Goal: Task Accomplishment & Management: Manage account settings

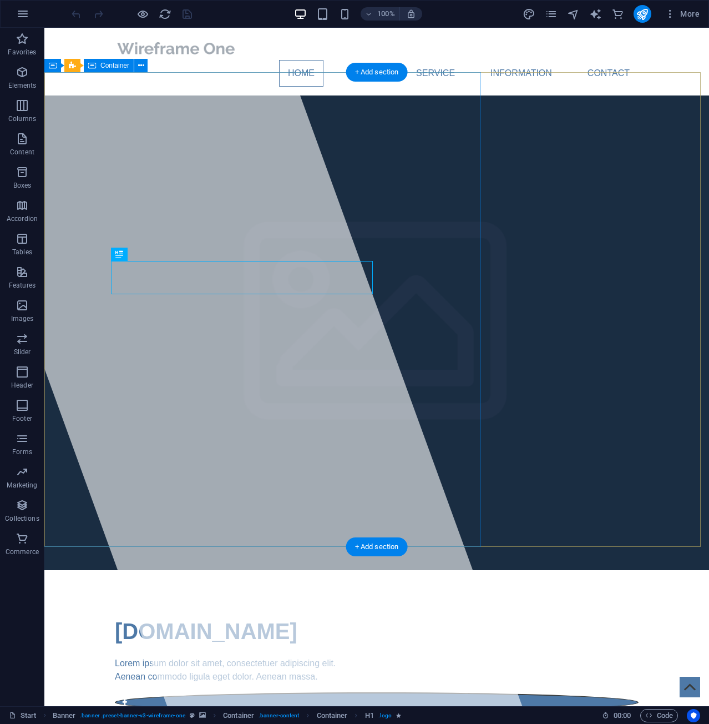
click at [302, 168] on div at bounding box center [222, 367] width 602 height 678
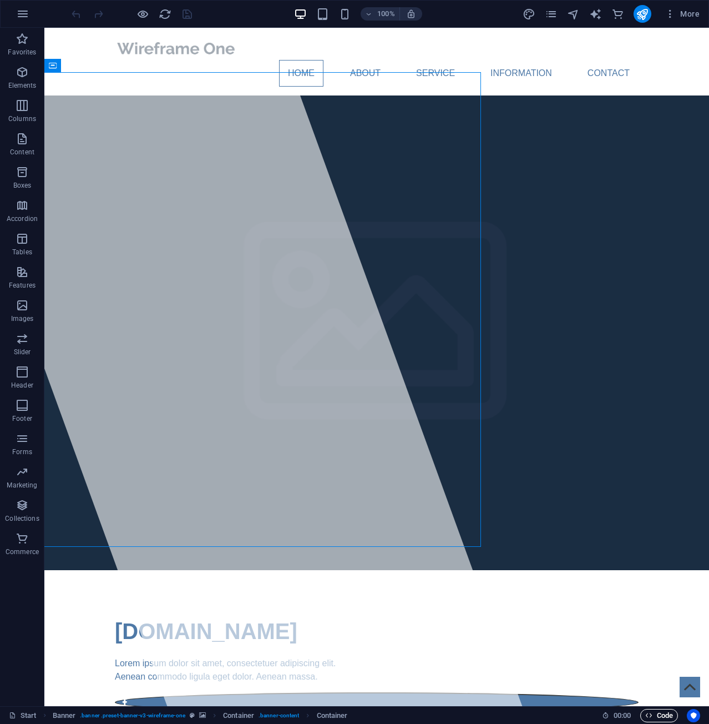
click at [662, 718] on span "Code" at bounding box center [659, 715] width 28 height 13
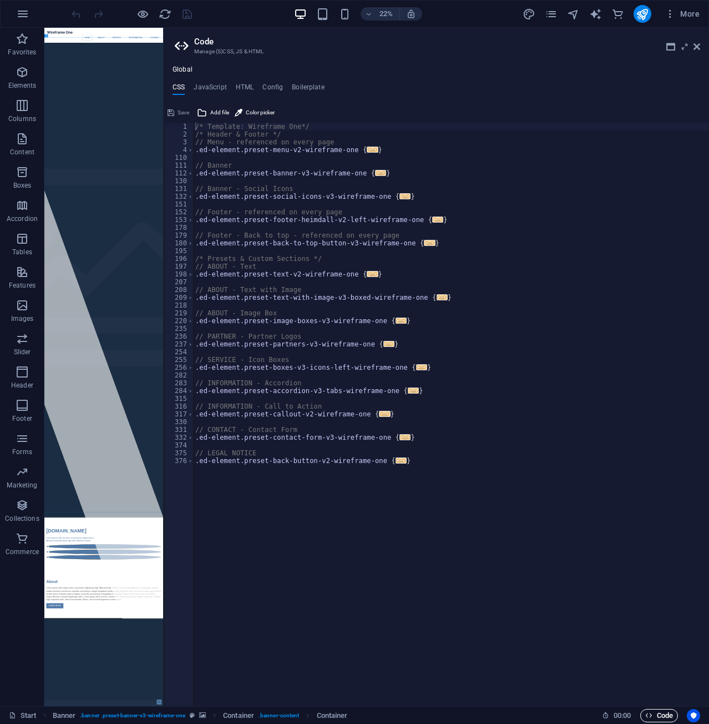
click at [655, 719] on span "Code" at bounding box center [659, 715] width 28 height 13
drag, startPoint x: 696, startPoint y: 47, endPoint x: 649, endPoint y: 34, distance: 48.7
click at [696, 47] on icon at bounding box center [697, 46] width 7 height 9
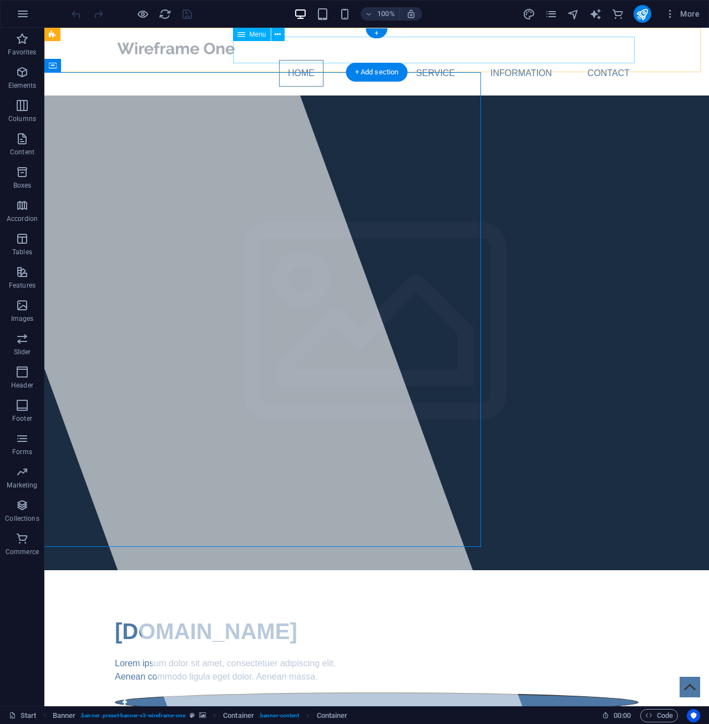
click at [354, 60] on nav "Home About Service Information Contact" at bounding box center [377, 73] width 524 height 27
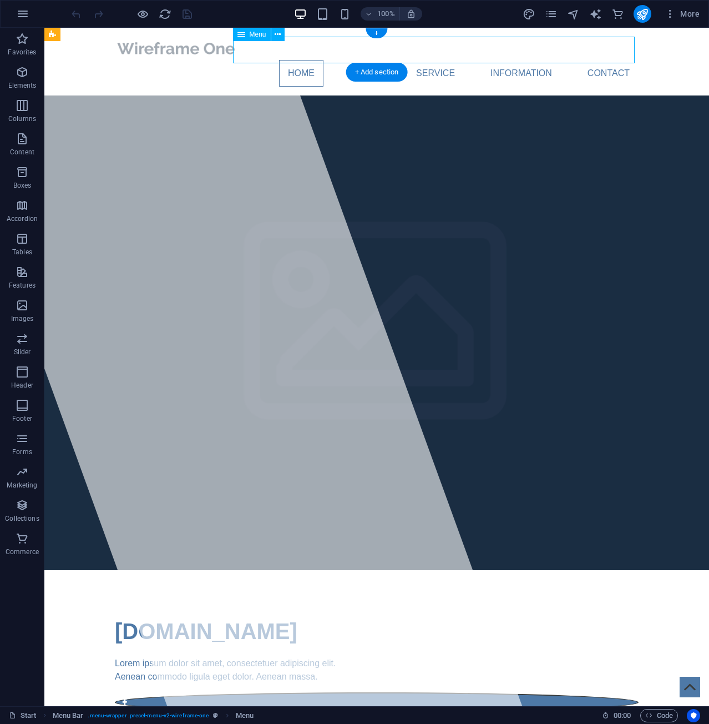
click at [422, 60] on nav "Home About Service Information Contact" at bounding box center [377, 73] width 524 height 27
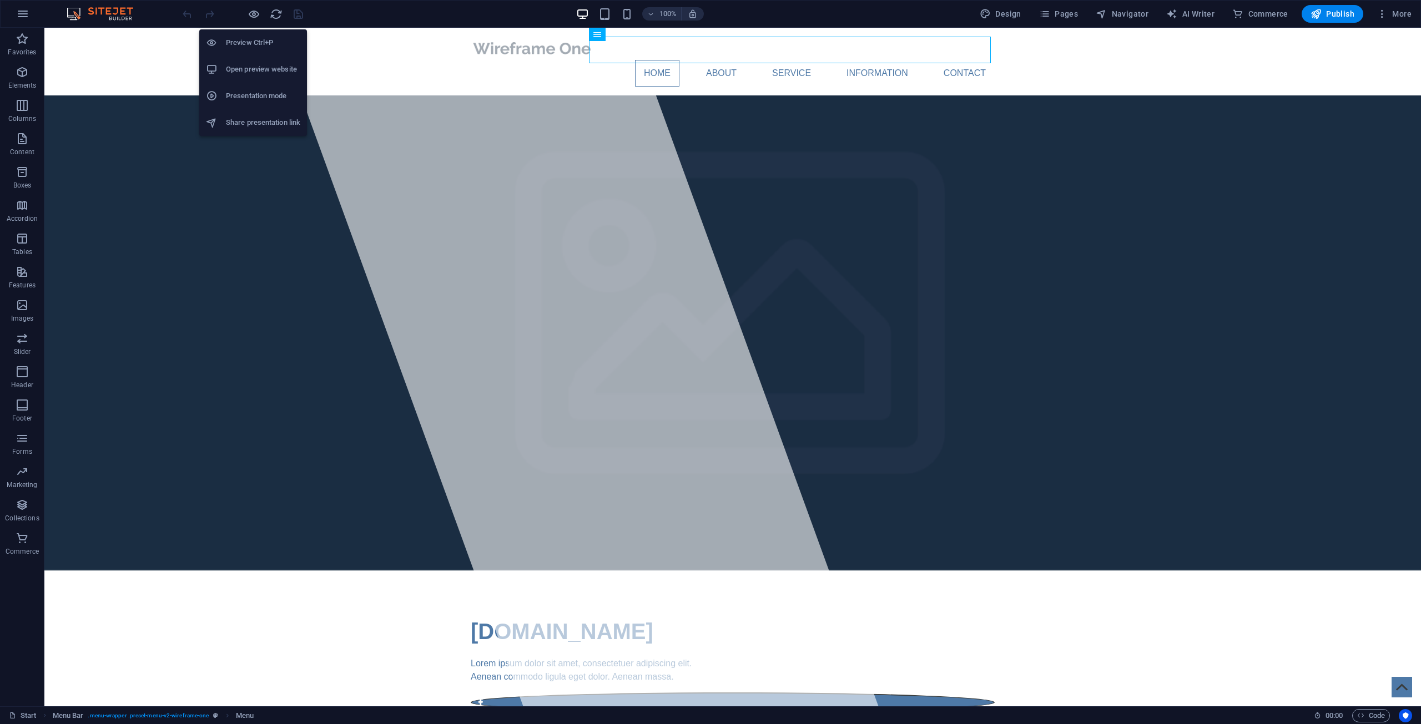
click at [244, 65] on h6 "Open preview website" at bounding box center [263, 69] width 74 height 13
click at [709, 715] on span "Code" at bounding box center [1371, 715] width 28 height 13
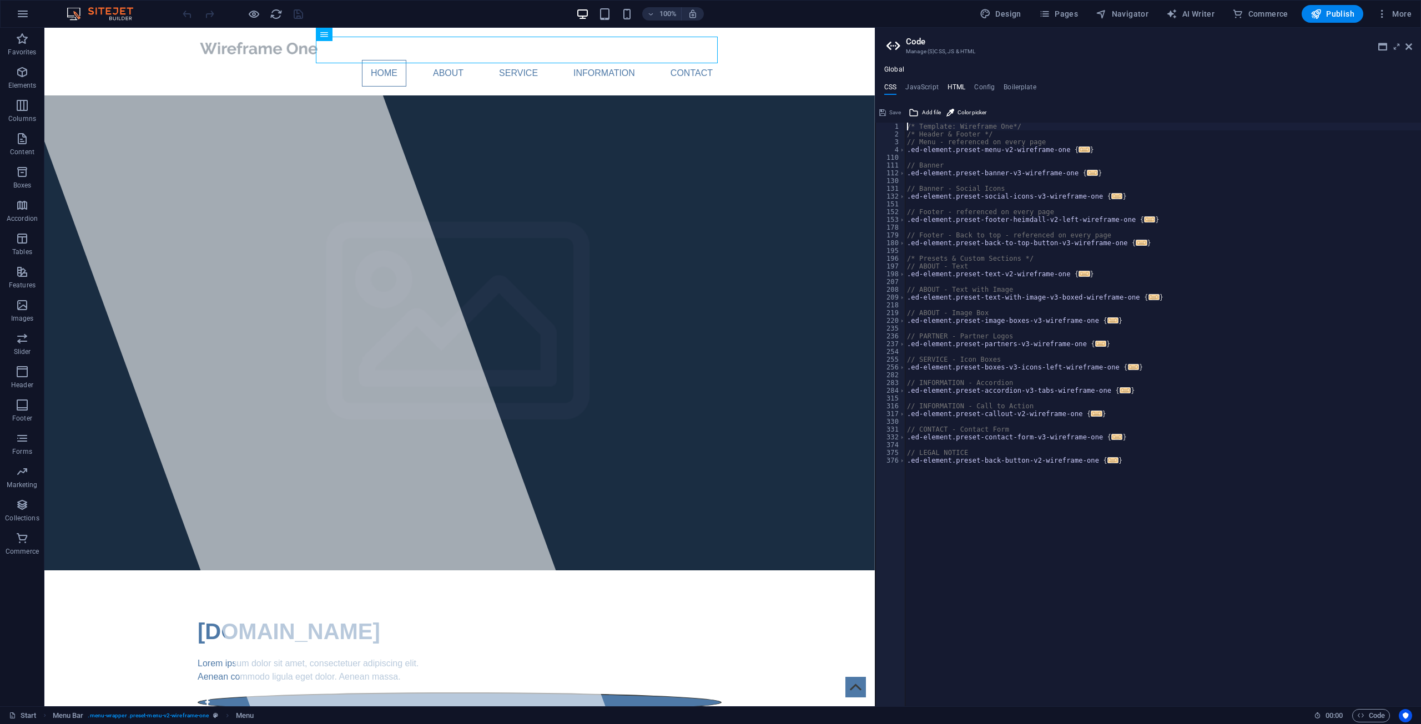
click at [709, 84] on h4 "HTML" at bounding box center [956, 89] width 18 height 12
type textarea "<a href="#main-content" class="wv-link-content button">Skip to main content</a>"
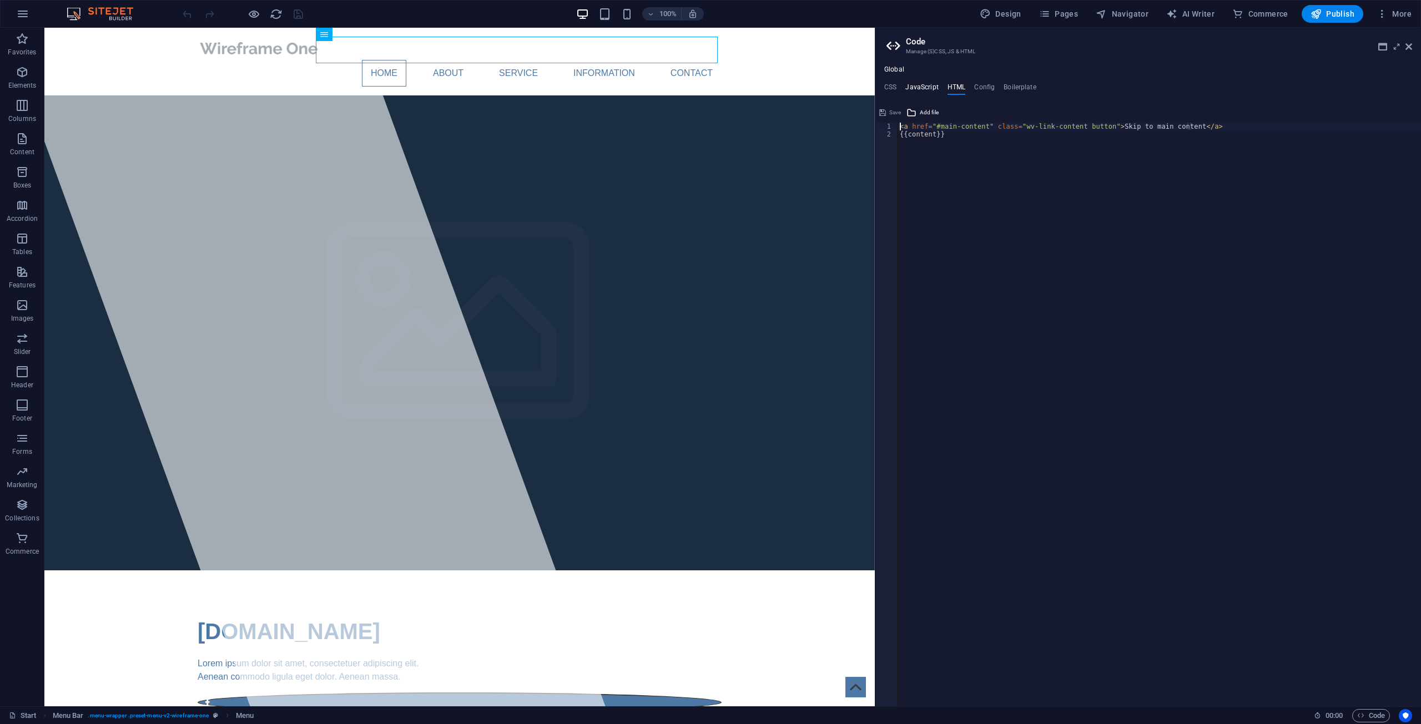
click at [709, 88] on h4 "JavaScript" at bounding box center [921, 89] width 33 height 12
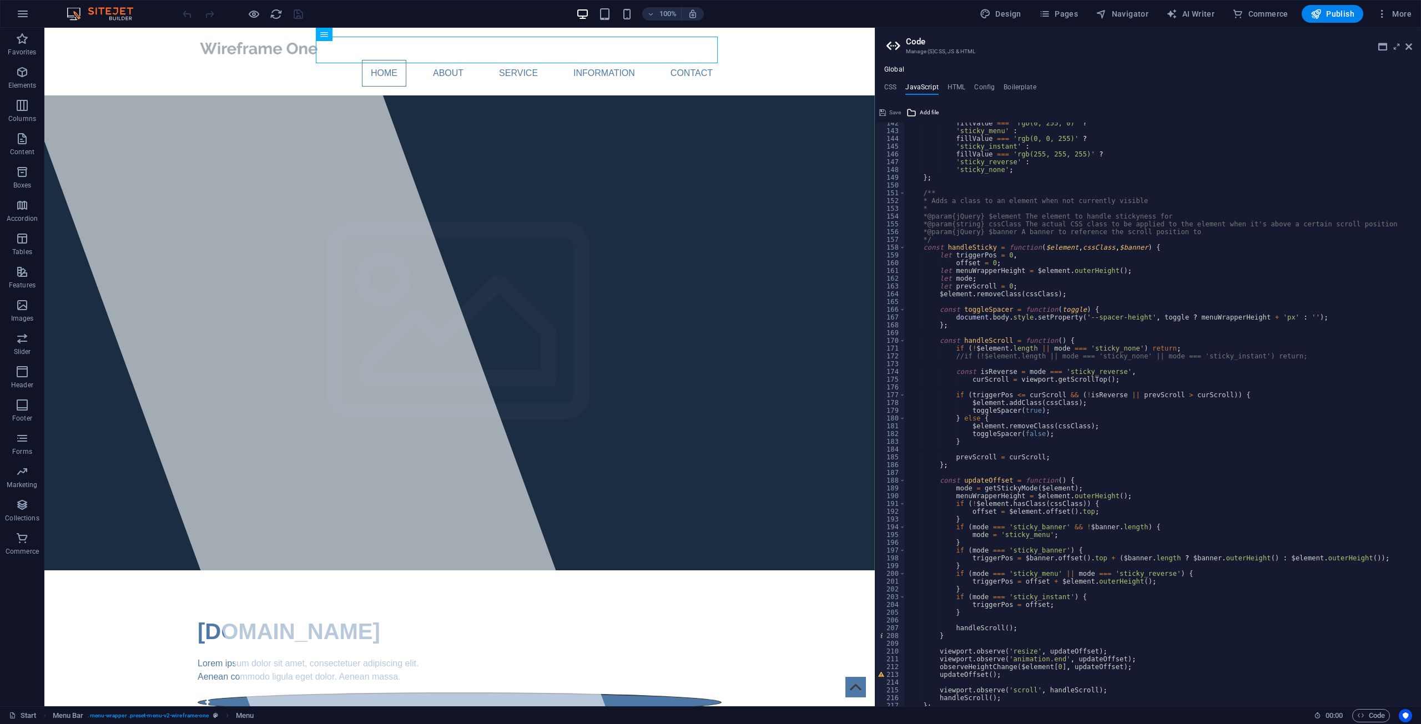
scroll to position [1099, 0]
click at [709, 93] on h4 "CSS" at bounding box center [890, 89] width 12 height 12
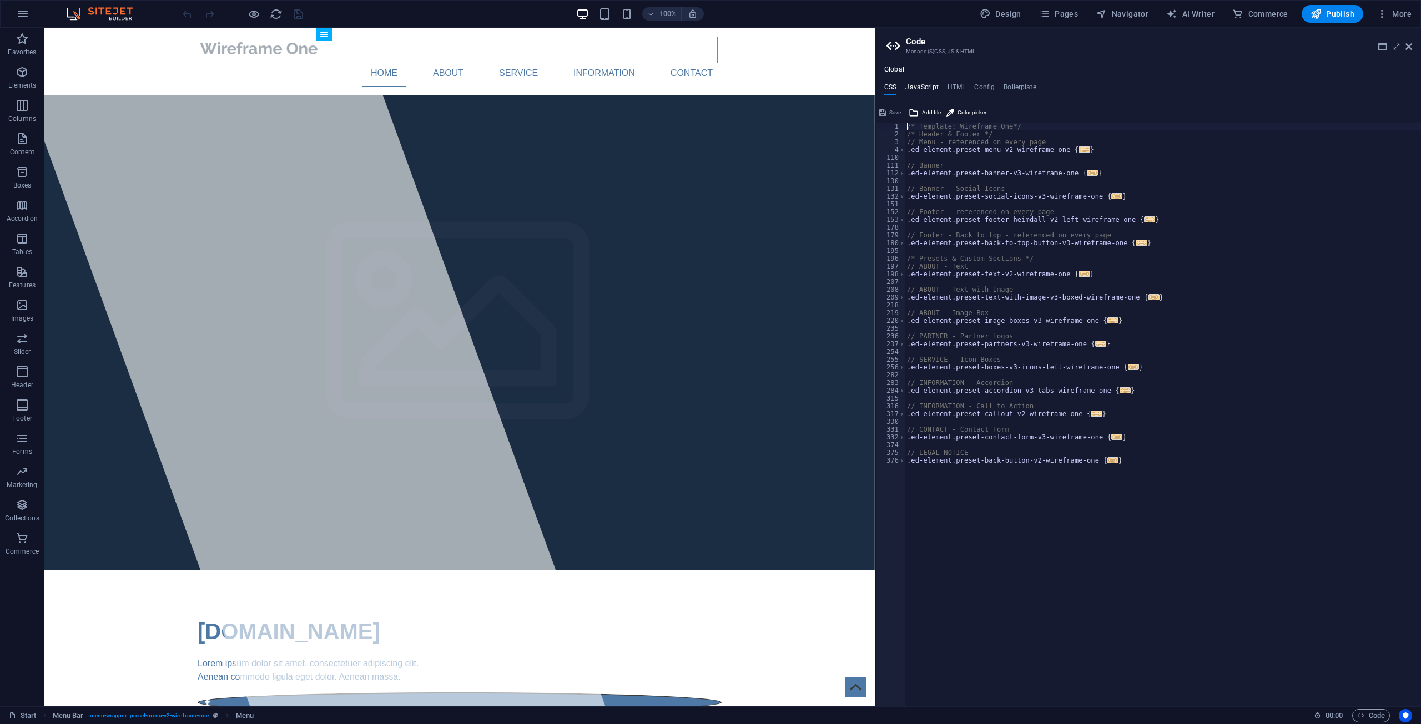
click at [709, 92] on h4 "JavaScript" at bounding box center [921, 89] width 33 height 12
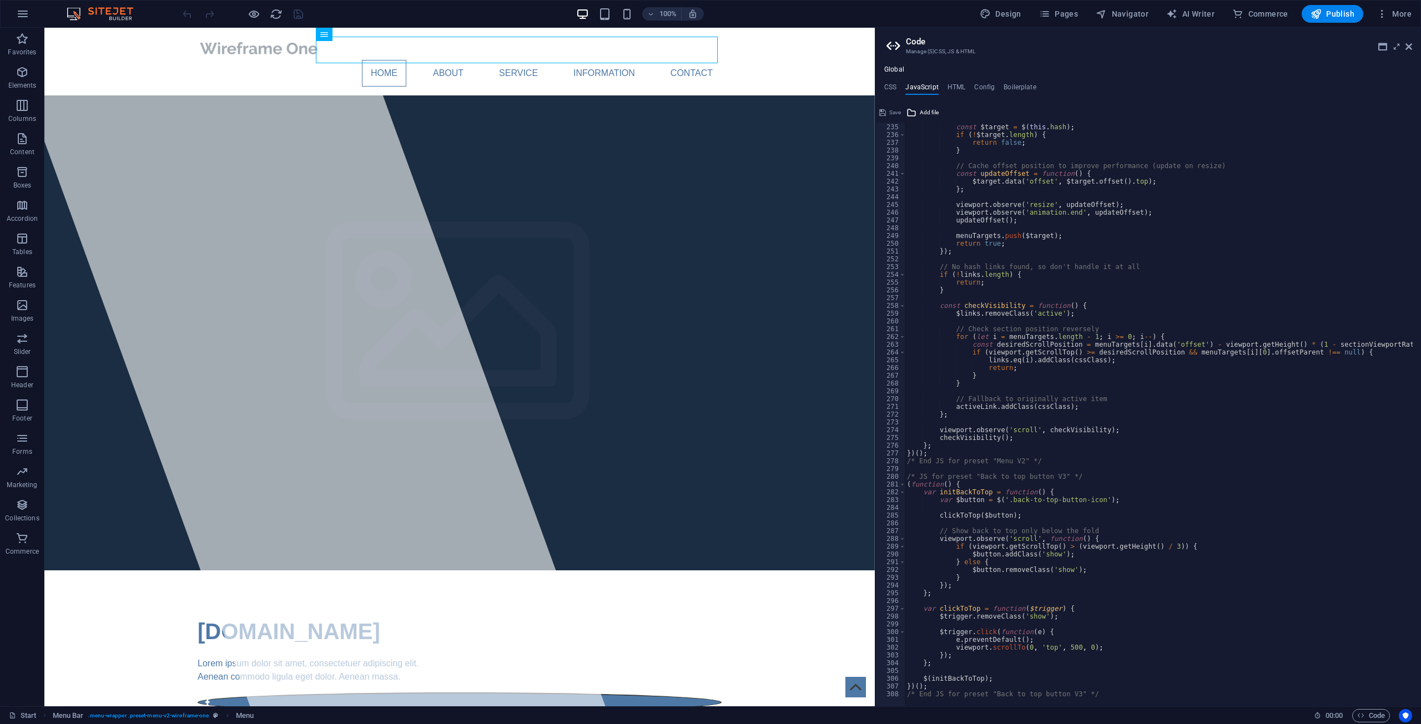
scroll to position [1817, 0]
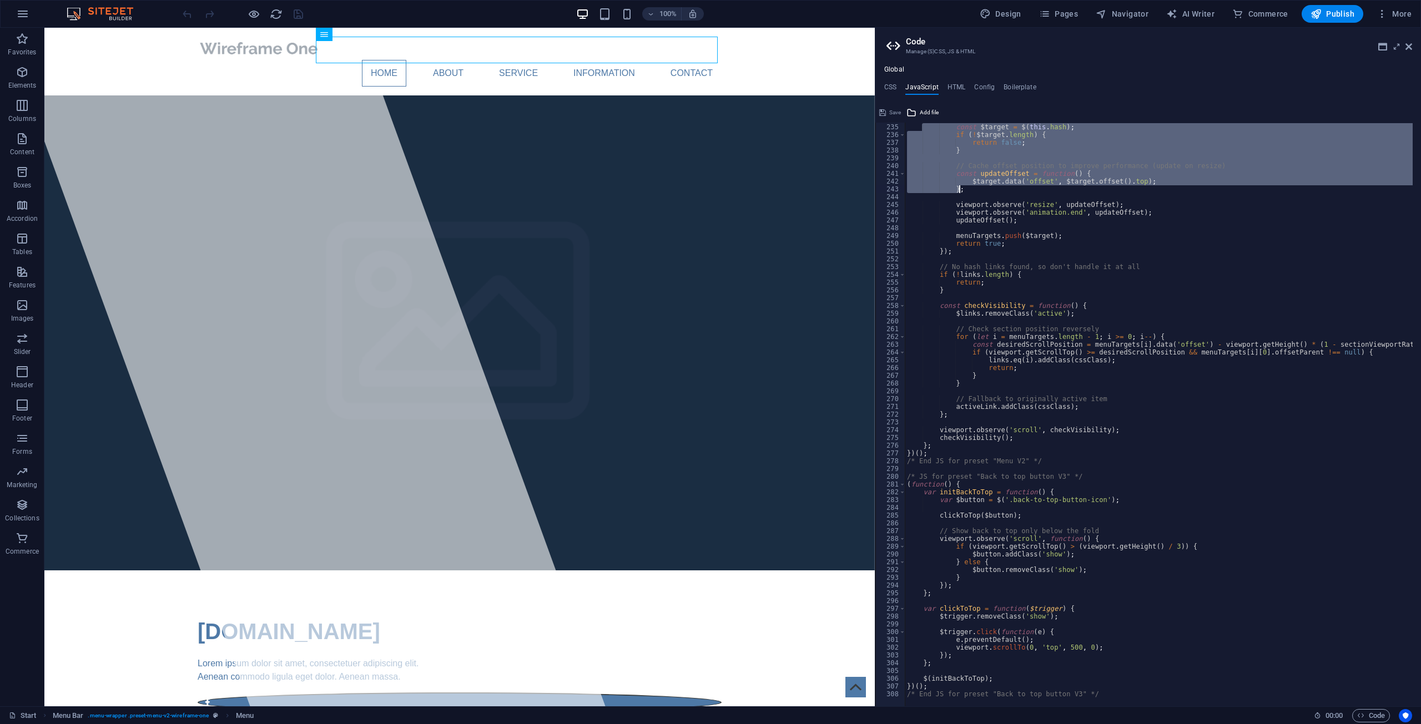
drag, startPoint x: 926, startPoint y: 125, endPoint x: 1066, endPoint y: 189, distance: 154.2
click at [709, 189] on div "const links = $links . filter ( function ( ) { const $target = $ ( this . hash …" at bounding box center [1159, 410] width 509 height 591
type textarea "$target.data('offset', $target.offset().top); };"
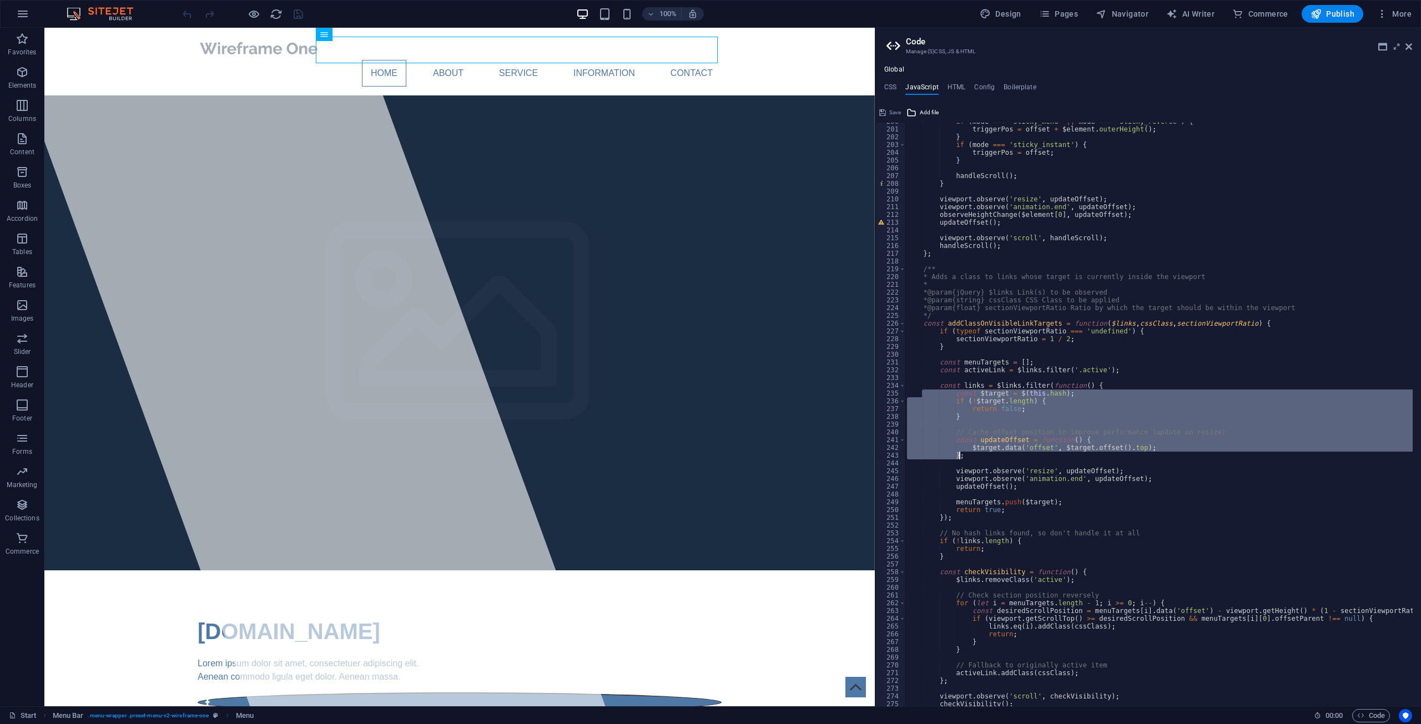
scroll to position [1418, 0]
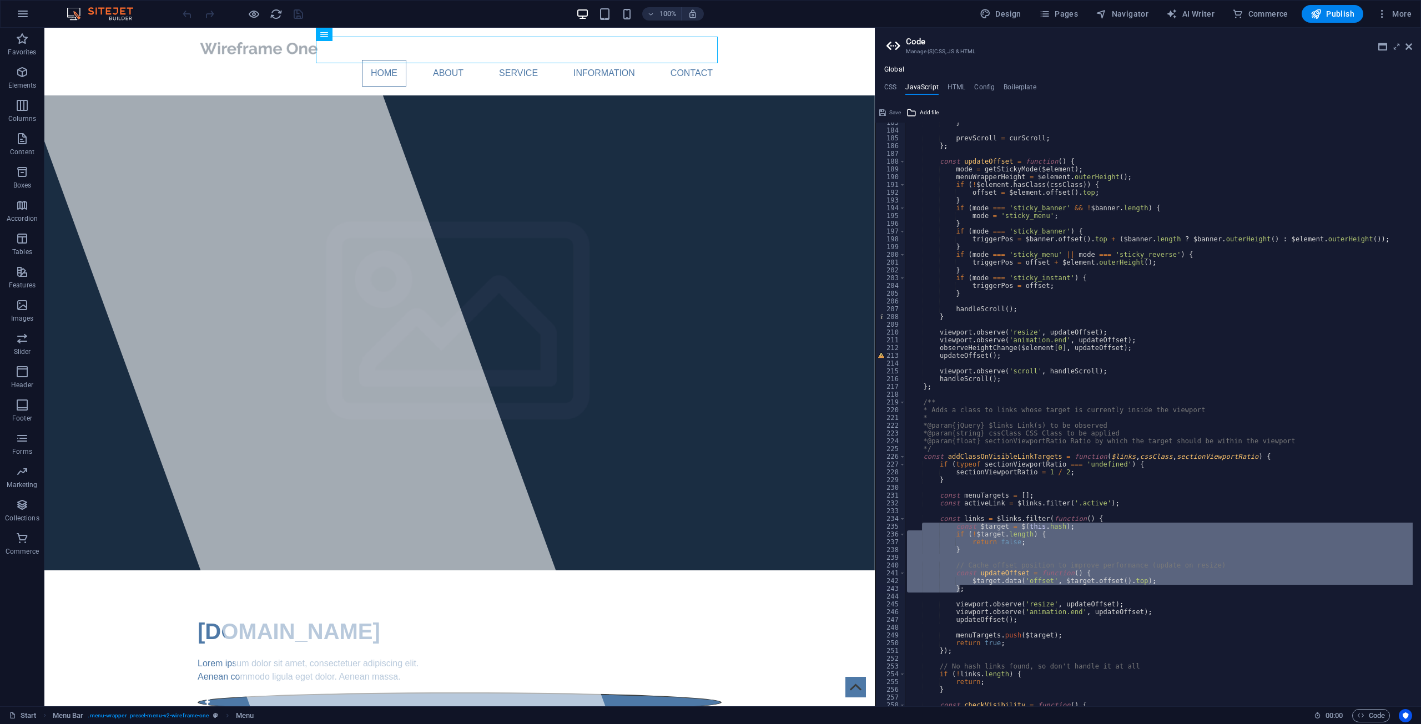
click at [709, 82] on div "Global CSS JavaScript HTML Config Boilerplate /* Template: Wireframe One*/ 1 2 …" at bounding box center [1148, 385] width 546 height 641
click at [709, 89] on h4 "HTML" at bounding box center [956, 89] width 18 height 12
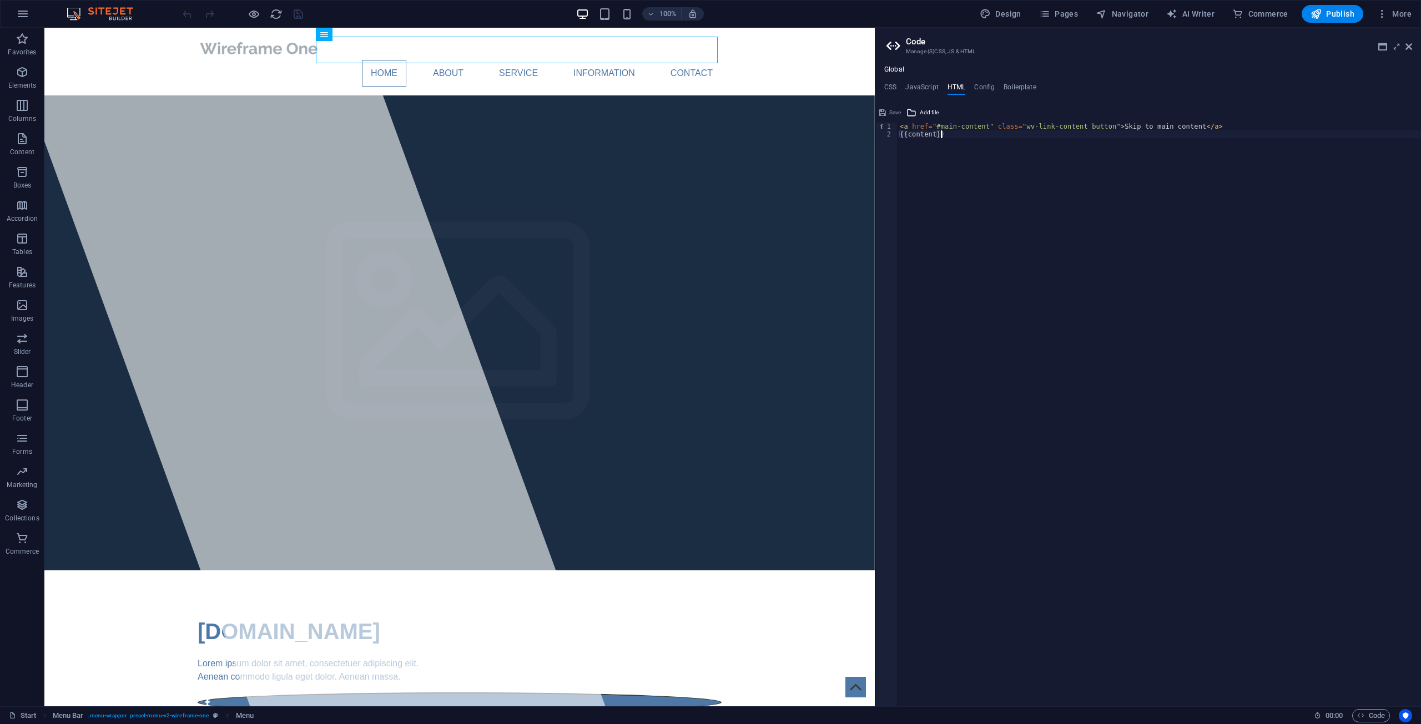
click at [709, 149] on div "< a href = "#main-content" class = "wv-link-content button" > Skip to main cont…" at bounding box center [1158, 422] width 523 height 599
type textarea "{{content}}"
paste textarea "<a href="#main-content" class="wv-link-content button">Skip to main content</a>"
type textarea "<a href="#main-content" class="wv-link-content button">Skip to main content</a>"
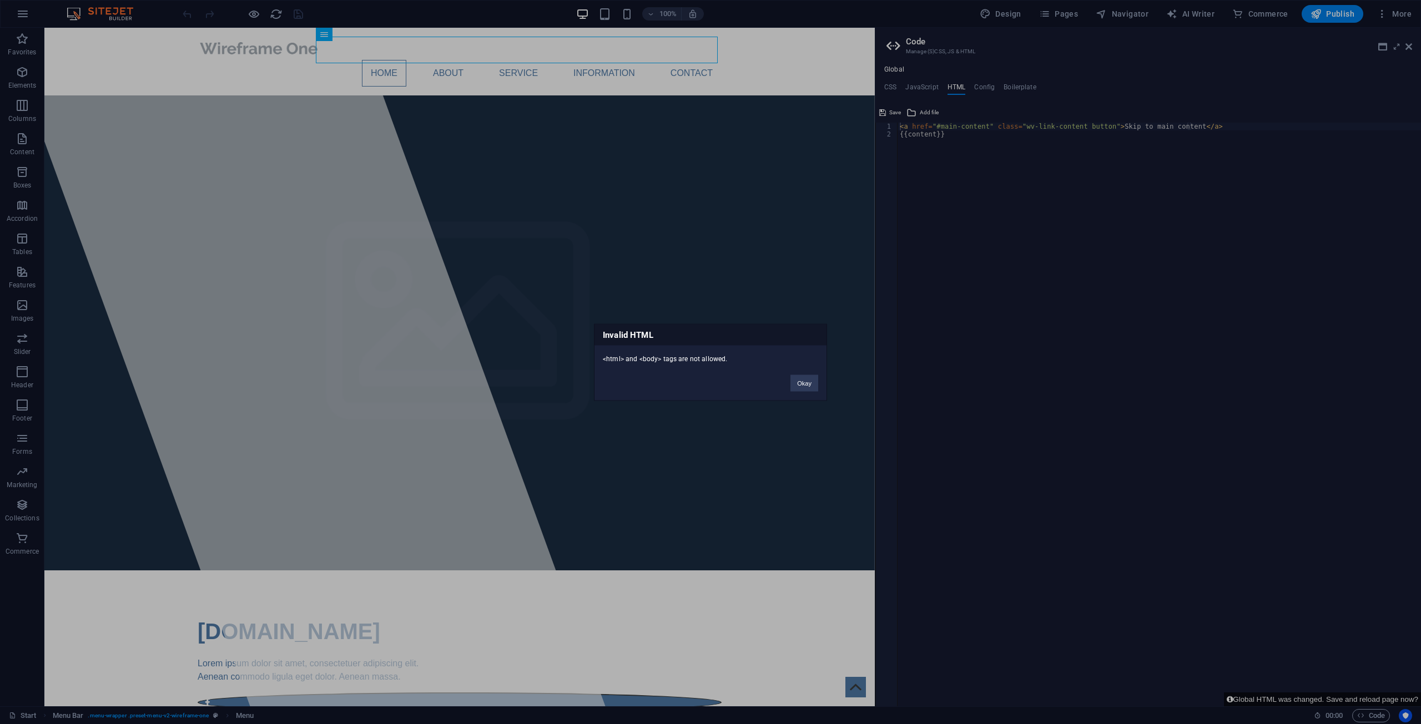
click button "Okay" at bounding box center [804, 383] width 28 height 17
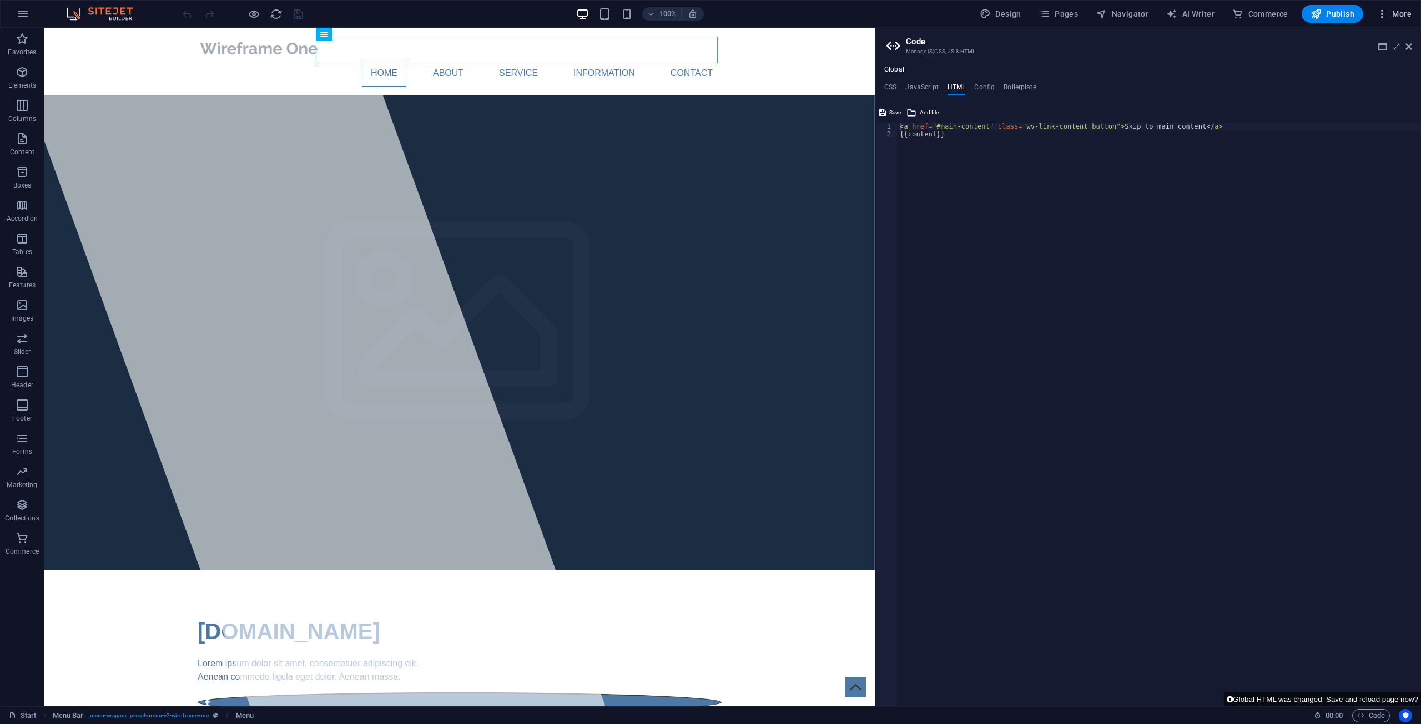
click at [709, 12] on icon "button" at bounding box center [1381, 13] width 11 height 11
click at [709, 48] on li "Website Settings" at bounding box center [1360, 42] width 99 height 27
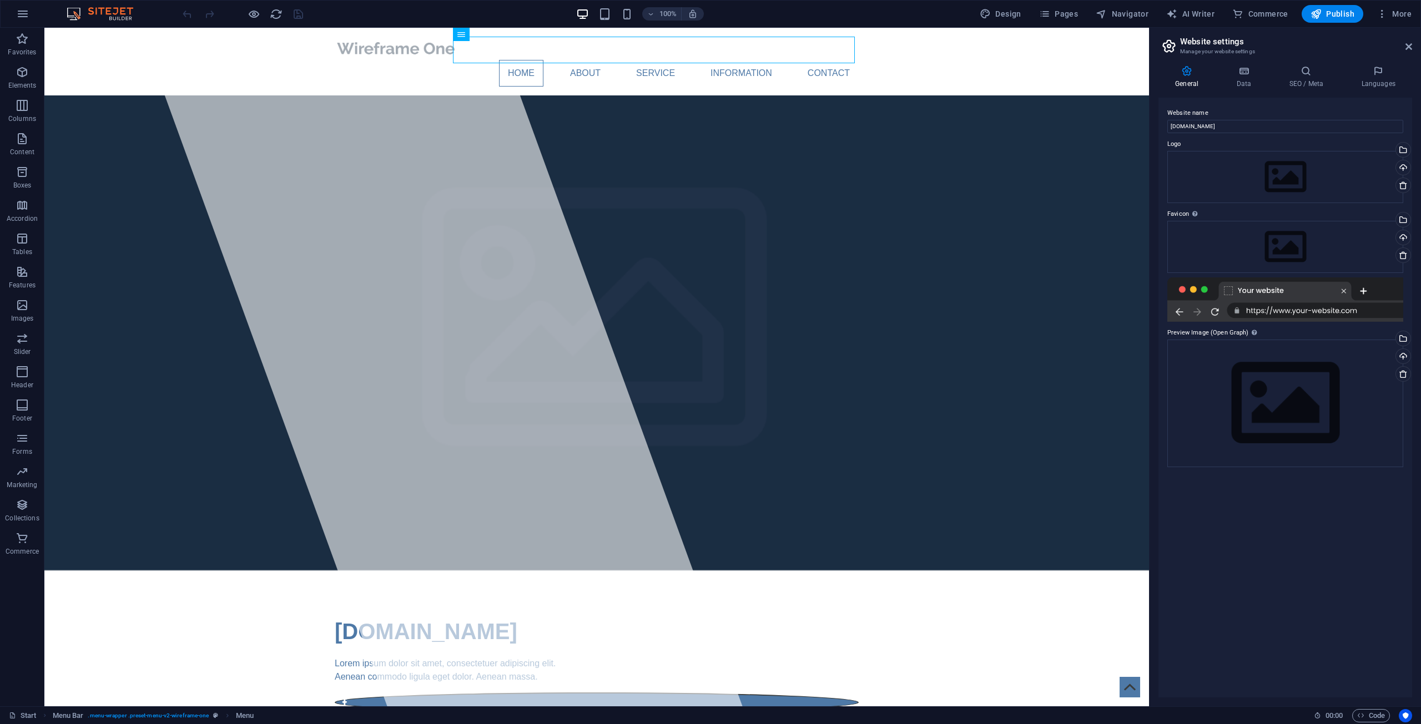
click at [709, 44] on h2 "Website settings" at bounding box center [1296, 42] width 232 height 10
click at [709, 44] on icon at bounding box center [1408, 46] width 7 height 9
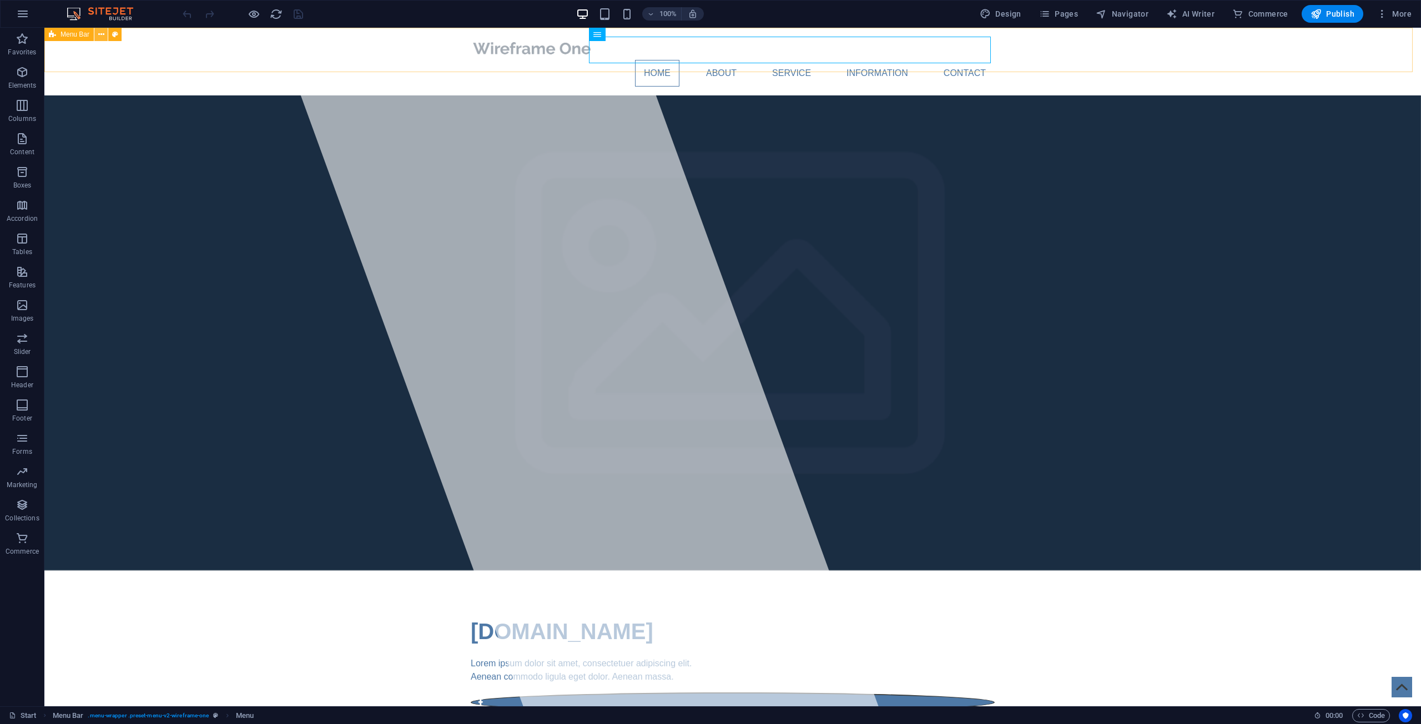
click at [102, 29] on icon at bounding box center [101, 35] width 6 height 12
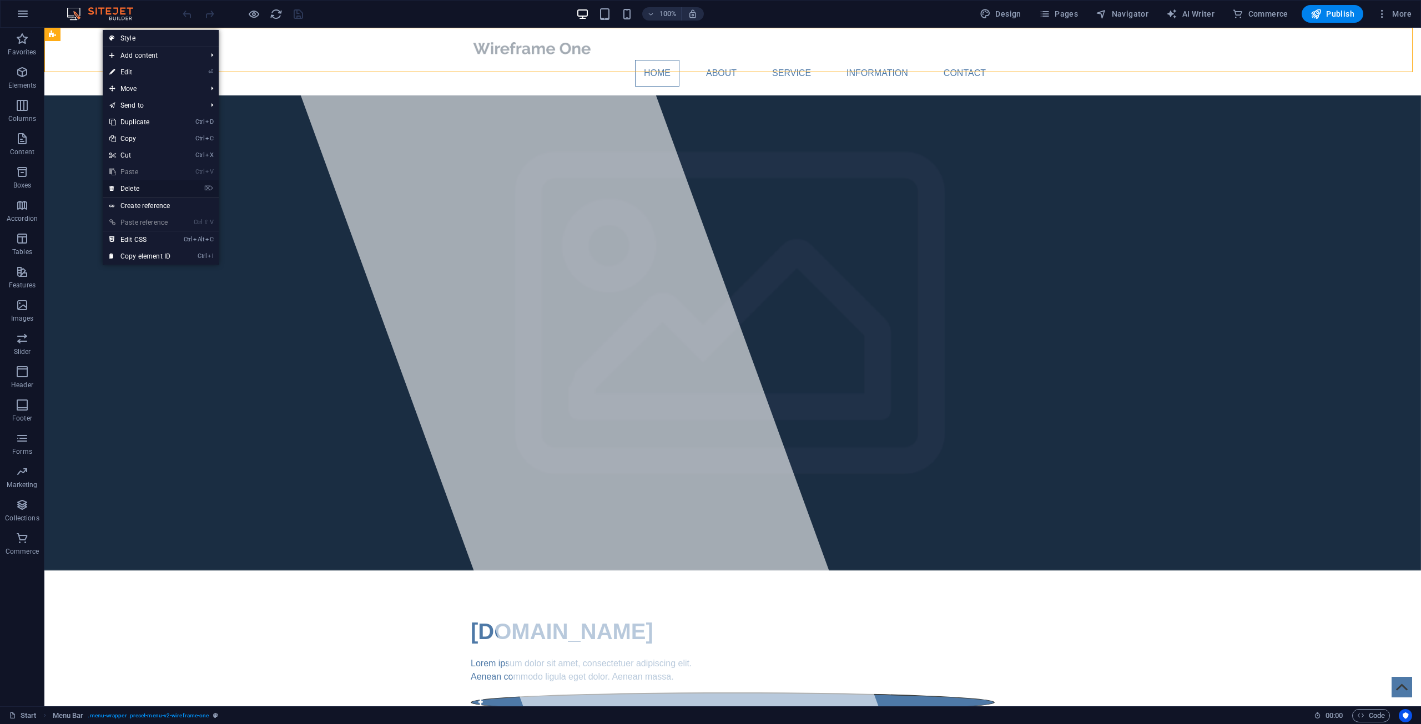
click at [130, 190] on link "⌦ Delete" at bounding box center [140, 188] width 74 height 17
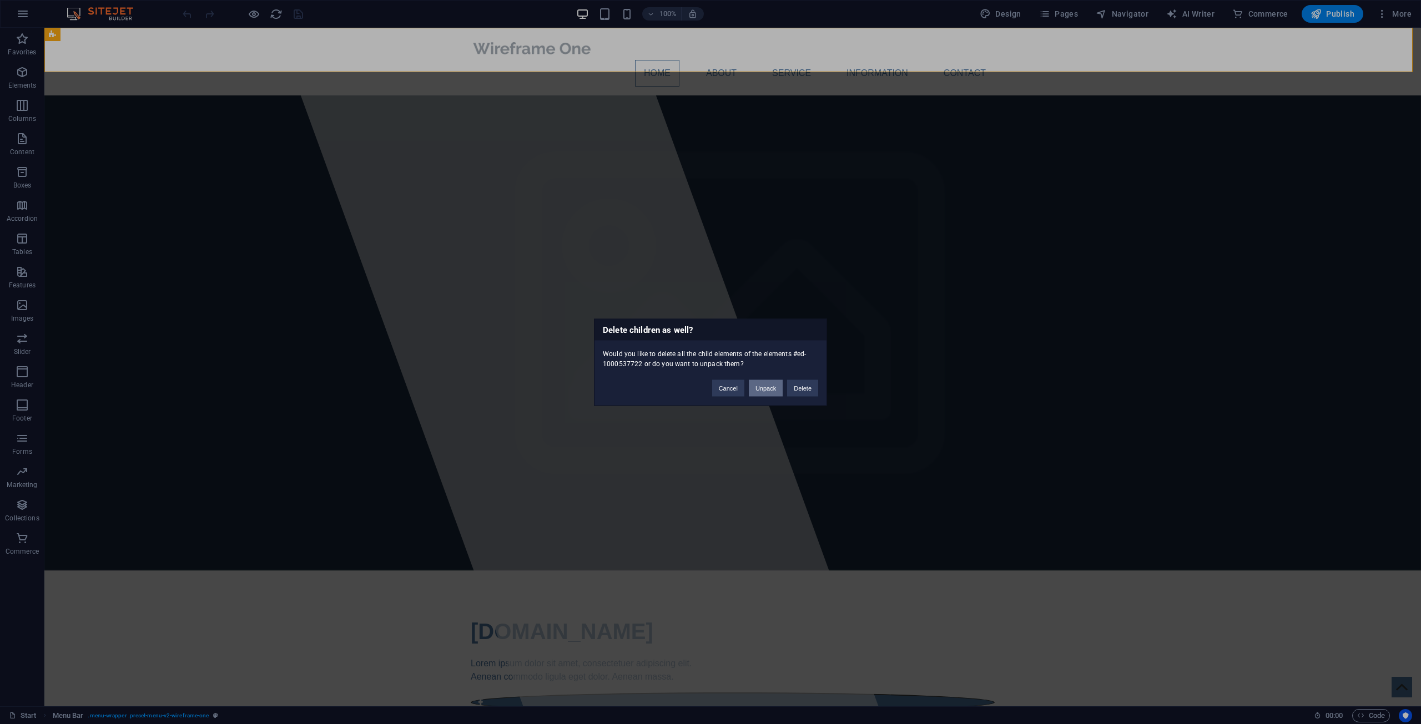
click at [709, 387] on button "Unpack" at bounding box center [766, 388] width 34 height 17
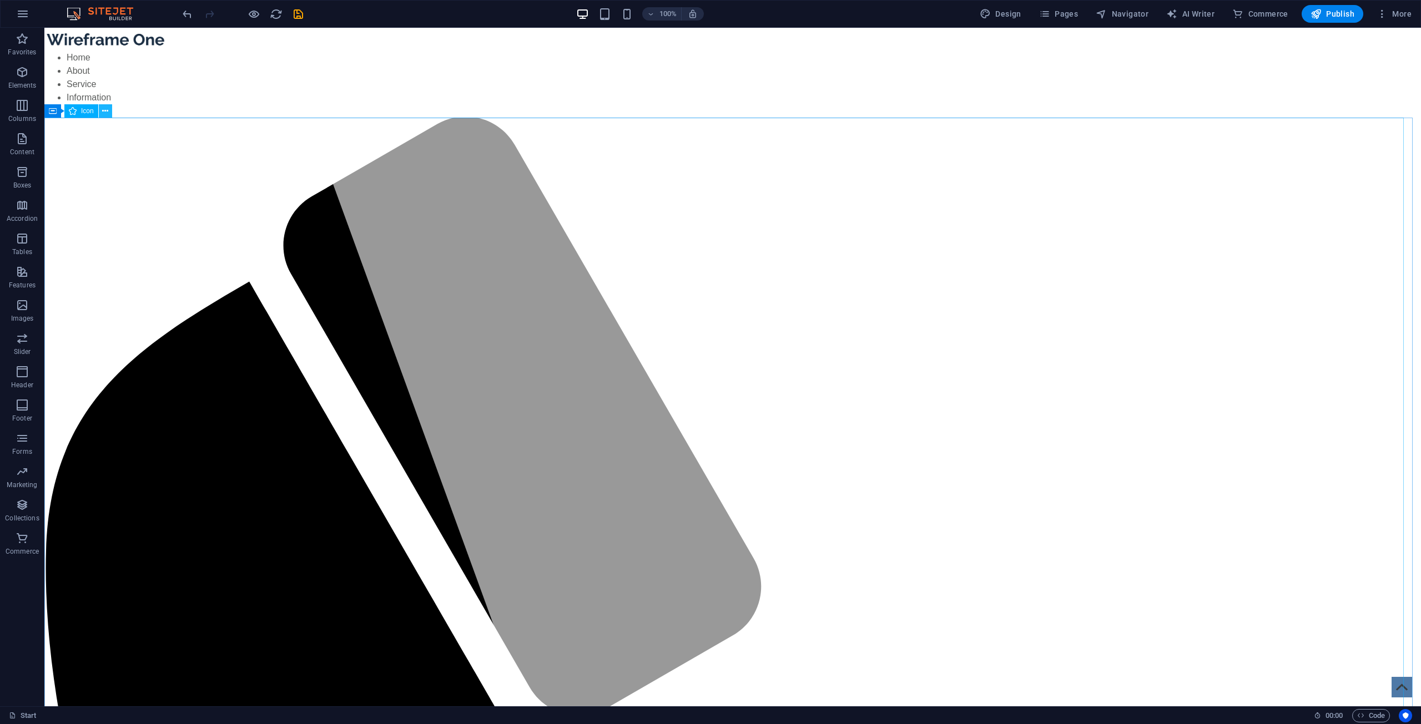
click at [107, 115] on icon at bounding box center [105, 111] width 6 height 12
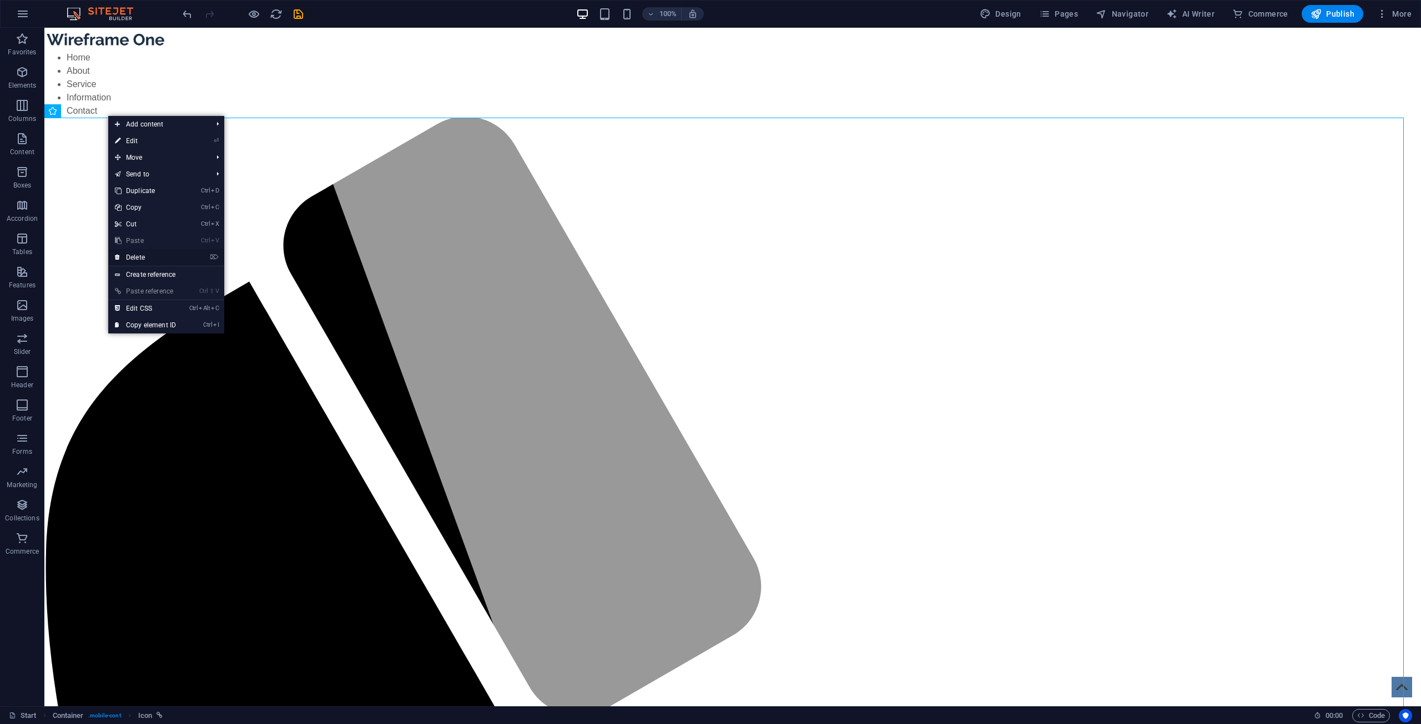
click at [157, 253] on link "⌦ Delete" at bounding box center [145, 257] width 74 height 17
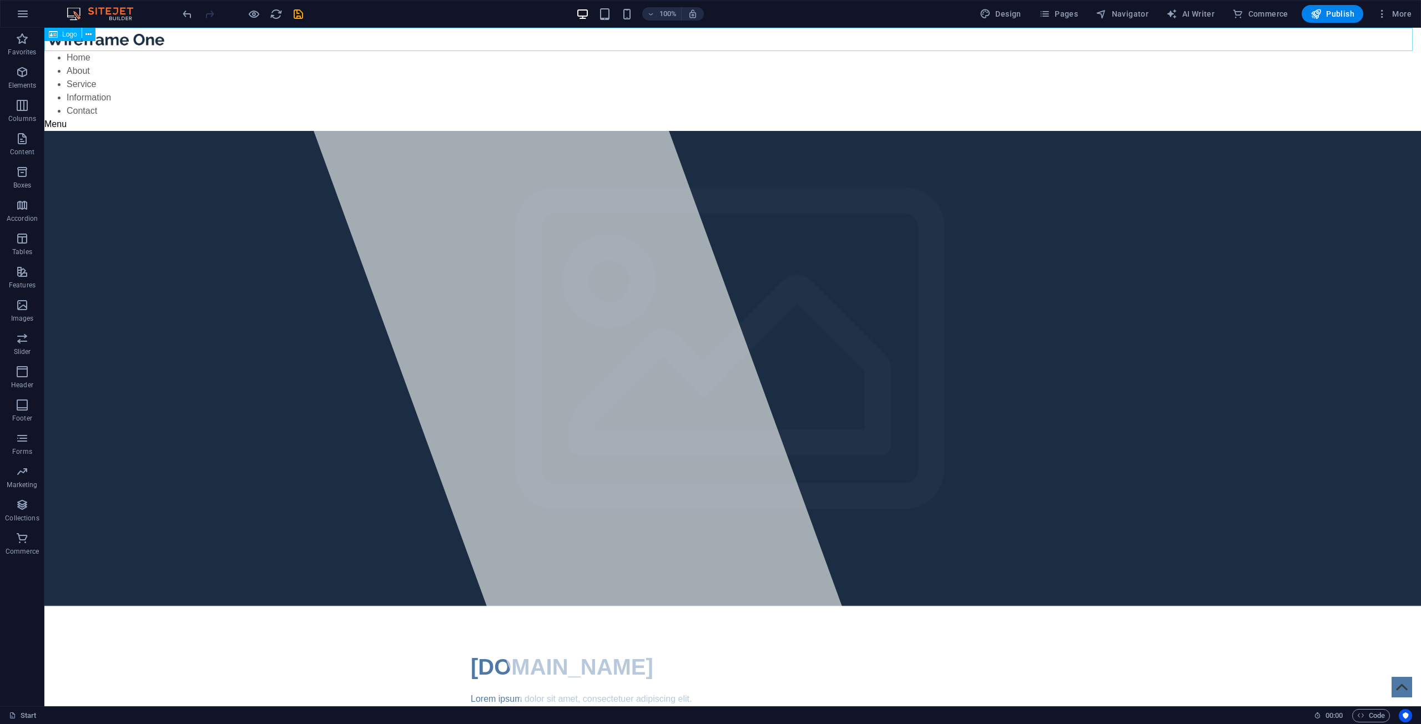
click at [113, 38] on div at bounding box center [732, 39] width 1376 height 23
click at [85, 32] on button at bounding box center [88, 34] width 13 height 13
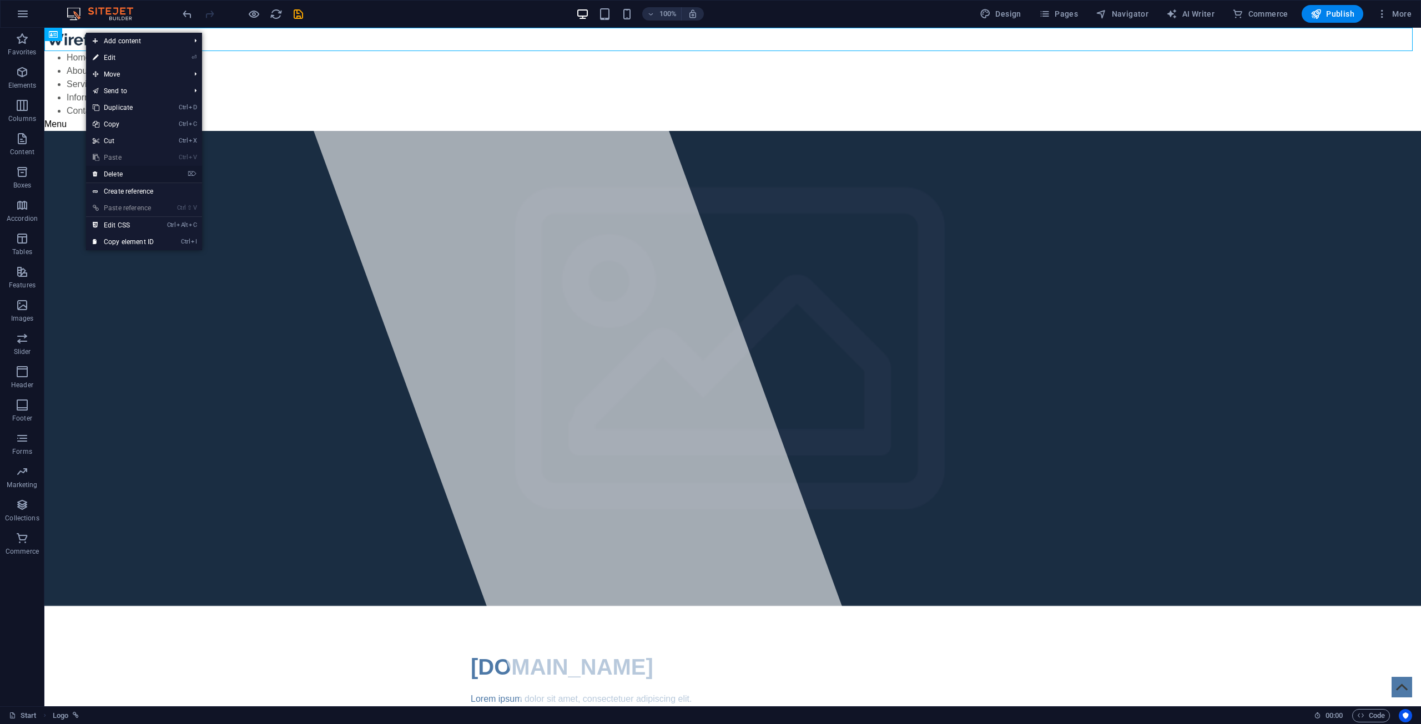
click at [114, 173] on link "⌦ Delete" at bounding box center [123, 174] width 74 height 17
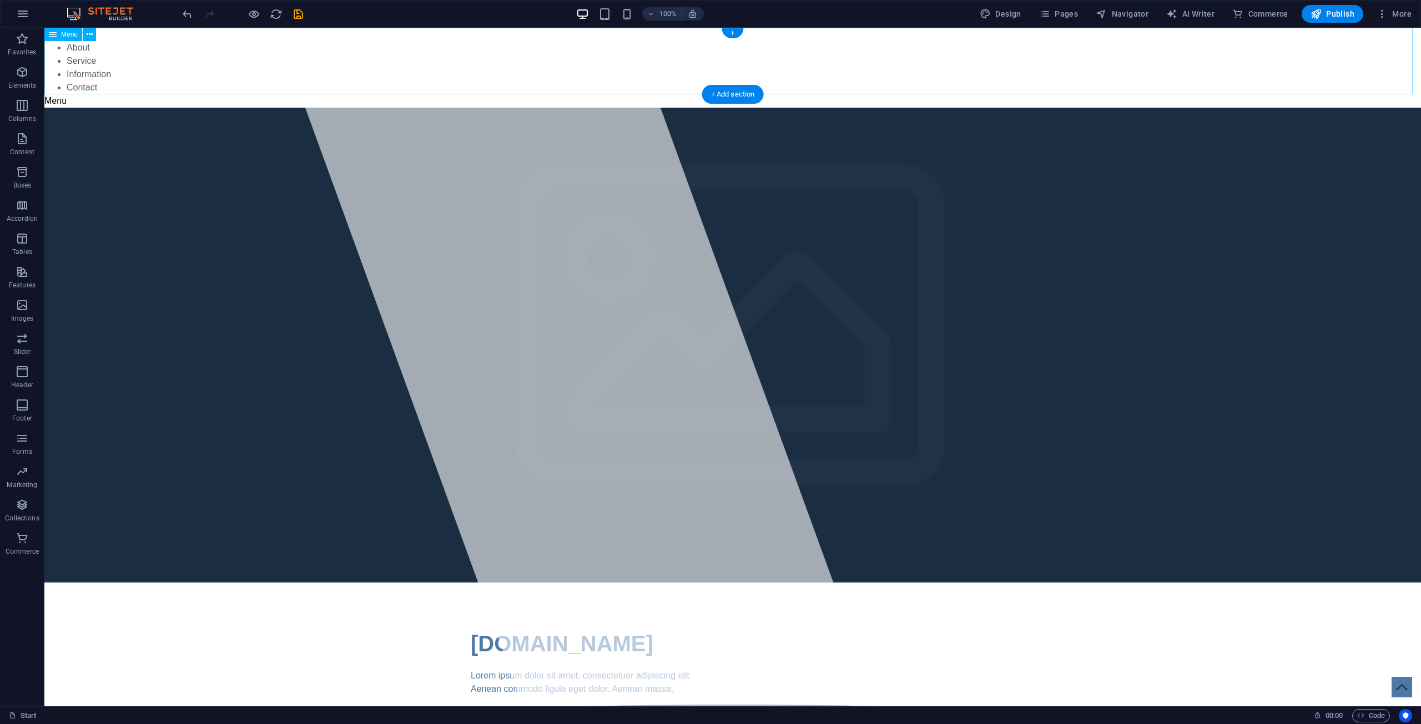
click at [568, 82] on nav "Home About Service Information Contact" at bounding box center [732, 61] width 1376 height 67
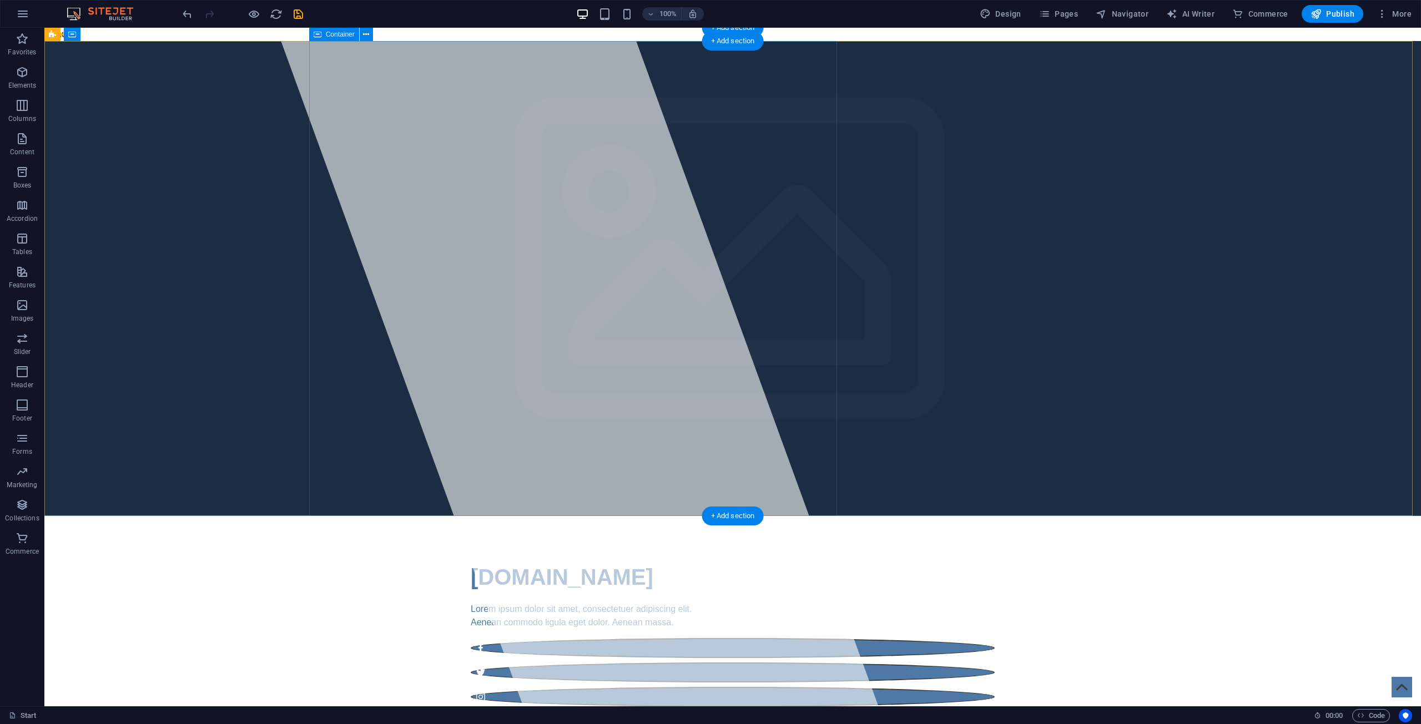
click at [495, 179] on div at bounding box center [577, 367] width 602 height 679
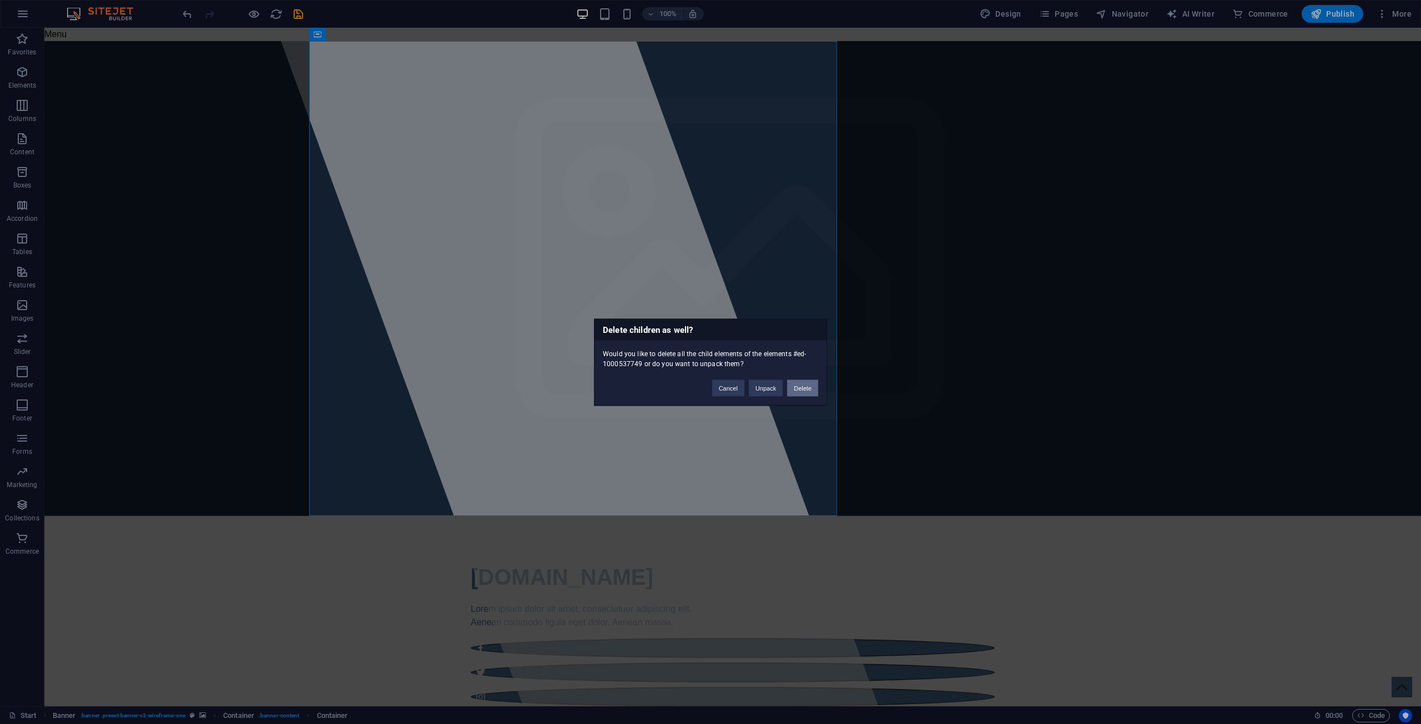
click at [709, 386] on button "Delete" at bounding box center [802, 388] width 31 height 17
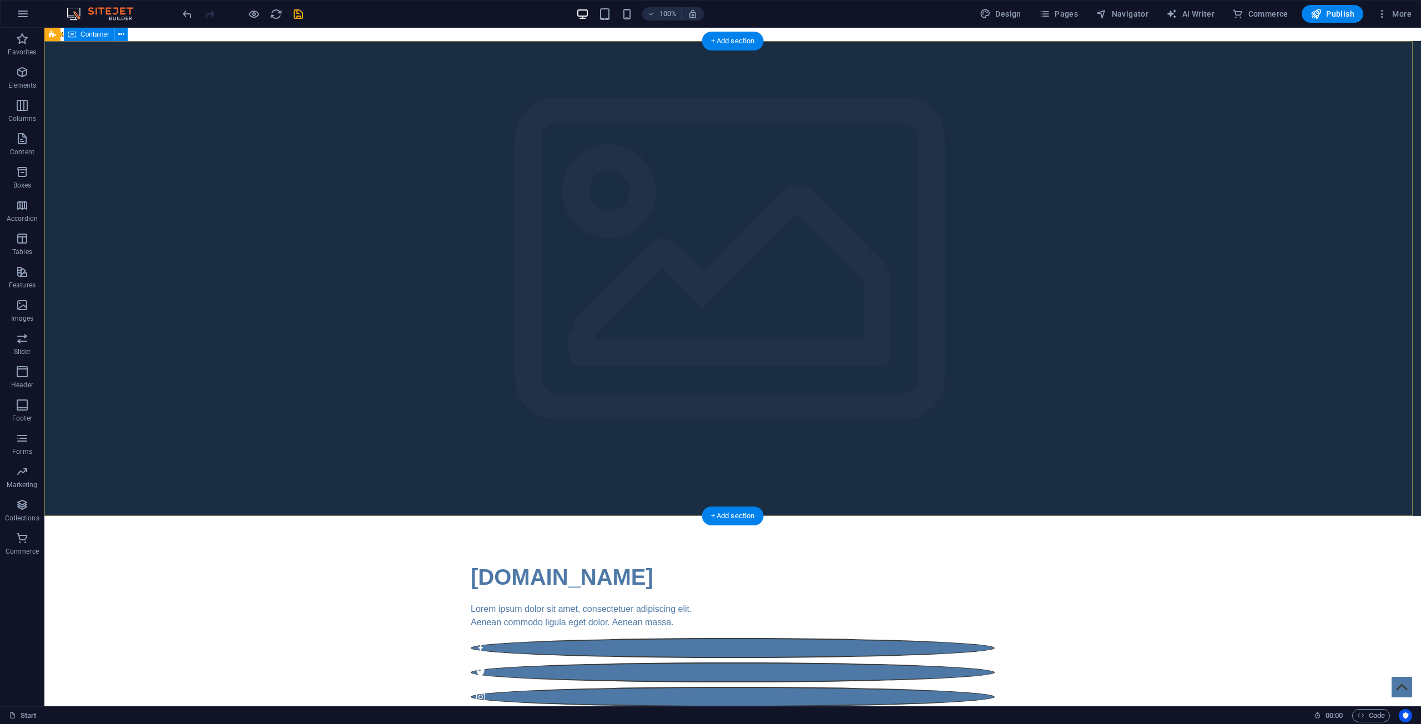
click at [577, 516] on div "arka-seguros.com Lorem ipsum dolor sit amet, consectetuer adipiscing elit. Aene…" at bounding box center [732, 633] width 1376 height 235
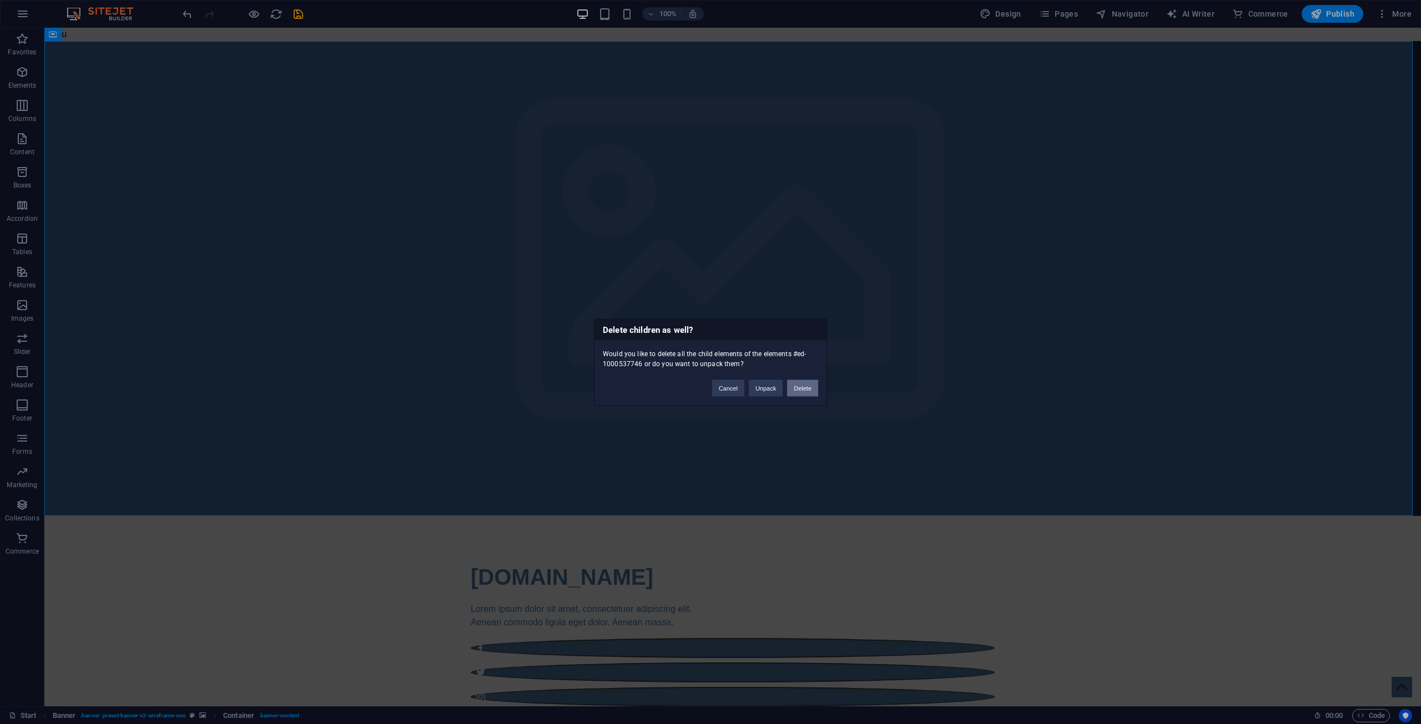
click at [709, 392] on button "Delete" at bounding box center [802, 388] width 31 height 17
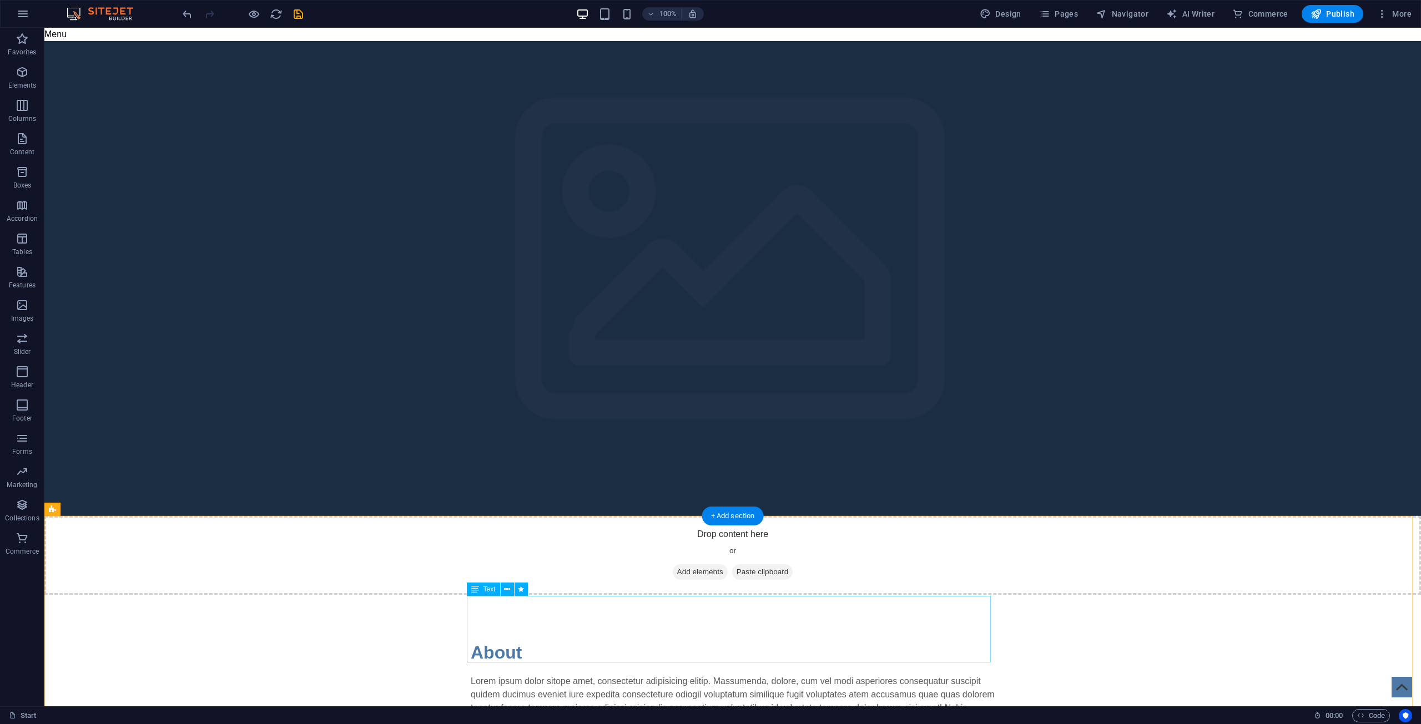
click at [572, 675] on div "Lorem ipsum dolor sitope amet, consectetur adipisicing elitip. Massumenda, dolo…" at bounding box center [733, 708] width 524 height 67
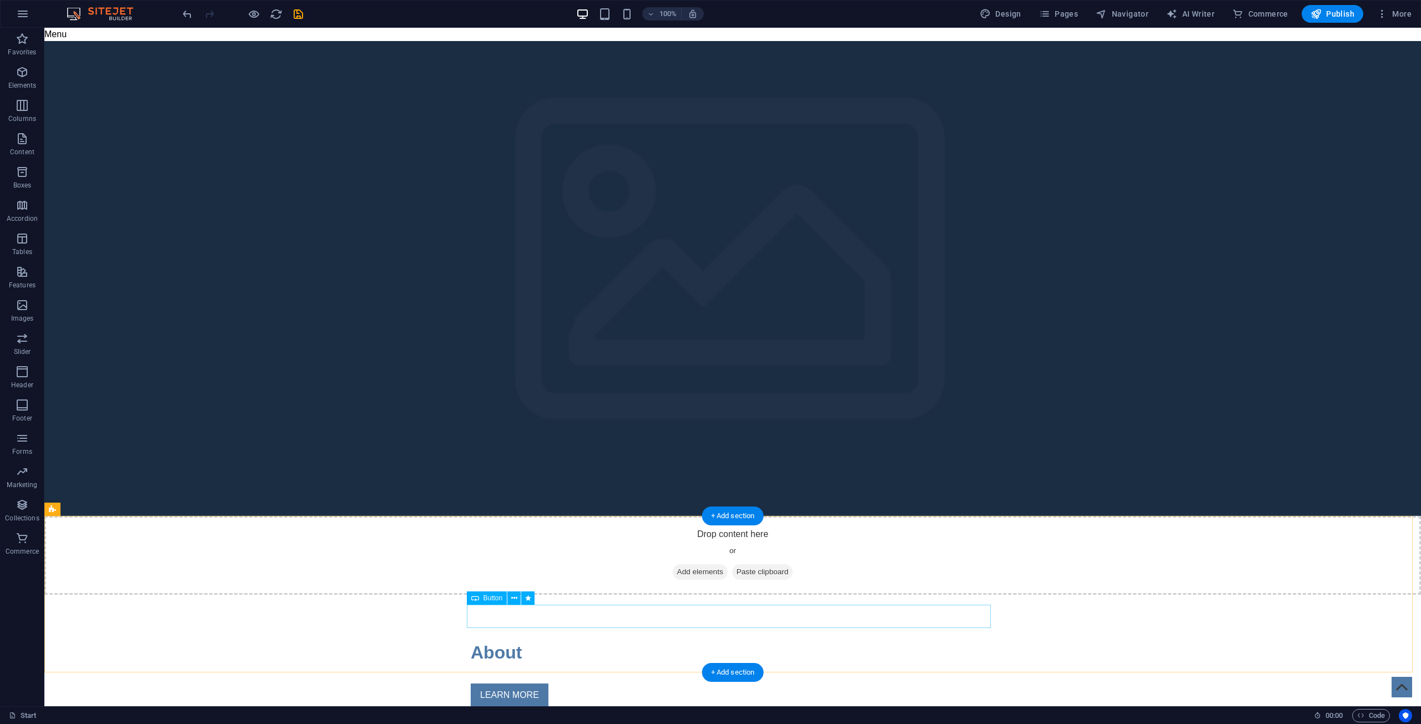
click at [526, 684] on div "LEARN MORE" at bounding box center [733, 695] width 524 height 23
click at [501, 639] on div "About" at bounding box center [733, 652] width 524 height 27
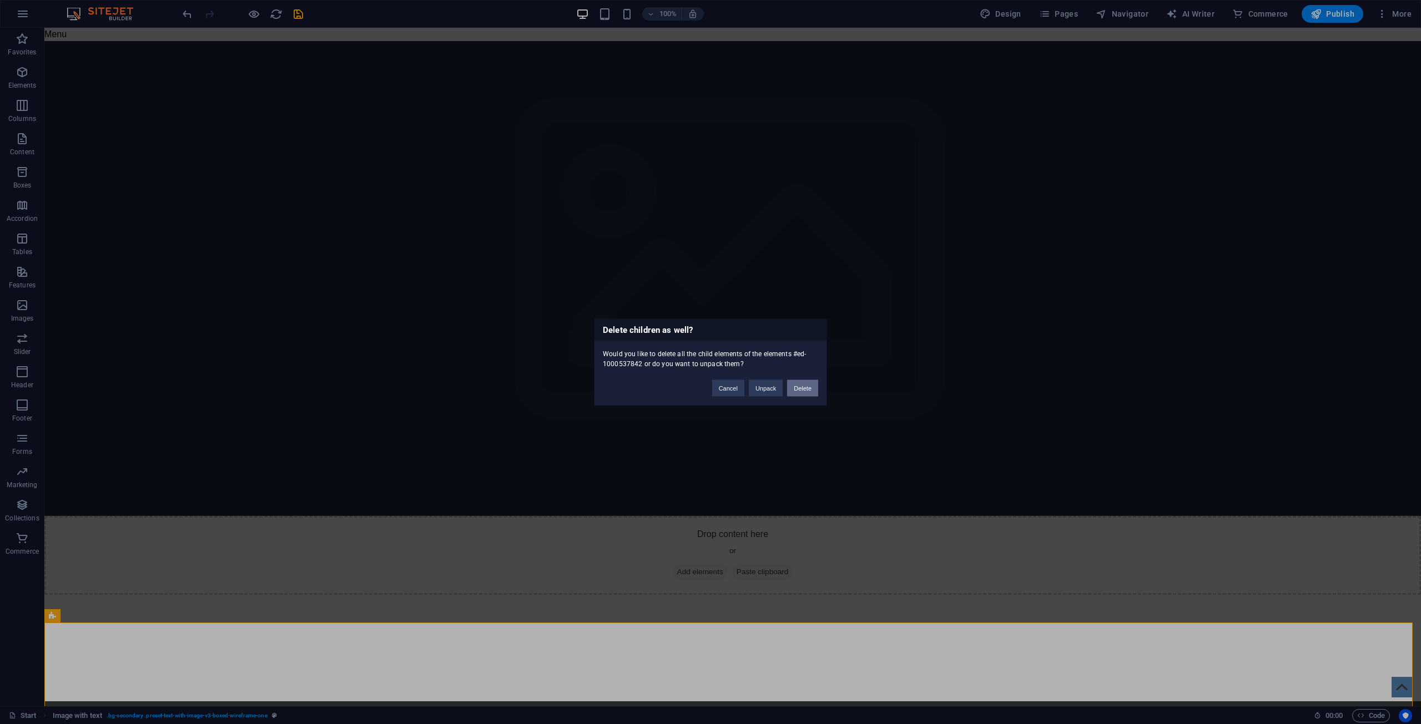
click at [709, 390] on button "Delete" at bounding box center [802, 388] width 31 height 17
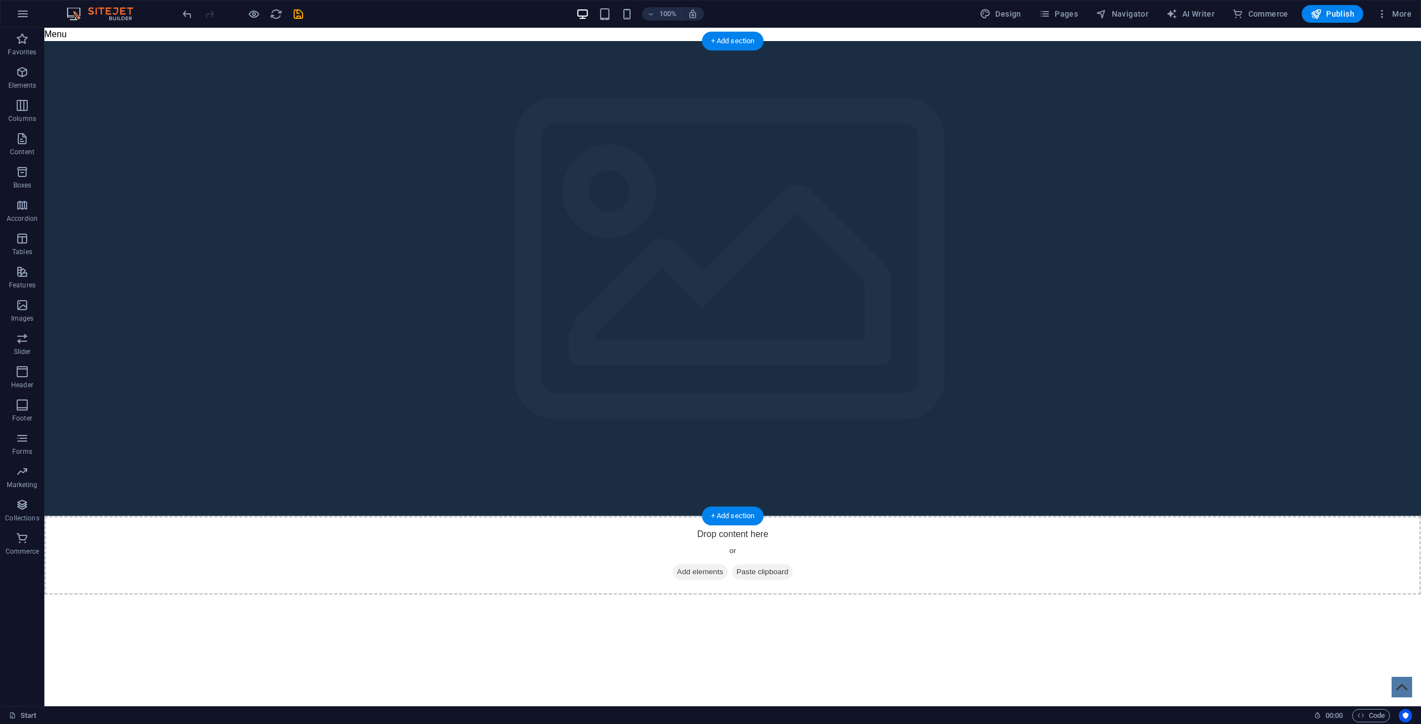
click at [709, 150] on figure at bounding box center [732, 278] width 1376 height 475
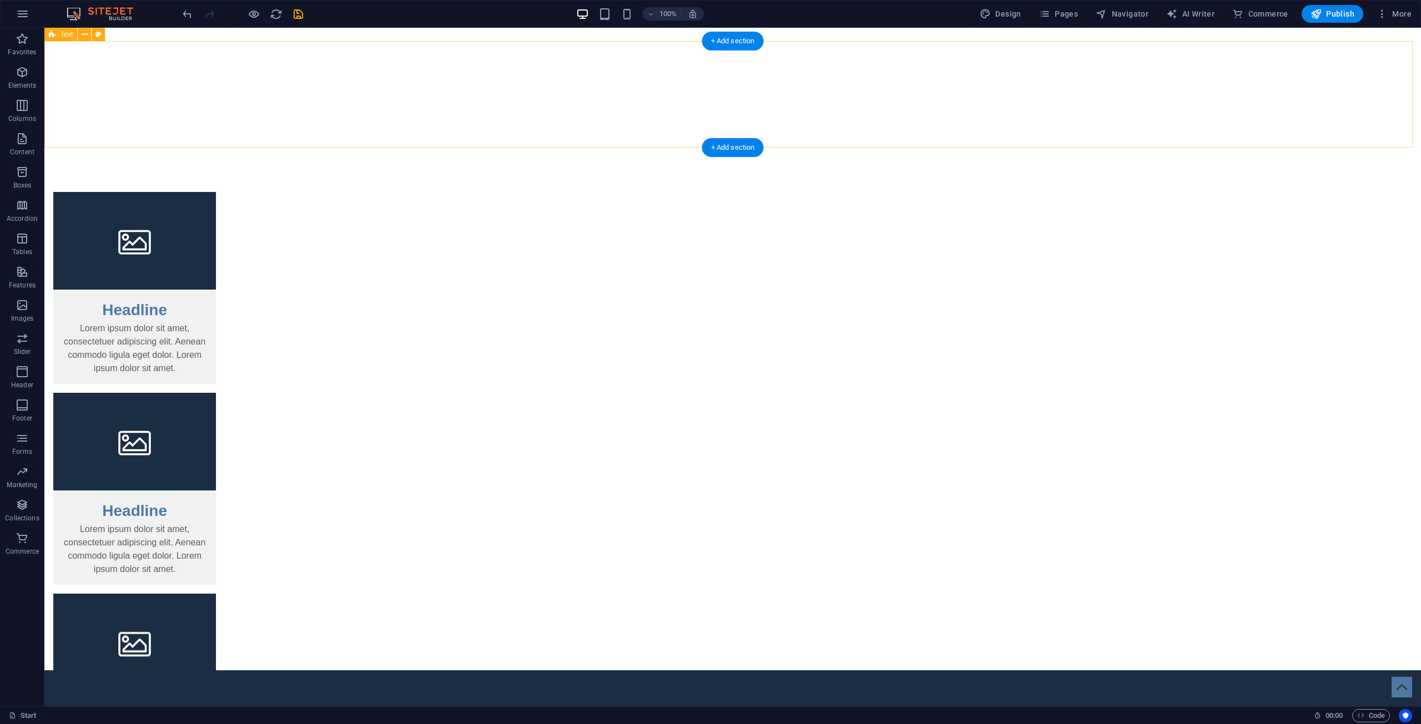
click at [617, 142] on div at bounding box center [732, 94] width 1376 height 107
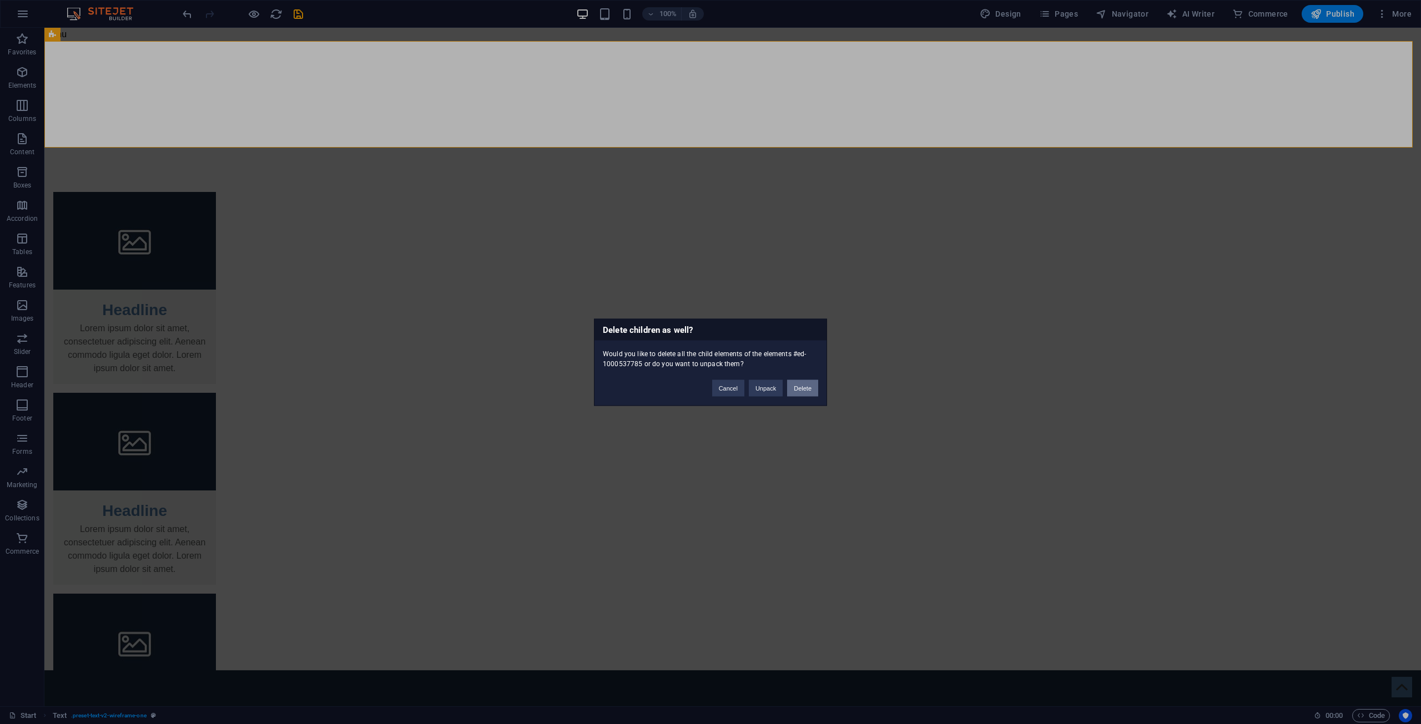
click at [709, 392] on button "Delete" at bounding box center [802, 388] width 31 height 17
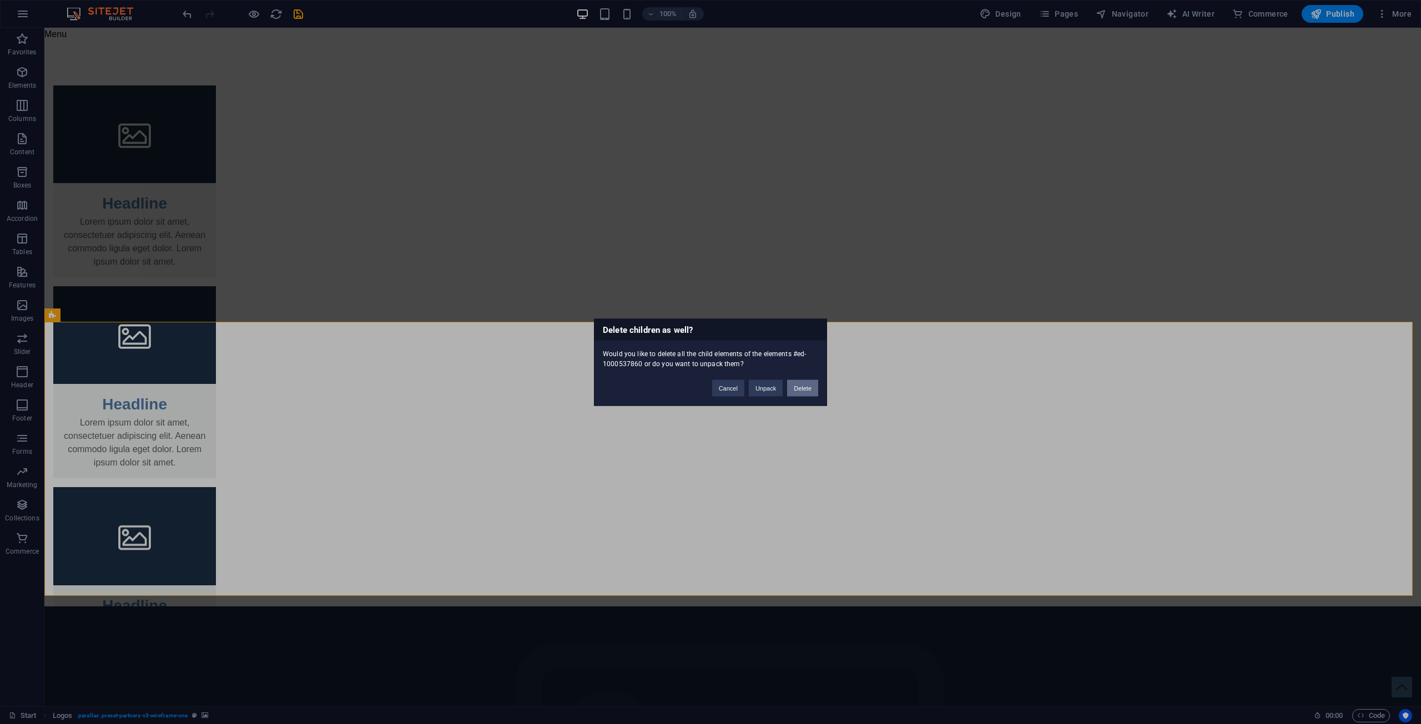
click at [709, 388] on button "Delete" at bounding box center [802, 388] width 31 height 17
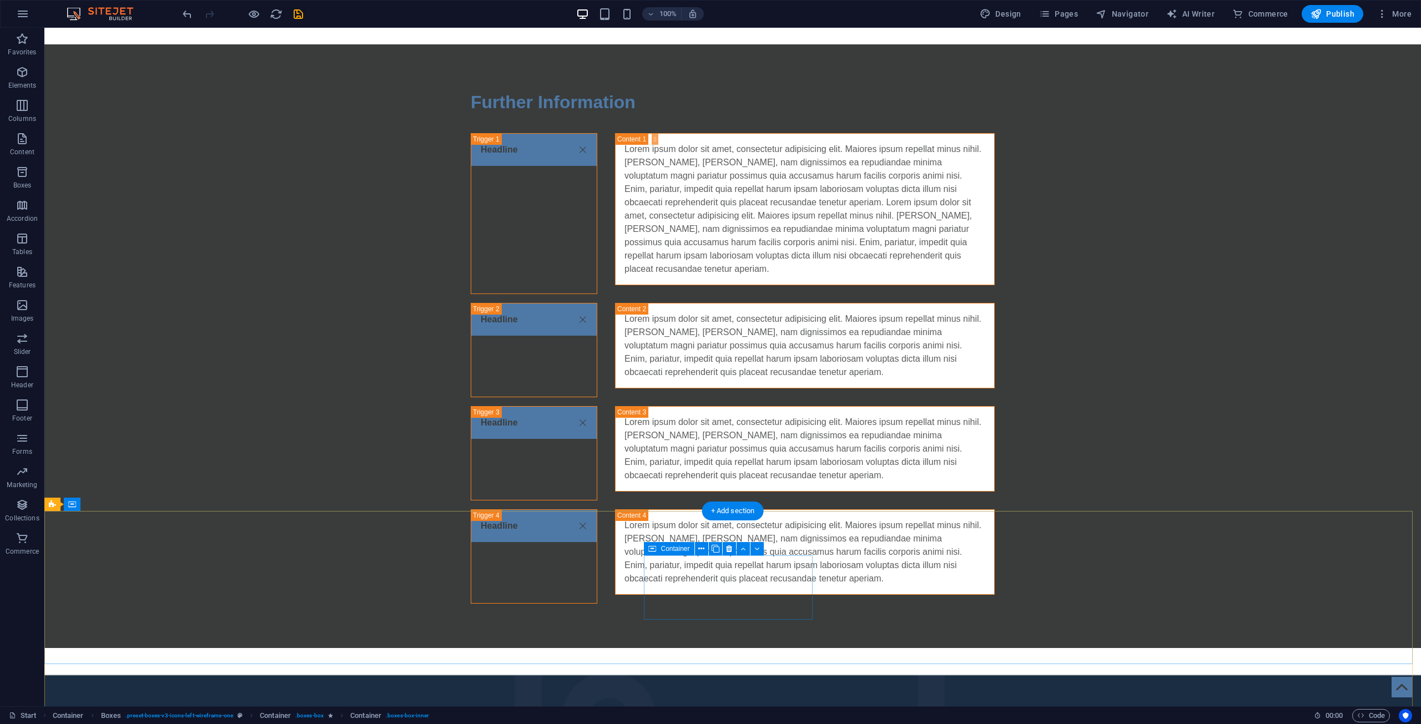
scroll to position [1351, 0]
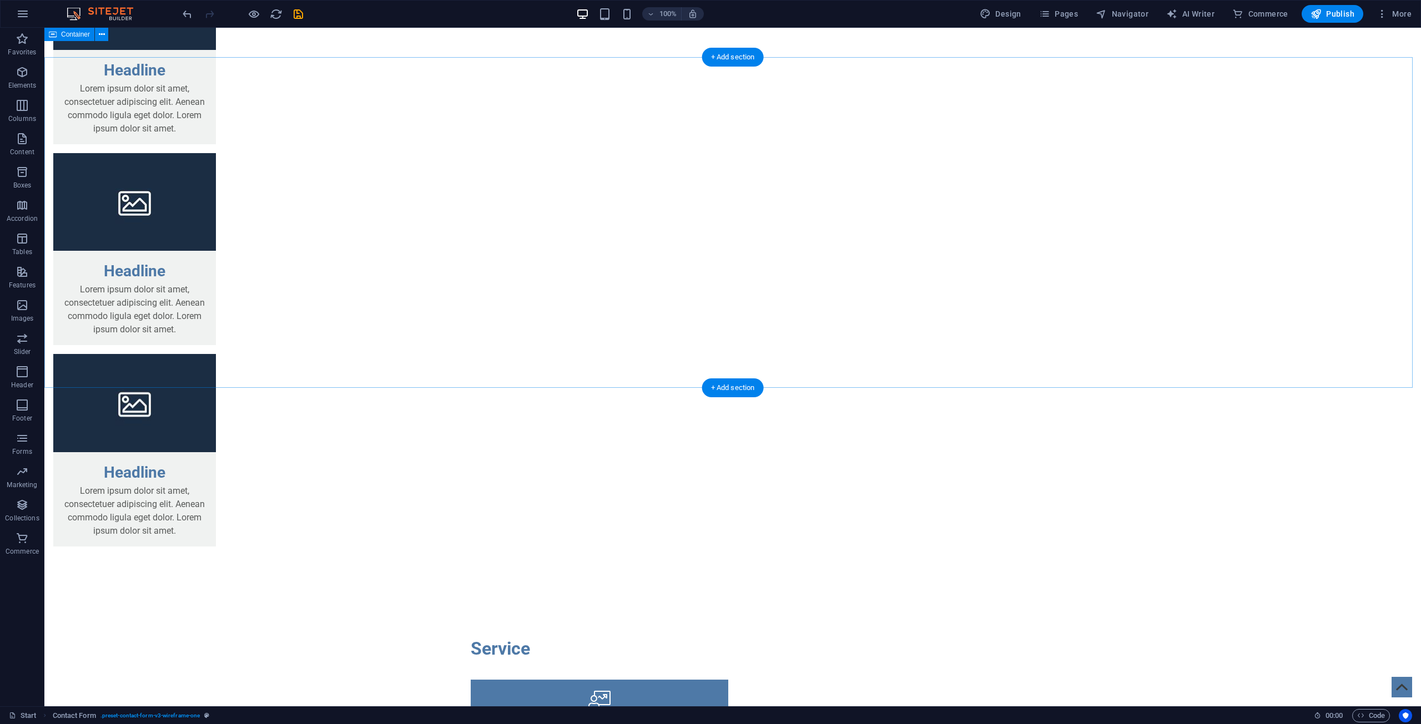
scroll to position [130, 0]
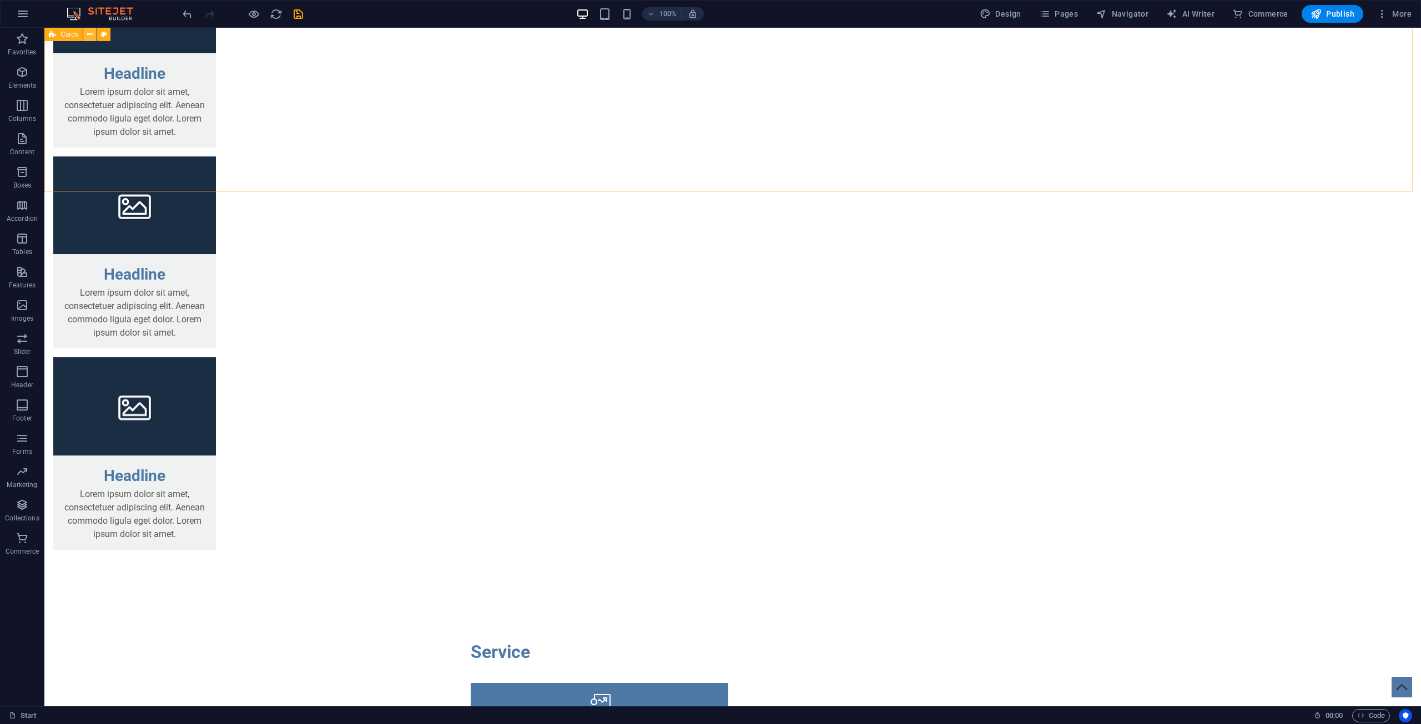
click at [87, 34] on icon at bounding box center [90, 35] width 6 height 12
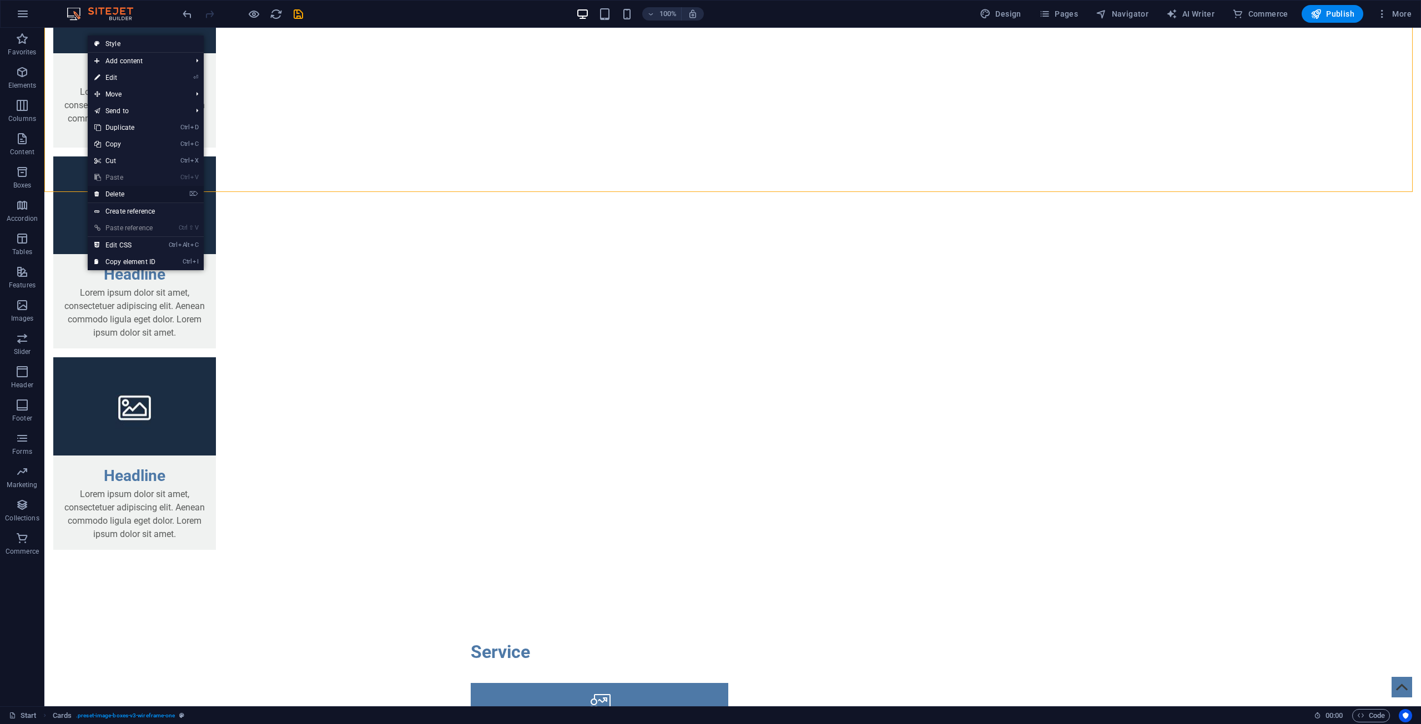
click at [120, 193] on link "⌦ Delete" at bounding box center [125, 194] width 74 height 17
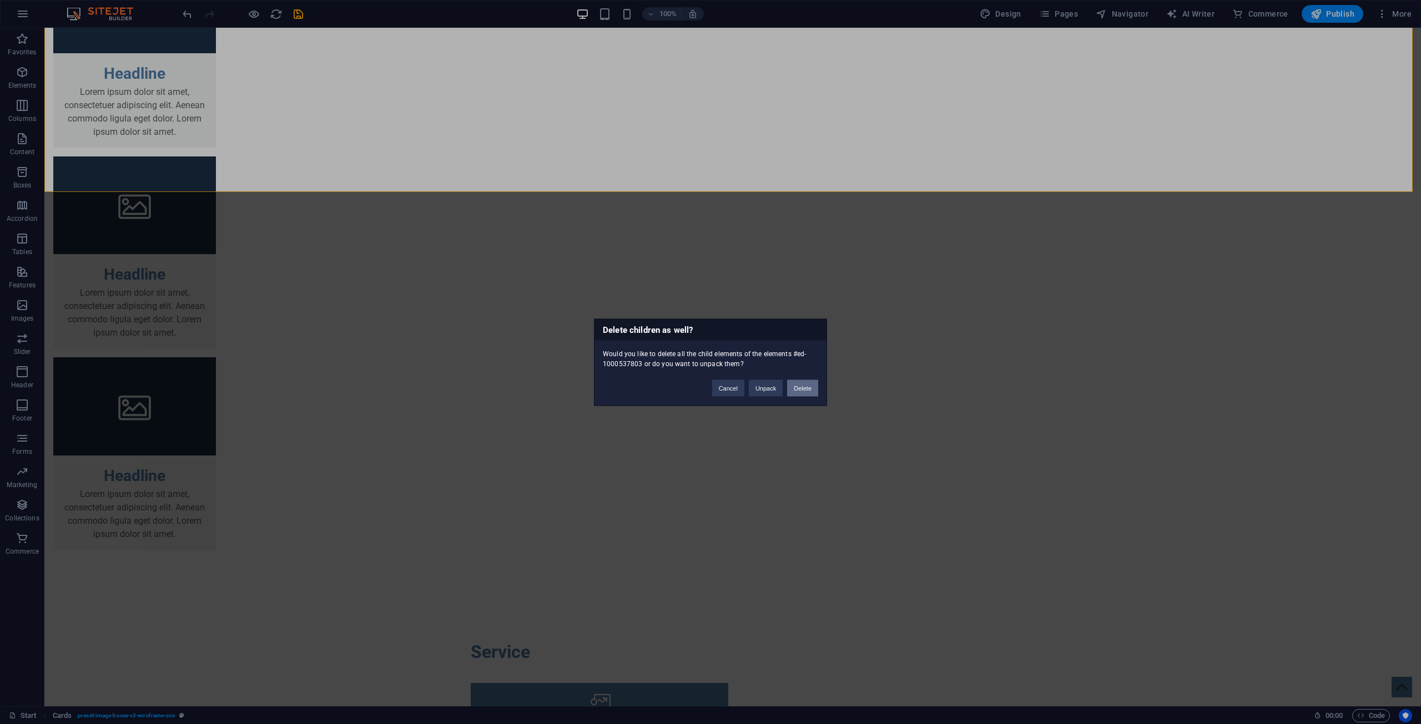
click at [709, 388] on button "Delete" at bounding box center [802, 388] width 31 height 17
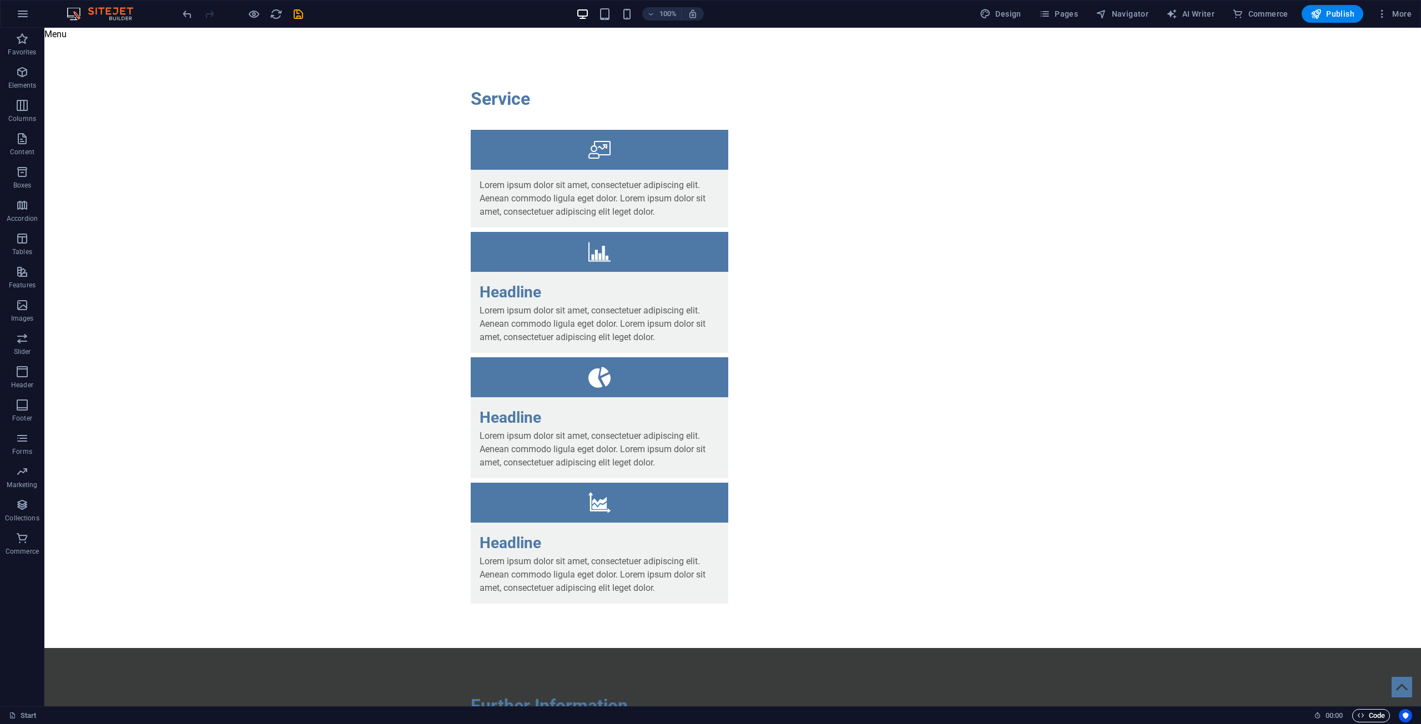
click at [709, 717] on span "Code" at bounding box center [1371, 715] width 28 height 13
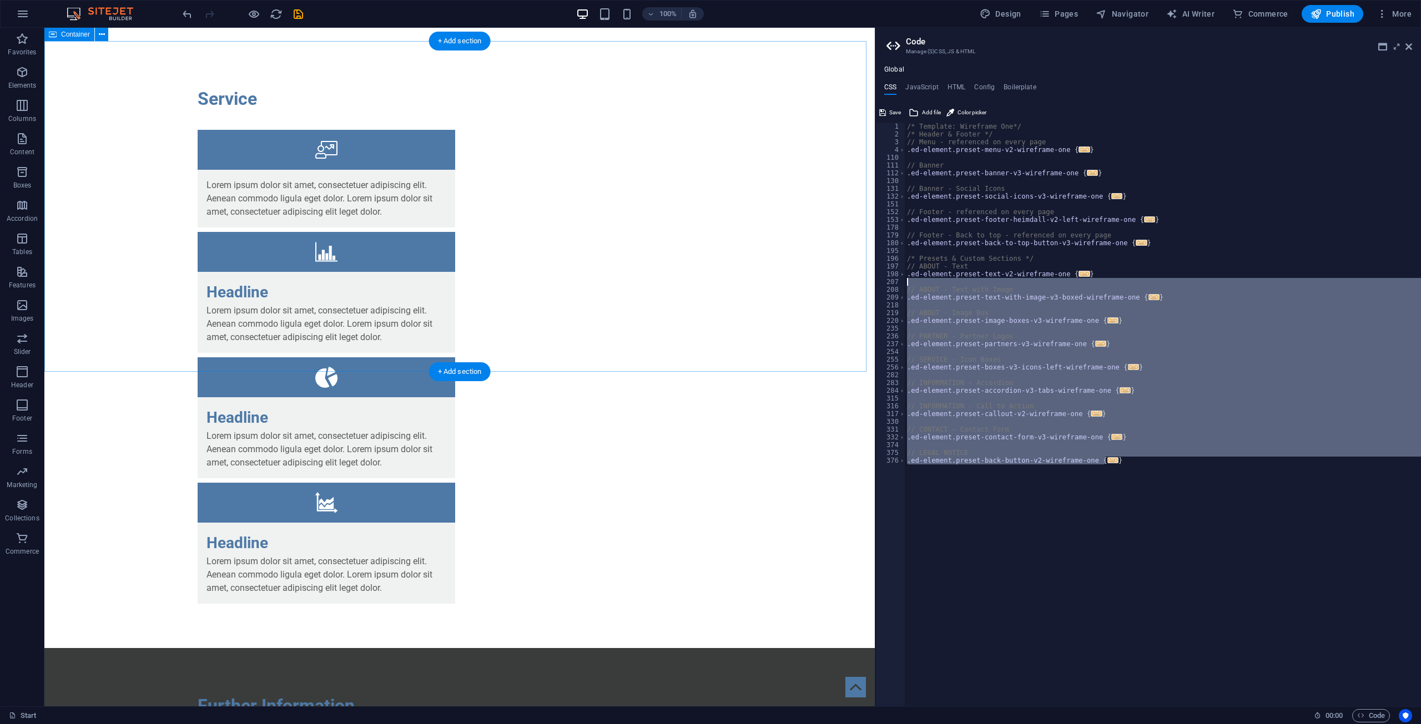
drag, startPoint x: 1185, startPoint y: 488, endPoint x: 923, endPoint y: 140, distance: 436.0
type textarea "// ABOUT - Text with Image"
click at [709, 447] on div "/* Template: Wireframe One*/ /* Header & Footer */ // Menu - referenced on ever…" at bounding box center [1163, 415] width 516 height 584
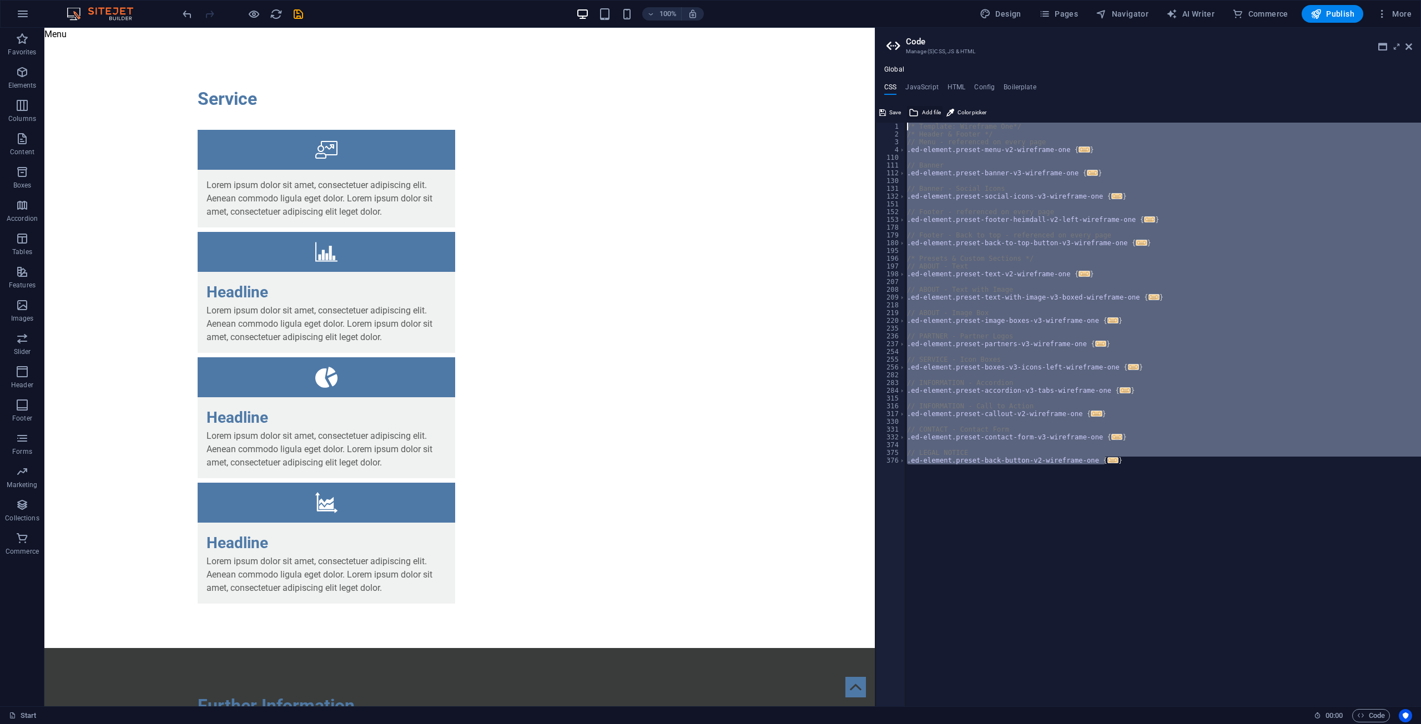
drag, startPoint x: 1130, startPoint y: 457, endPoint x: 907, endPoint y: 108, distance: 414.6
click at [709, 108] on div "1 2 3 4 110 111 112 130 131 132 151 152 153 178 179 180 195 196 197 198 207 208…" at bounding box center [1148, 405] width 546 height 603
type textarea "/* Template: Wireframe One*/ /* Header & Footer */"
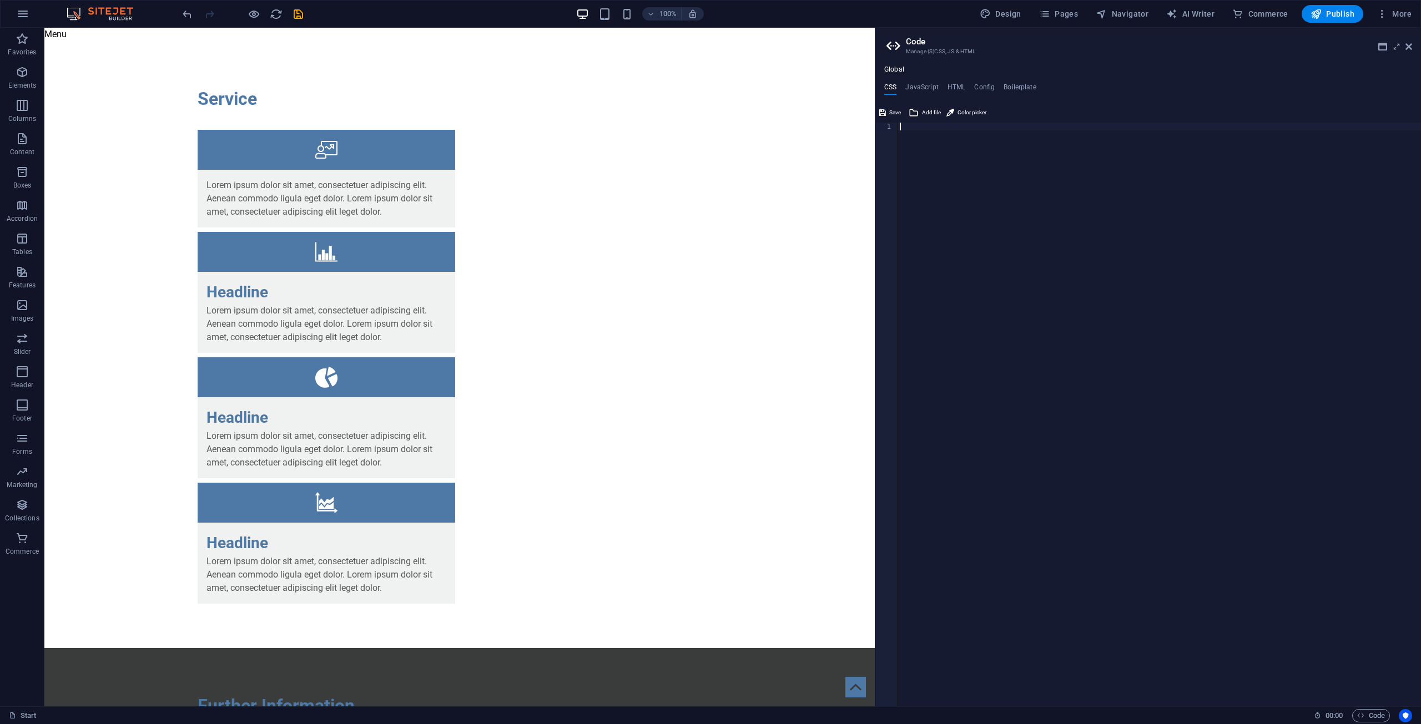
click at [709, 212] on div at bounding box center [1158, 422] width 523 height 599
click at [709, 111] on span "Save" at bounding box center [895, 112] width 12 height 13
checkbox input "false"
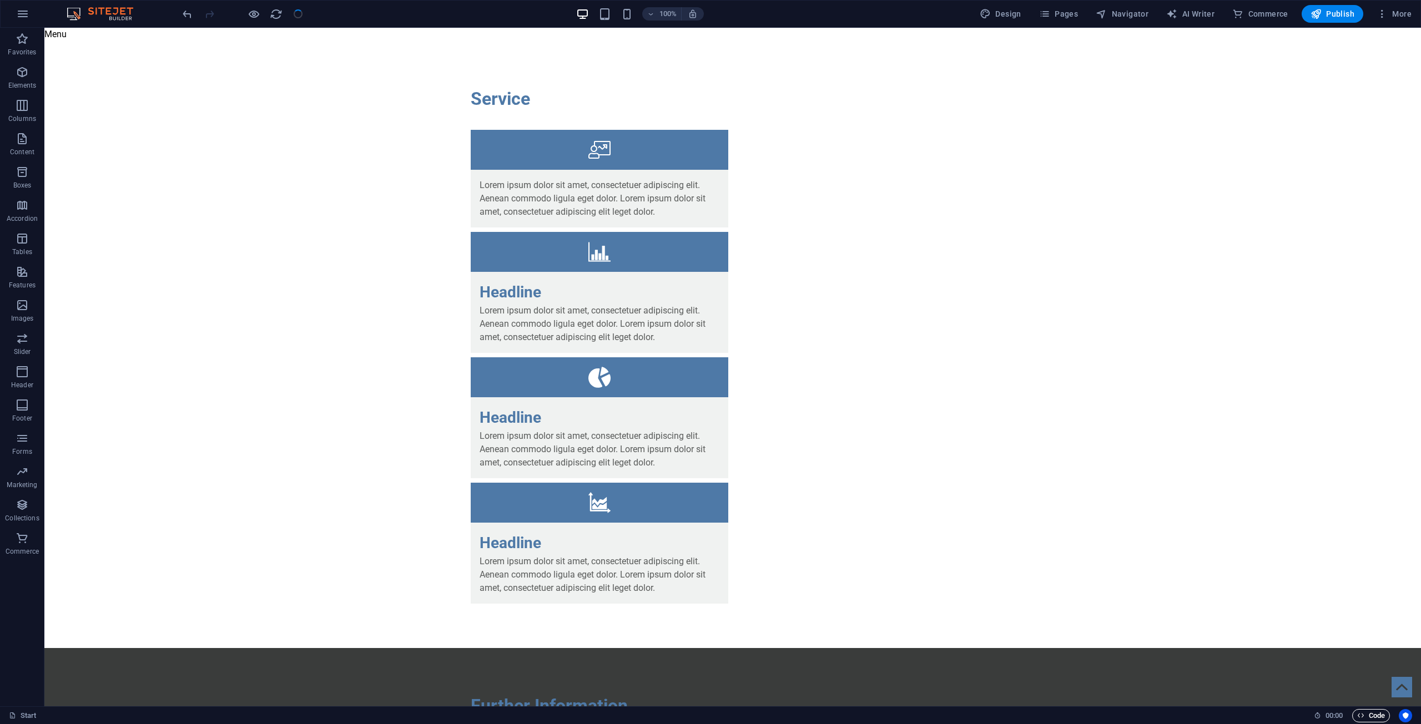
click at [709, 714] on span "Code" at bounding box center [1371, 715] width 28 height 13
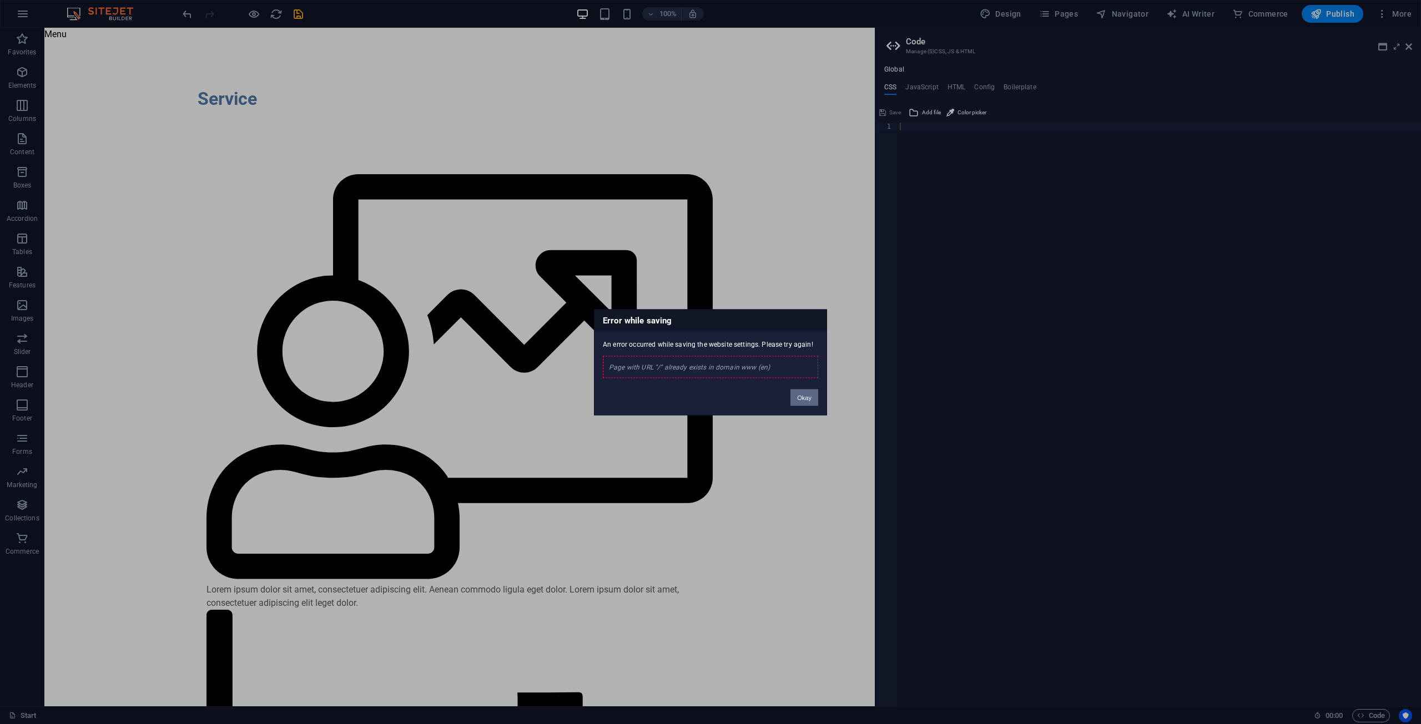
click at [709, 397] on button "Okay" at bounding box center [804, 397] width 28 height 17
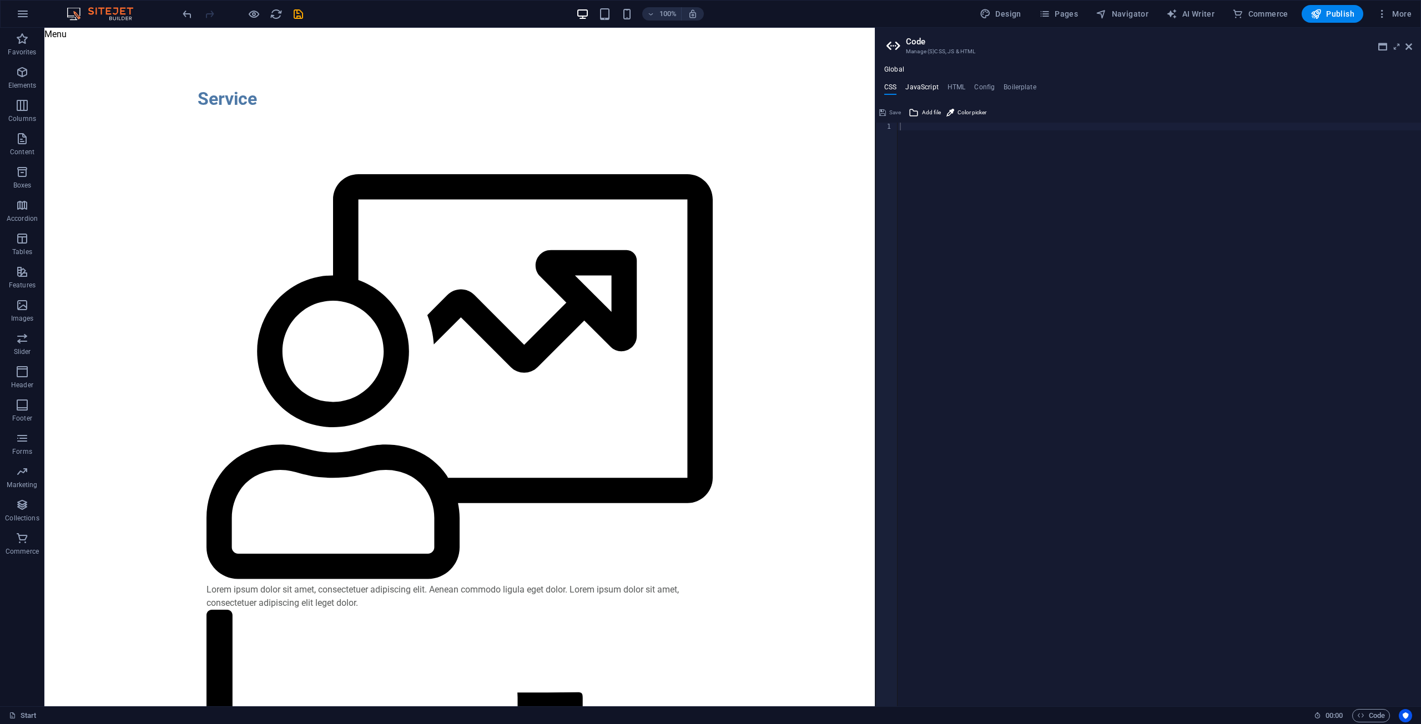
click at [709, 90] on h4 "JavaScript" at bounding box center [921, 89] width 33 height 12
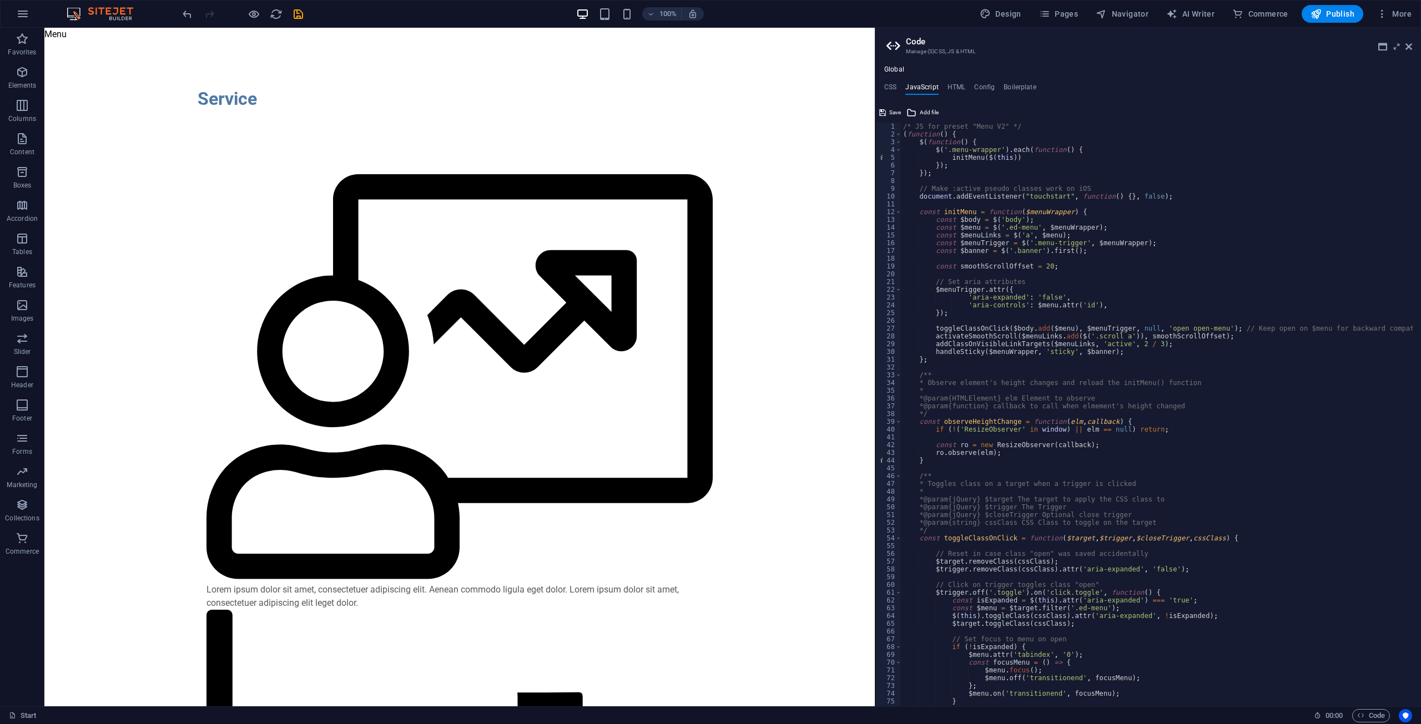
drag, startPoint x: 900, startPoint y: 132, endPoint x: 891, endPoint y: 140, distance: 12.2
click at [709, 159] on div "$target.data('offset', $target.offset().top); }; 1 2 3 4 5 6 7 8 9 10 11 12 13 …" at bounding box center [1148, 415] width 546 height 584
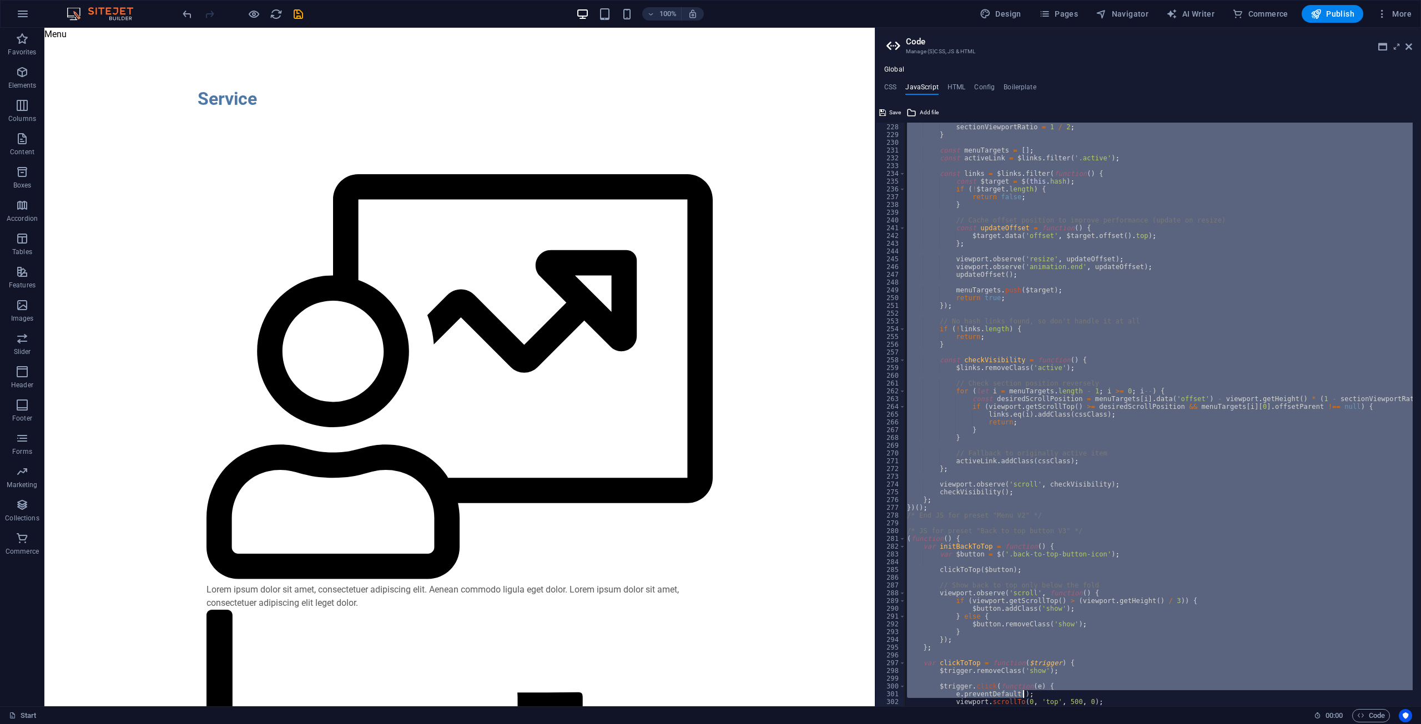
scroll to position [1817, 0]
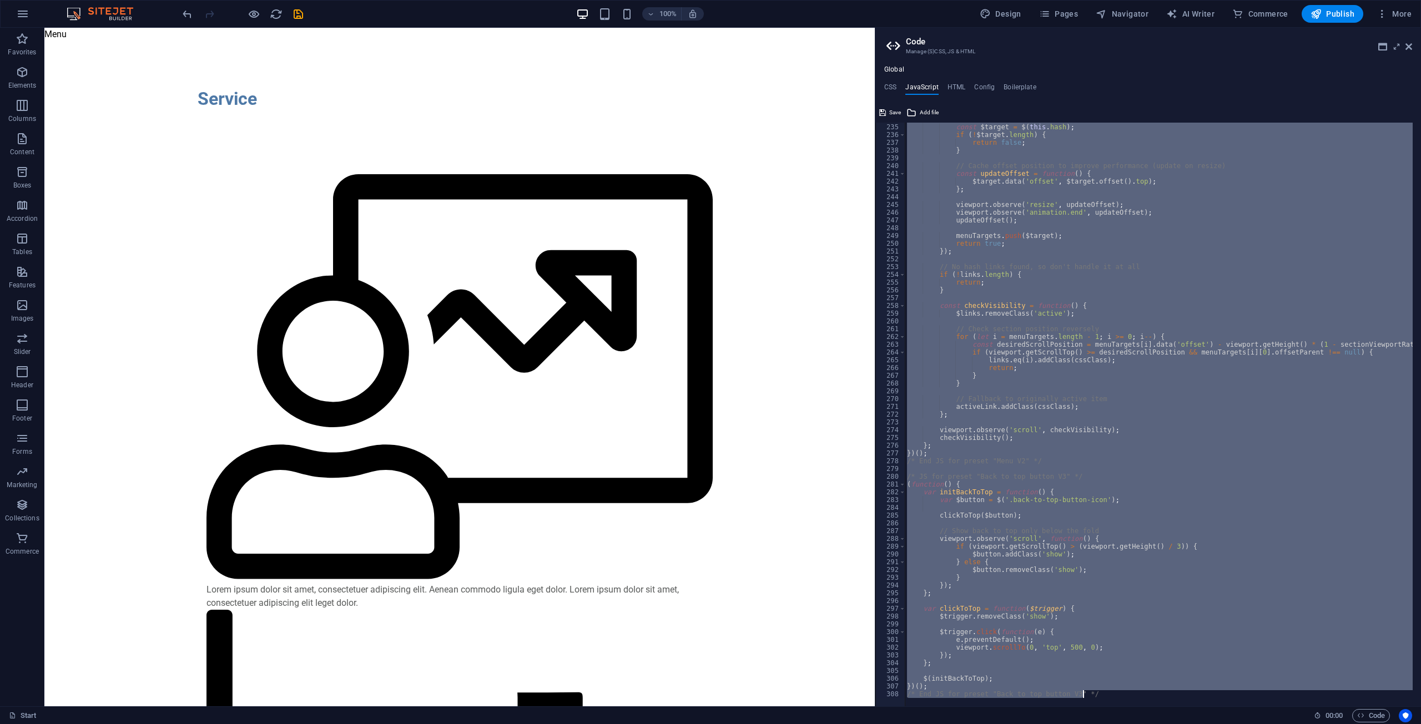
drag, startPoint x: 915, startPoint y: 156, endPoint x: 1155, endPoint y: 750, distance: 641.1
click at [709, 723] on html "arka-seguros.com Start Favorites Elements Columns Content Boxes Accordion Table…" at bounding box center [710, 362] width 1421 height 724
type textarea "})(); /* End JS for preset "Back to top button V3" */"
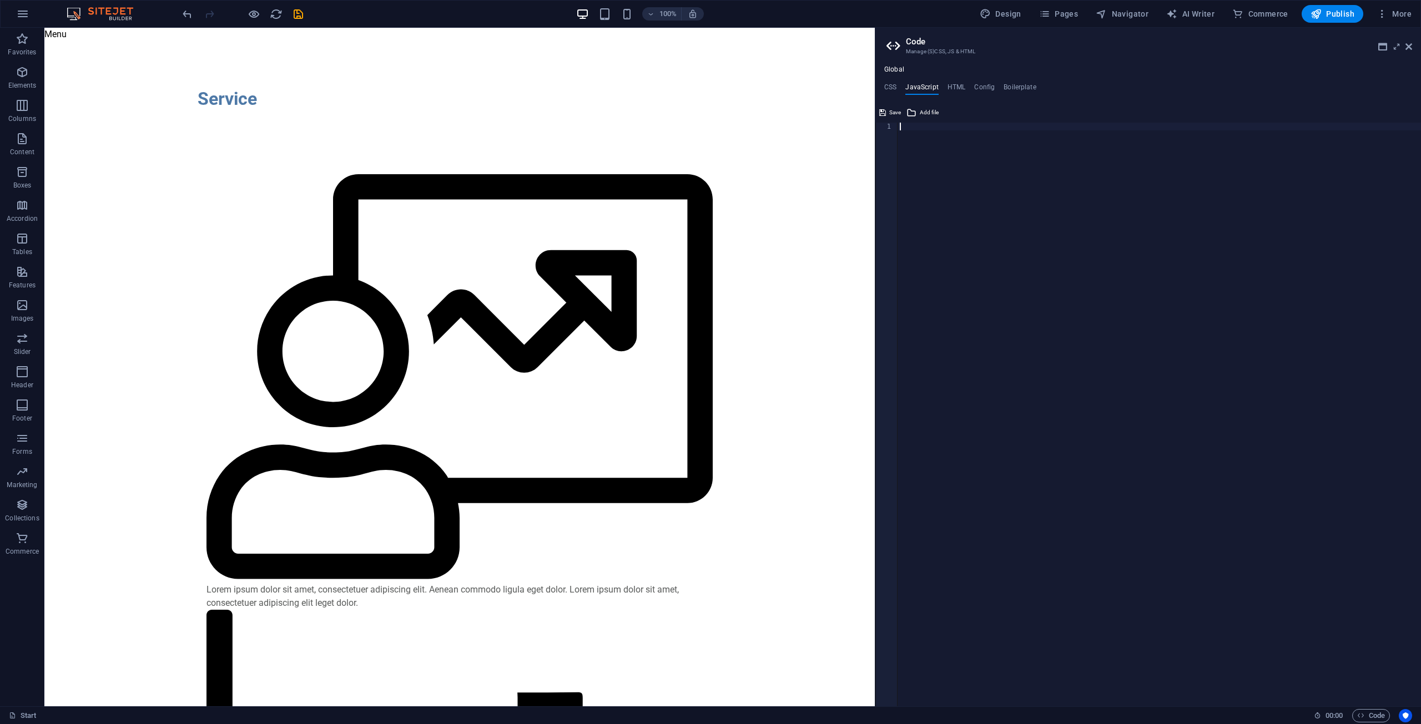
click at [709, 371] on div at bounding box center [1158, 418] width 523 height 591
click at [709, 93] on h4 "HTML" at bounding box center [956, 89] width 18 height 12
drag, startPoint x: 900, startPoint y: 127, endPoint x: 981, endPoint y: 139, distance: 81.9
click at [709, 139] on div "< a href = "#main-content" class = "wv-link-content button" > Skip to main cont…" at bounding box center [1158, 422] width 523 height 599
type textarea "<a href="#main-content" class="wv-link-content button">Skip to main content</a>…"
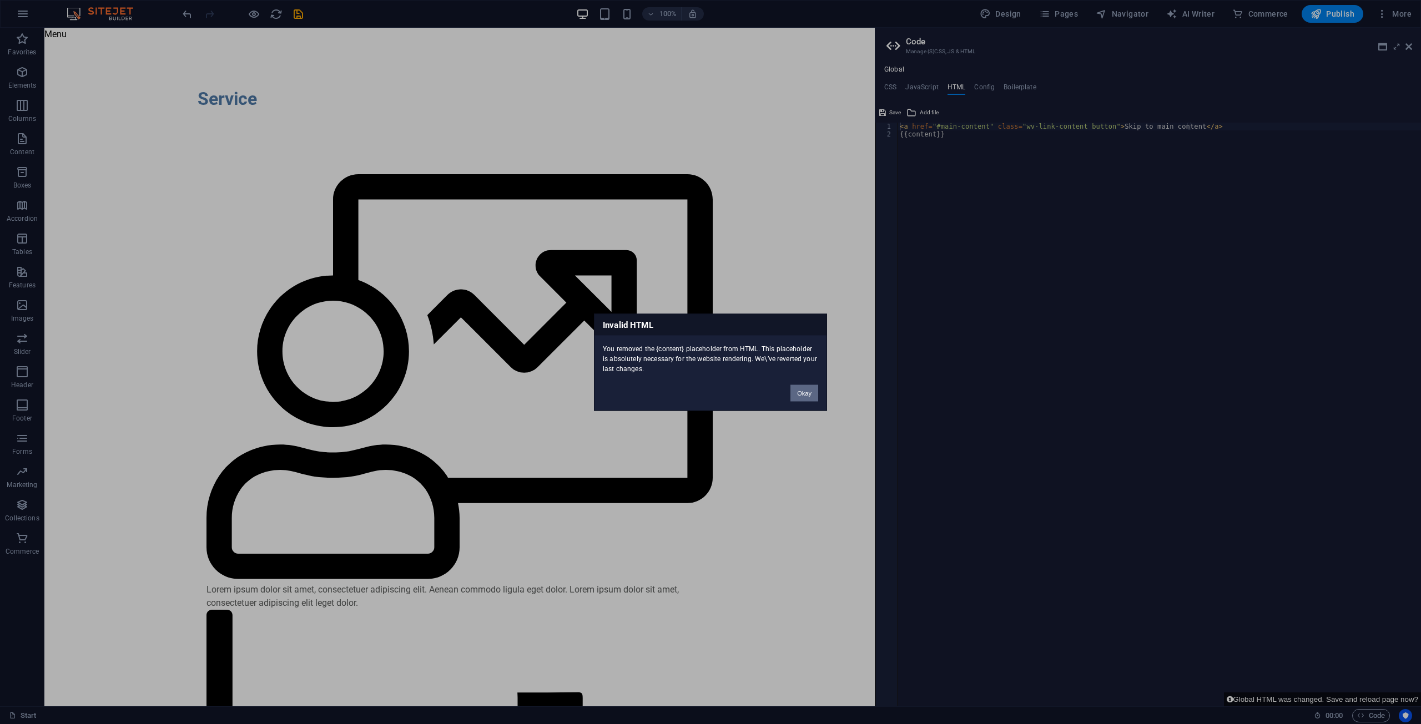
click at [709, 393] on button "Okay" at bounding box center [804, 393] width 28 height 17
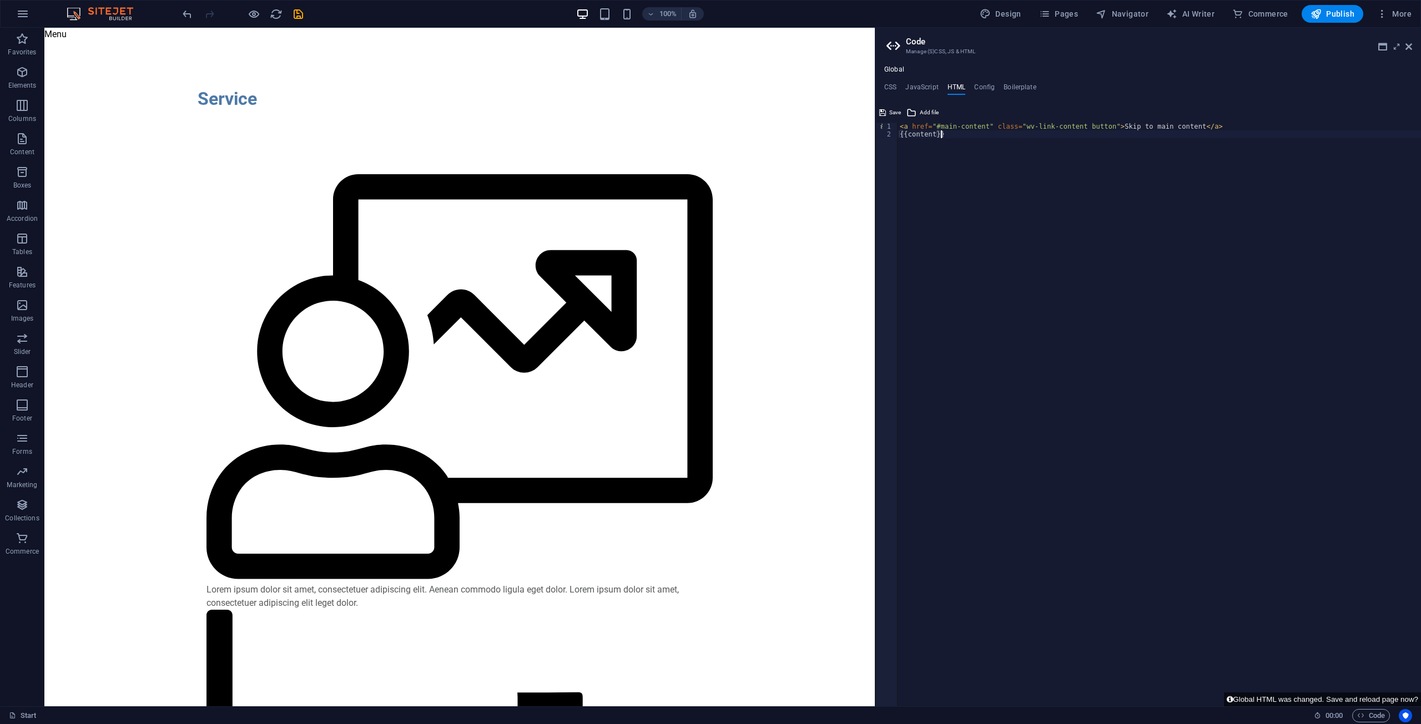
drag, startPoint x: 973, startPoint y: 190, endPoint x: 1000, endPoint y: 185, distance: 27.1
click at [709, 190] on div "< a href = "#main-content" class = "wv-link-content button" > Skip to main cont…" at bounding box center [1158, 422] width 523 height 599
click at [709, 129] on div "< a href = "#main-content" class = "wv-link-content button" > Skip to main cont…" at bounding box center [1158, 422] width 523 height 599
type textarea "<a href="#main-content" class="wv-link-content button">Skip to main content</a>"
paste textarea
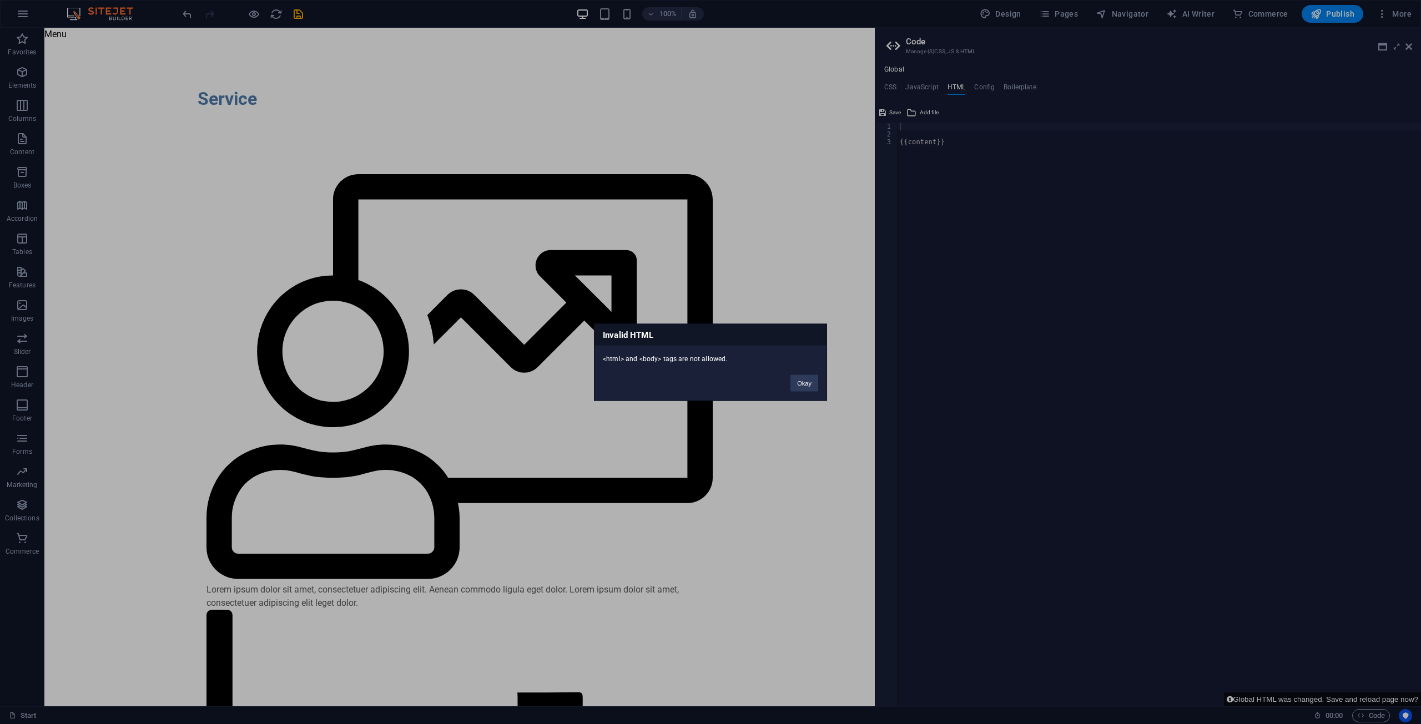
click button "Okay" at bounding box center [804, 383] width 28 height 17
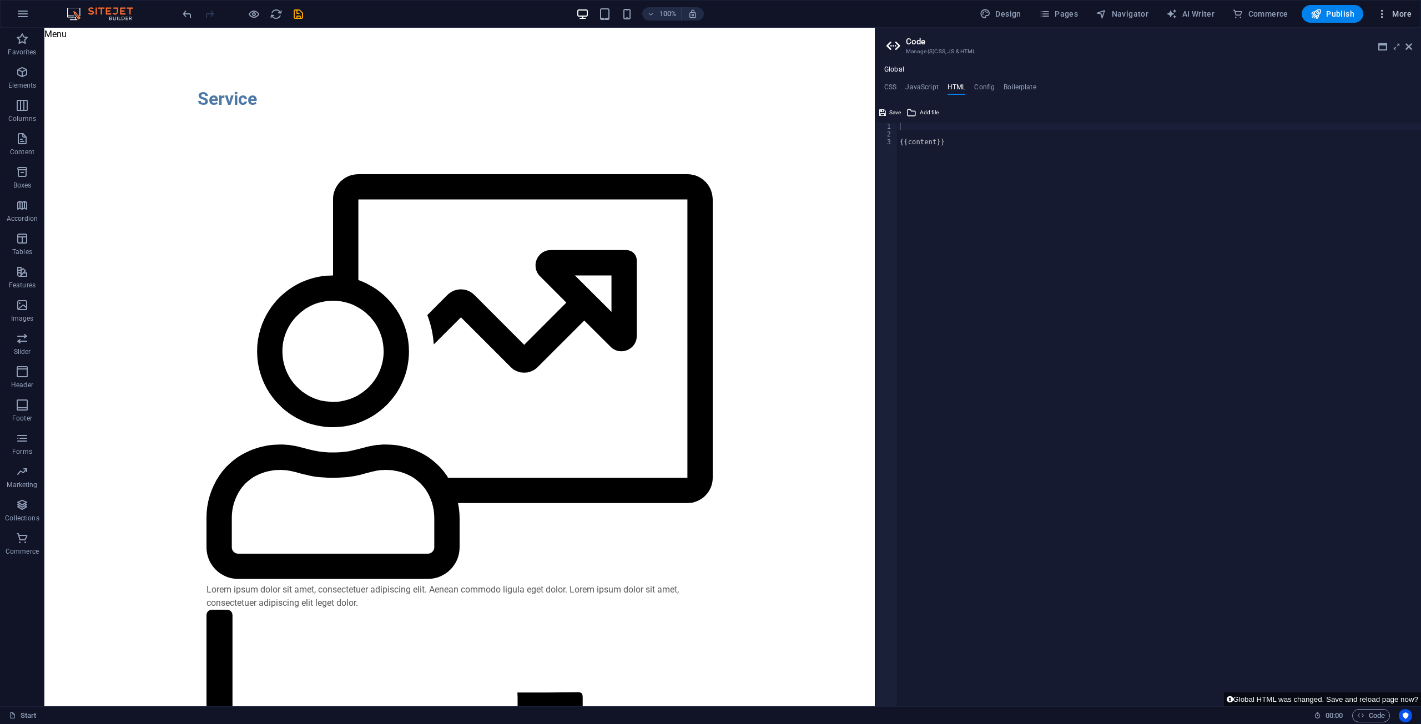
click at [709, 10] on icon "button" at bounding box center [1381, 13] width 11 height 11
click at [709, 230] on h6 "Content Import" at bounding box center [1370, 229] width 66 height 13
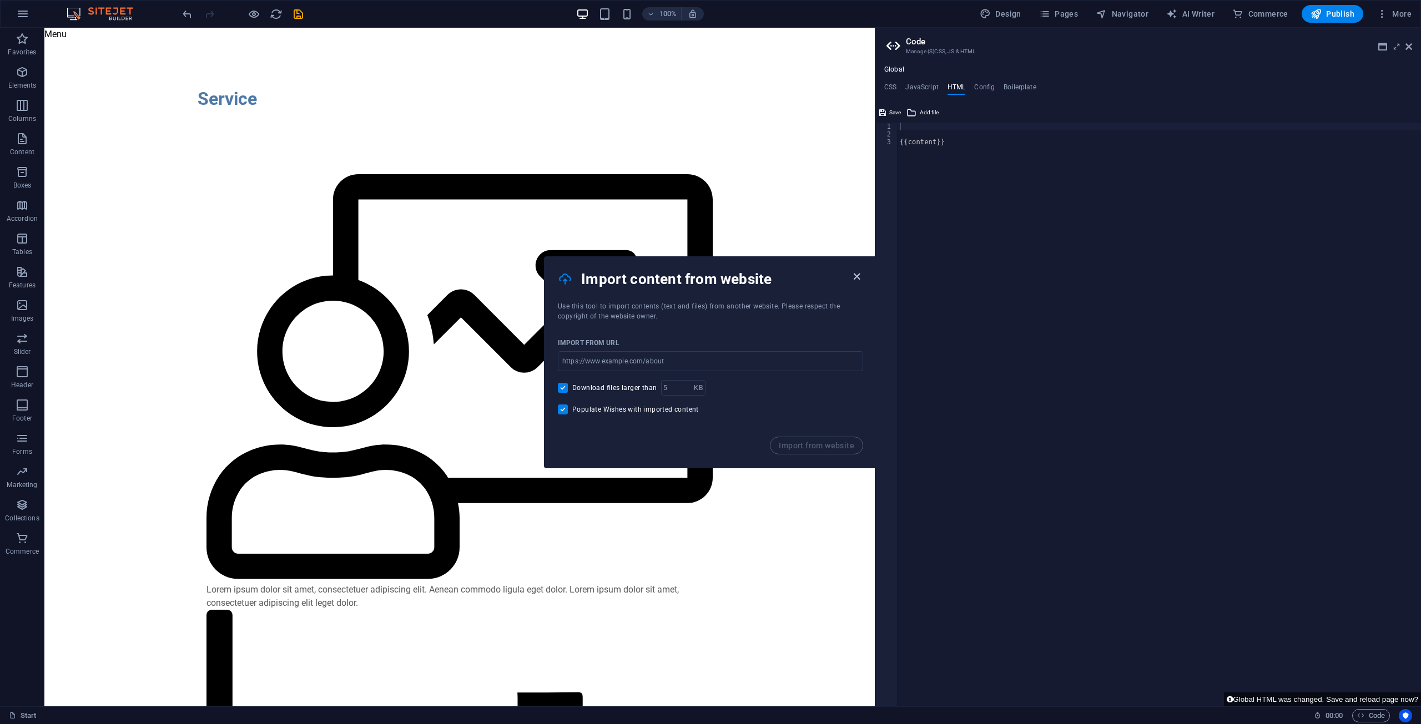
click at [709, 276] on icon "button" at bounding box center [856, 276] width 13 height 13
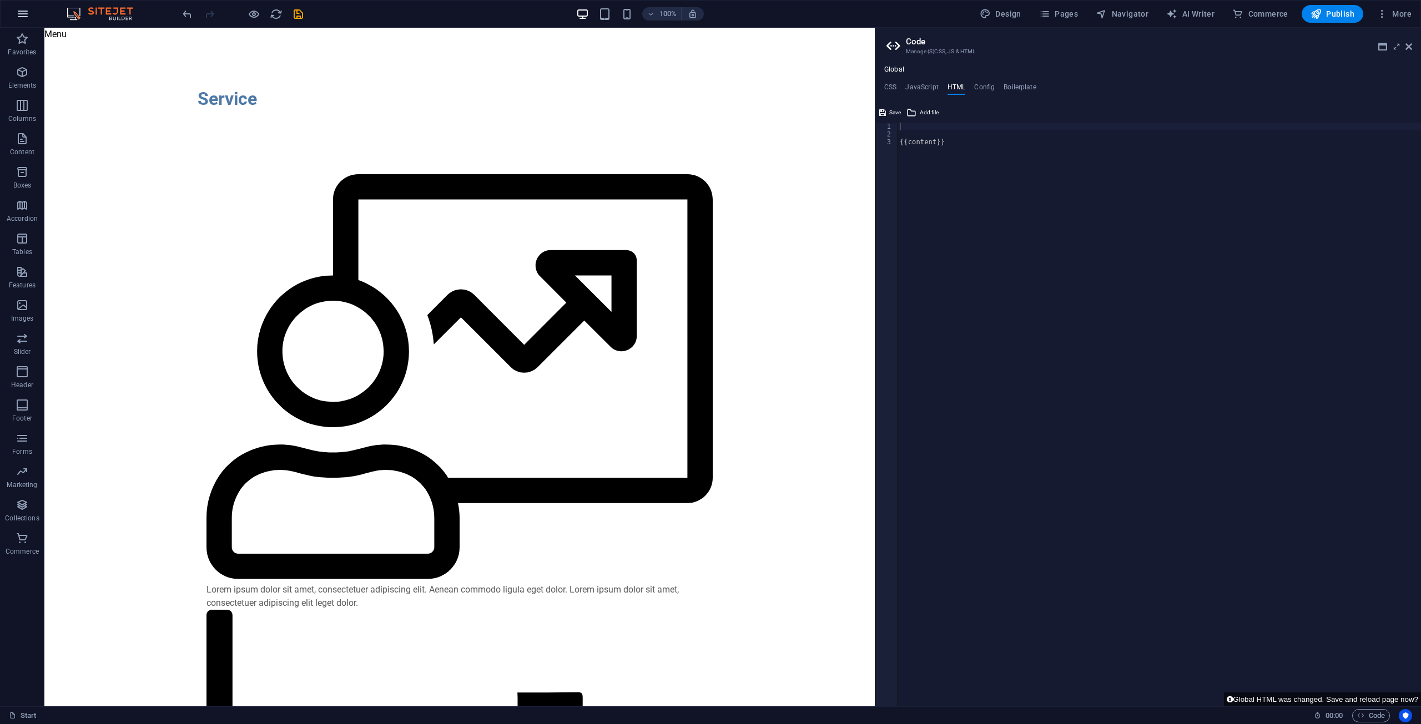
click at [22, 12] on icon "button" at bounding box center [22, 13] width 13 height 13
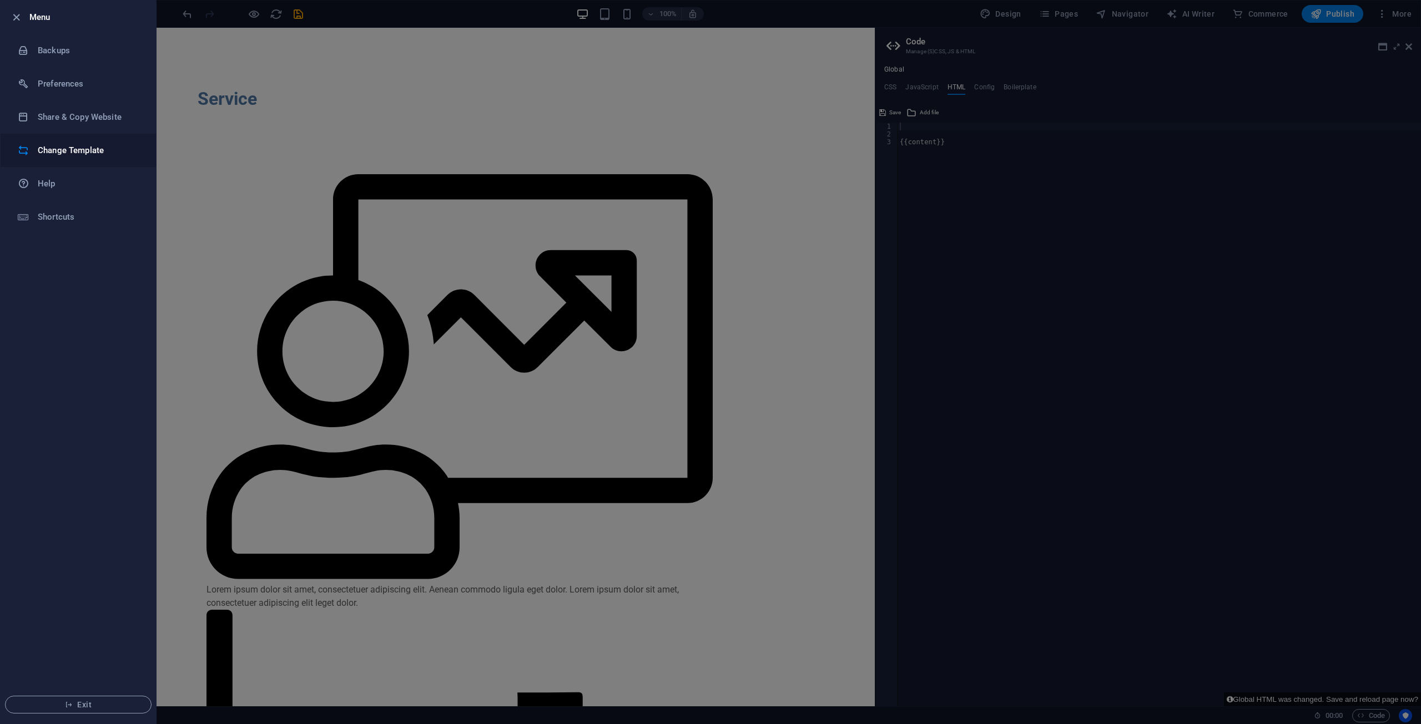
click at [69, 154] on h6 "Change Template" at bounding box center [89, 150] width 103 height 13
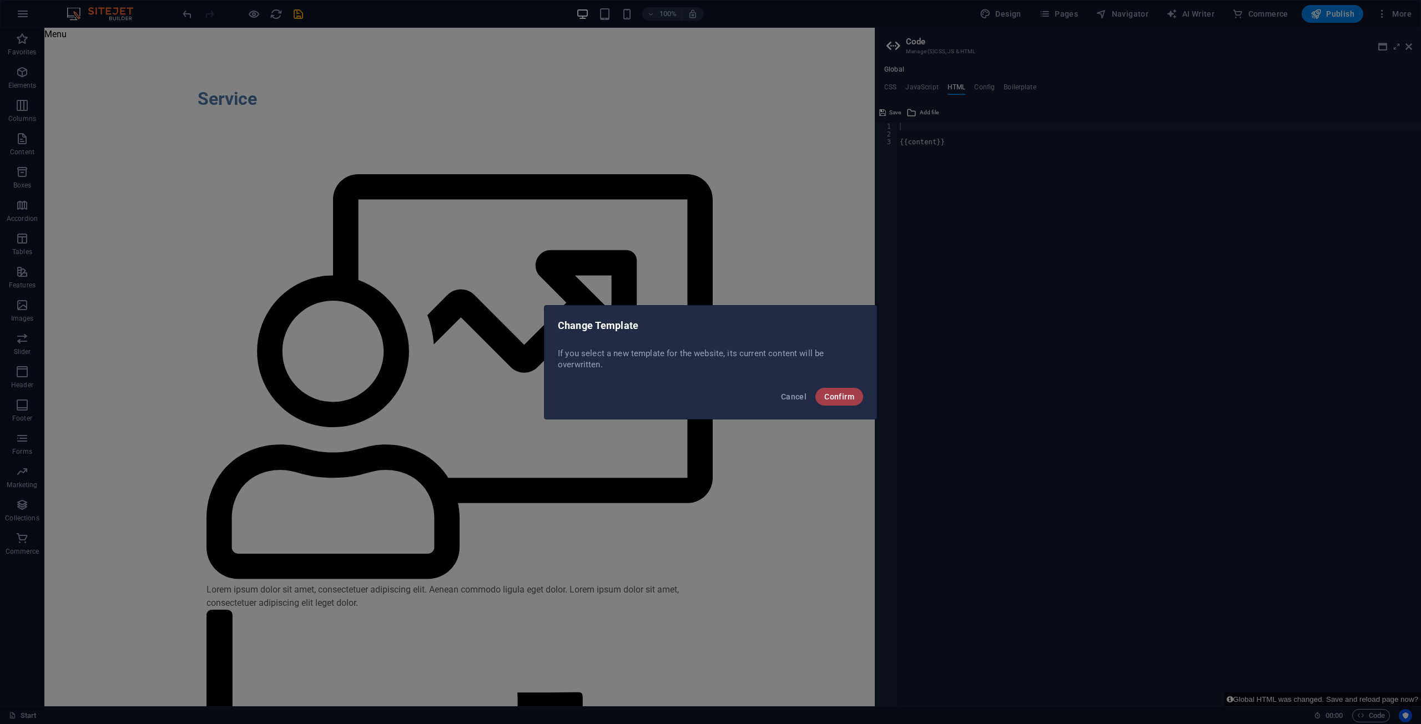
click at [709, 395] on span "Confirm" at bounding box center [839, 396] width 30 height 9
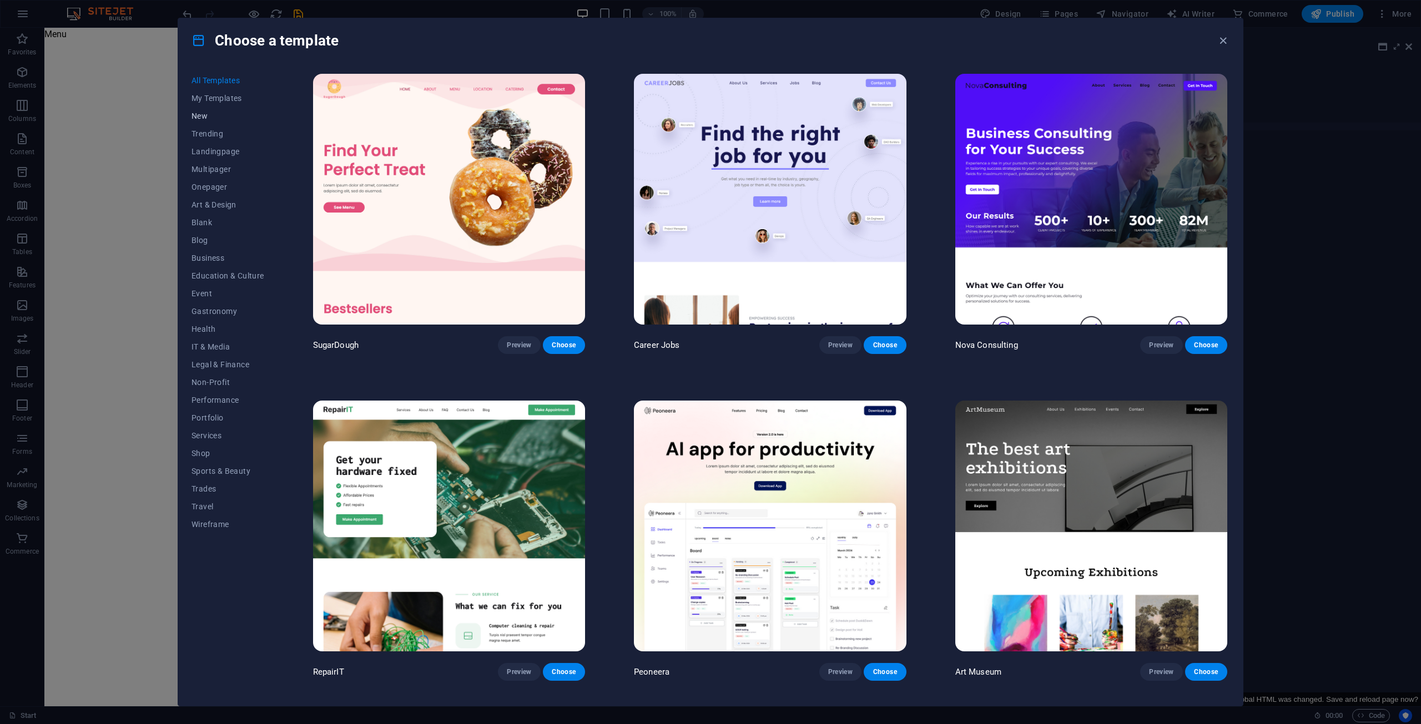
click at [206, 114] on span "New" at bounding box center [227, 116] width 73 height 9
click at [206, 117] on span "New" at bounding box center [227, 116] width 73 height 9
click at [709, 38] on icon "button" at bounding box center [1222, 40] width 13 height 13
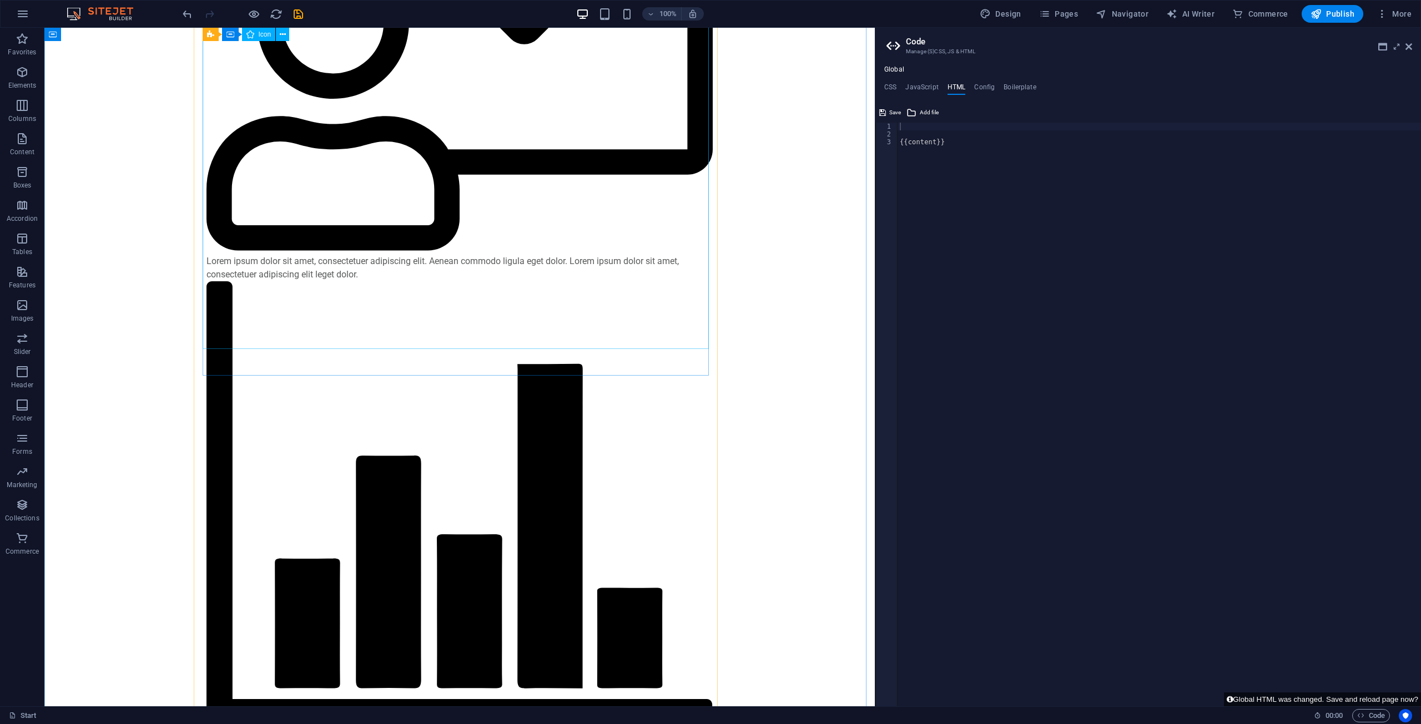
scroll to position [499, 0]
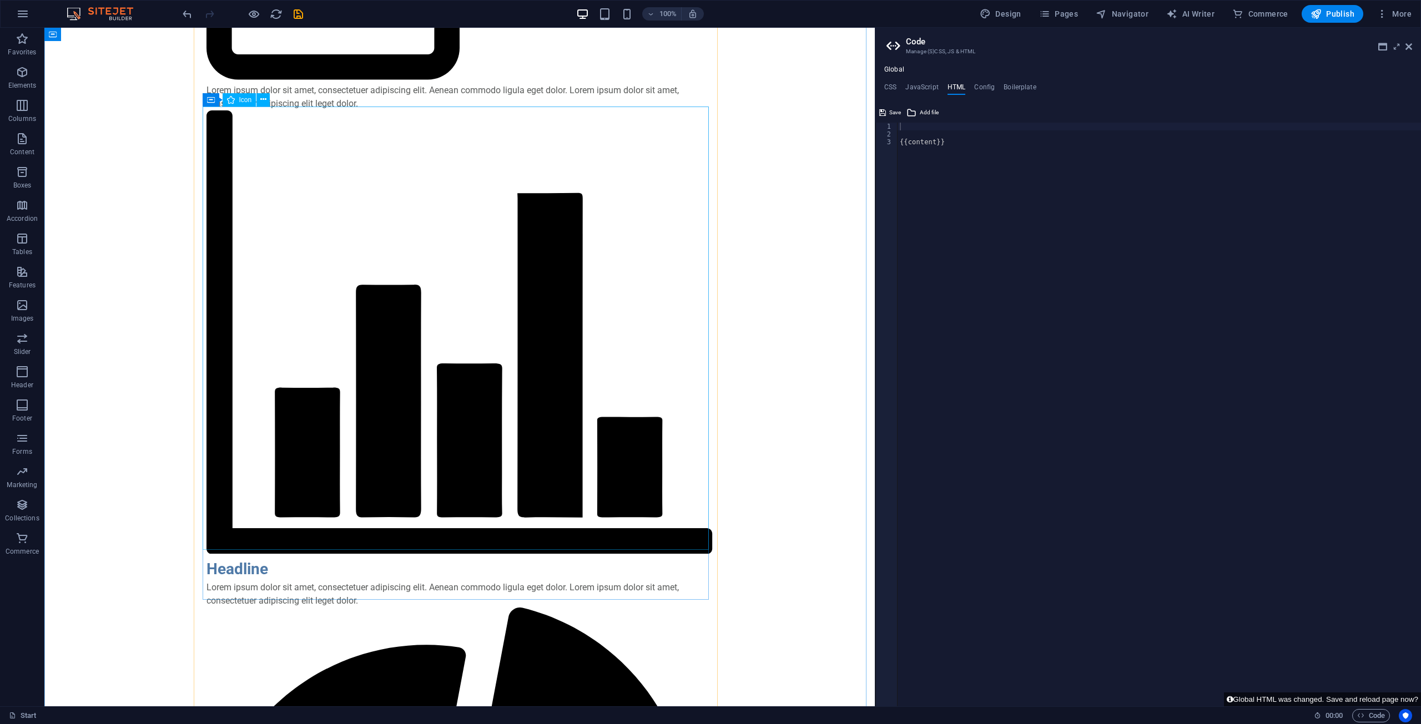
click at [274, 99] on div "Container Icon" at bounding box center [240, 100] width 75 height 14
click at [272, 279] on figure at bounding box center [459, 334] width 506 height 448
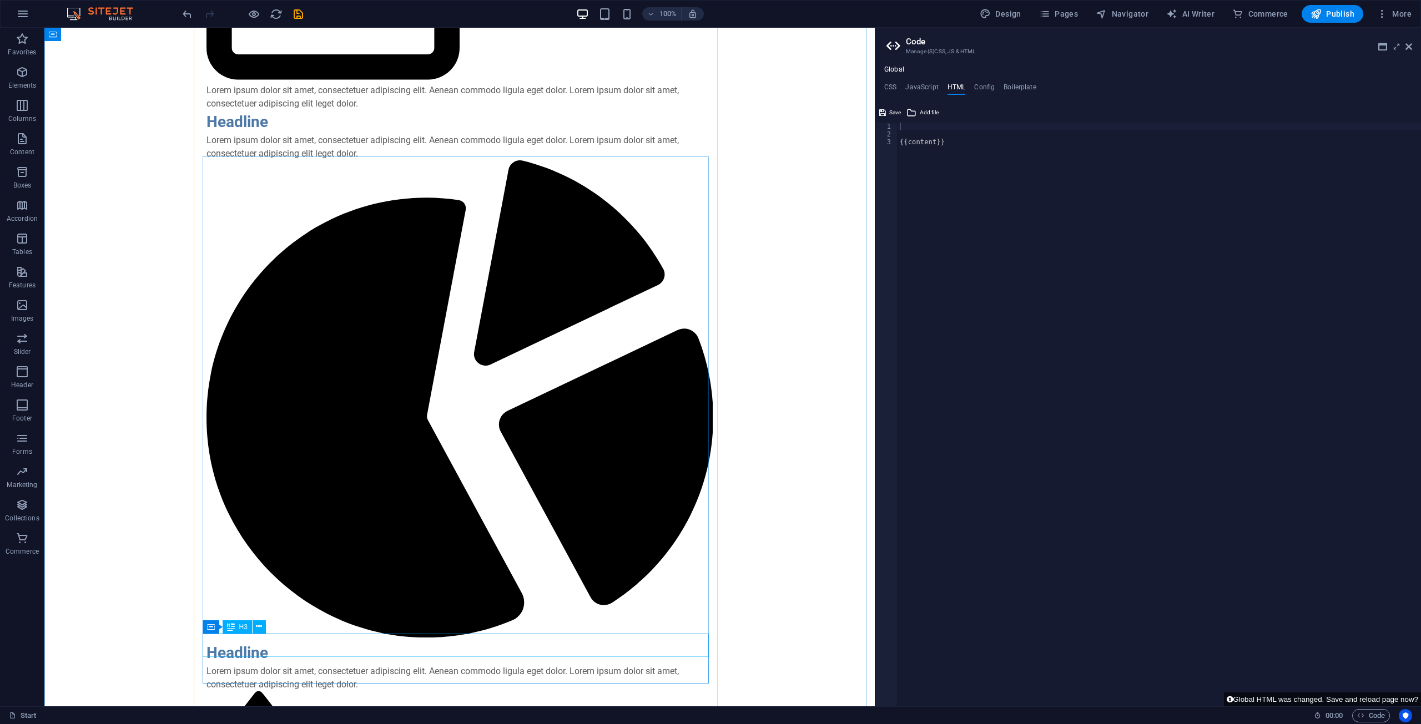
click at [231, 642] on div "Headline" at bounding box center [459, 653] width 506 height 23
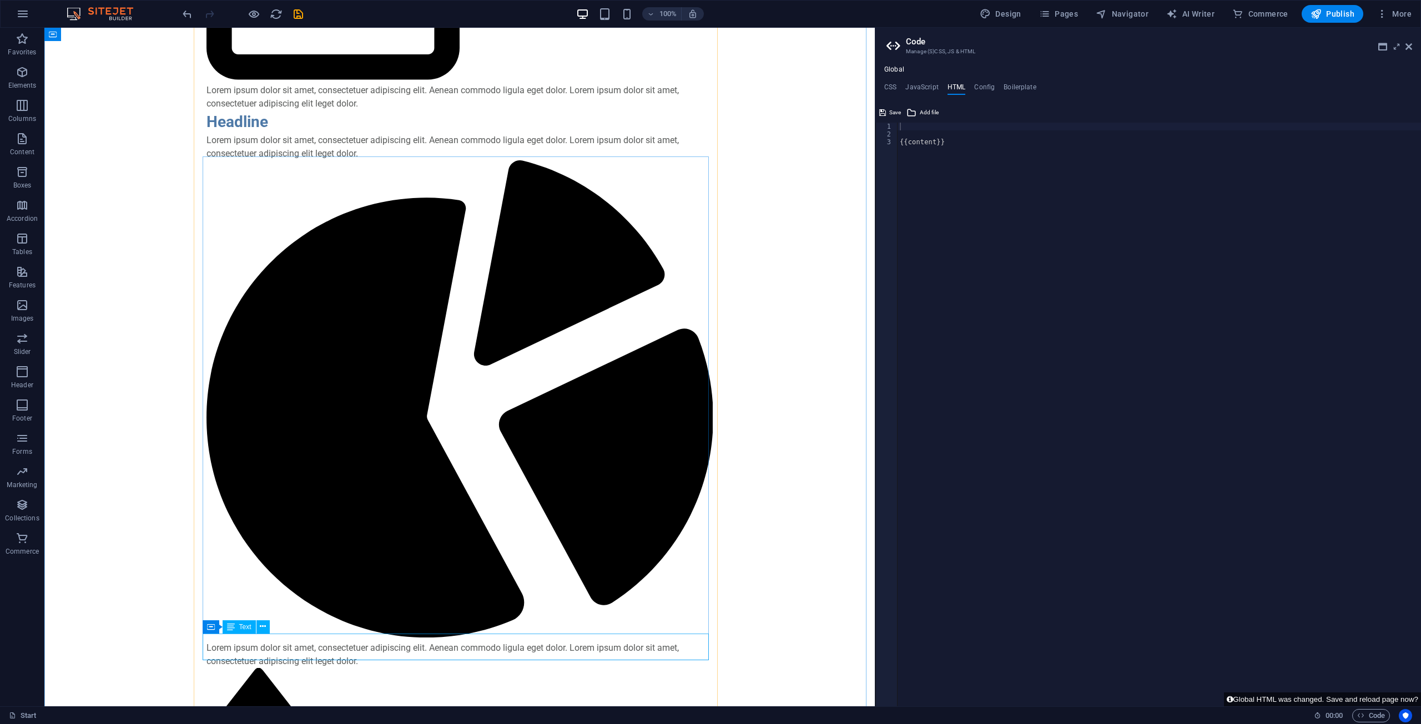
click at [244, 652] on div "Lorem ipsum dolor sit amet, consectetuer adipiscing elit. Aenean commodo ligula…" at bounding box center [459, 655] width 506 height 27
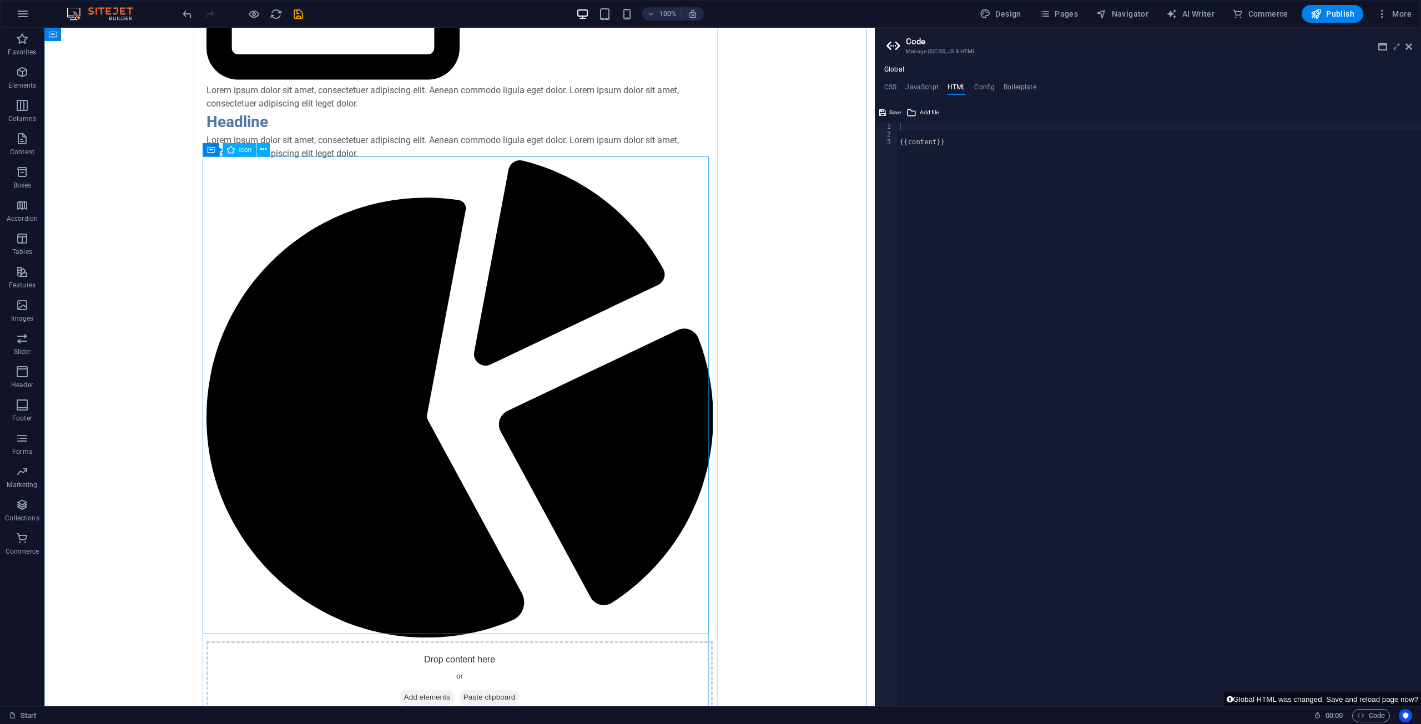
click at [274, 606] on figure at bounding box center [459, 400] width 506 height 481
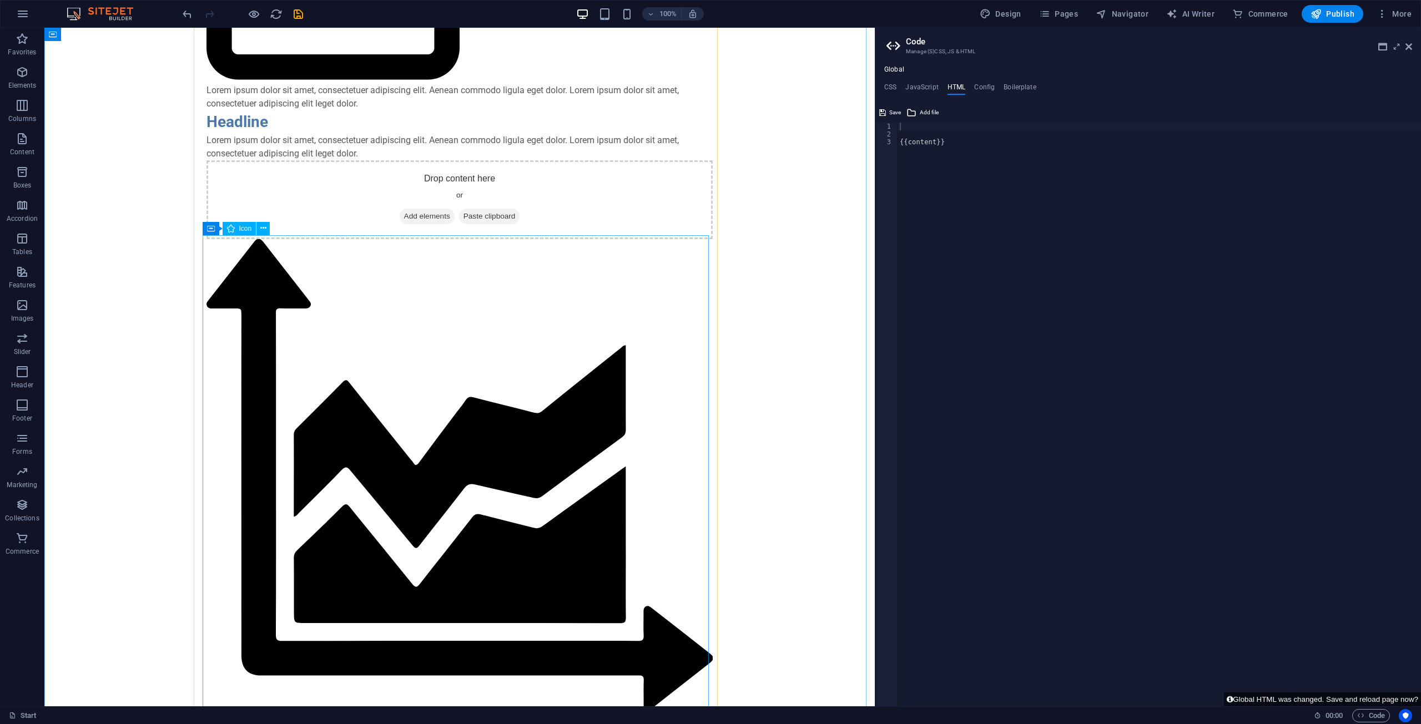
click at [365, 564] on figure at bounding box center [459, 477] width 506 height 476
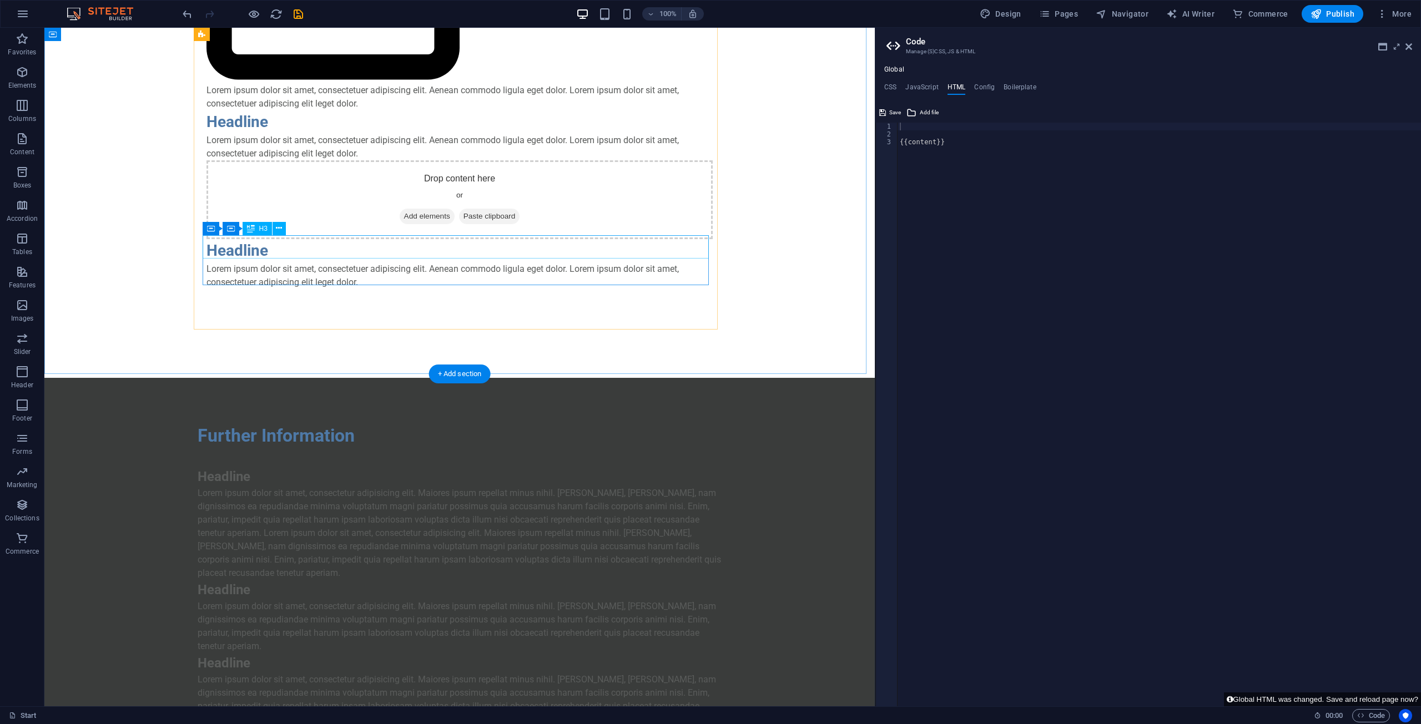
click at [305, 256] on div "Headline" at bounding box center [459, 250] width 506 height 23
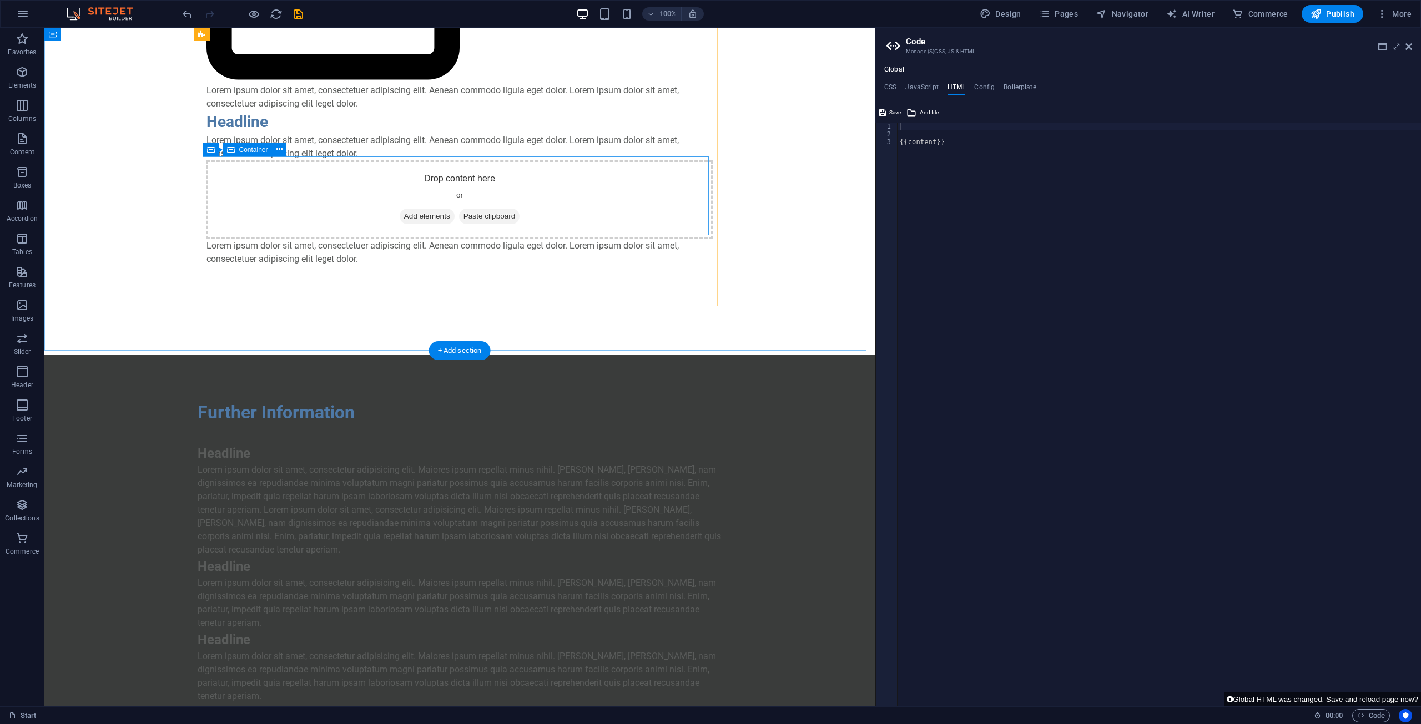
click at [312, 201] on div "Drop content here or Add elements Paste clipboard" at bounding box center [459, 199] width 506 height 79
click at [310, 250] on div "Lorem ipsum dolor sit amet, consectetuer adipiscing elit. Aenean commodo ligula…" at bounding box center [459, 252] width 506 height 27
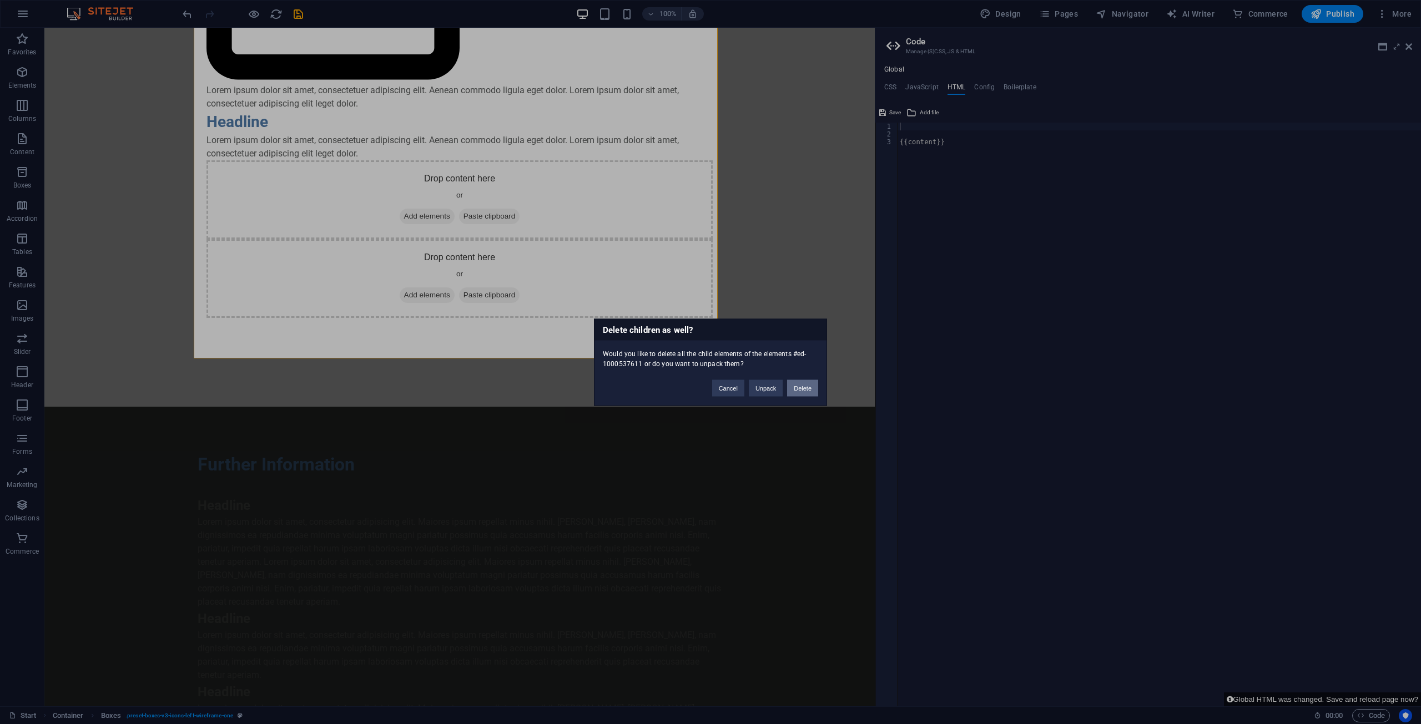
click at [709, 386] on button "Delete" at bounding box center [802, 388] width 31 height 17
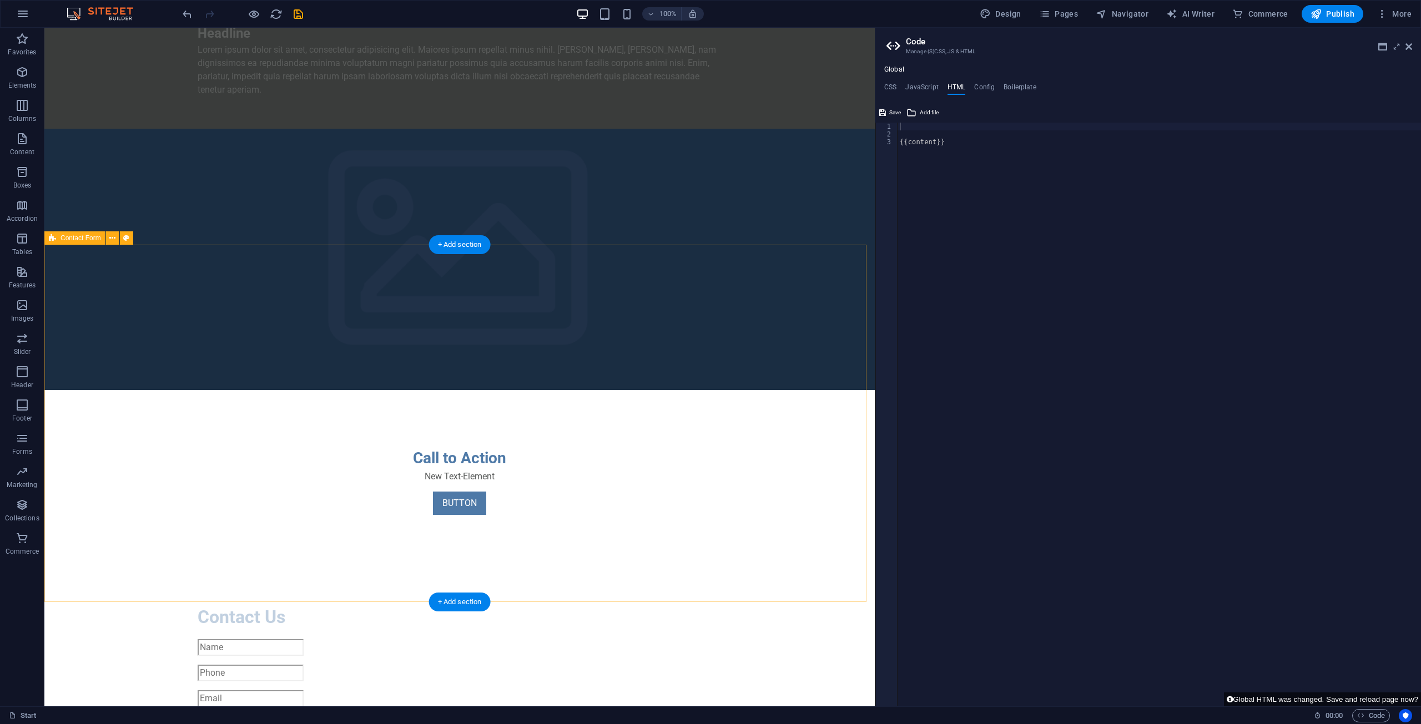
click at [349, 559] on div "Contact Us I have read and understand the privacy policy. Unreadable? Load new …" at bounding box center [459, 737] width 830 height 356
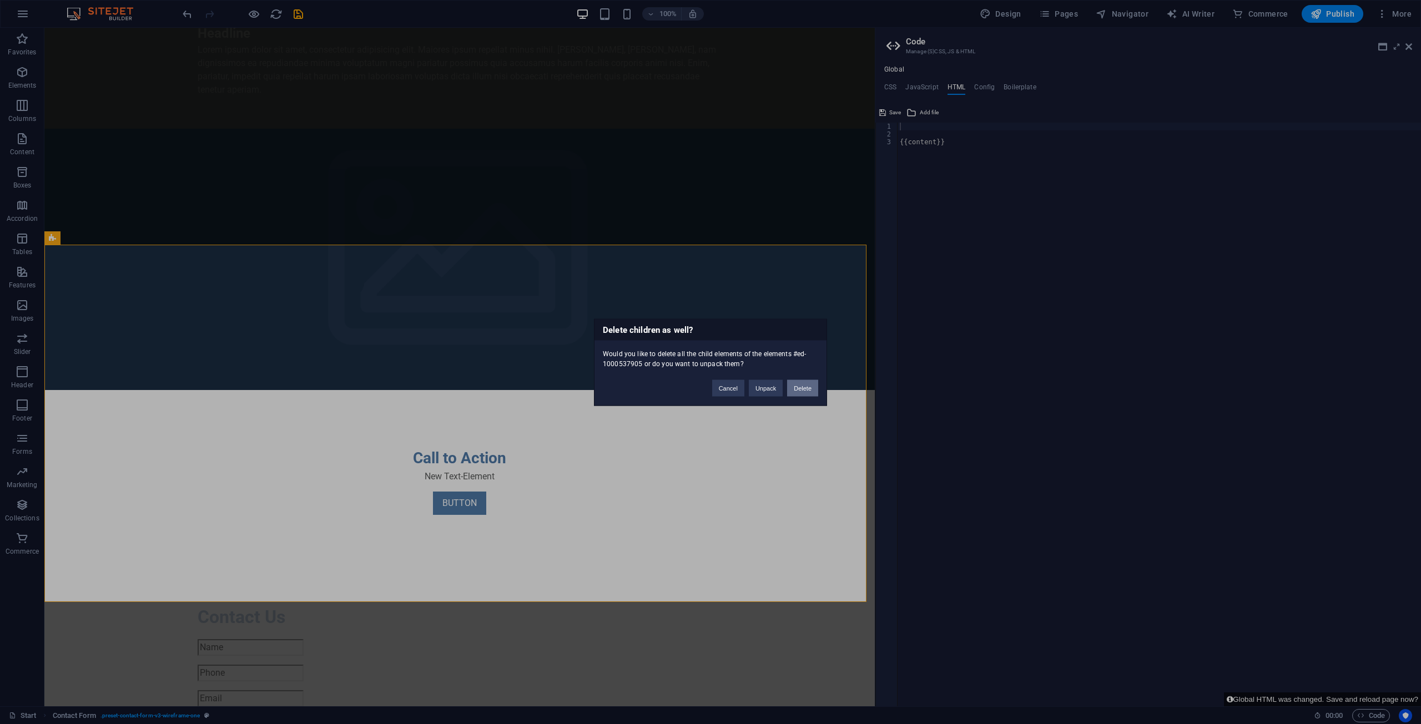
click at [709, 387] on button "Delete" at bounding box center [802, 388] width 31 height 17
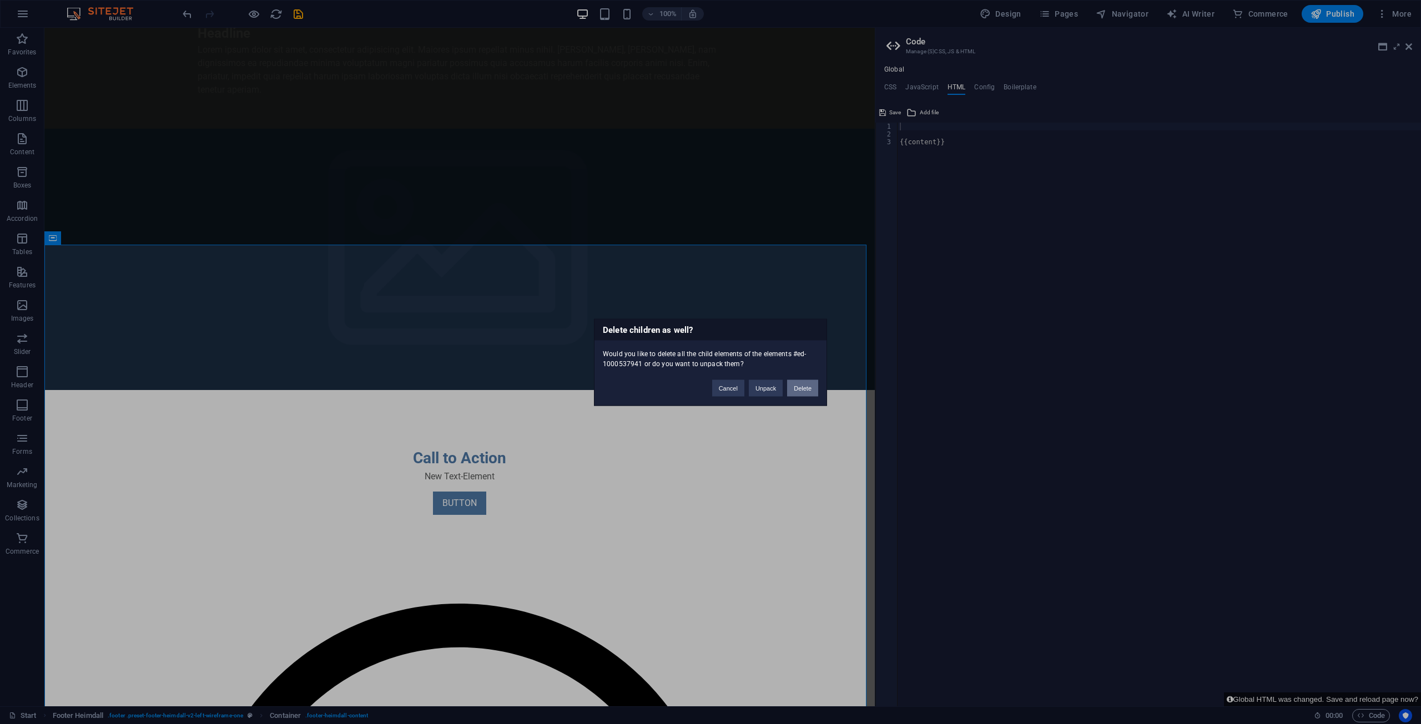
click at [709, 389] on button "Delete" at bounding box center [802, 388] width 31 height 17
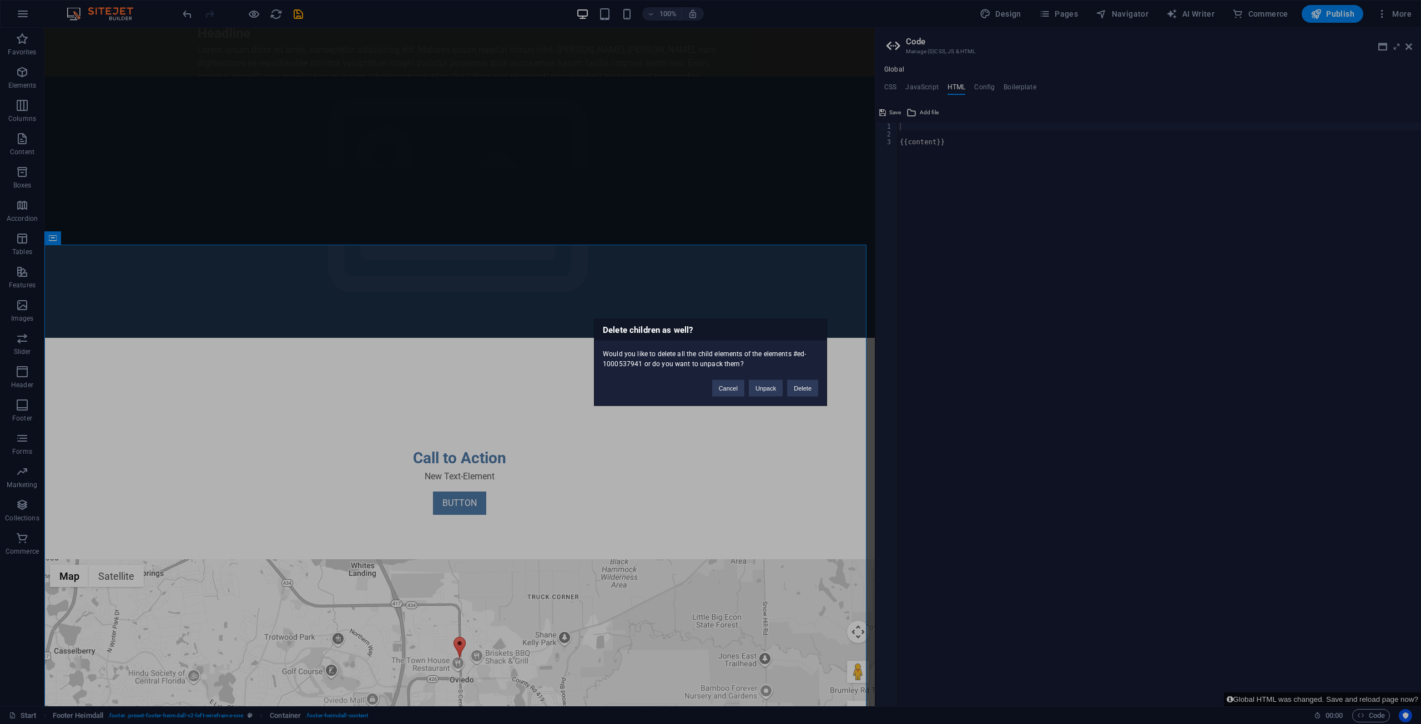
scroll to position [238, 0]
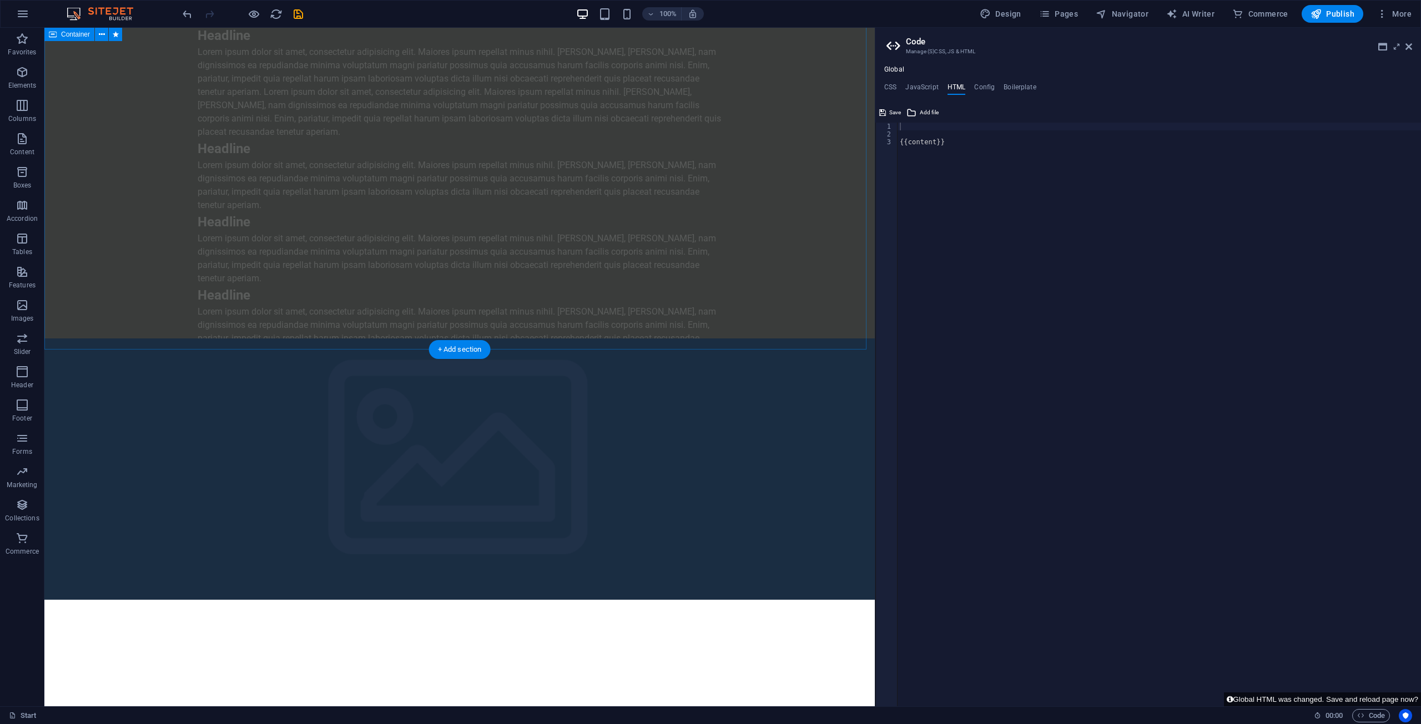
click at [575, 330] on div "Further Information Headline Lorem ipsum dolor sit amet, consectetur adipisicin…" at bounding box center [459, 170] width 830 height 466
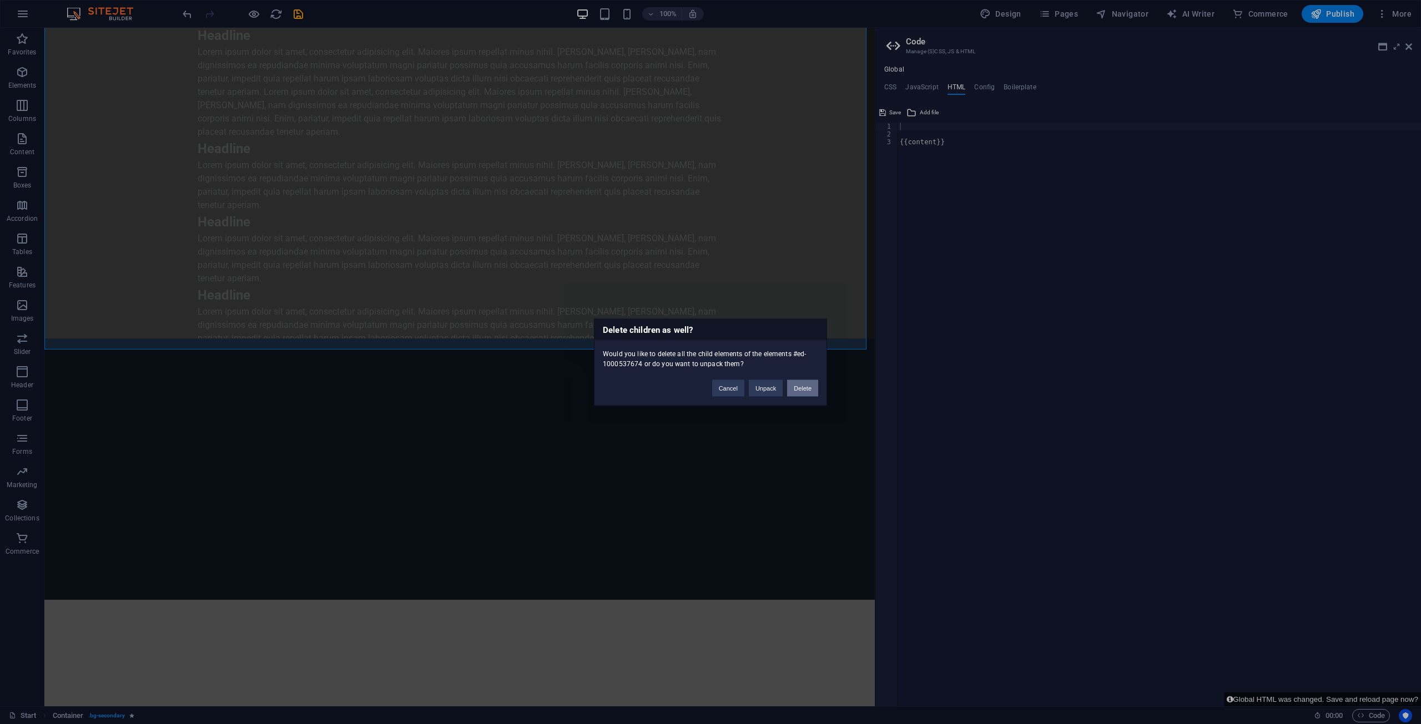
drag, startPoint x: 801, startPoint y: 386, endPoint x: 692, endPoint y: 358, distance: 112.4
click at [709, 386] on button "Delete" at bounding box center [802, 388] width 31 height 17
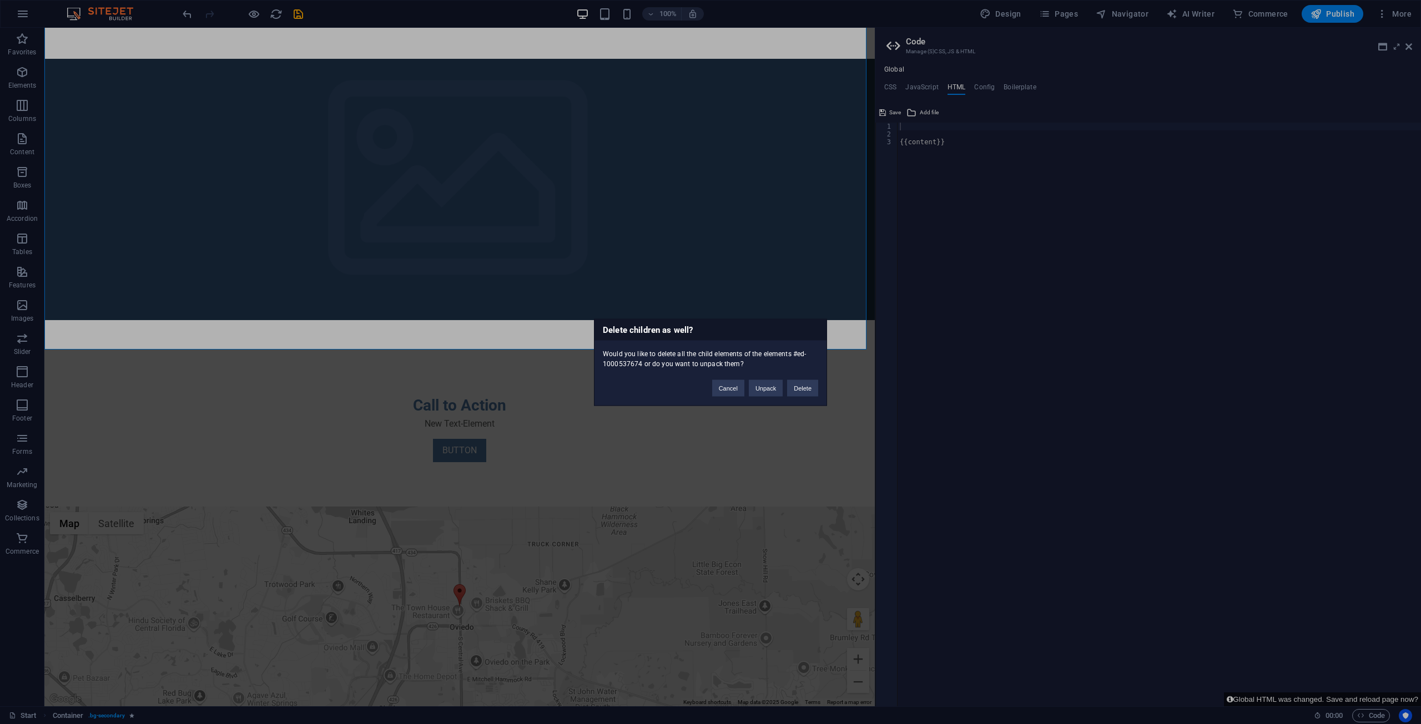
scroll to position [0, 0]
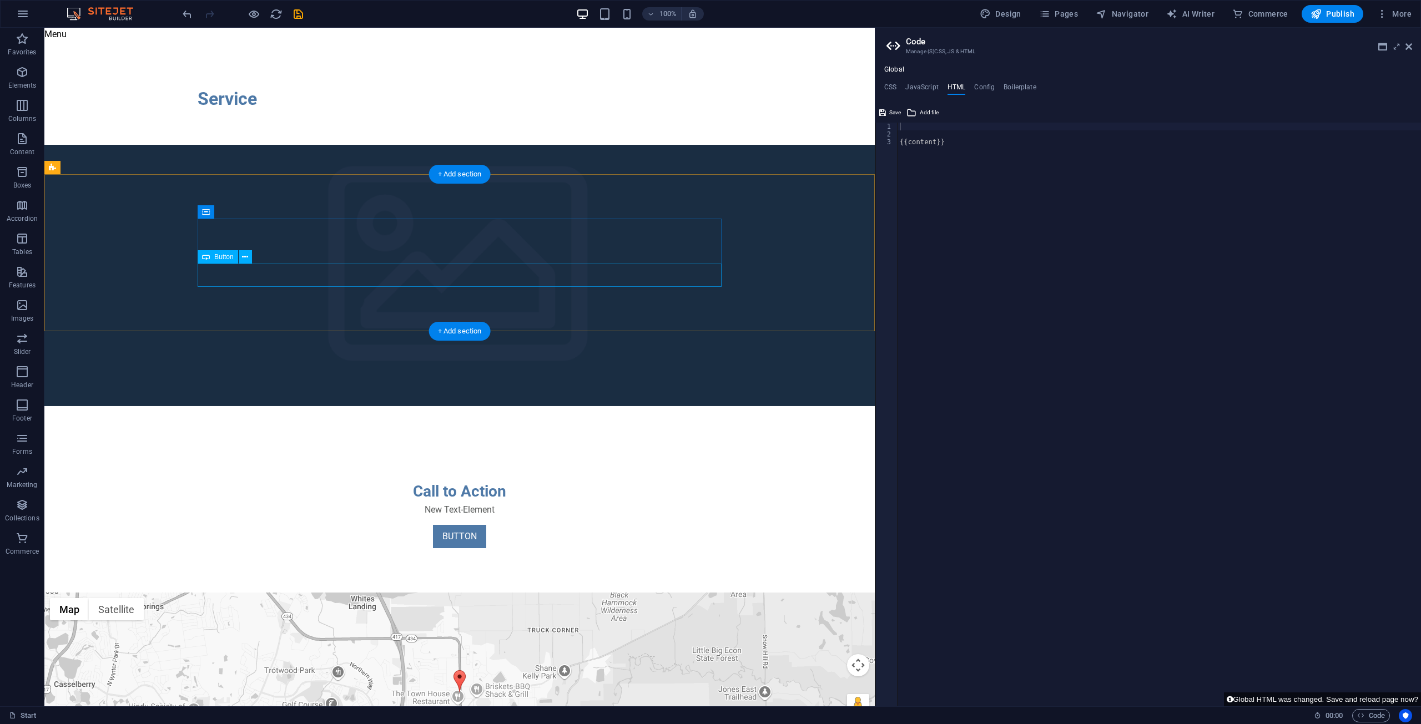
click at [563, 525] on div "BUTTON" at bounding box center [460, 536] width 524 height 23
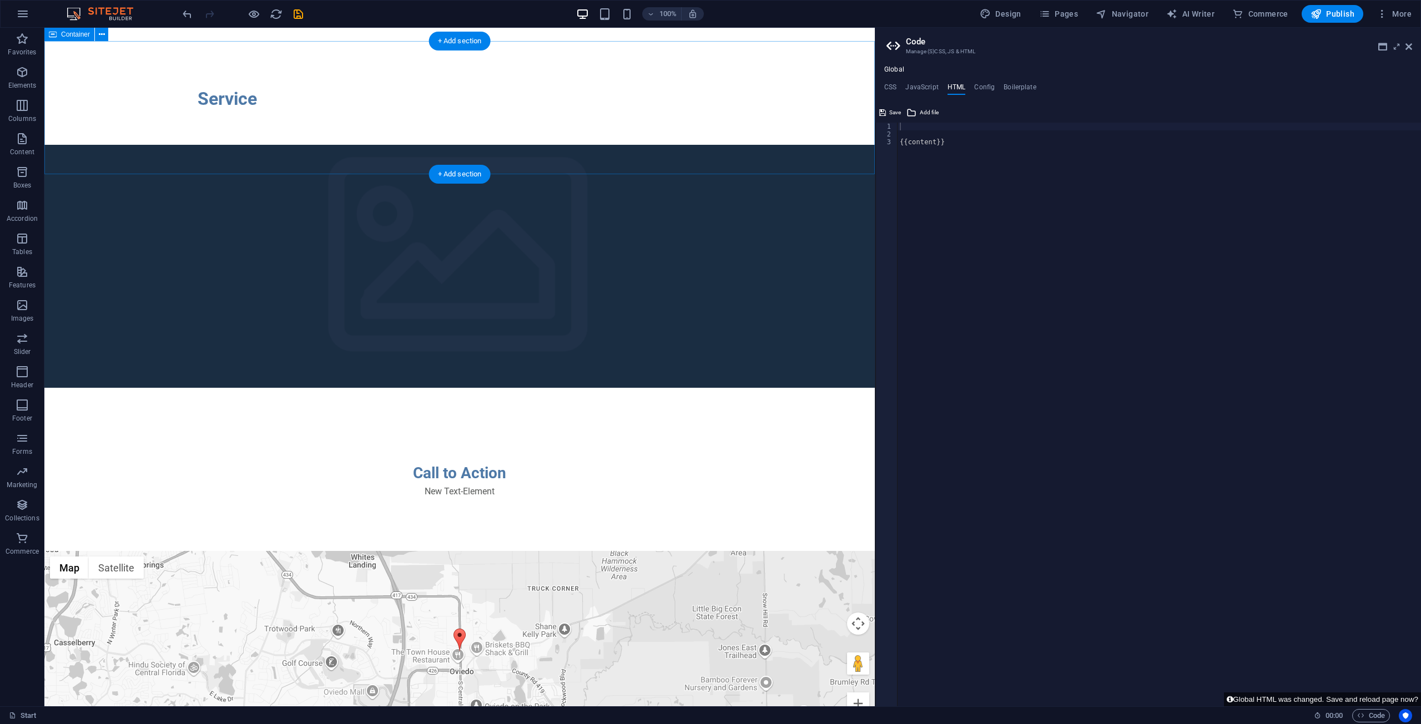
click at [617, 146] on div "Service" at bounding box center [459, 107] width 830 height 133
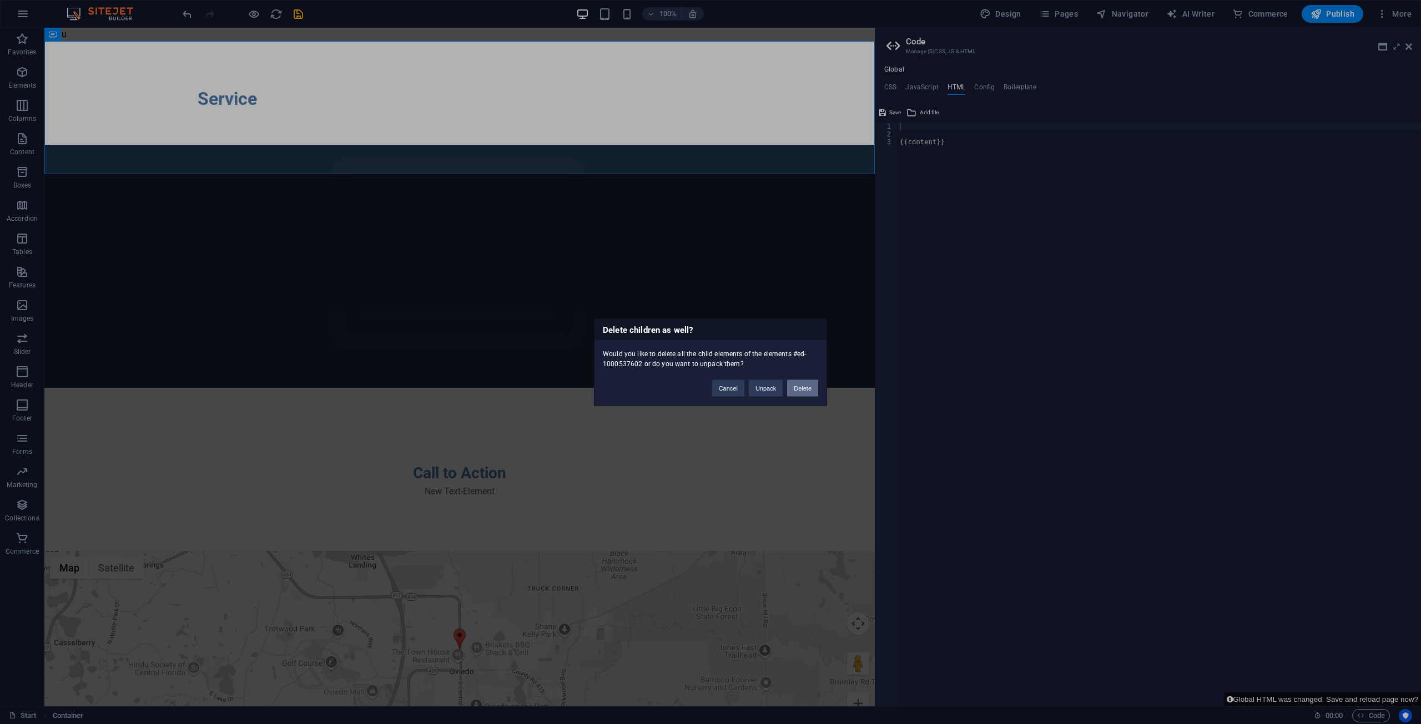
click at [709, 383] on button "Delete" at bounding box center [802, 388] width 31 height 17
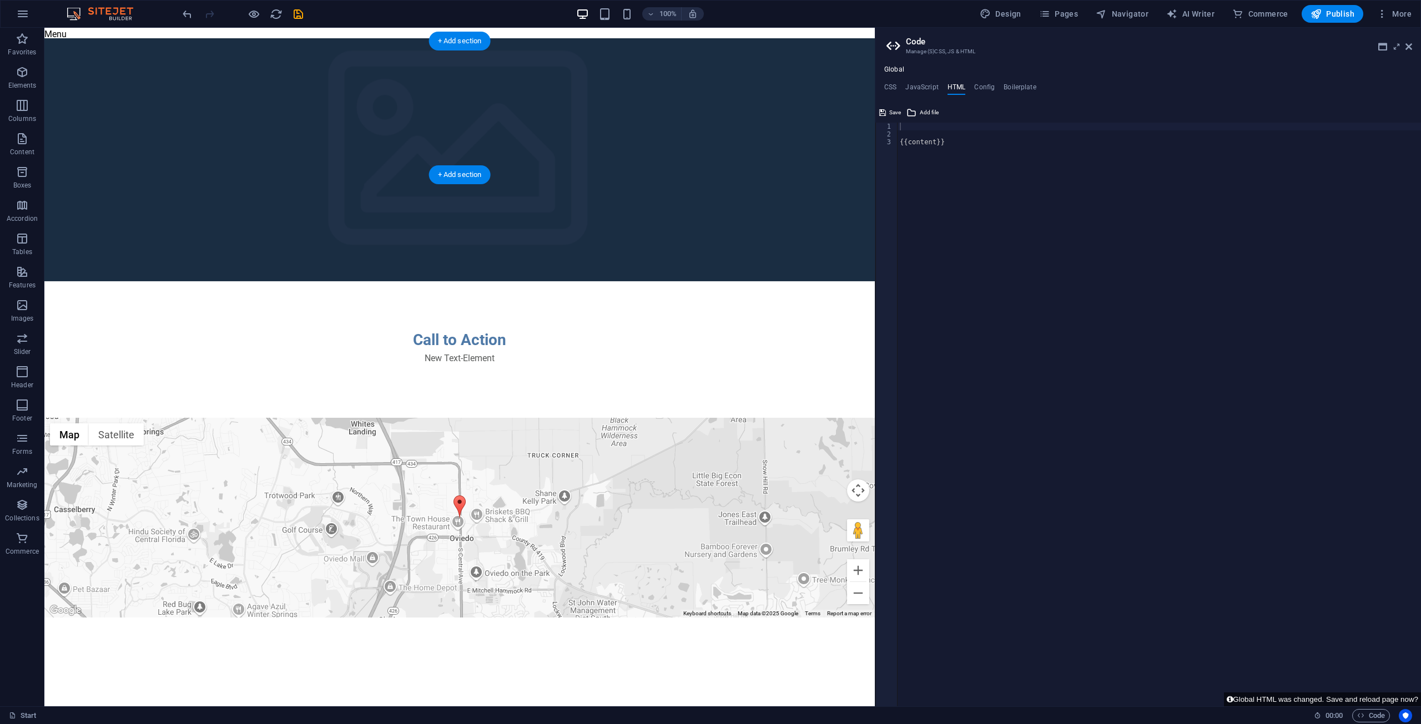
click at [668, 158] on figure at bounding box center [459, 159] width 830 height 243
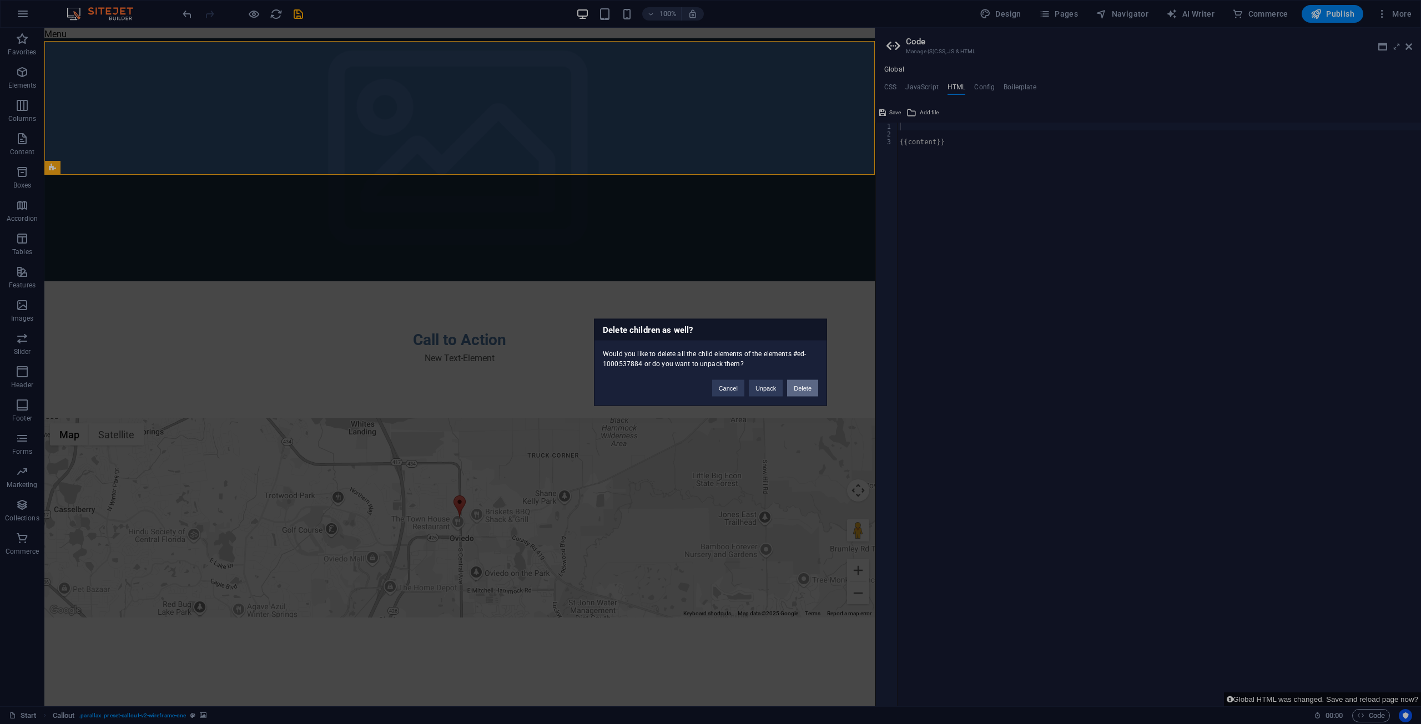
click at [709, 385] on button "Delete" at bounding box center [802, 388] width 31 height 17
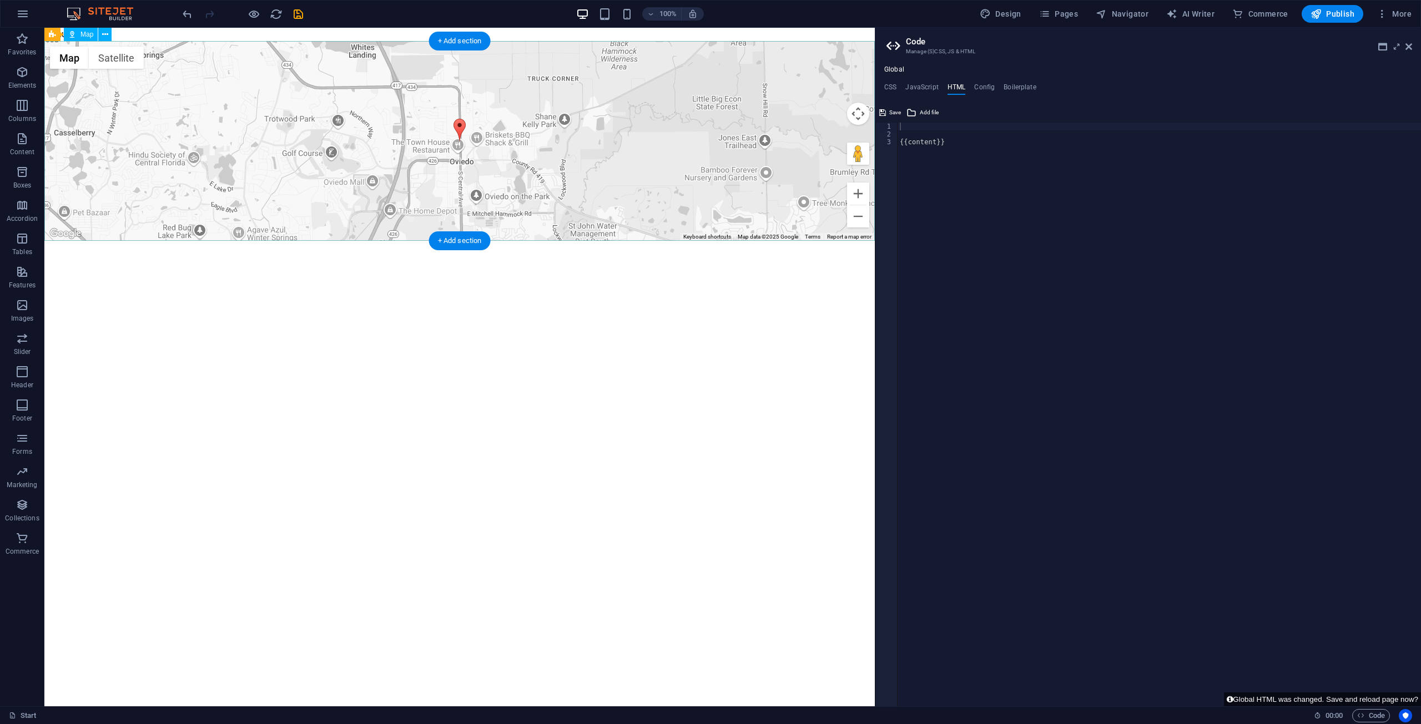
click at [709, 205] on div "← Move left → Move right ↑ Move up ↓ Move down + Zoom in - Zoom out Home Jump l…" at bounding box center [459, 141] width 830 height 200
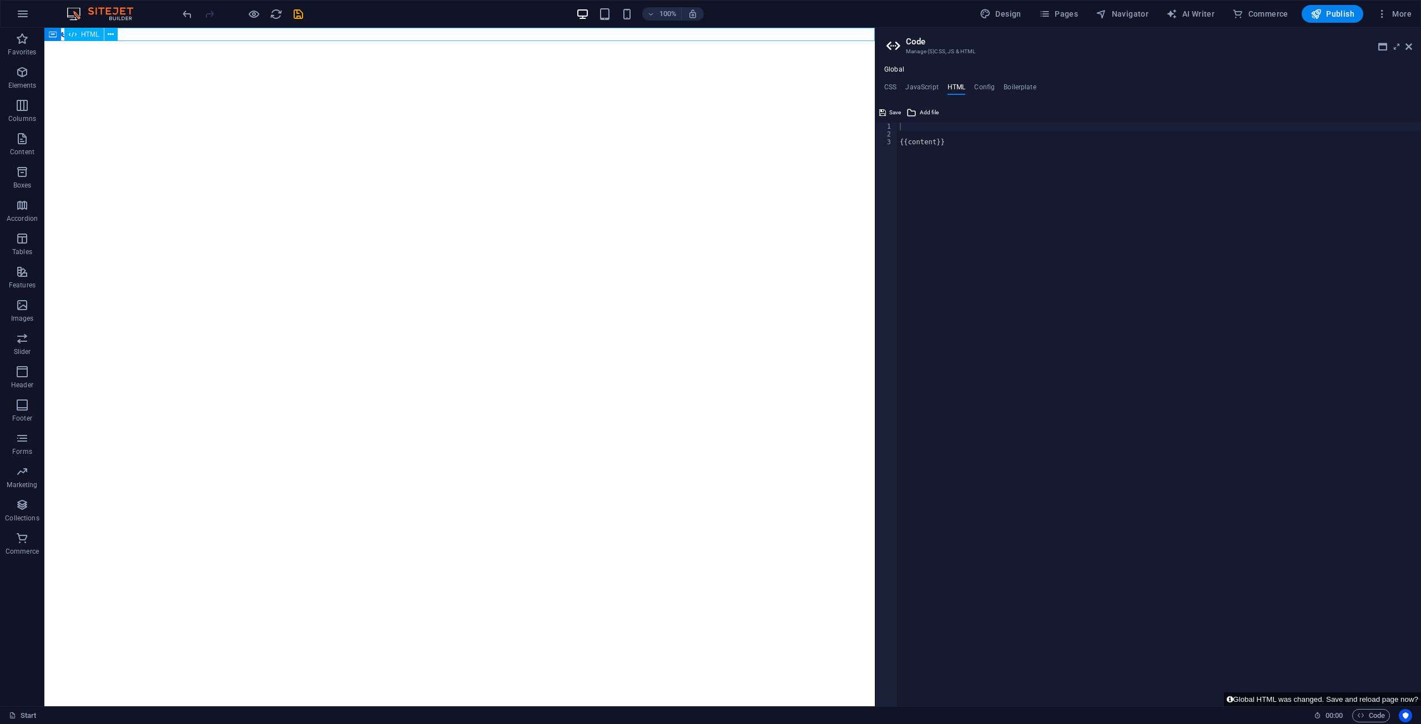
click at [149, 37] on div "Menu" at bounding box center [459, 34] width 830 height 13
click at [482, 83] on span "Paste clipboard" at bounding box center [489, 84] width 61 height 16
click at [479, 85] on span "Paste clipboard" at bounding box center [489, 84] width 61 height 16
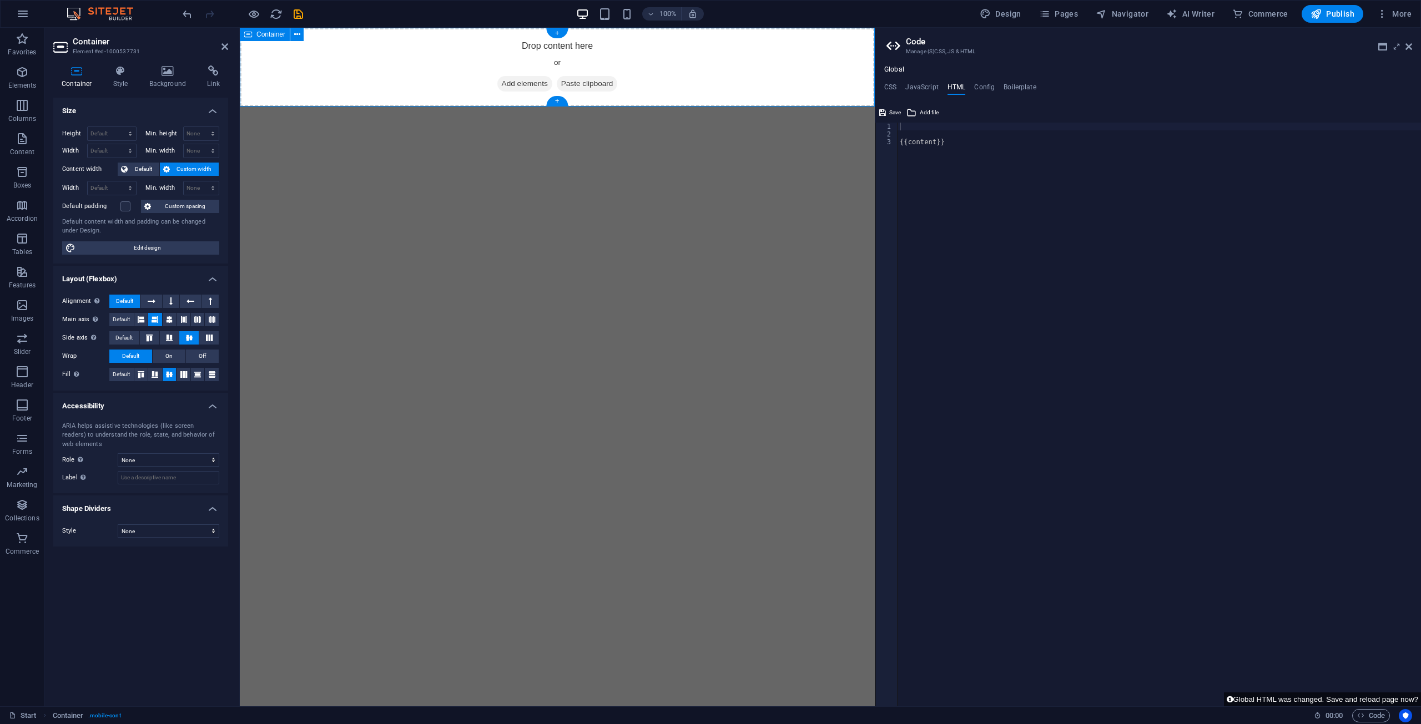
click at [593, 85] on span "Paste clipboard" at bounding box center [587, 84] width 61 height 16
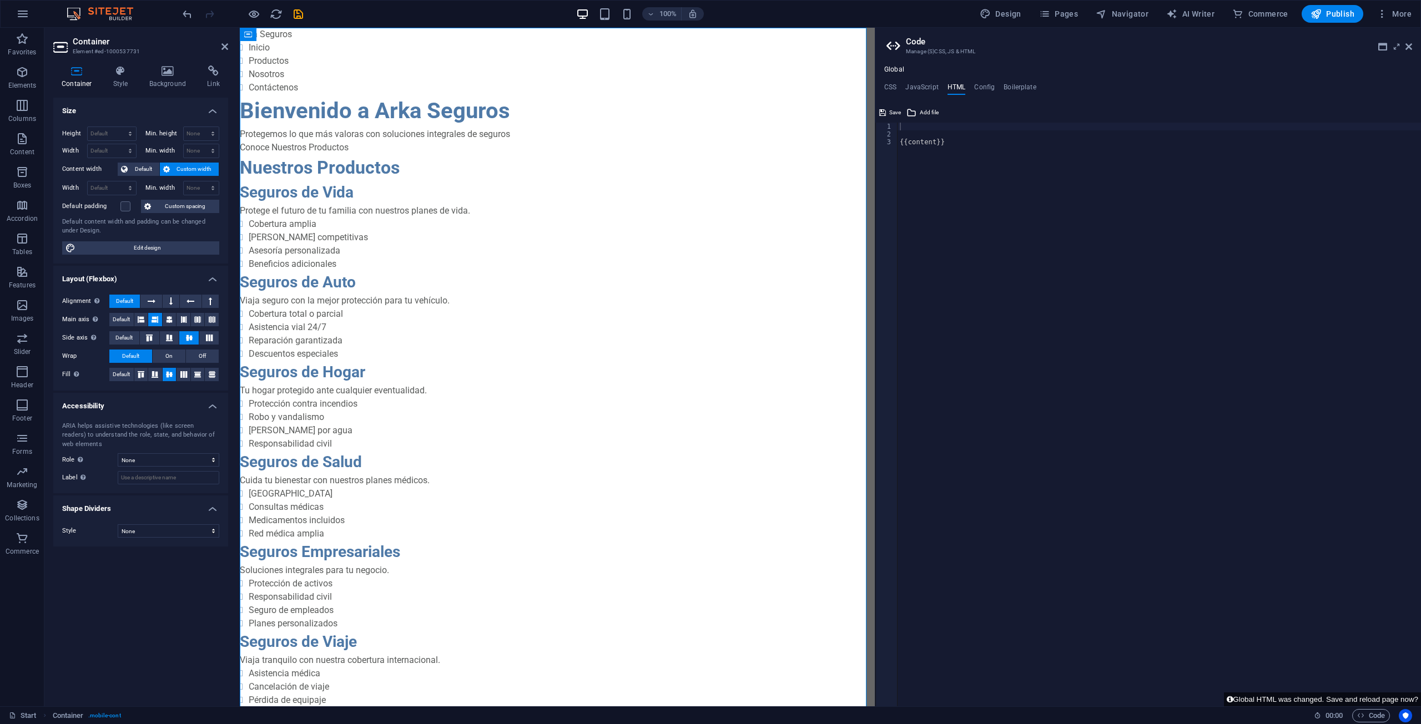
click at [709, 127] on div "{{content}}" at bounding box center [1158, 422] width 523 height 599
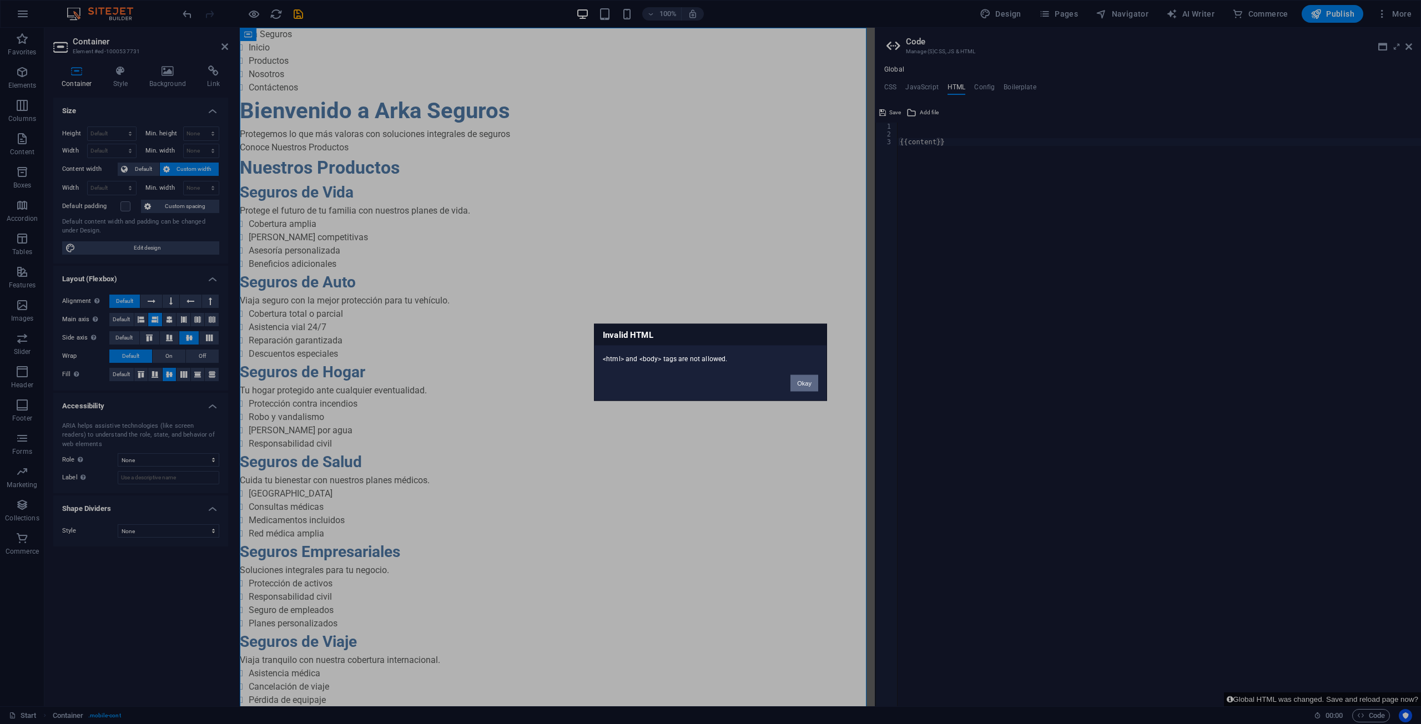
click at [709, 379] on button "Okay" at bounding box center [804, 383] width 28 height 17
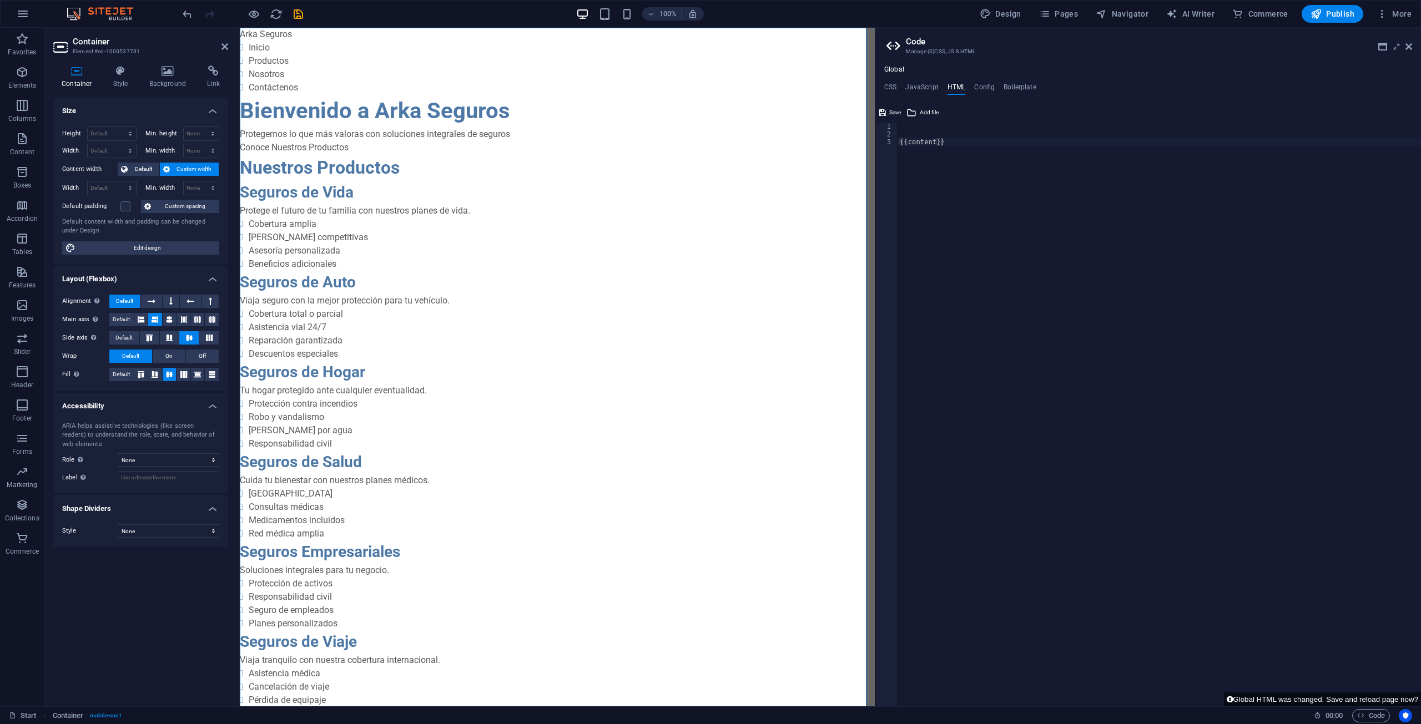
type textarea "{{content}}"
click at [709, 178] on div "{{content}}" at bounding box center [1158, 422] width 523 height 599
click at [709, 133] on div "{{content}}" at bounding box center [1158, 422] width 523 height 599
type textarea "{{content}}"
click at [709, 51] on h3 "Manage (S)CSS, JS & HTML" at bounding box center [1148, 52] width 484 height 10
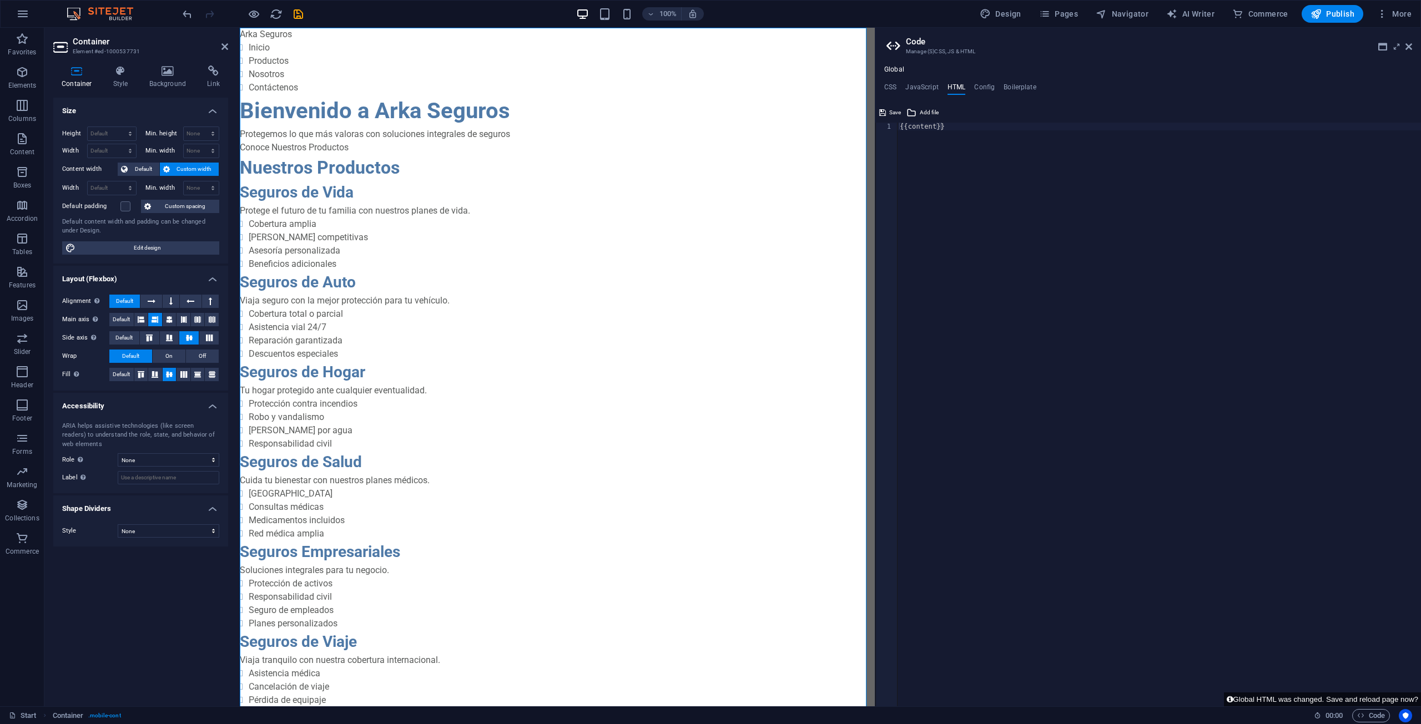
click at [709, 51] on h3 "Manage (S)CSS, JS & HTML" at bounding box center [1148, 52] width 484 height 10
click at [709, 42] on icon at bounding box center [894, 46] width 17 height 16
click at [709, 88] on h4 "Config" at bounding box center [984, 89] width 21 height 12
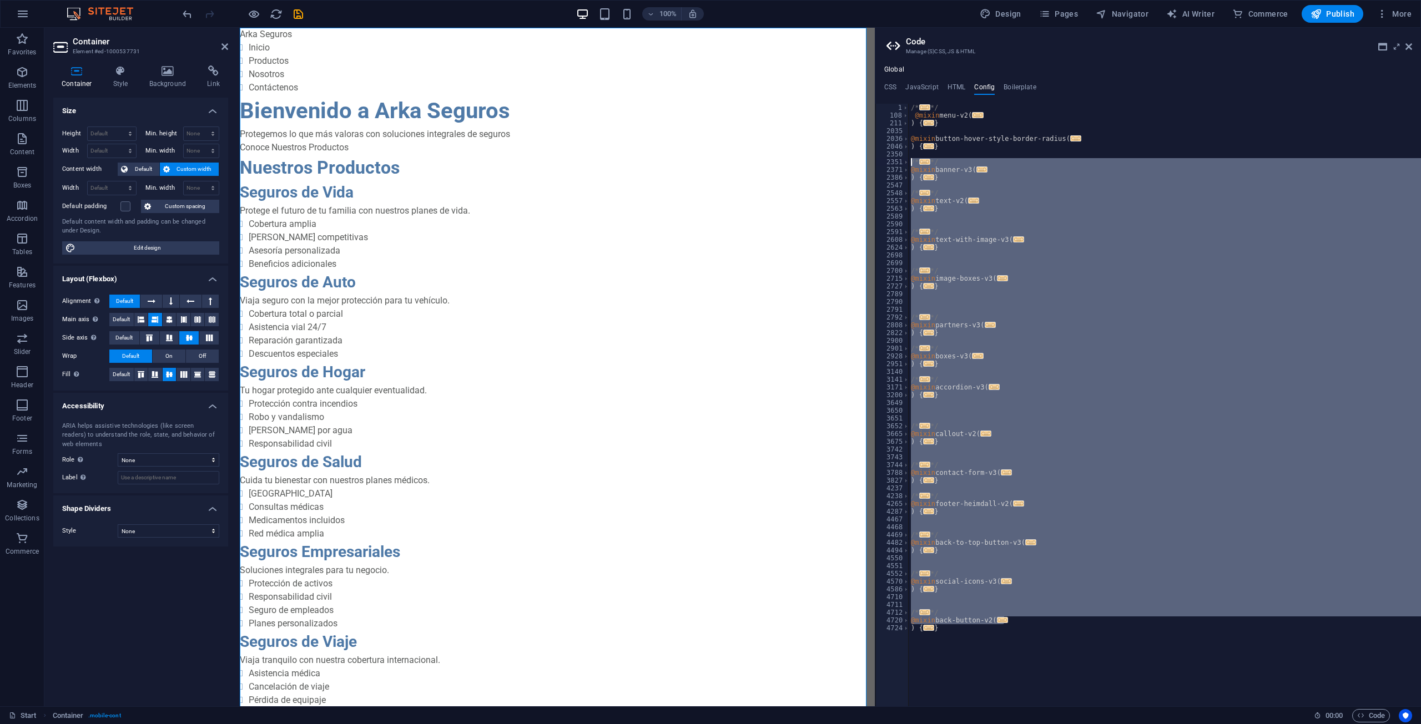
drag, startPoint x: 1039, startPoint y: 622, endPoint x: 910, endPoint y: 154, distance: 484.8
click at [709, 164] on div "/** 1 108 211 2035 2036 2046 2350 2351 2371 2386 2547 2548 2557 2563 2589 2590 …" at bounding box center [1148, 405] width 546 height 603
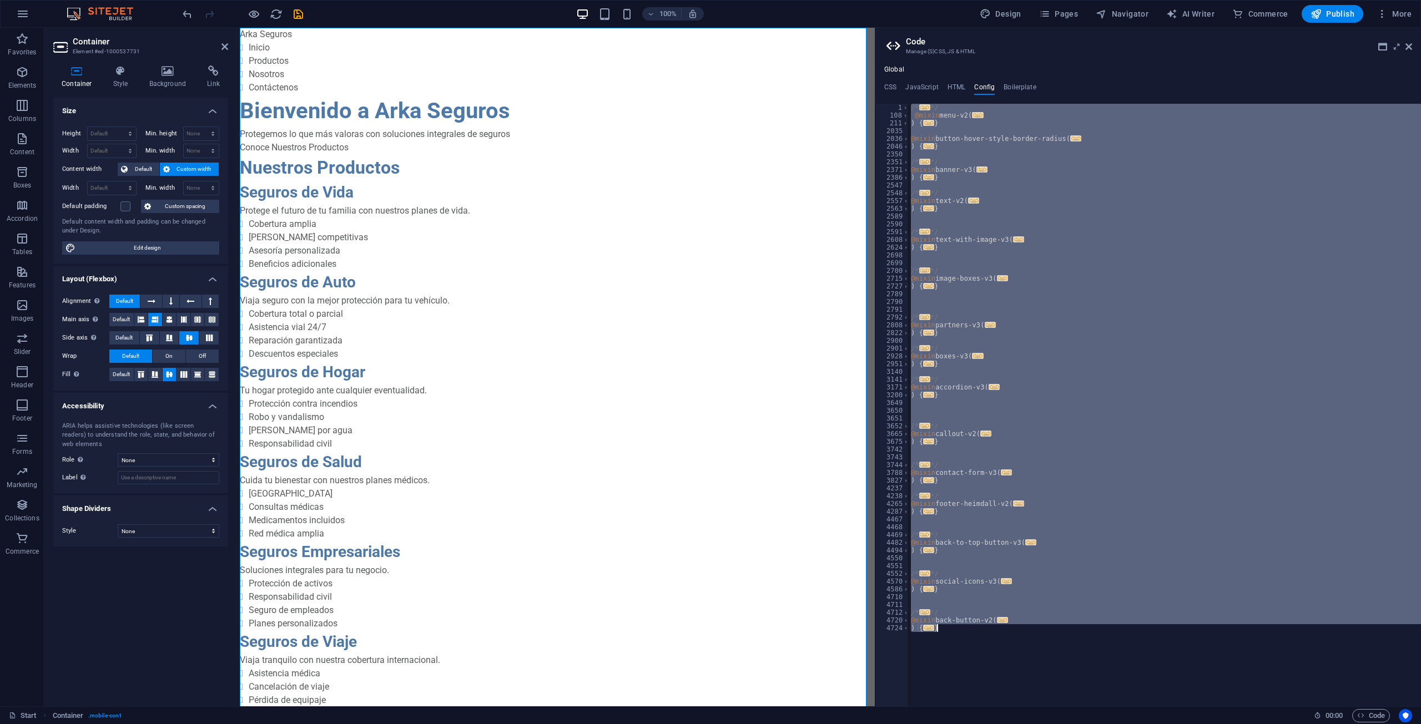
drag, startPoint x: 910, startPoint y: 107, endPoint x: 1216, endPoint y: 705, distance: 671.6
click at [709, 705] on div "/* ... */ @mixin menu-v2 ( ... ) { ... } @mixin button-hover-style-border-radiu…" at bounding box center [1164, 413] width 512 height 618
type textarea "} }"
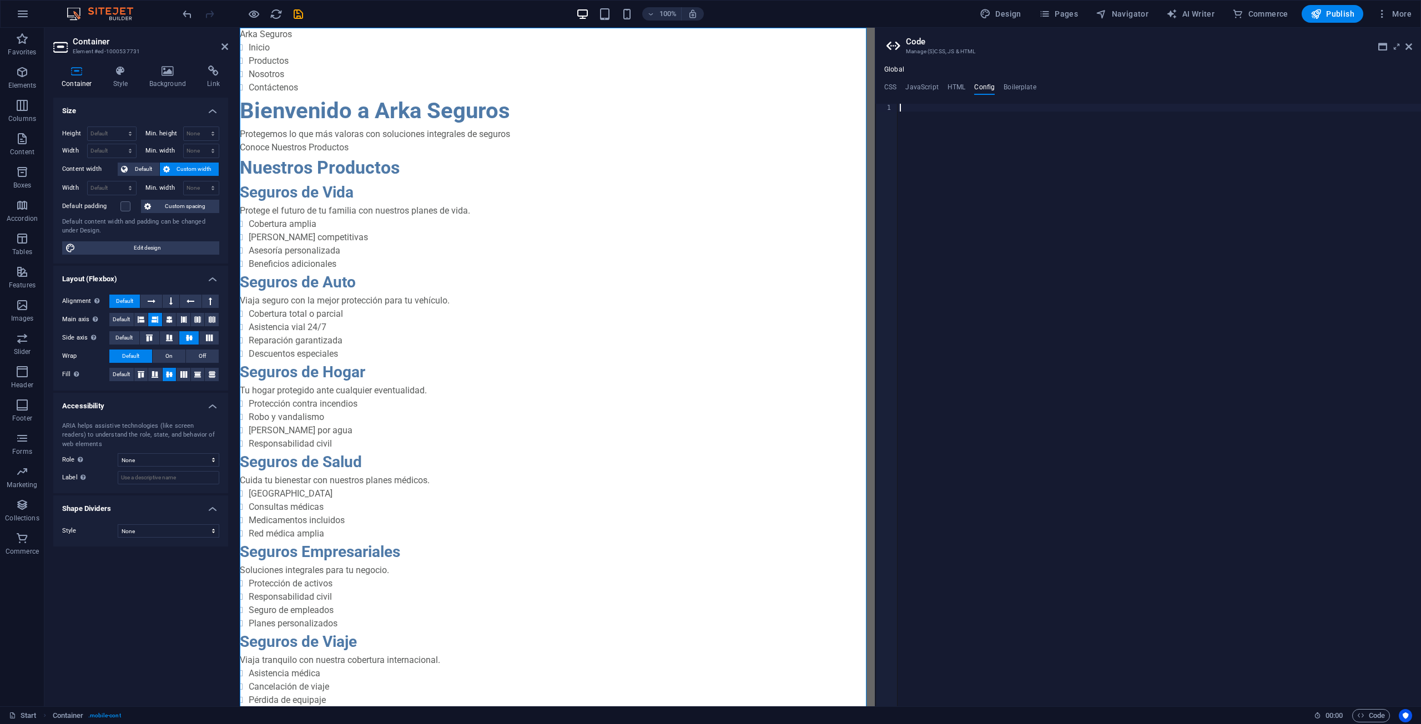
click at [709, 390] on div at bounding box center [1158, 413] width 523 height 618
click at [709, 89] on h4 "Boilerplate" at bounding box center [1019, 89] width 33 height 12
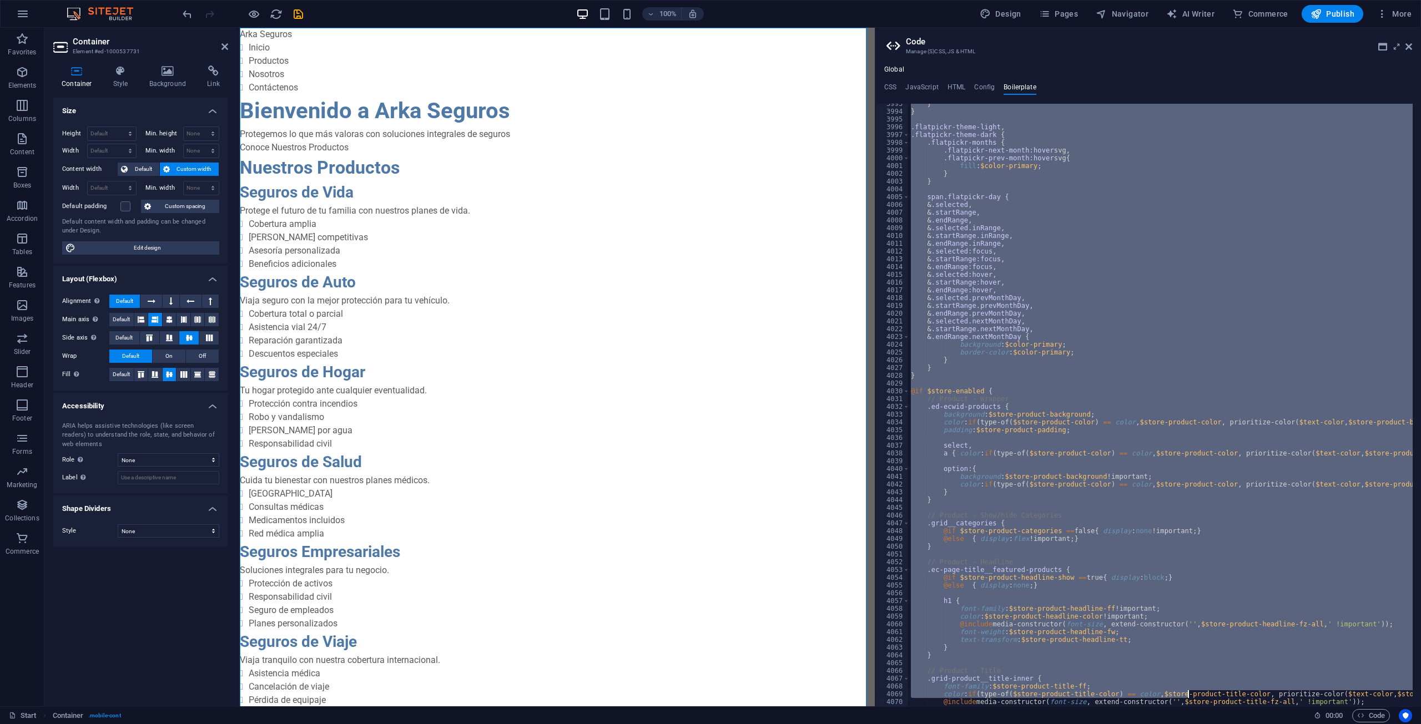
scroll to position [17590, 0]
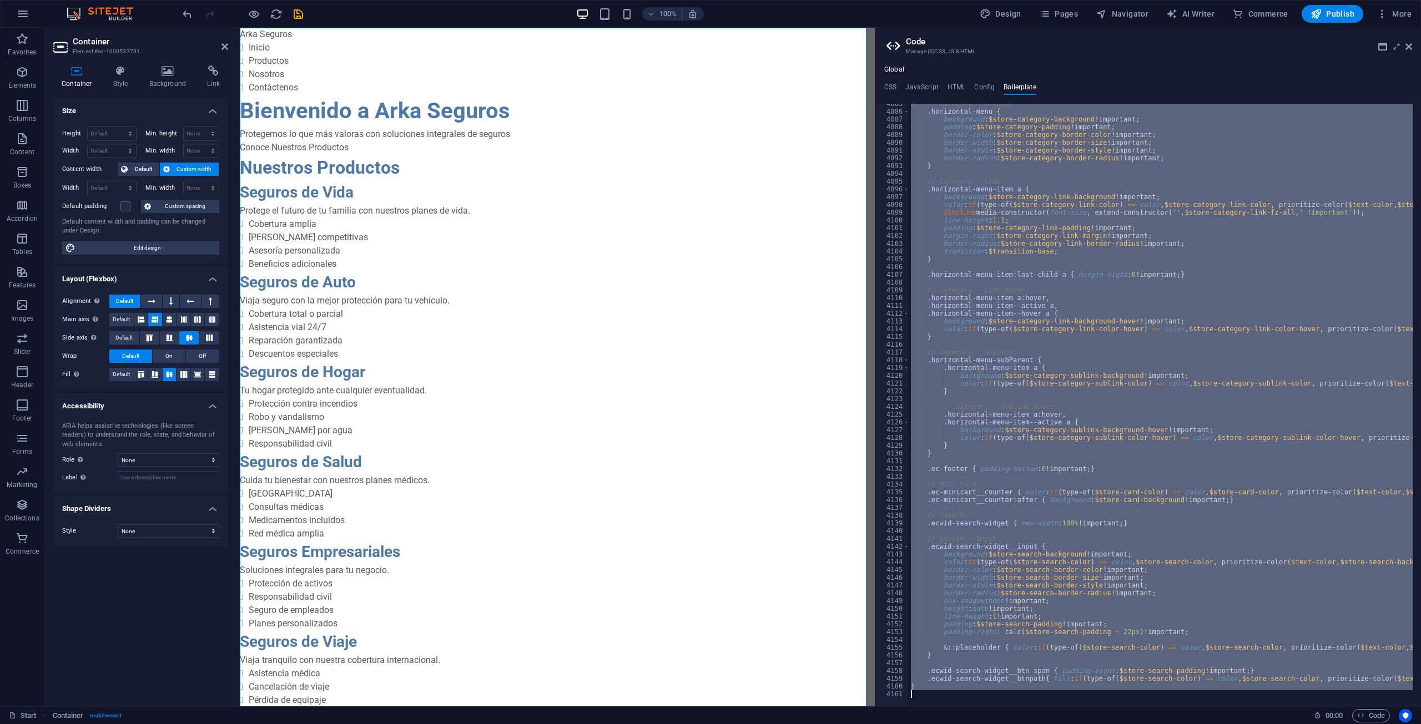
drag, startPoint x: 909, startPoint y: 106, endPoint x: 1187, endPoint y: 750, distance: 701.7
click at [709, 723] on html "arka-seguros.com Start Favorites Elements Columns Content Boxes Accordion Table…" at bounding box center [710, 362] width 1421 height 724
type textarea "}"
drag, startPoint x: 1041, startPoint y: 306, endPoint x: 978, endPoint y: 285, distance: 66.5
click at [709, 286] on div "// Category - Wrapper .horizontal-menu { background : $store-category-backgroun…" at bounding box center [1160, 405] width 504 height 603
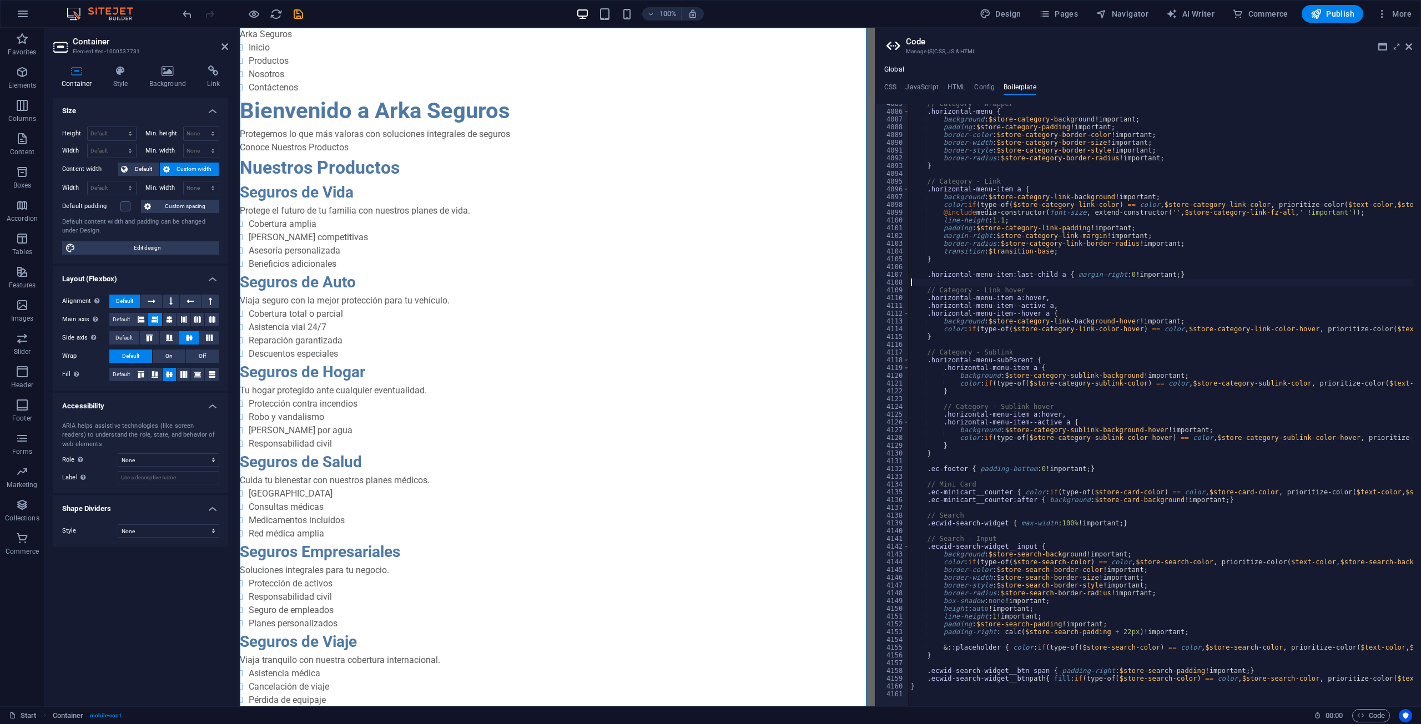
click at [709, 89] on ul "CSS JavaScript HTML Config Boilerplate" at bounding box center [1148, 89] width 546 height 12
click at [709, 89] on h4 "HTML" at bounding box center [956, 89] width 18 height 12
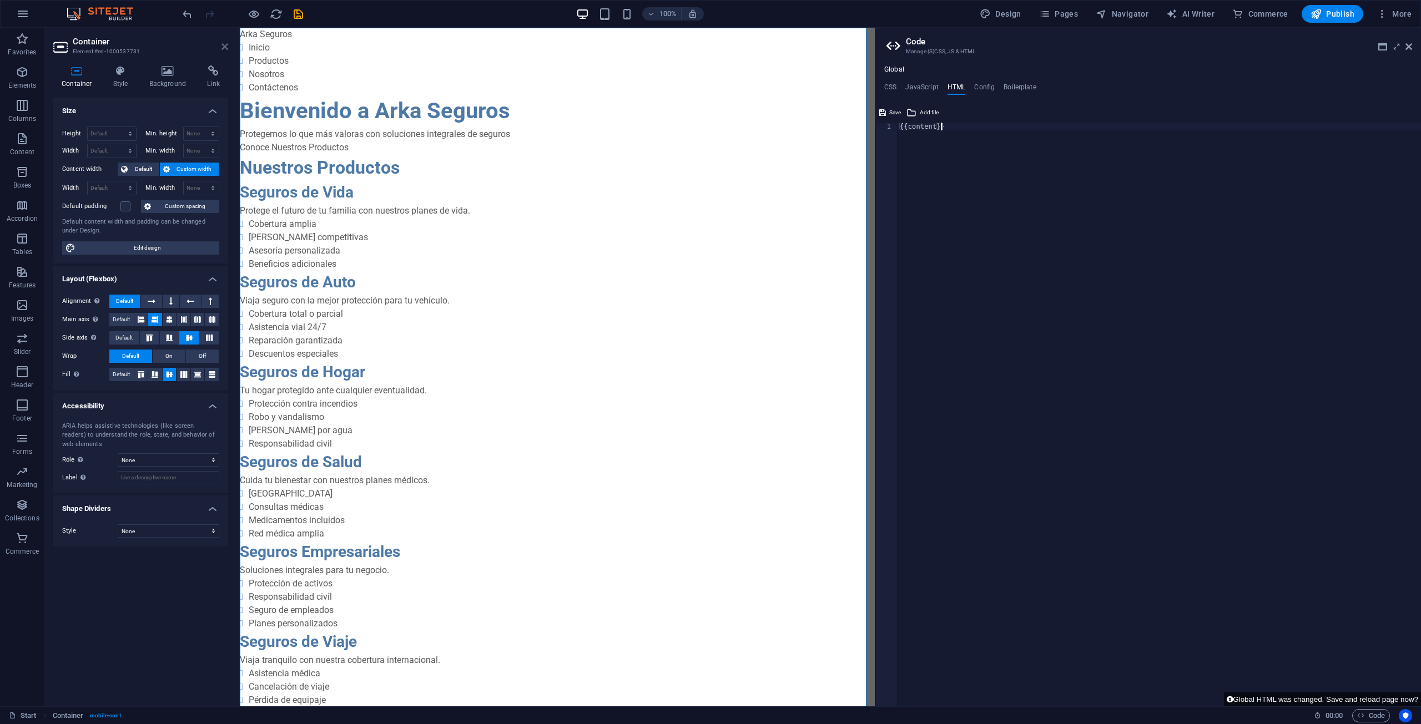
click at [222, 49] on icon at bounding box center [224, 46] width 7 height 9
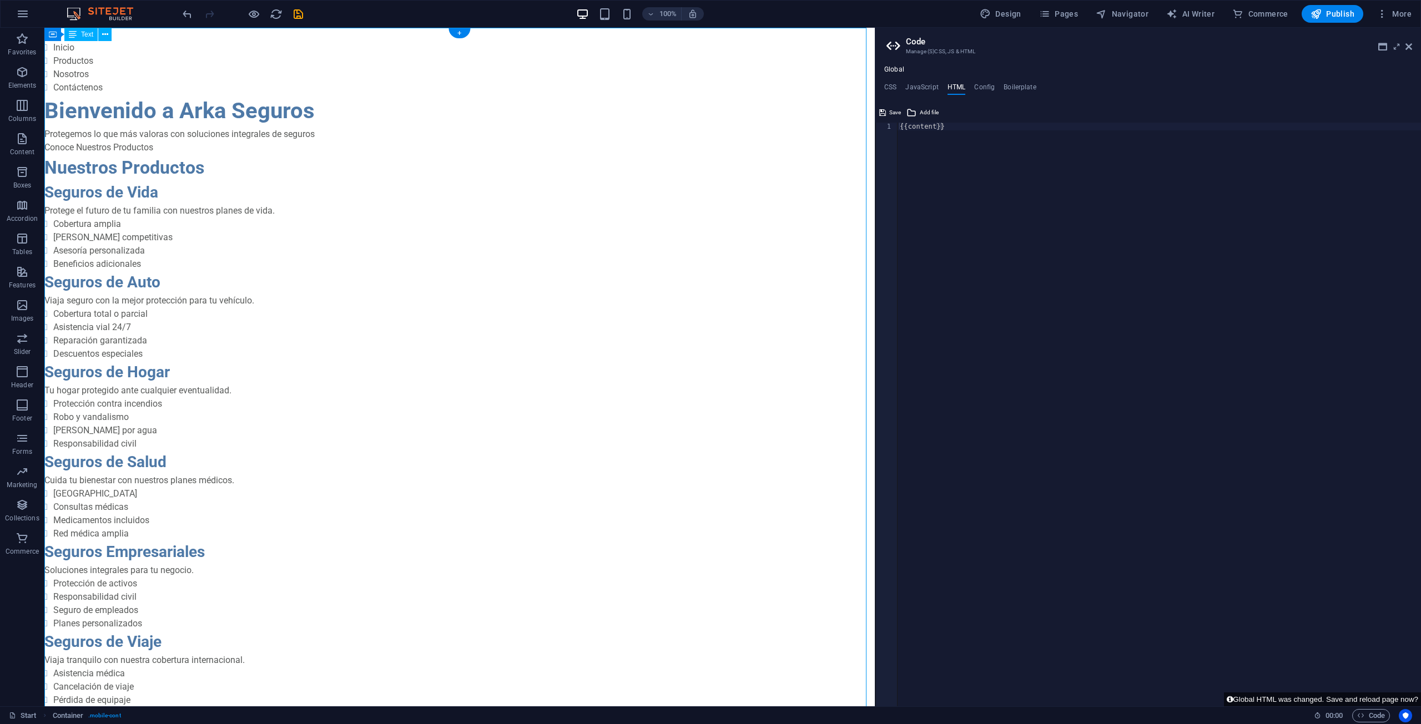
click at [205, 87] on div "Arka Seguros - Protección y Tranquilidad Arka Seguros Inicio Productos Nosotros…" at bounding box center [459, 680] width 830 height 1305
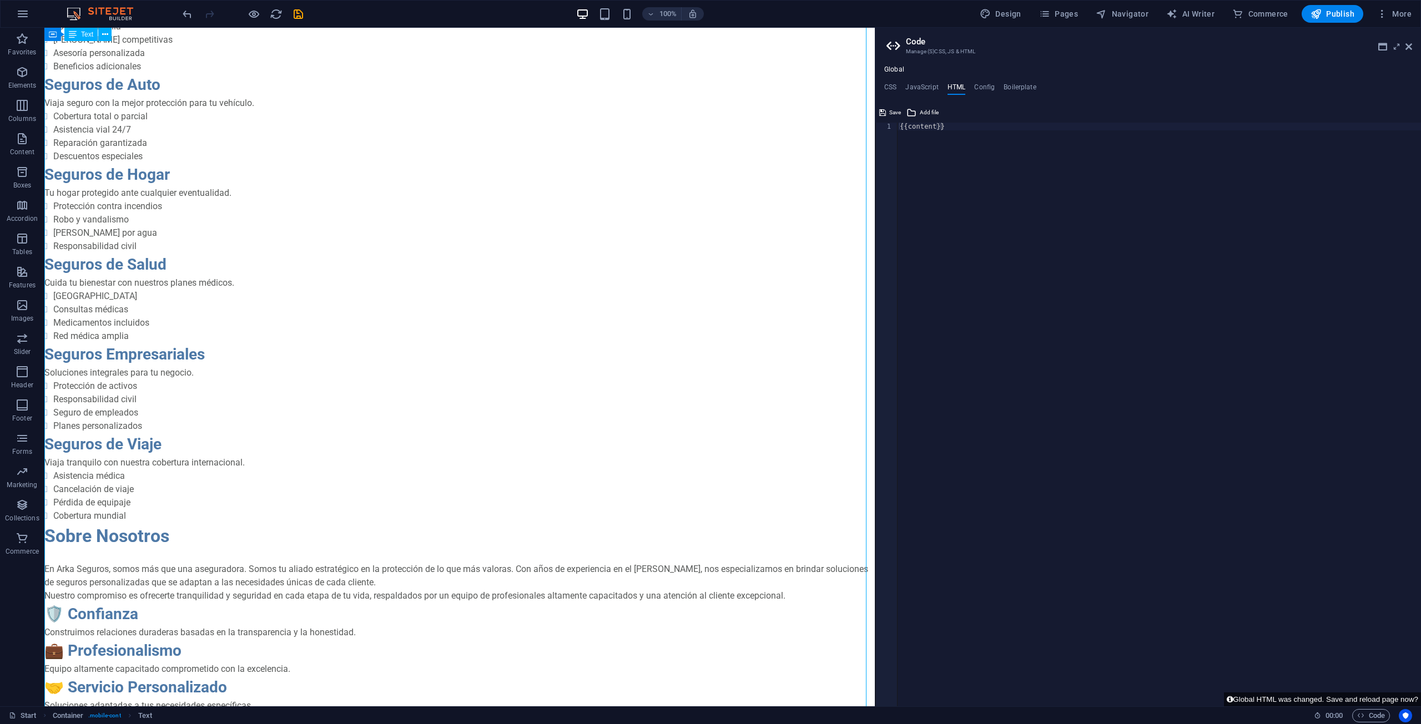
scroll to position [0, 0]
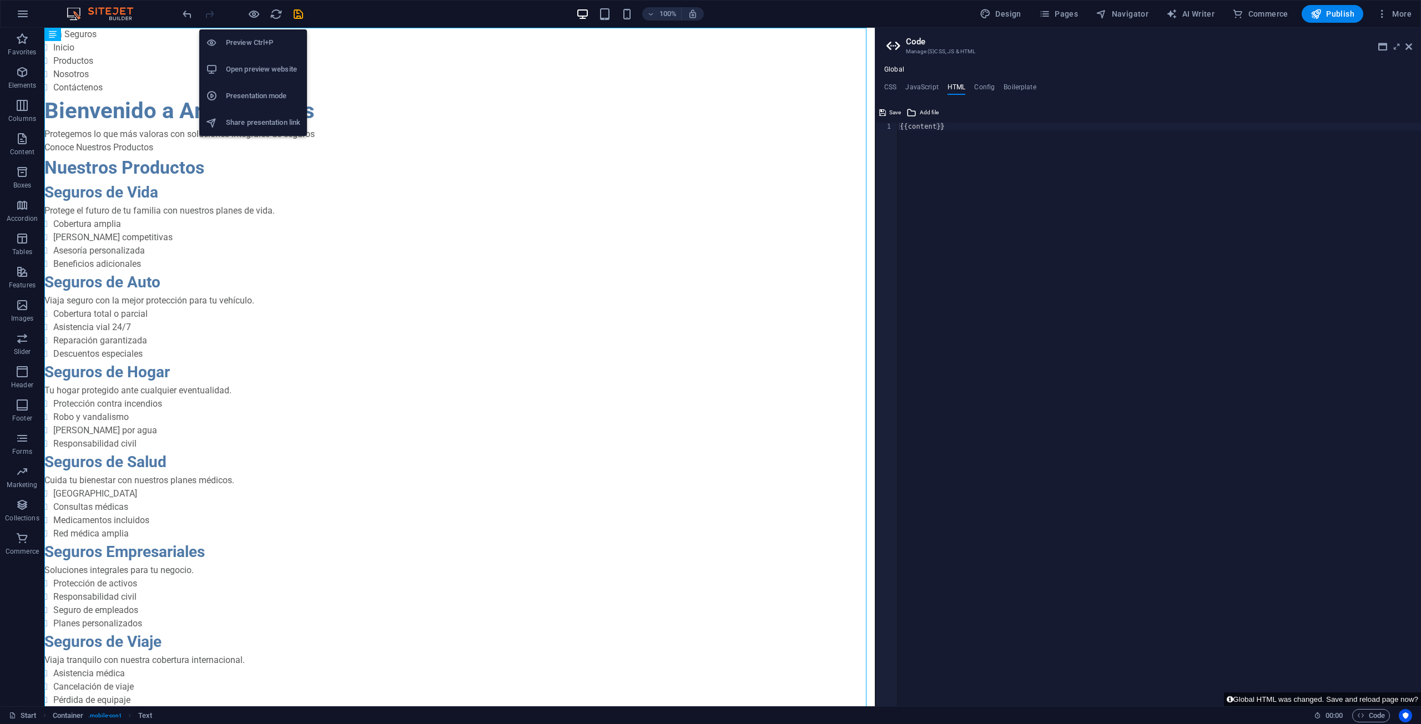
click at [248, 40] on h6 "Preview Ctrl+P" at bounding box center [263, 42] width 74 height 13
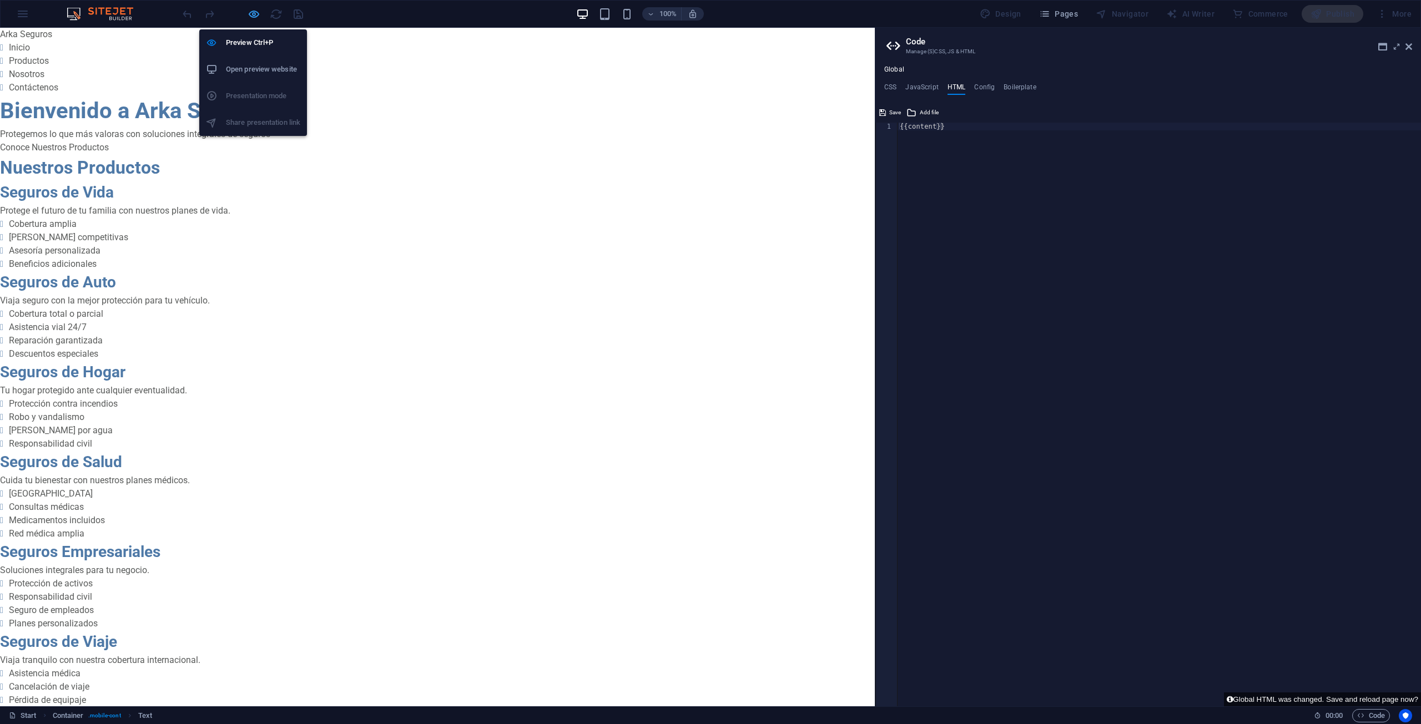
click at [250, 14] on icon "button" at bounding box center [254, 14] width 13 height 13
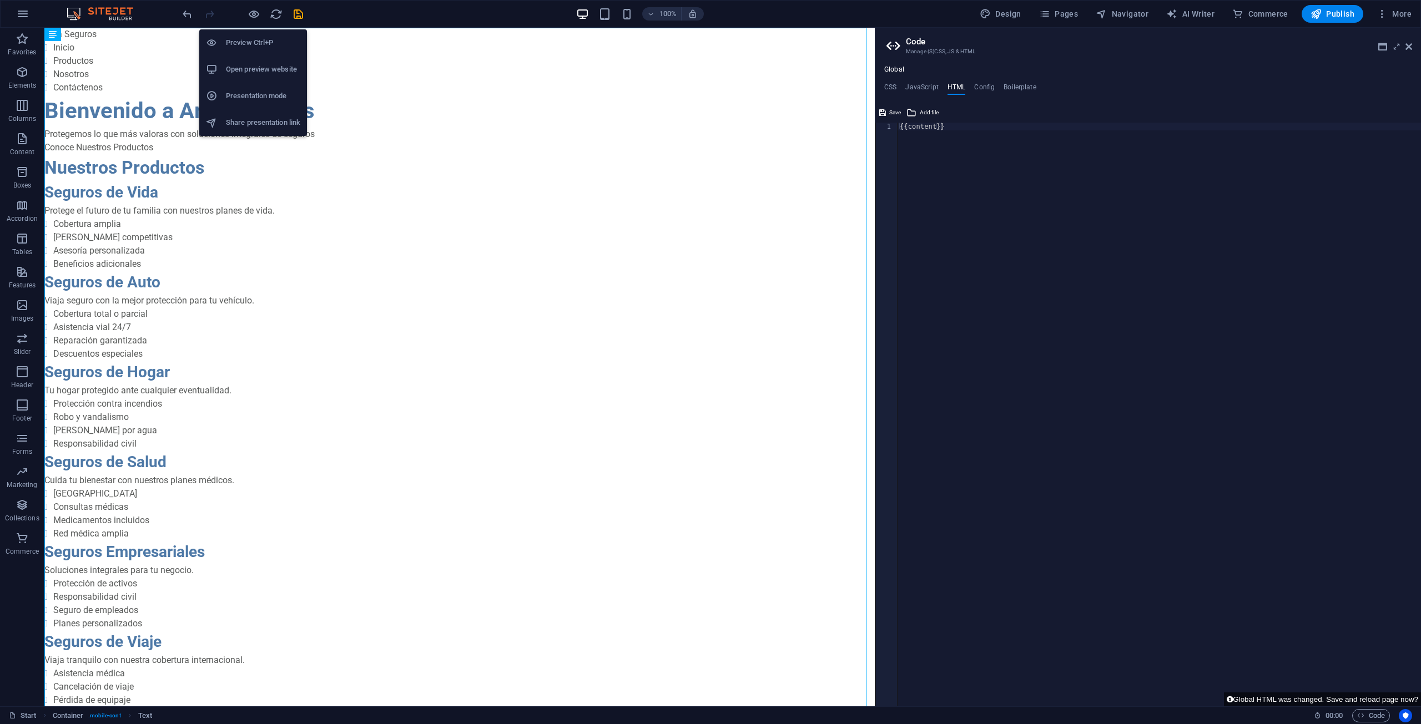
click at [250, 68] on h6 "Open preview website" at bounding box center [263, 69] width 74 height 13
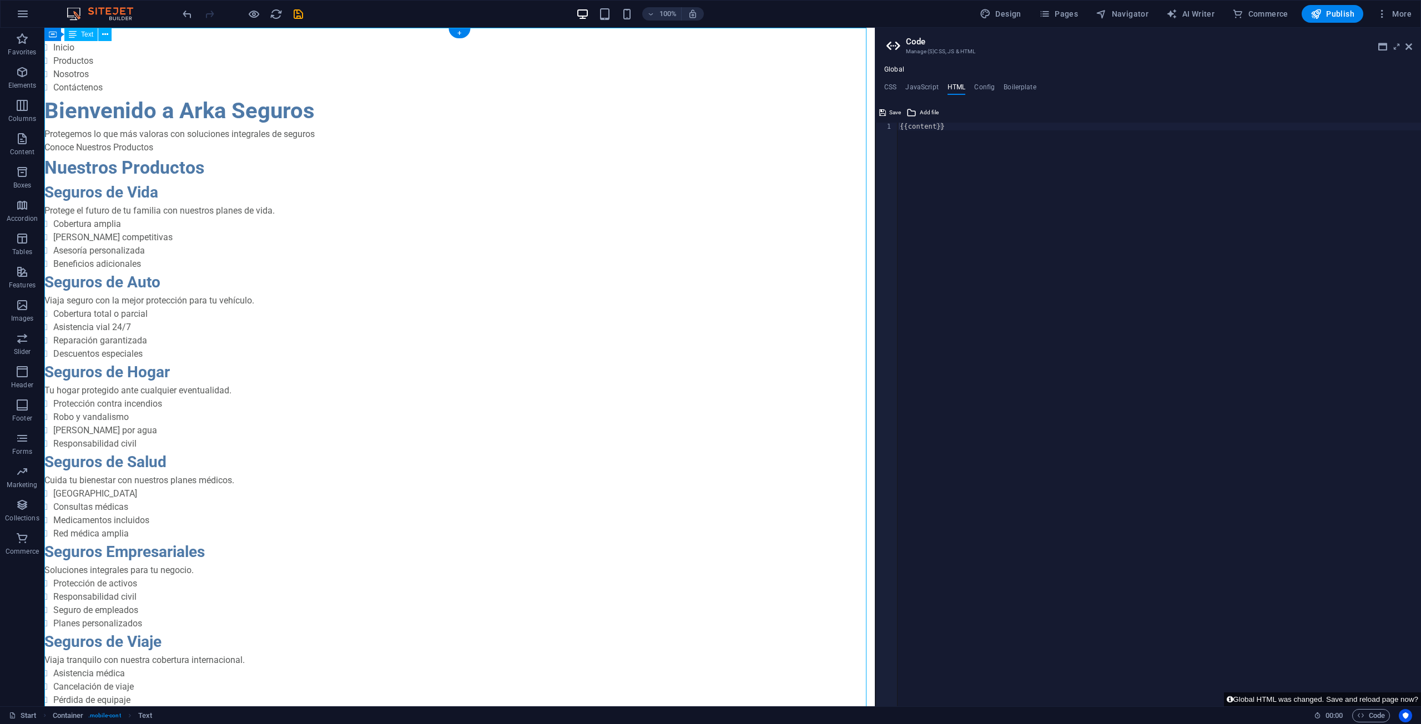
click at [269, 82] on div "Arka Seguros - Protección y Tranquilidad Arka Seguros Inicio Productos Nosotros…" at bounding box center [459, 680] width 830 height 1305
click at [105, 33] on icon at bounding box center [105, 35] width 6 height 12
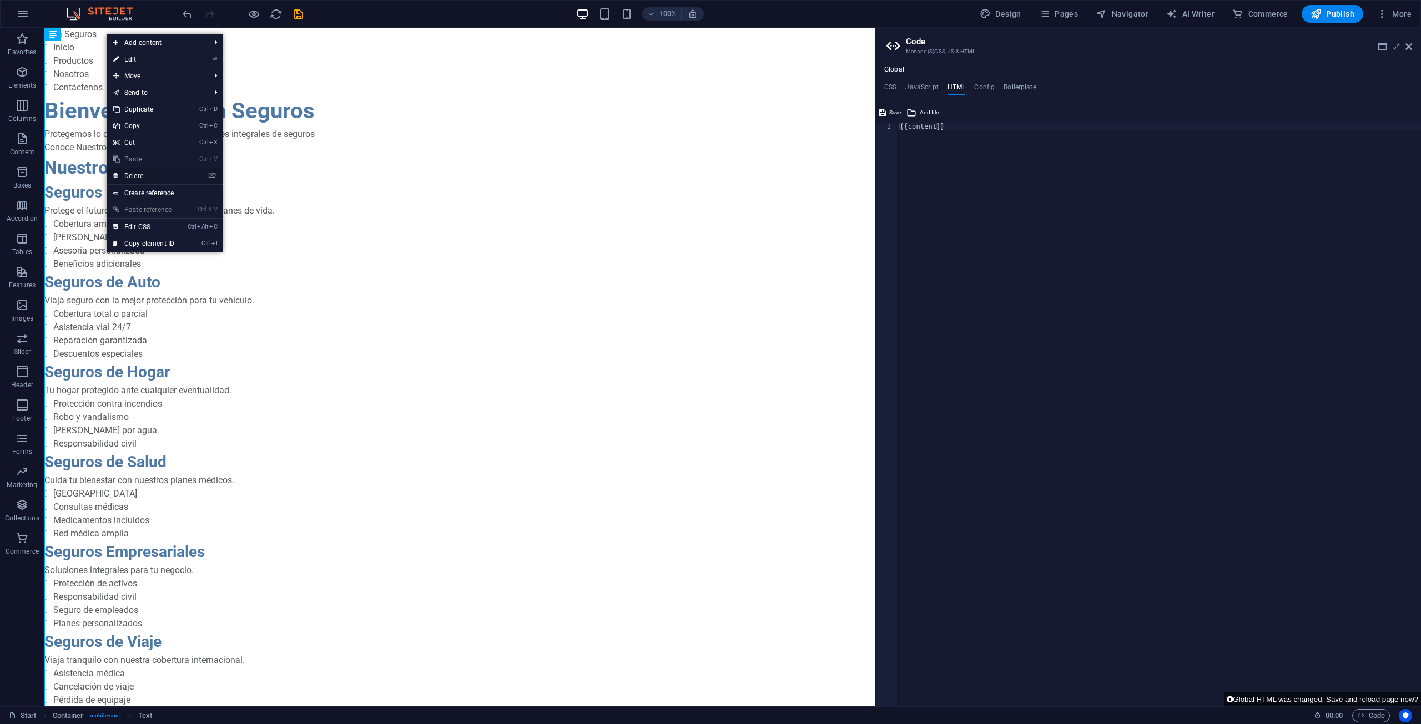
click at [147, 176] on link "⌦ Delete" at bounding box center [144, 176] width 74 height 17
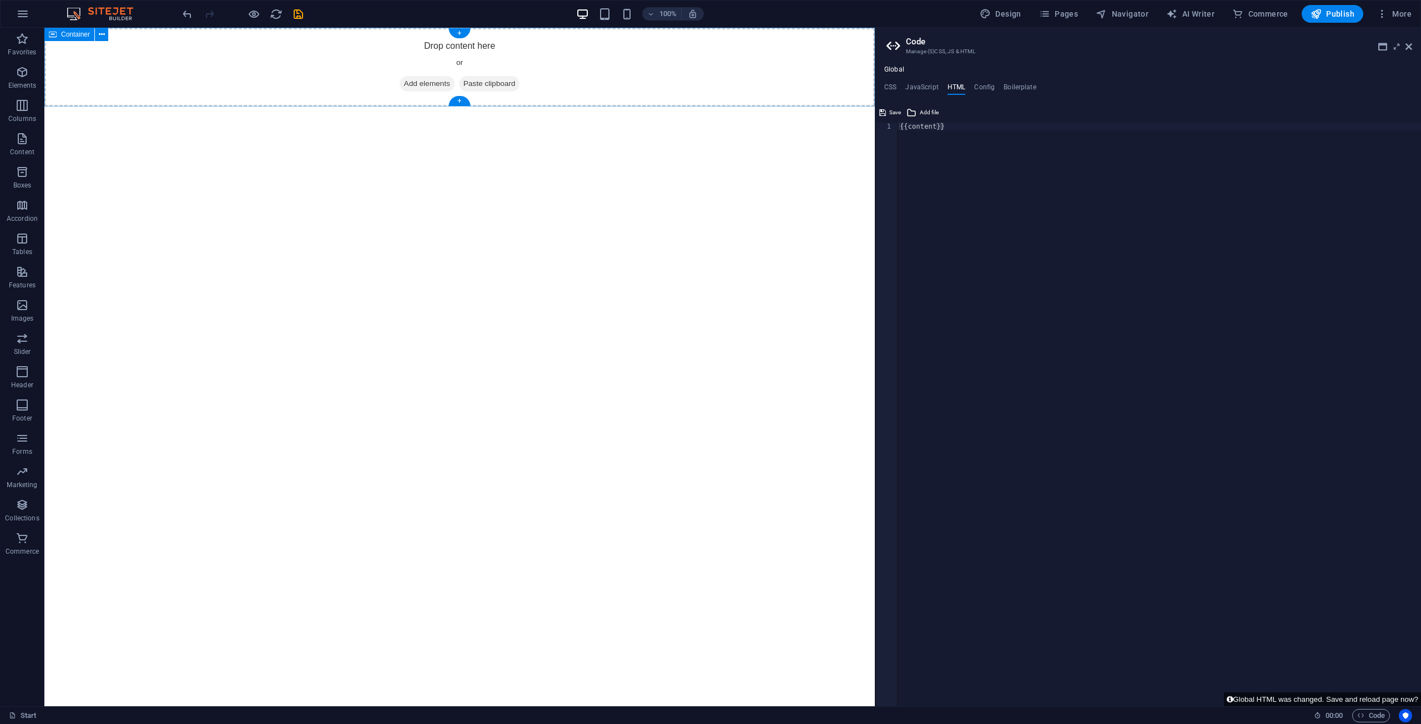
click at [518, 100] on div "Drop content here or Add elements Paste clipboard" at bounding box center [459, 67] width 830 height 79
click at [101, 35] on icon at bounding box center [102, 35] width 6 height 12
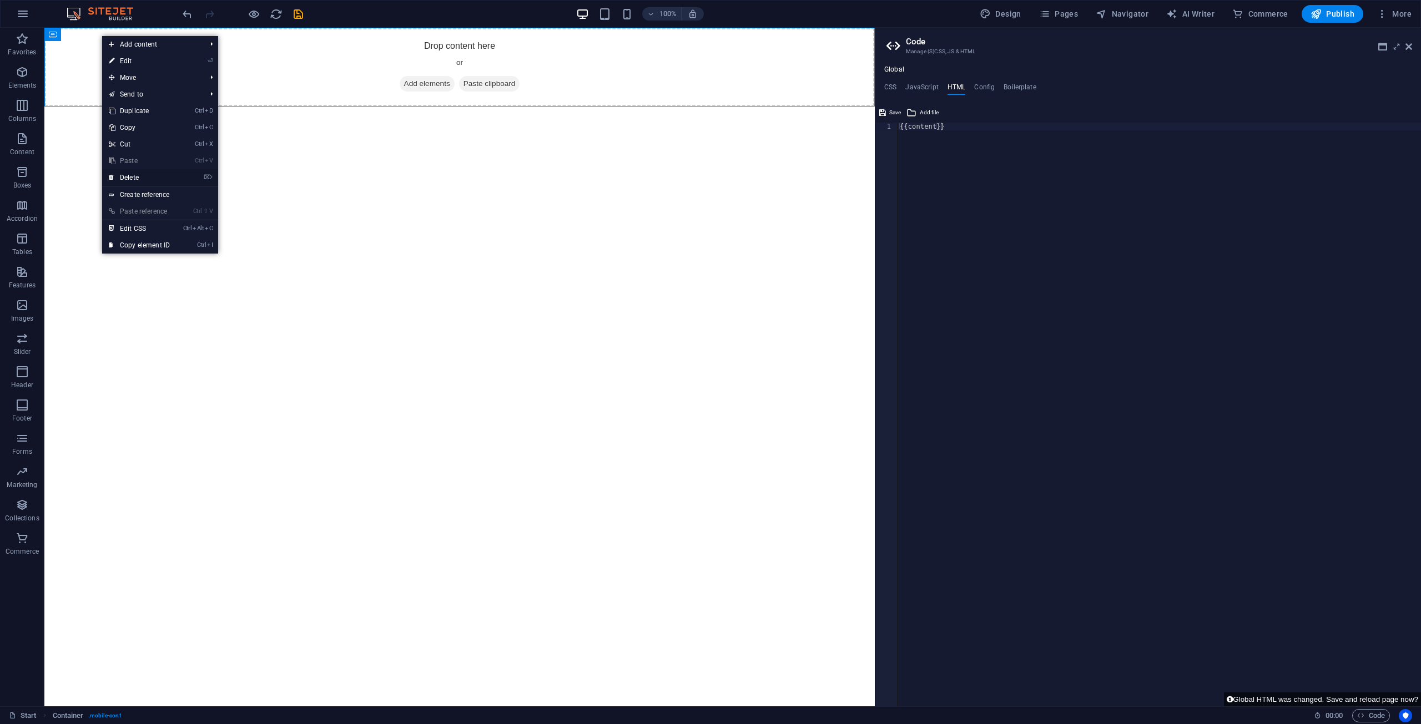
click at [140, 180] on link "⌦ Delete" at bounding box center [139, 177] width 74 height 17
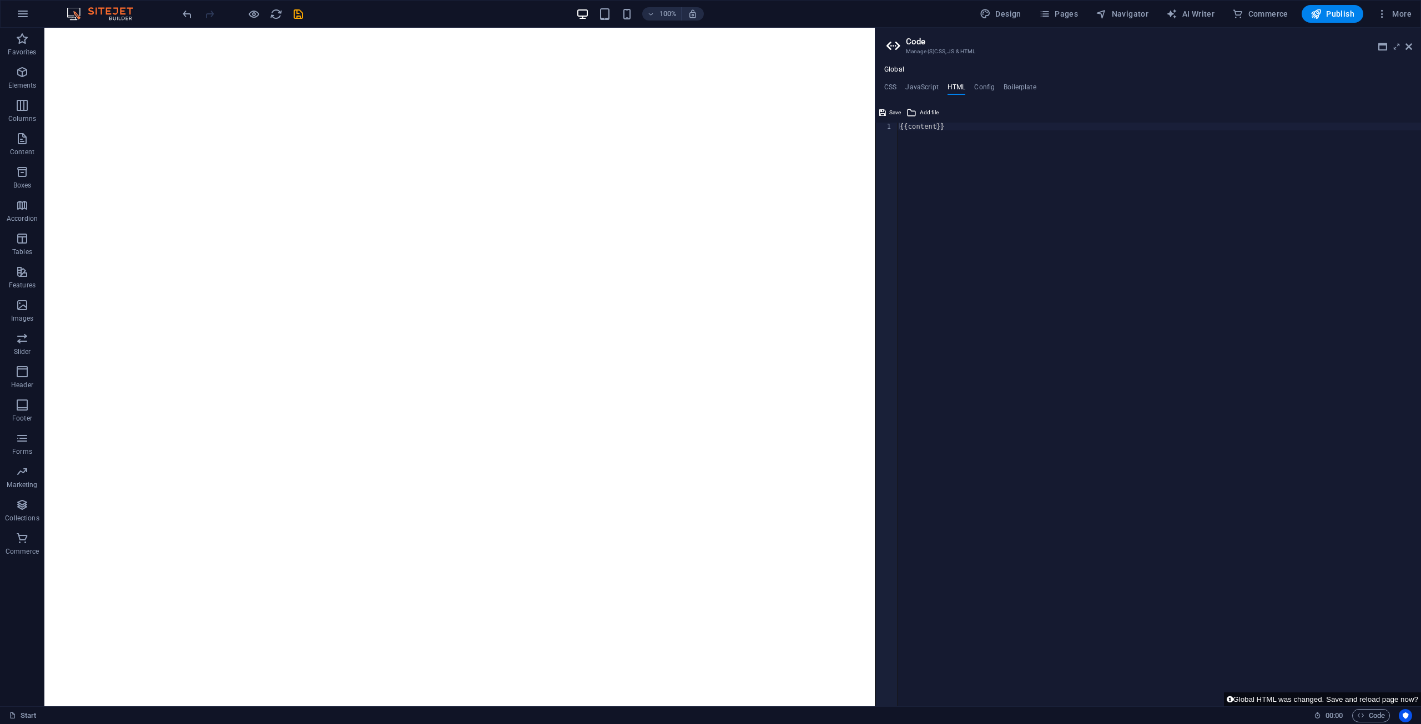
click at [368, 28] on html "Skip to main content" at bounding box center [459, 28] width 830 height 0
click at [301, 6] on div at bounding box center [242, 14] width 124 height 18
click at [299, 11] on icon "save" at bounding box center [298, 14] width 13 height 13
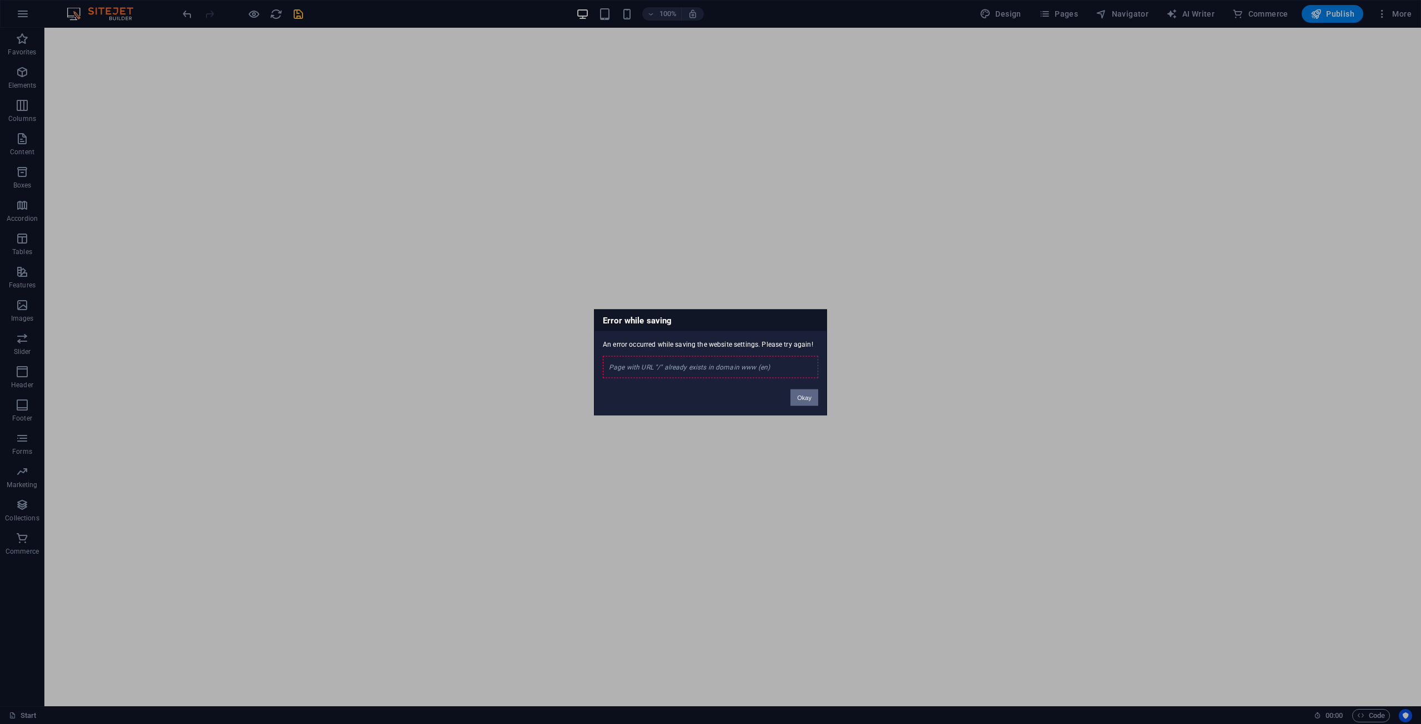
drag, startPoint x: 804, startPoint y: 400, endPoint x: 759, endPoint y: 372, distance: 52.8
click at [709, 400] on button "Okay" at bounding box center [804, 397] width 28 height 17
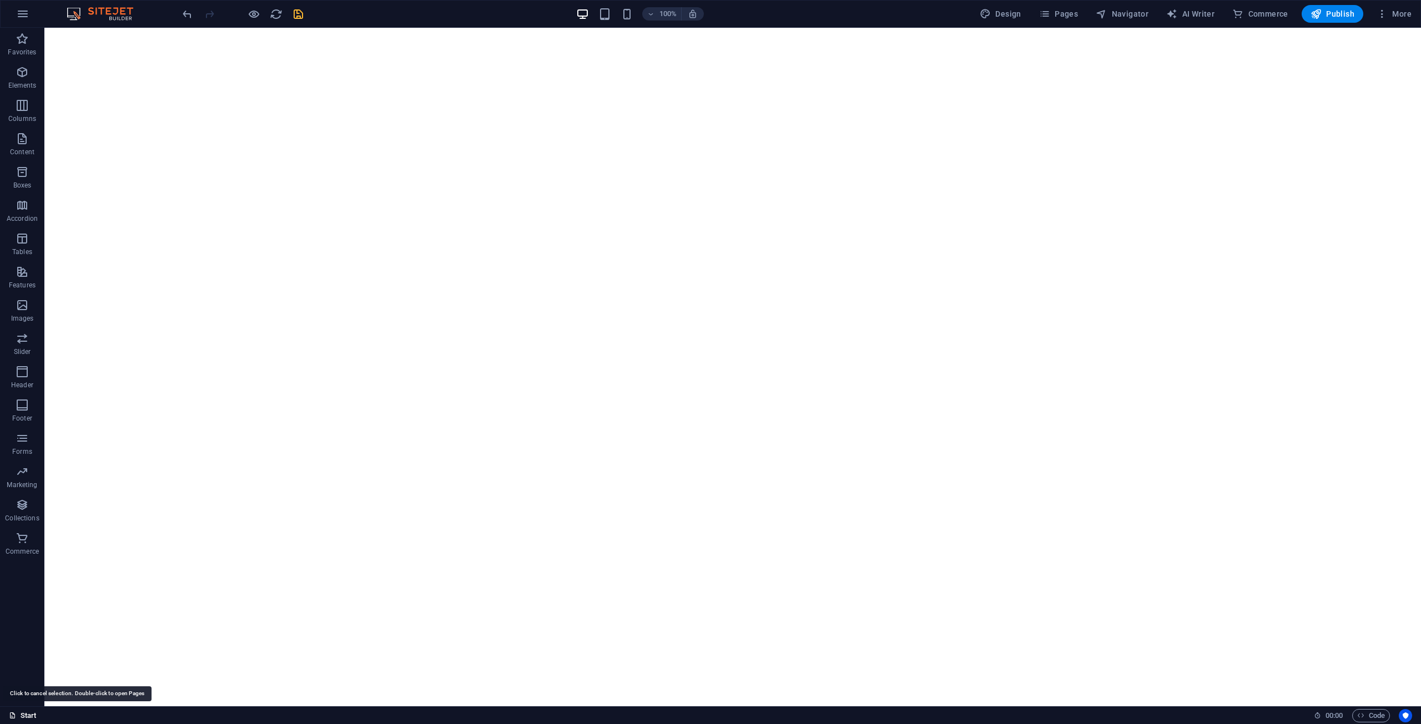
click at [17, 720] on link "Start" at bounding box center [23, 715] width 28 height 13
click at [28, 716] on link "Start" at bounding box center [23, 715] width 28 height 13
drag, startPoint x: 28, startPoint y: 716, endPoint x: 56, endPoint y: 707, distance: 29.3
click at [29, 716] on link "Start" at bounding box center [23, 715] width 28 height 13
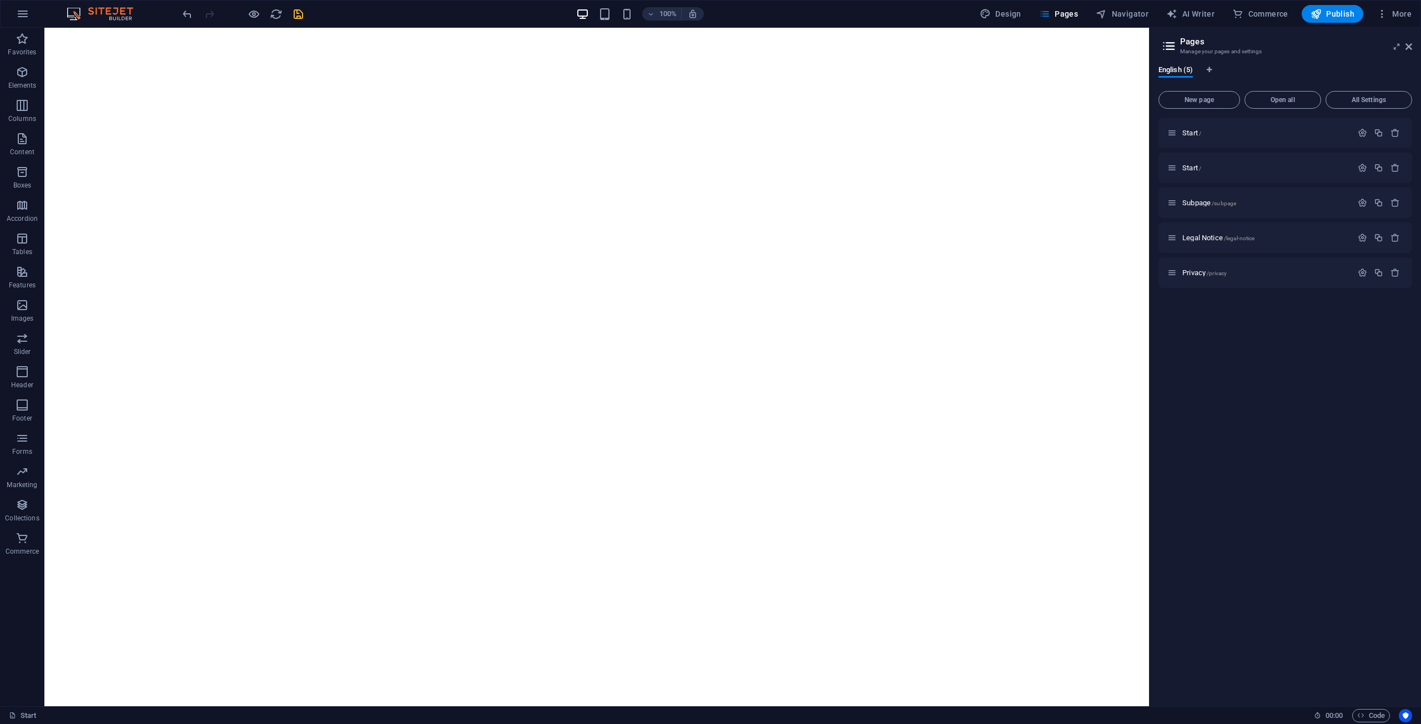
click at [546, 28] on html "Skip to main content" at bounding box center [596, 28] width 1104 height 0
click at [709, 68] on icon "Language Tabs" at bounding box center [1208, 70] width 5 height 7
select select "41"
click at [709, 47] on header "Website settings Manage your website settings" at bounding box center [1285, 42] width 251 height 29
click at [709, 46] on h2 "Website settings" at bounding box center [1296, 42] width 232 height 10
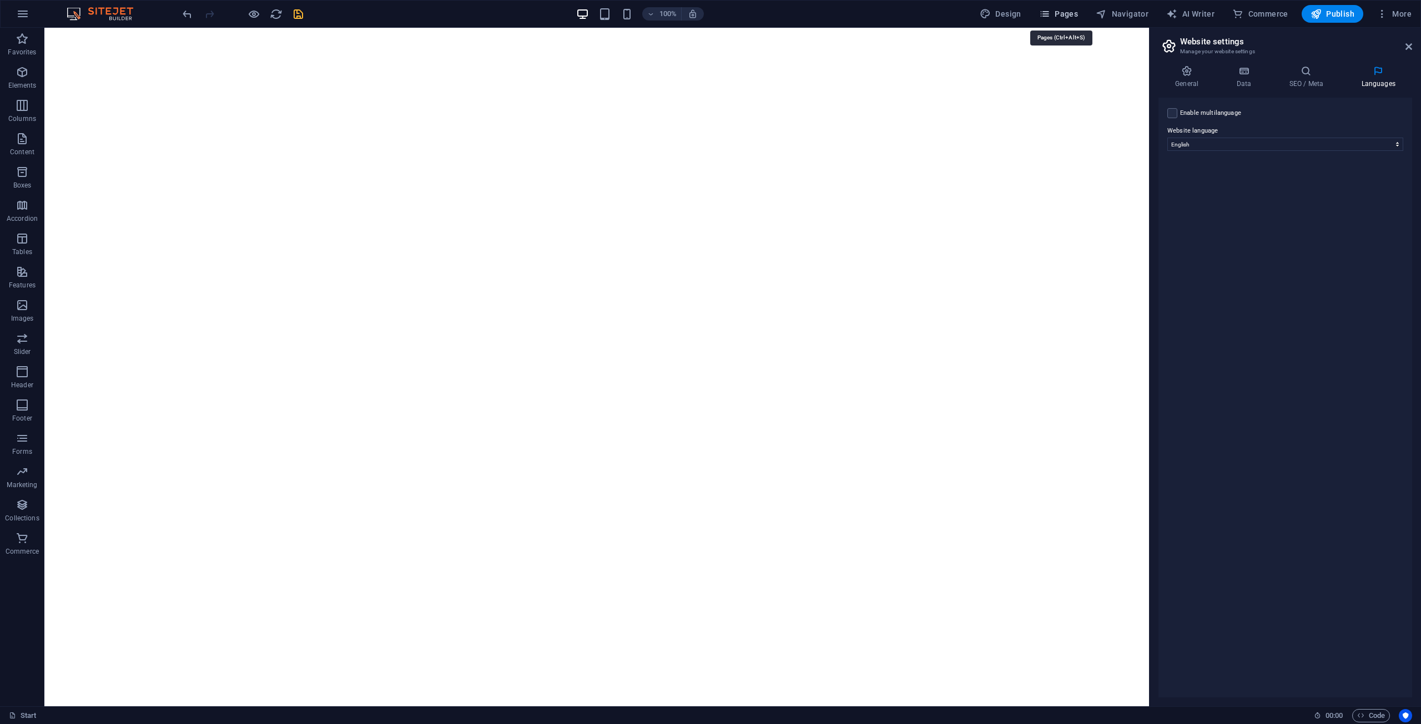
click at [709, 13] on span "Pages" at bounding box center [1058, 13] width 39 height 11
click at [709, 132] on icon "button" at bounding box center [1394, 132] width 9 height 9
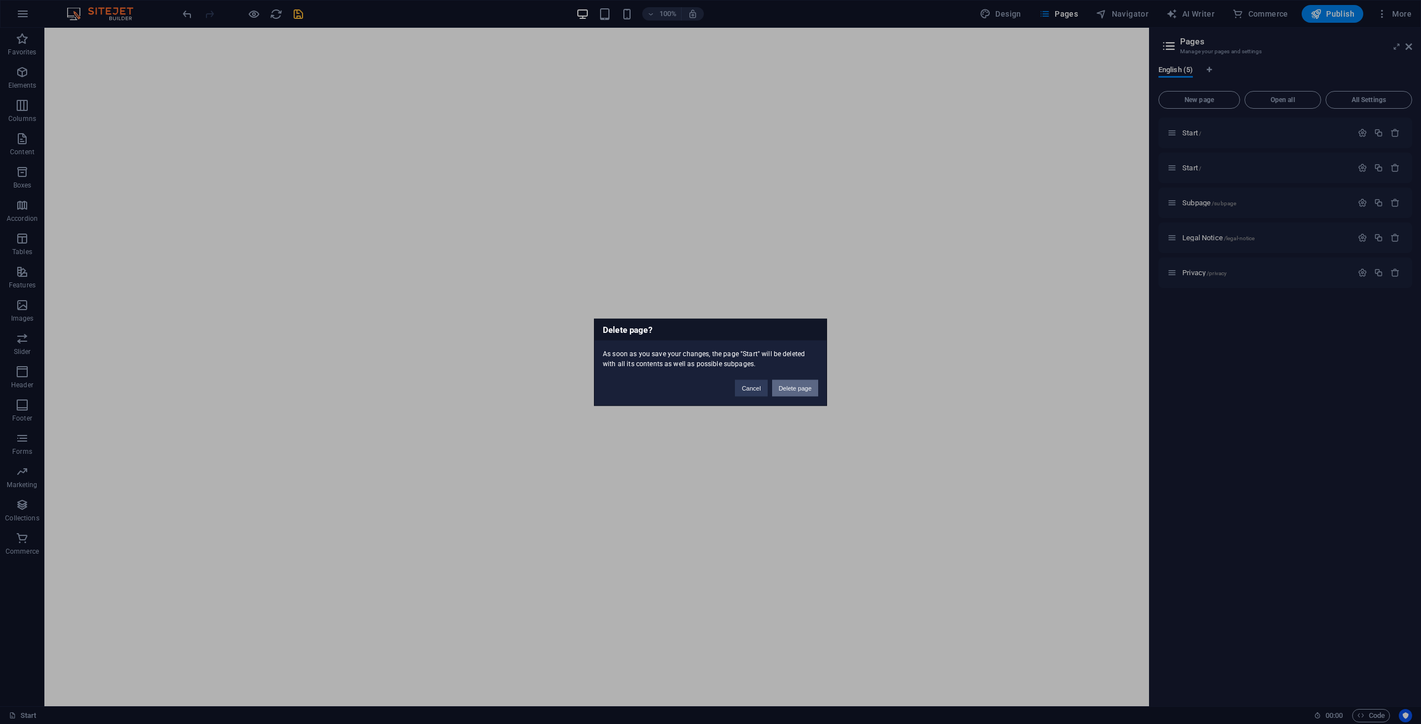
click at [709, 389] on button "Delete page" at bounding box center [795, 388] width 46 height 17
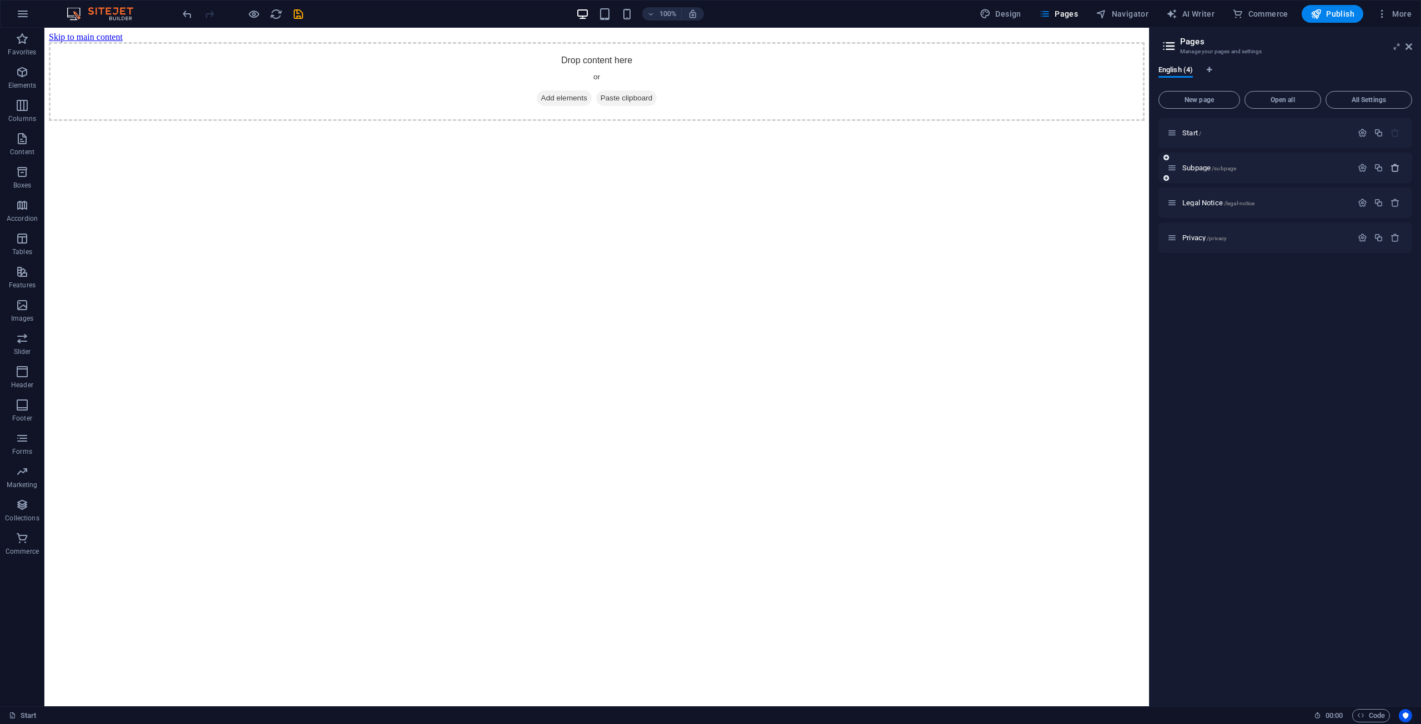
click at [709, 168] on icon "button" at bounding box center [1394, 167] width 9 height 9
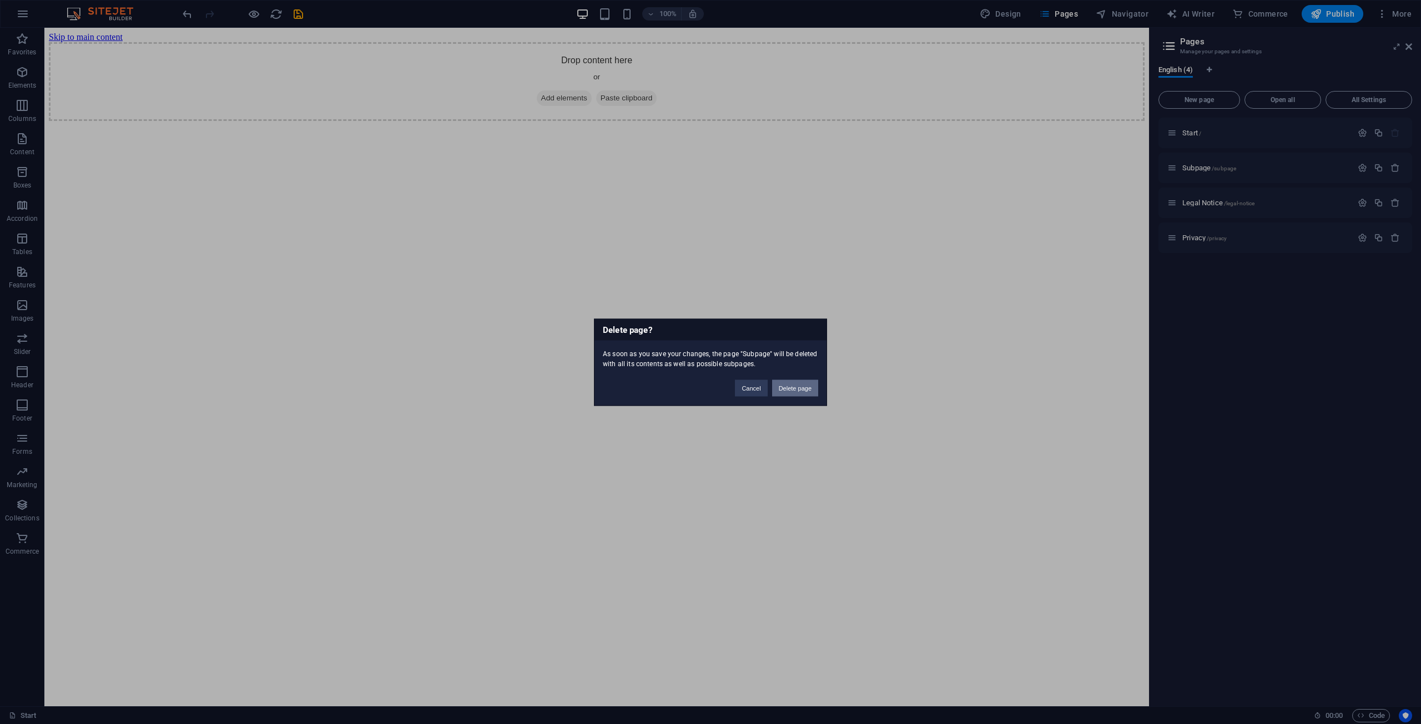
click at [709, 380] on button "Delete page" at bounding box center [795, 388] width 46 height 17
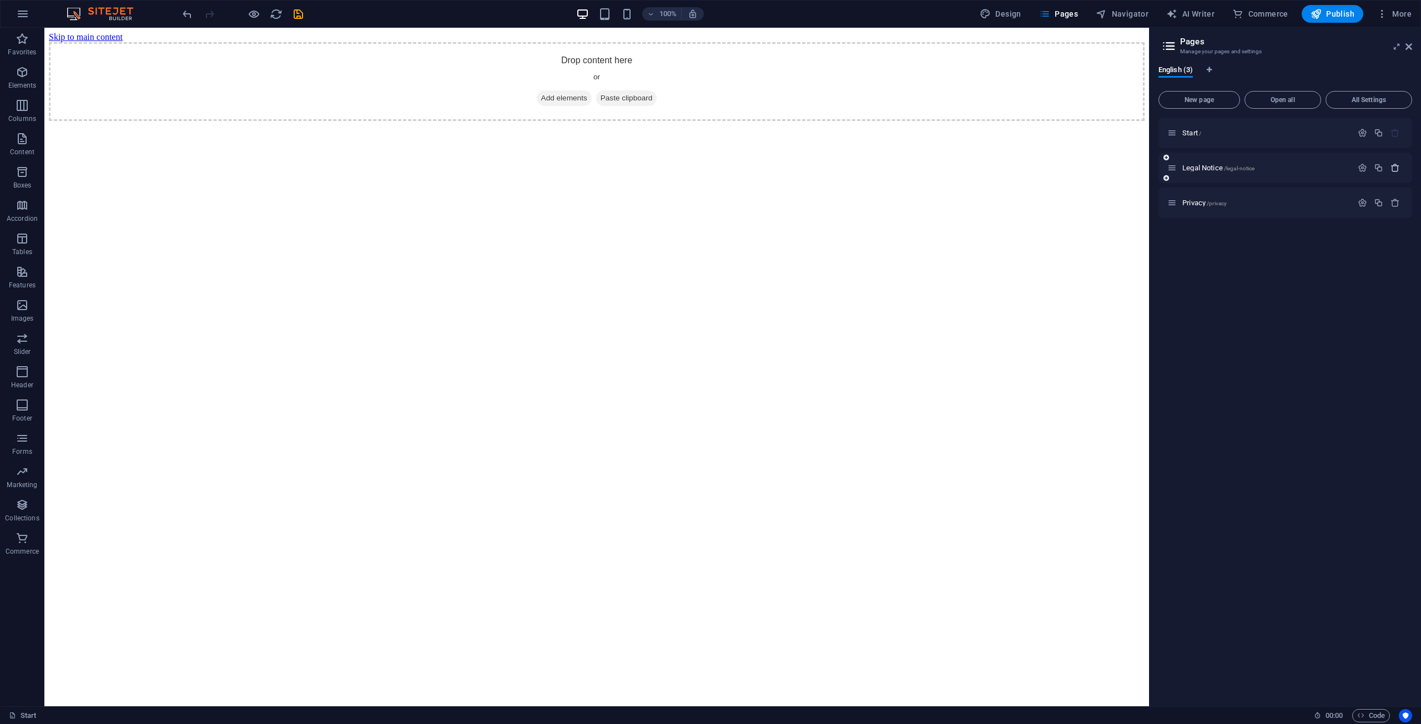
click at [709, 169] on icon "button" at bounding box center [1394, 167] width 9 height 9
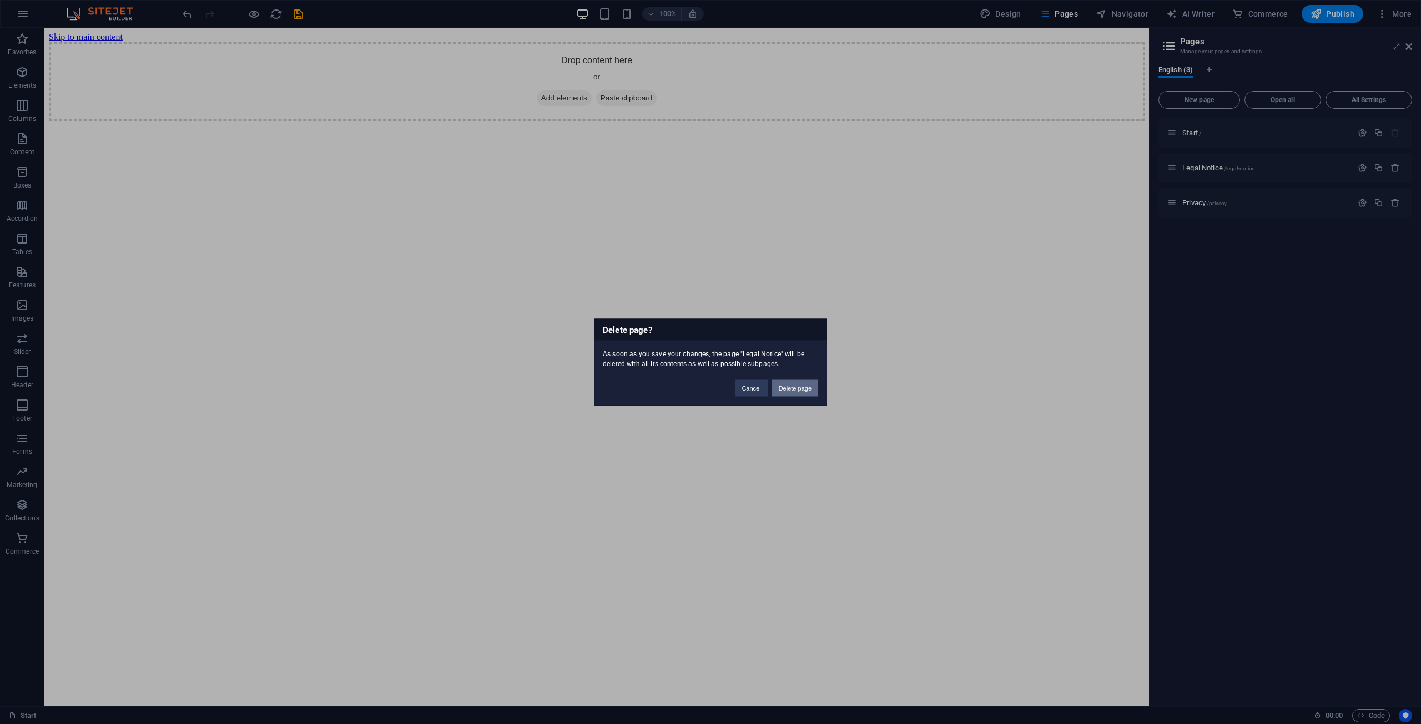
drag, startPoint x: 781, startPoint y: 391, endPoint x: 755, endPoint y: 360, distance: 40.9
click at [709, 391] on button "Delete page" at bounding box center [795, 388] width 46 height 17
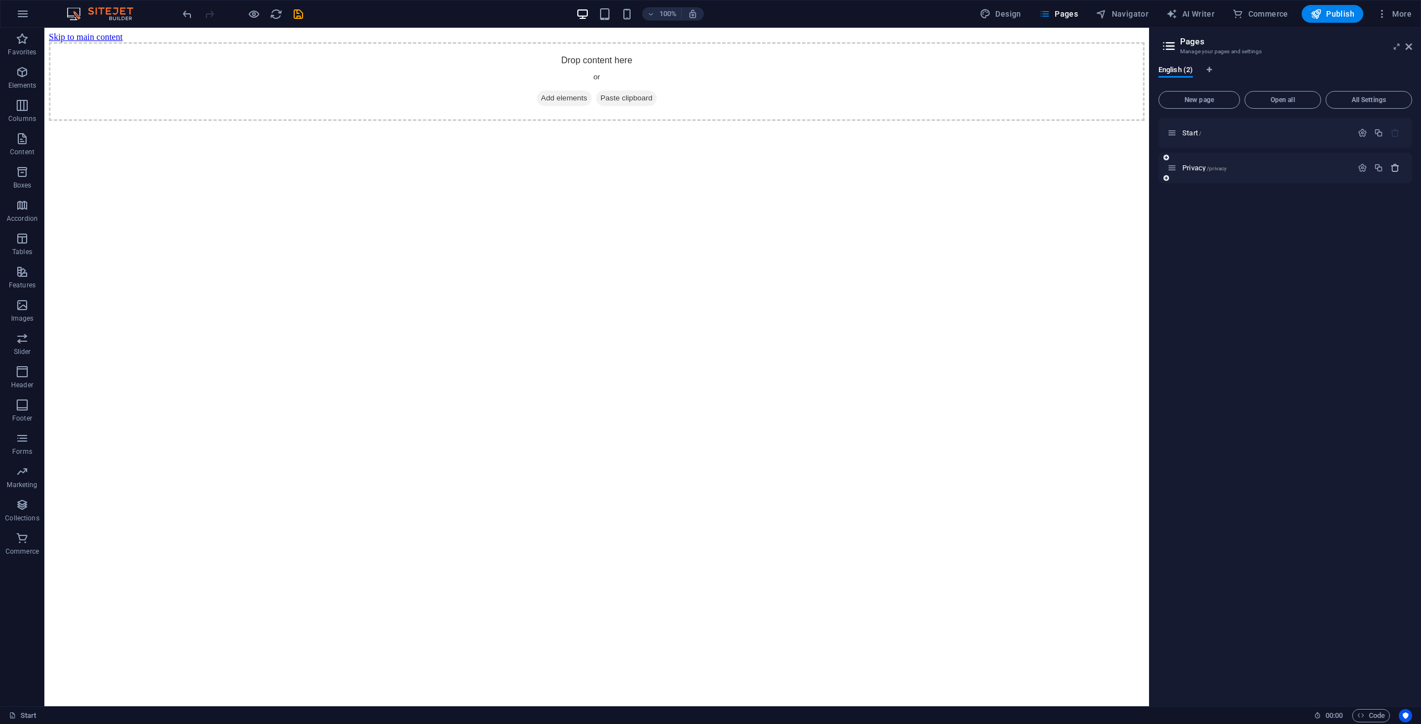
click at [709, 171] on icon "button" at bounding box center [1394, 167] width 9 height 9
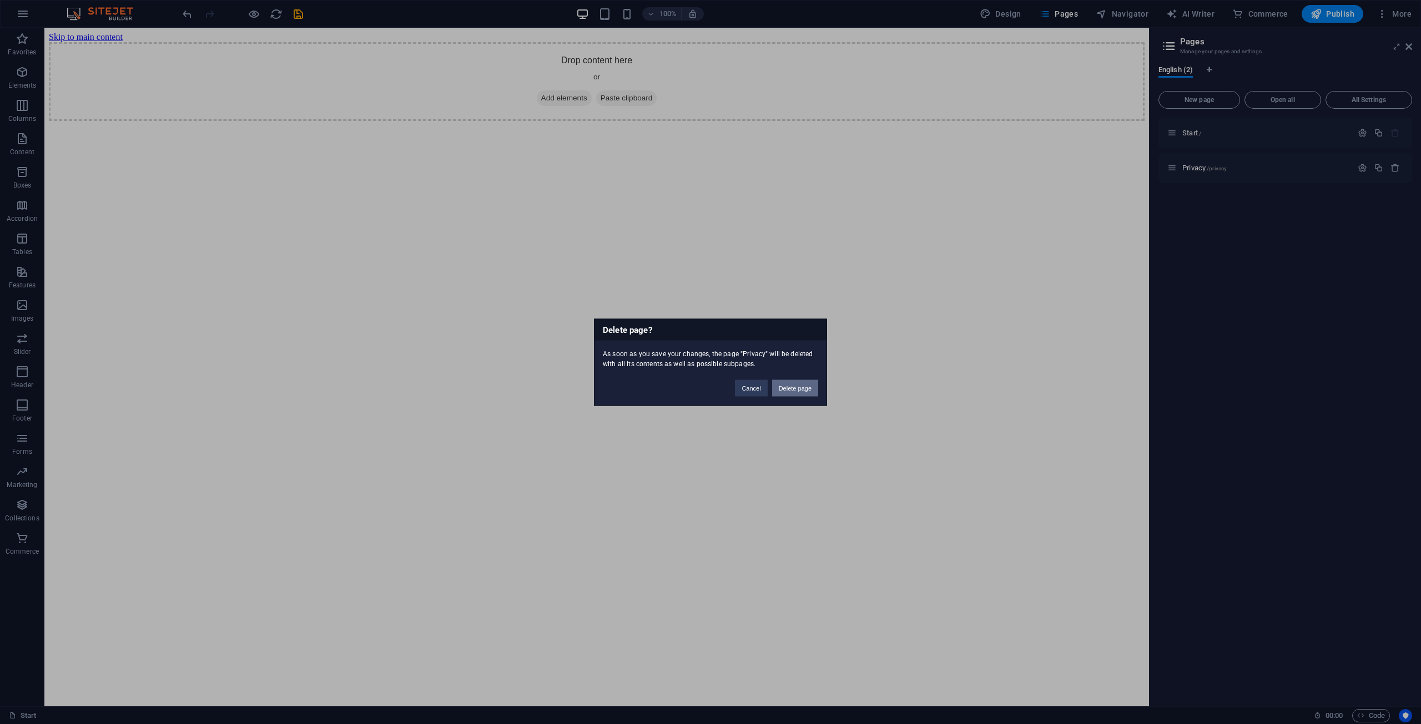
drag, startPoint x: 798, startPoint y: 392, endPoint x: 791, endPoint y: 352, distance: 40.6
click at [709, 392] on button "Delete page" at bounding box center [795, 388] width 46 height 17
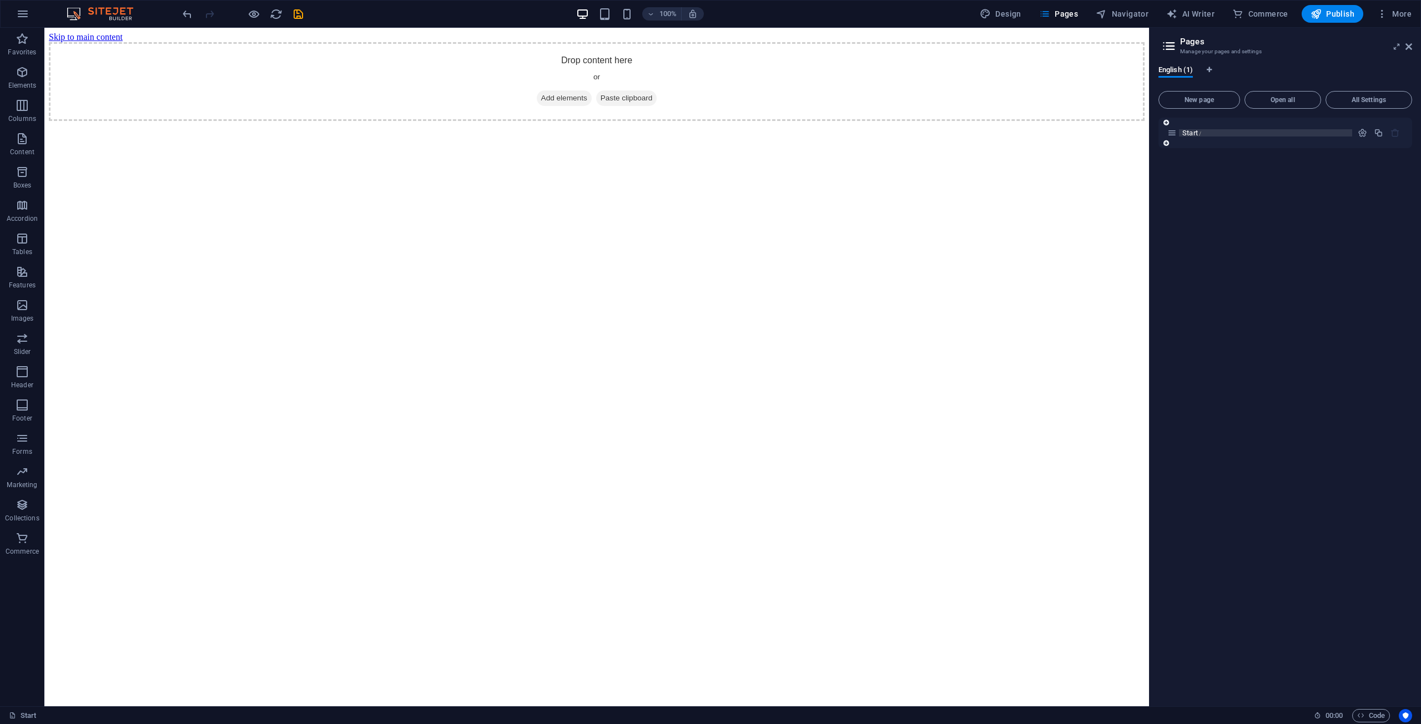
click at [709, 134] on p "Start /" at bounding box center [1265, 132] width 166 height 7
click at [709, 132] on icon "button" at bounding box center [1361, 132] width 9 height 9
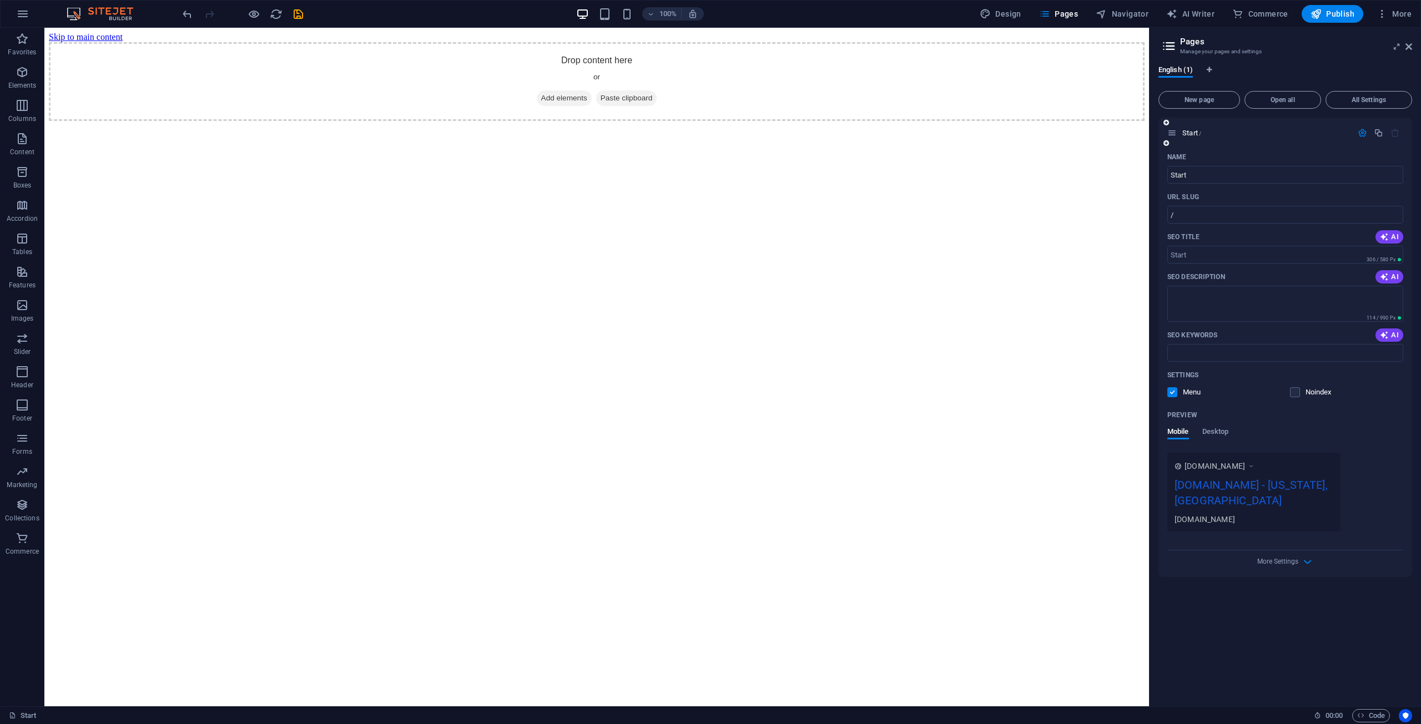
click at [709, 491] on div "arka-seguros.com - New York, NY" at bounding box center [1253, 495] width 159 height 37
click at [709, 566] on span "More Settings" at bounding box center [1277, 562] width 41 height 8
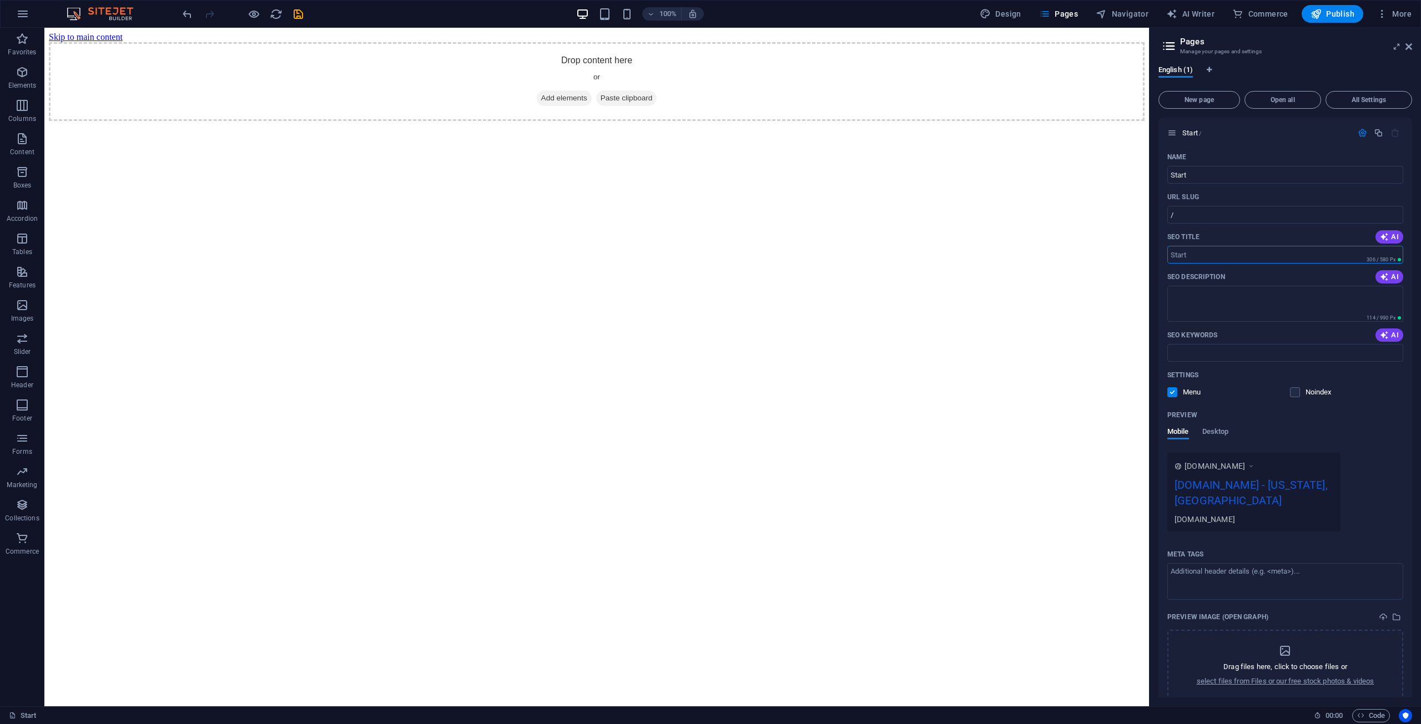
drag, startPoint x: 1255, startPoint y: 287, endPoint x: 1070, endPoint y: 248, distance: 189.4
type input "Inicio"
drag, startPoint x: 1252, startPoint y: 202, endPoint x: 1107, endPoint y: 172, distance: 147.9
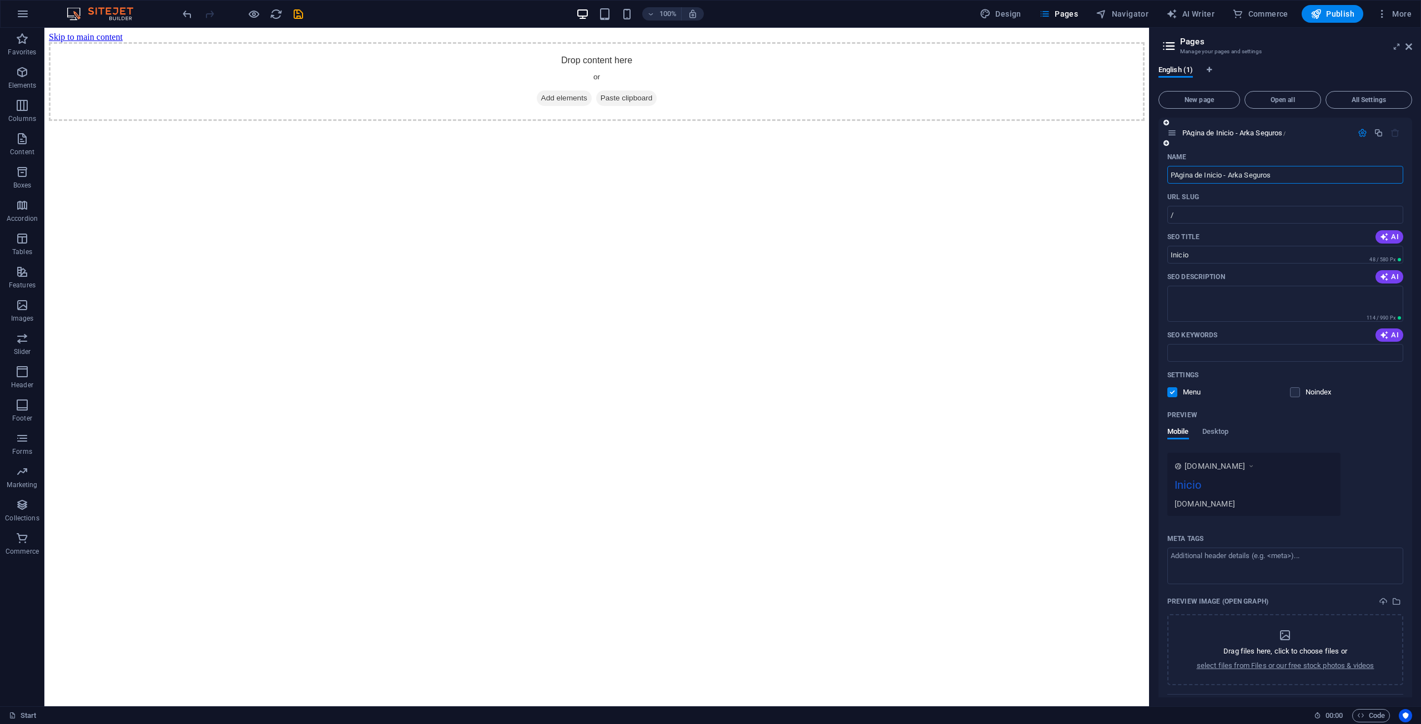
click at [709, 177] on input "PAgina de Inicio - Arka Seguros" at bounding box center [1285, 175] width 236 height 18
type input "Pagina de Inicio - Arka Seguros"
click at [709, 710] on span "Code" at bounding box center [1371, 715] width 28 height 13
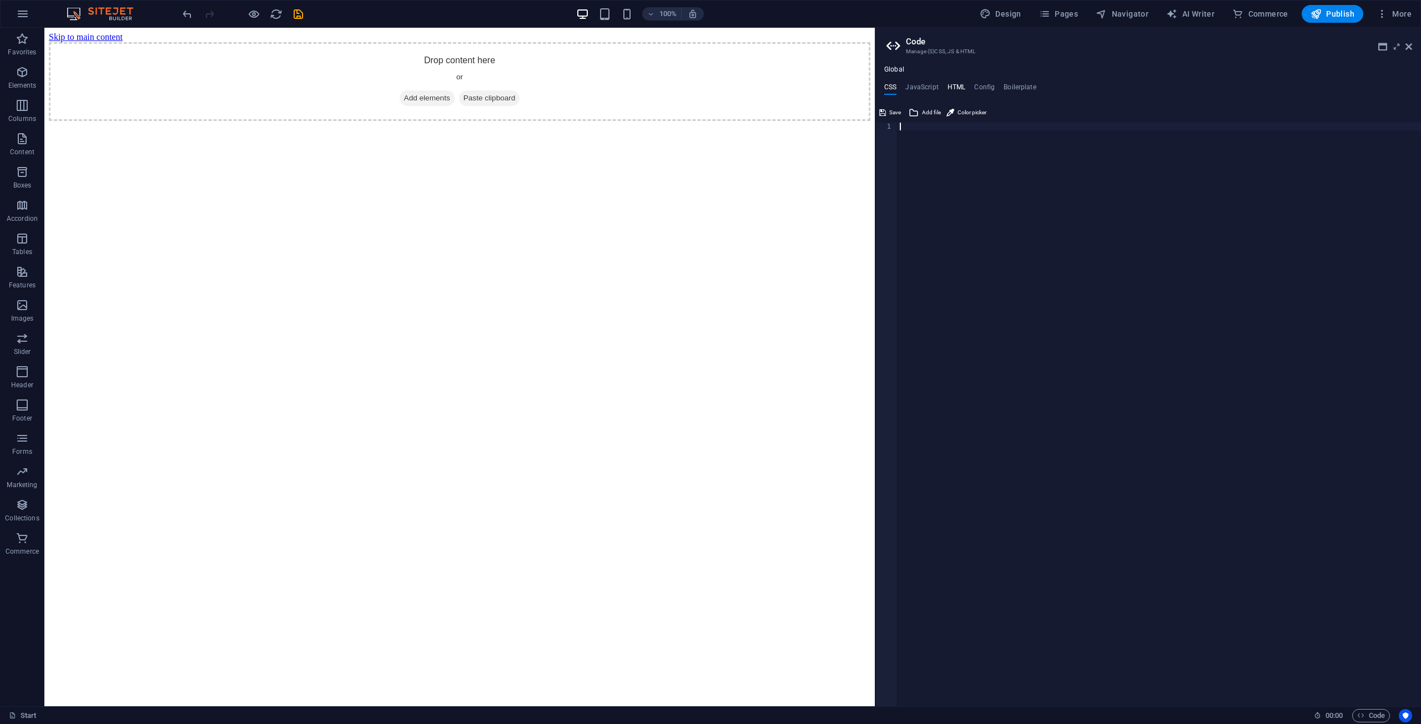
click at [709, 90] on h4 "HTML" at bounding box center [956, 89] width 18 height 12
paste textarea "{{content}}"
type textarea "{{content}}"
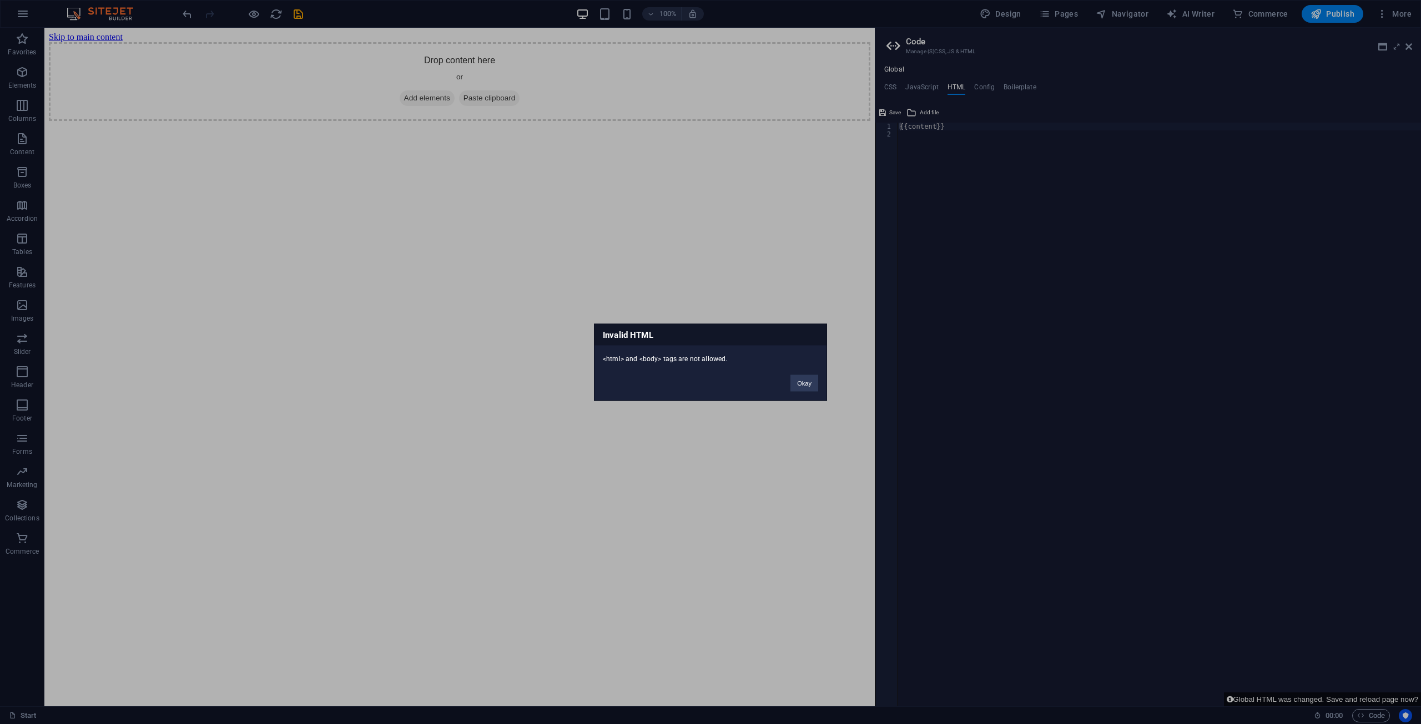
click button "Okay" at bounding box center [804, 383] width 28 height 17
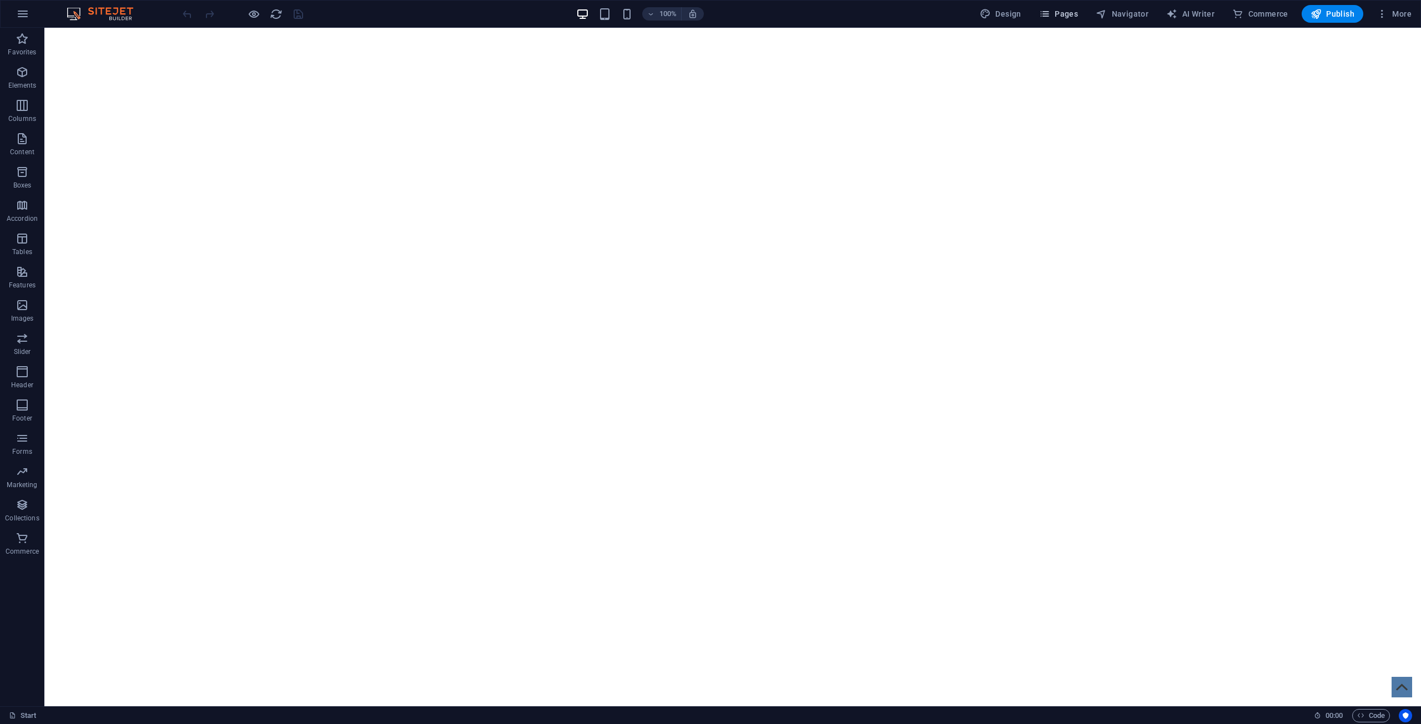
click at [1062, 9] on span "Pages" at bounding box center [1058, 13] width 39 height 11
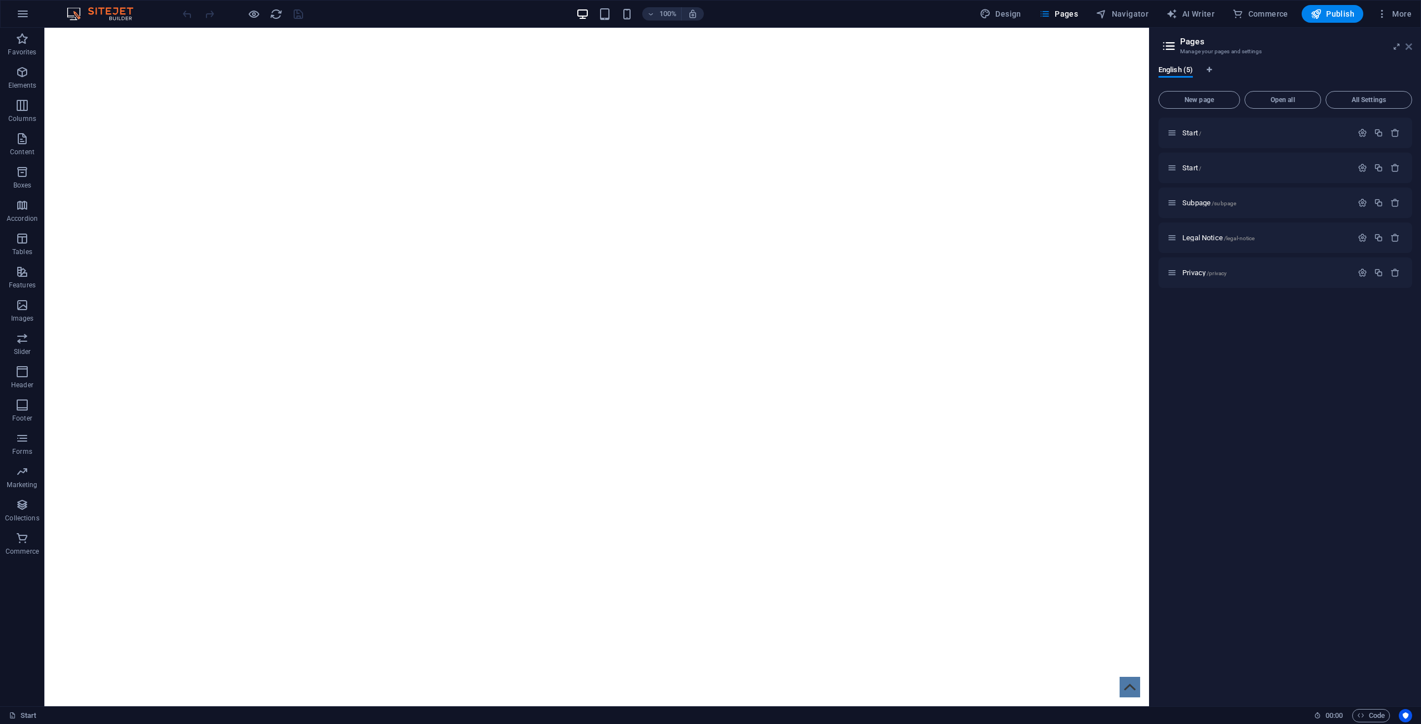
drag, startPoint x: 1409, startPoint y: 46, endPoint x: 1311, endPoint y: 88, distance: 106.2
click at [1409, 46] on icon at bounding box center [1408, 46] width 7 height 9
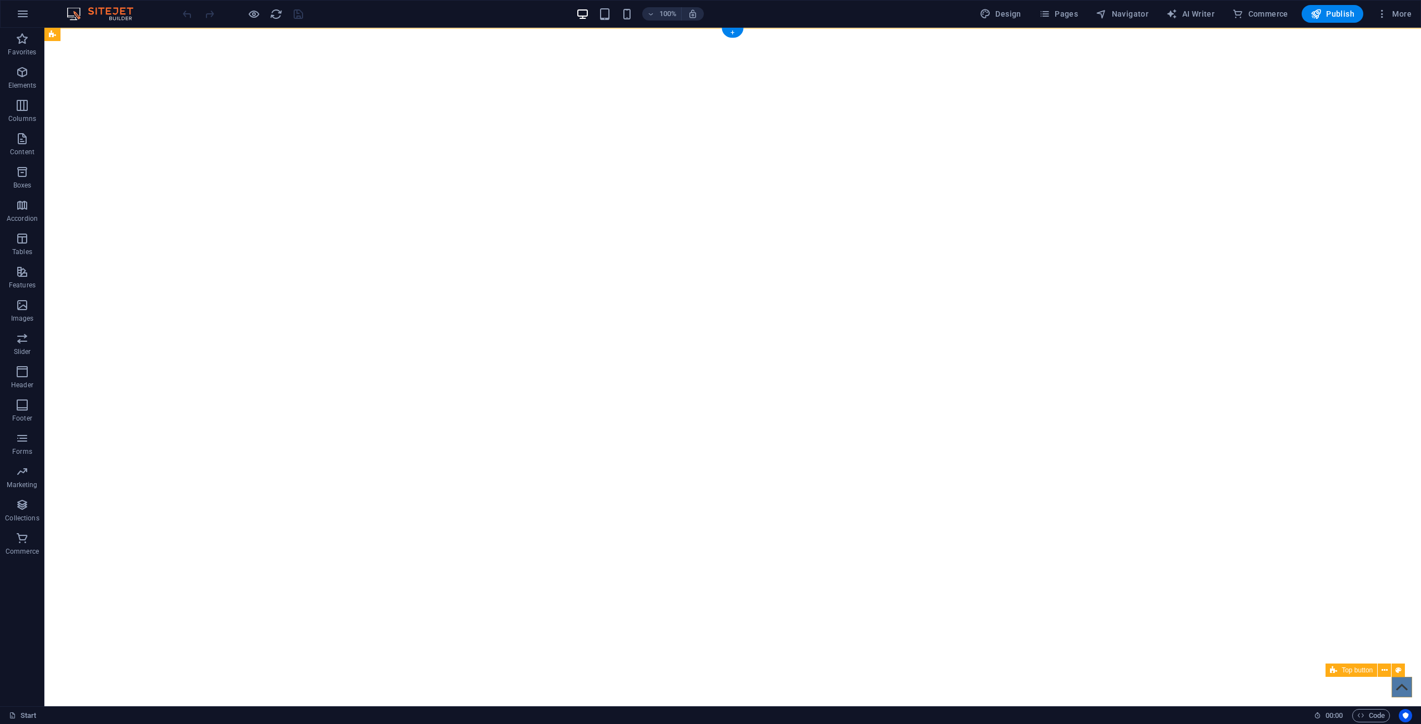
click at [1394, 681] on figure at bounding box center [1401, 687] width 21 height 21
click at [1380, 670] on button at bounding box center [1383, 670] width 13 height 13
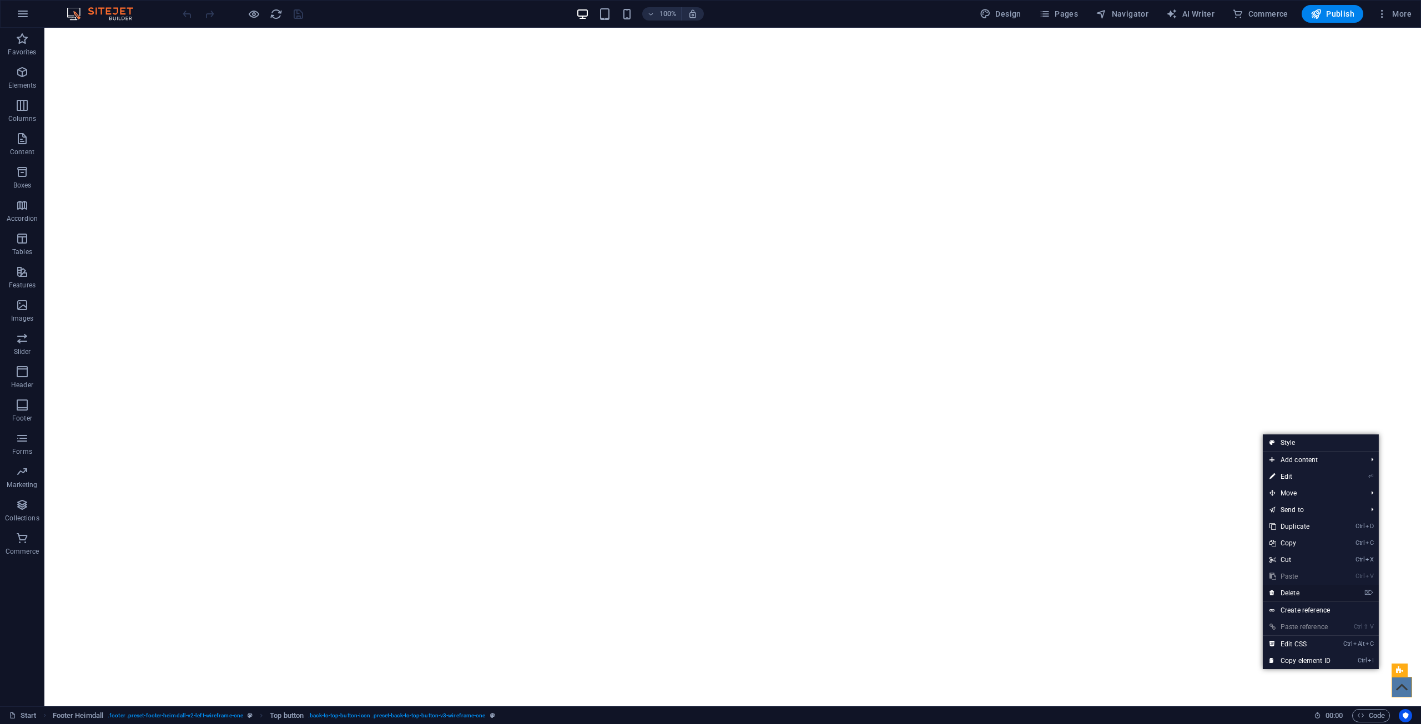
click at [1288, 592] on link "⌦ Delete" at bounding box center [1300, 593] width 74 height 17
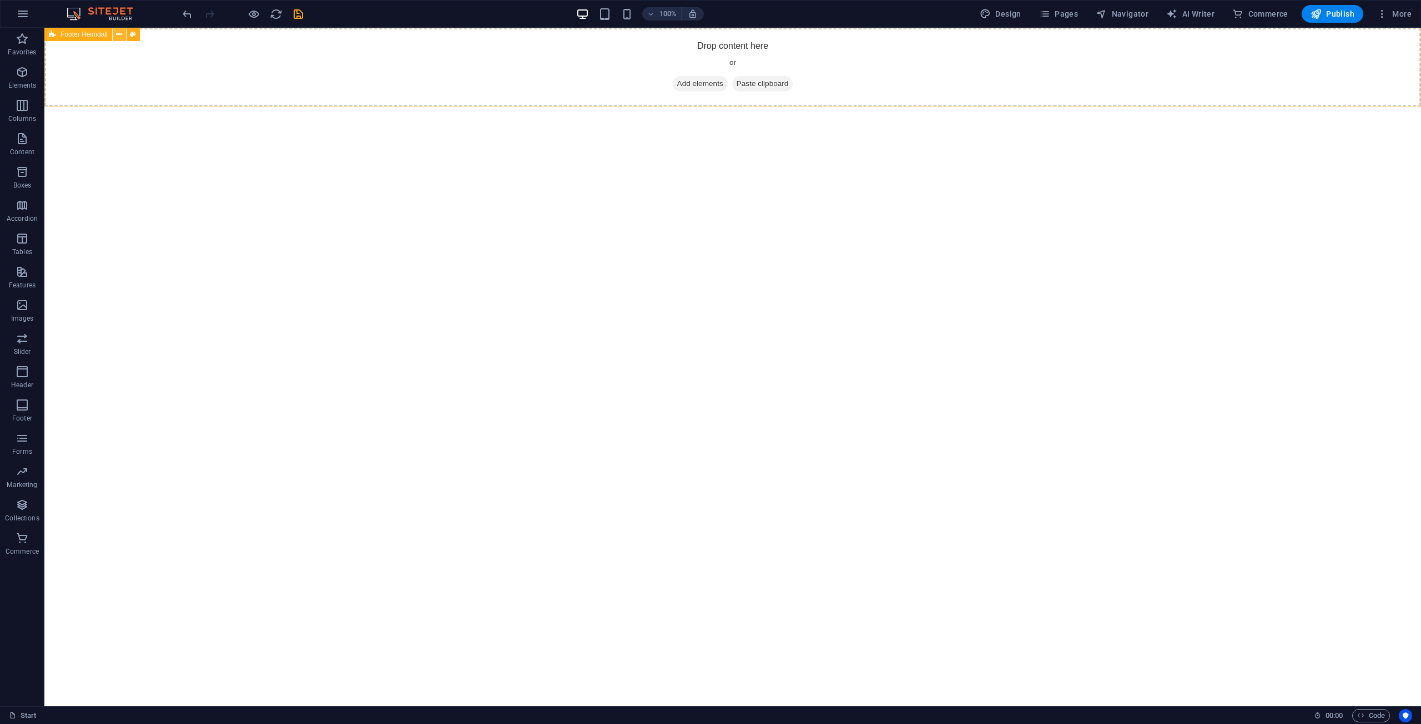
click at [121, 37] on icon at bounding box center [119, 35] width 6 height 12
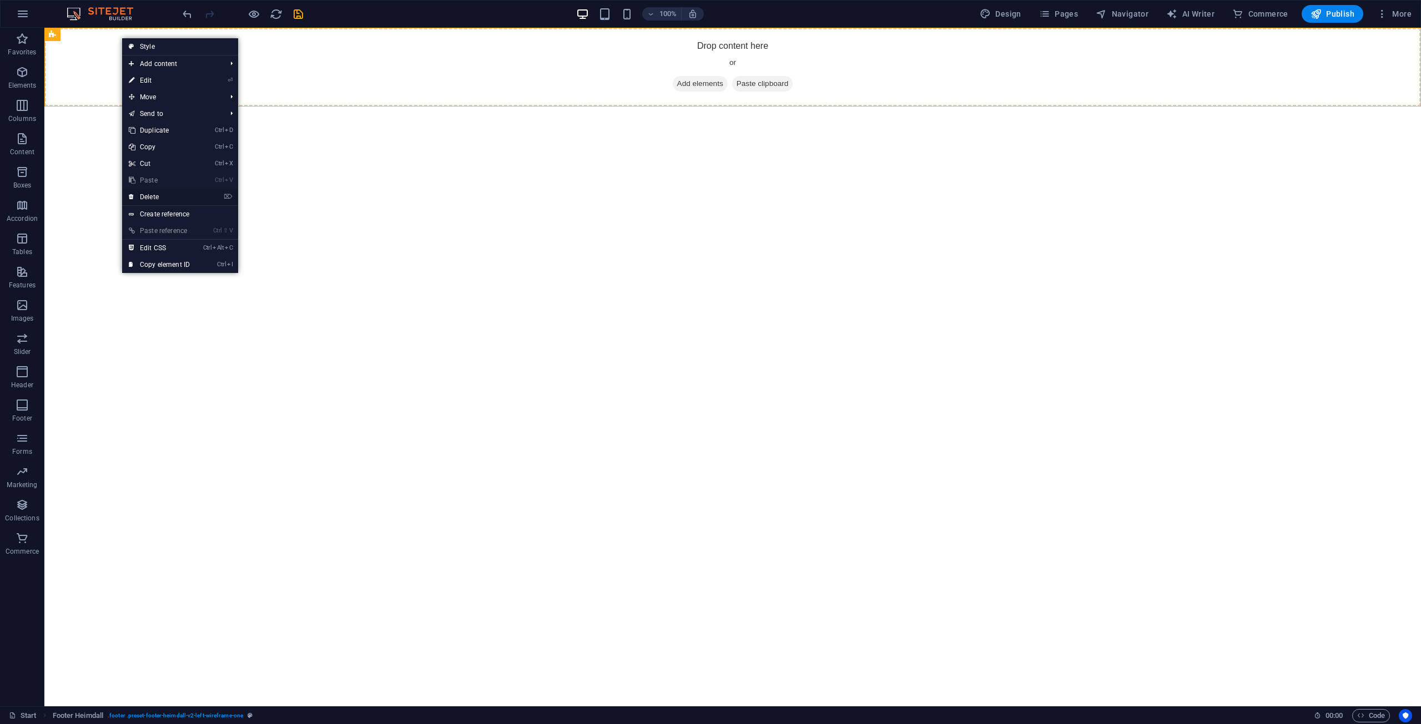
click at [165, 194] on link "⌦ Delete" at bounding box center [159, 197] width 74 height 17
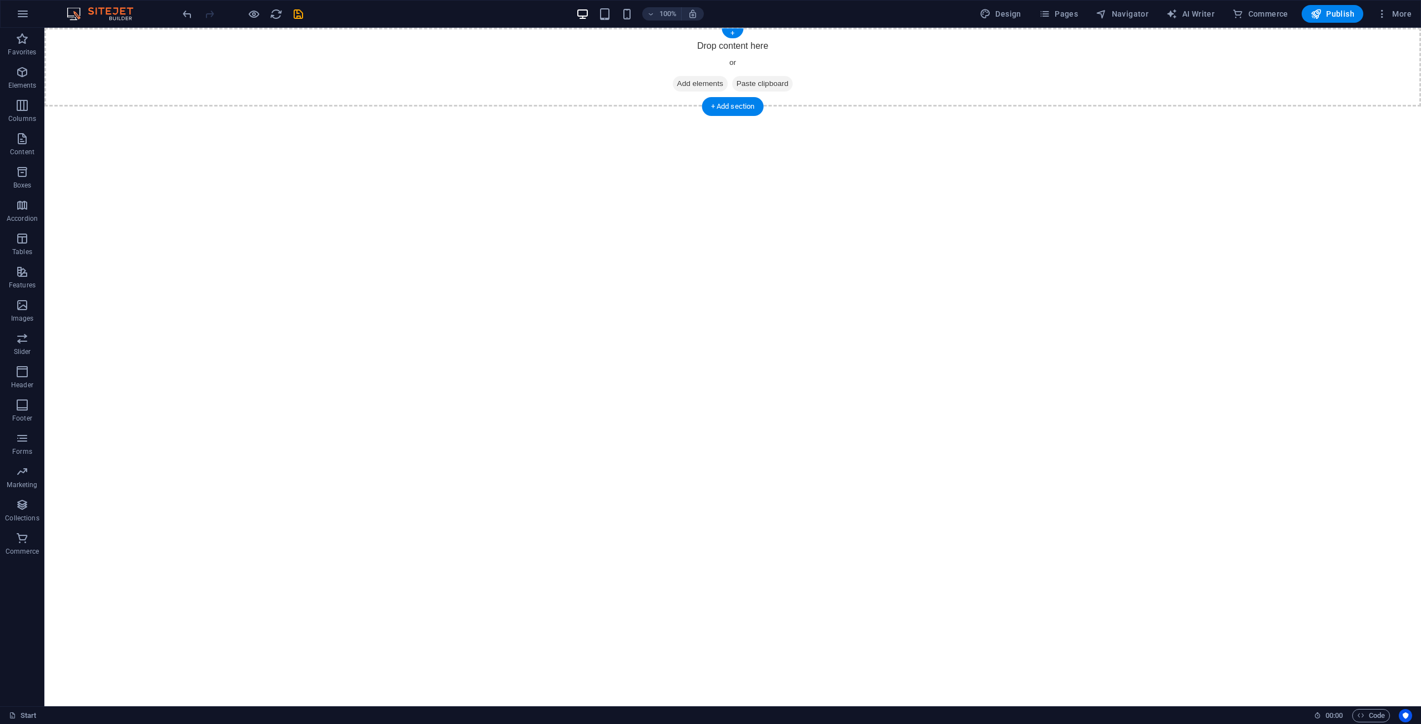
click at [75, 58] on div "Drop content here or Add elements Paste clipboard" at bounding box center [732, 67] width 1376 height 79
click at [730, 37] on div "+" at bounding box center [732, 33] width 22 height 10
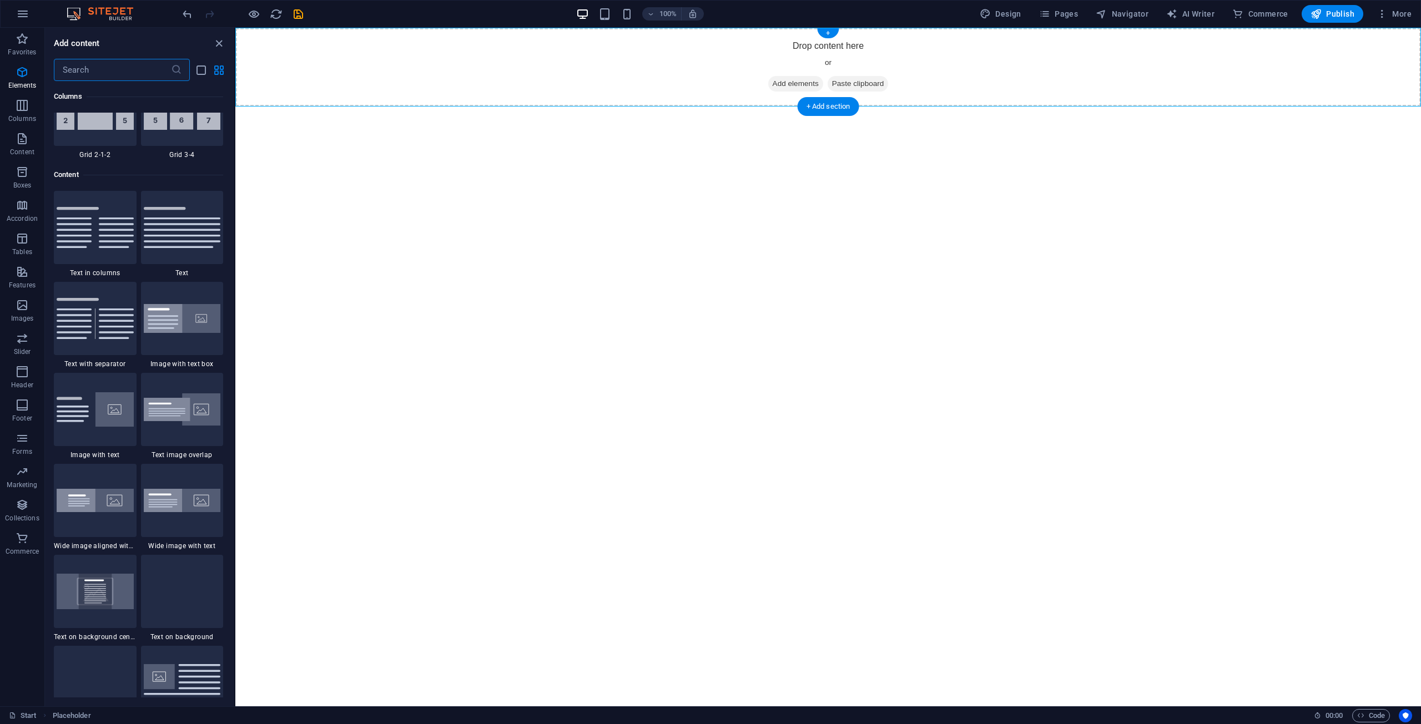
scroll to position [1942, 0]
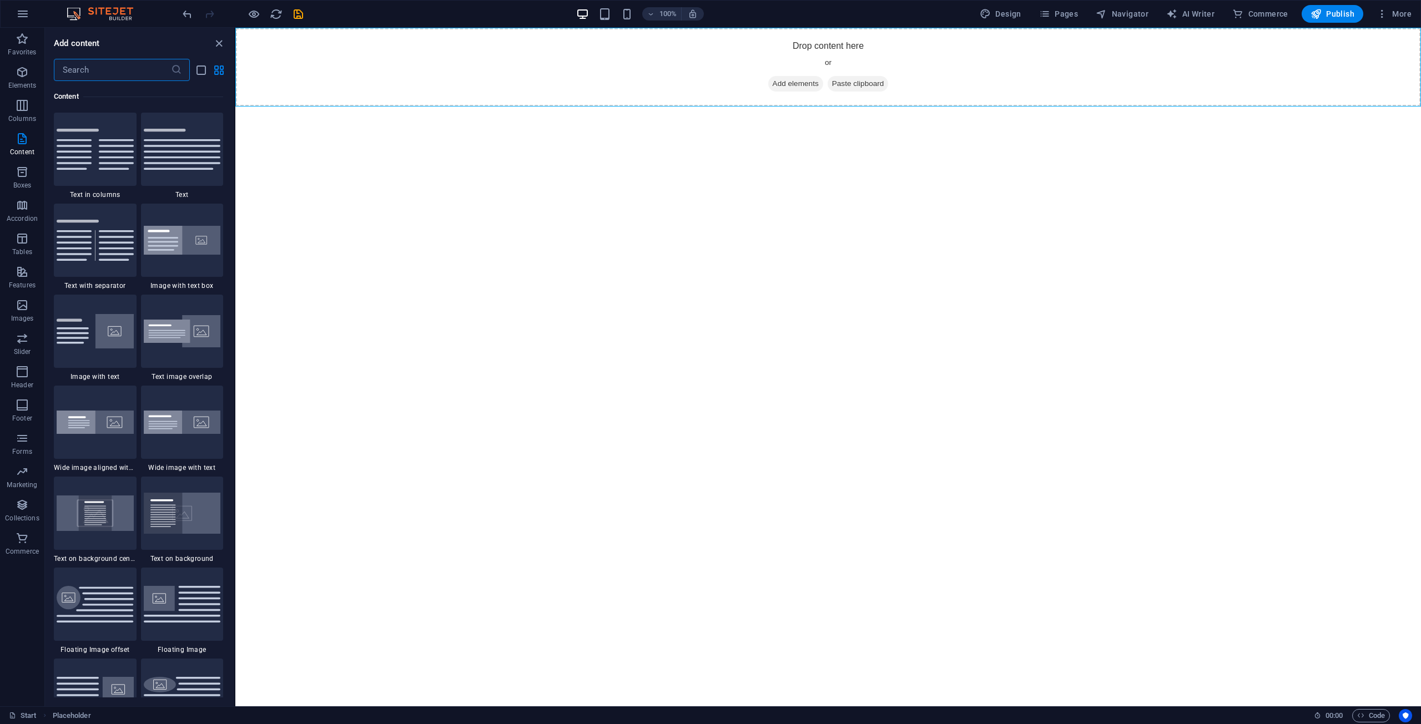
click at [98, 69] on input "text" at bounding box center [112, 70] width 117 height 22
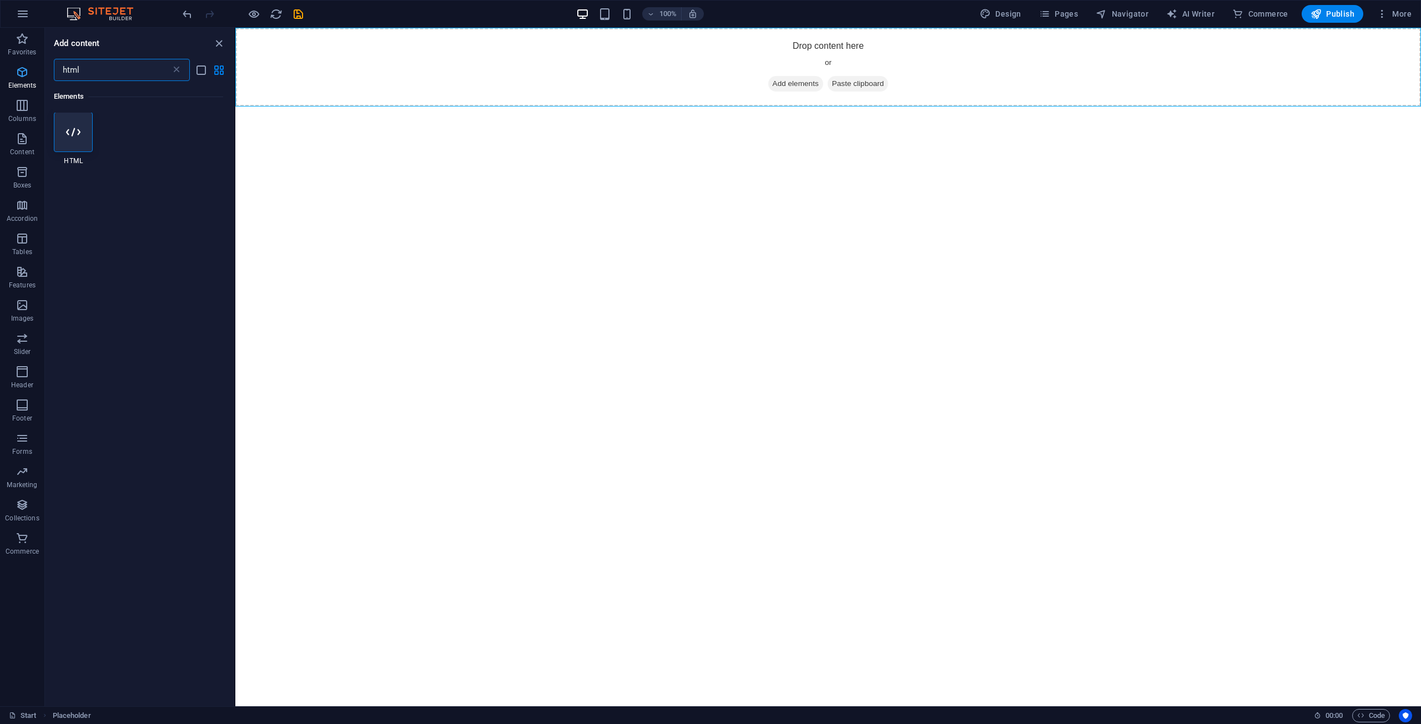
scroll to position [0, 0]
type input "html"
click at [63, 126] on div at bounding box center [73, 133] width 39 height 40
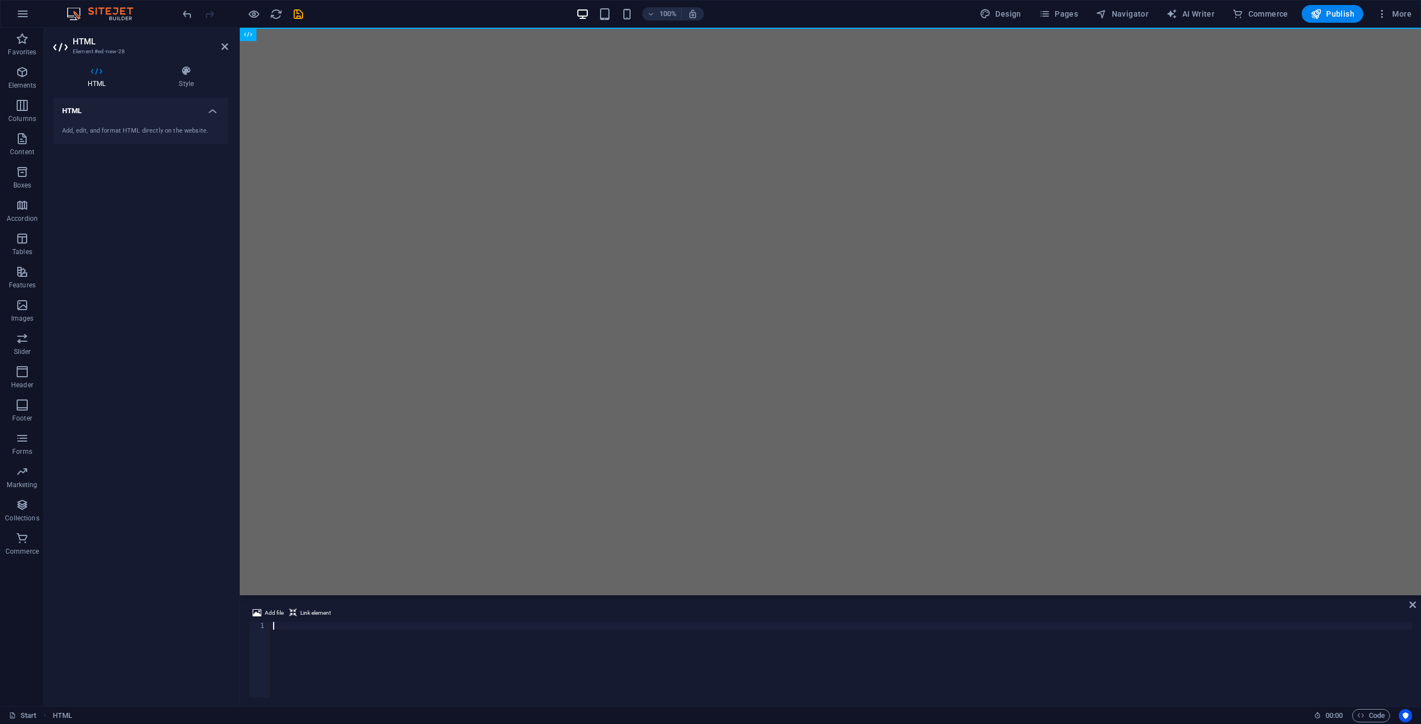
click at [338, 28] on html "Skip to main content" at bounding box center [830, 28] width 1181 height 0
click at [299, 628] on div at bounding box center [841, 667] width 1141 height 91
paste textarea "</html>"
type textarea "</html>"
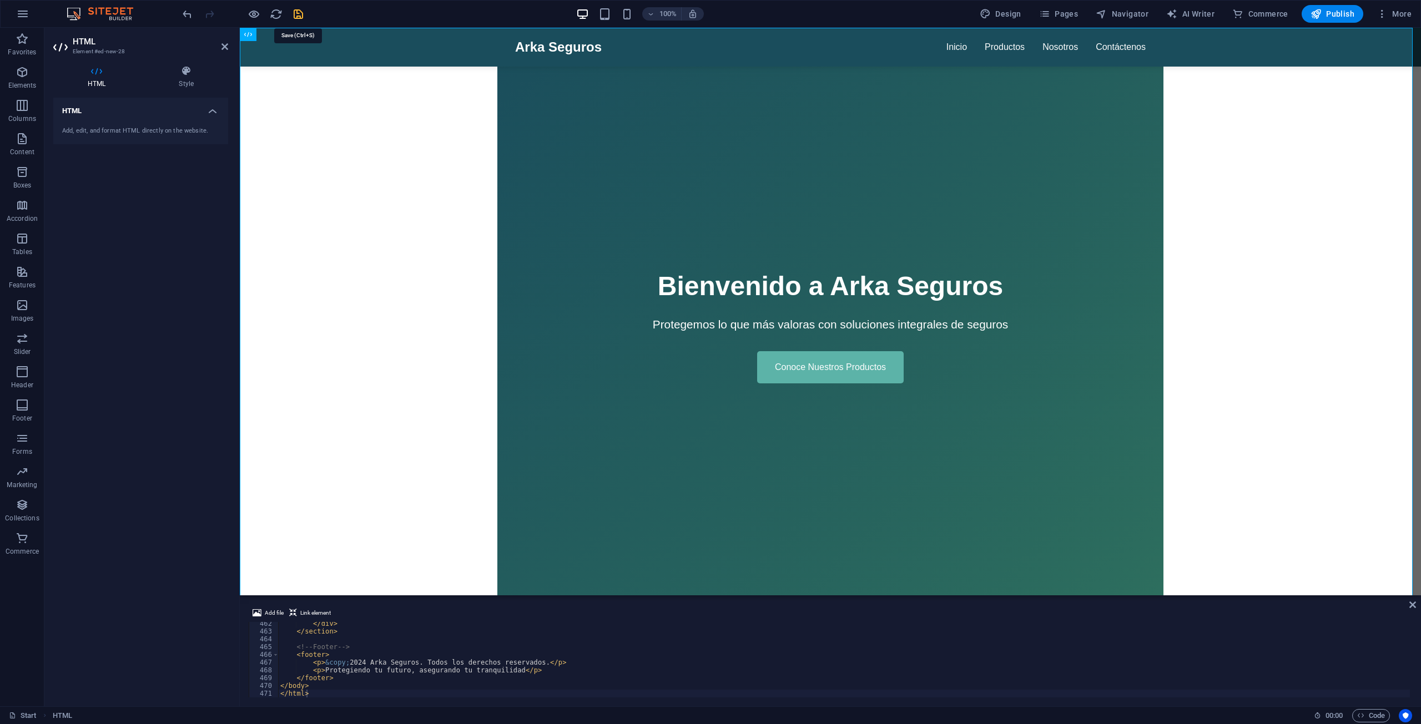
click at [295, 10] on icon "save" at bounding box center [298, 14] width 13 height 13
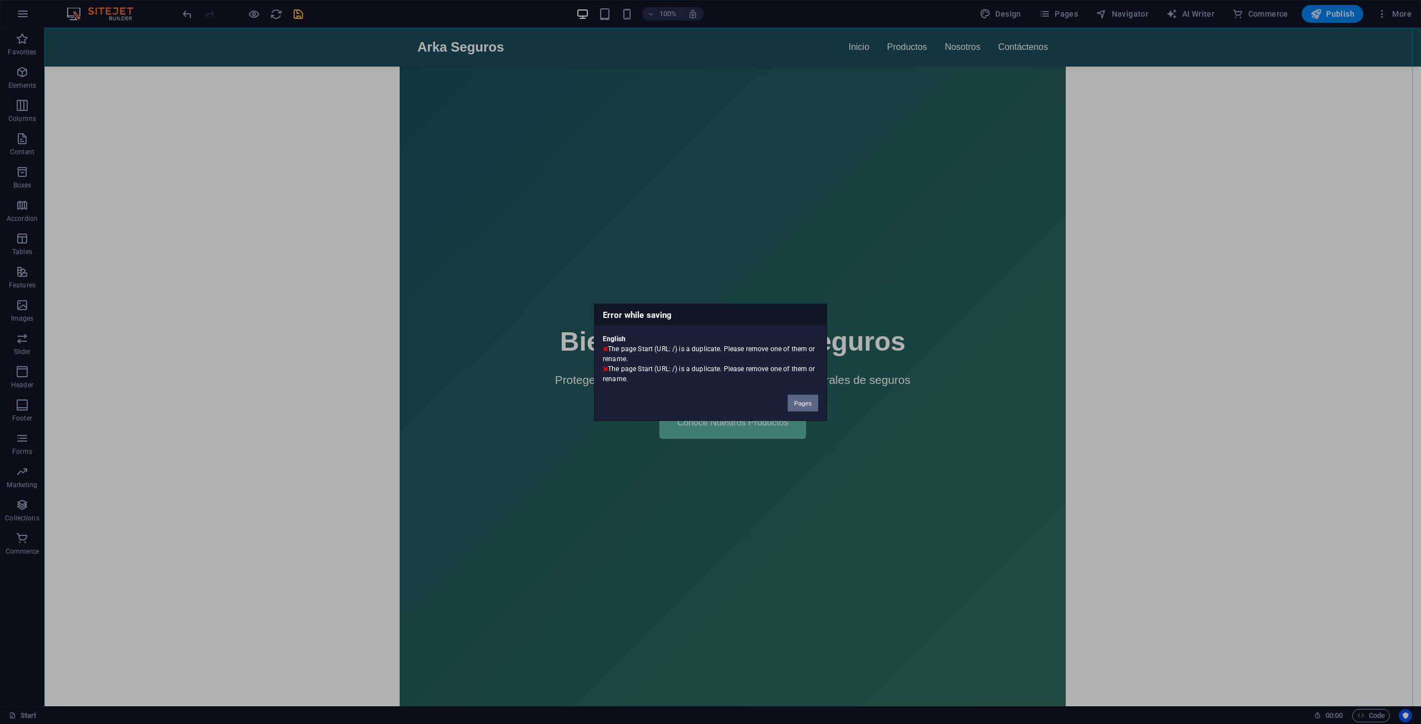
click at [804, 406] on button "Pages" at bounding box center [802, 403] width 31 height 17
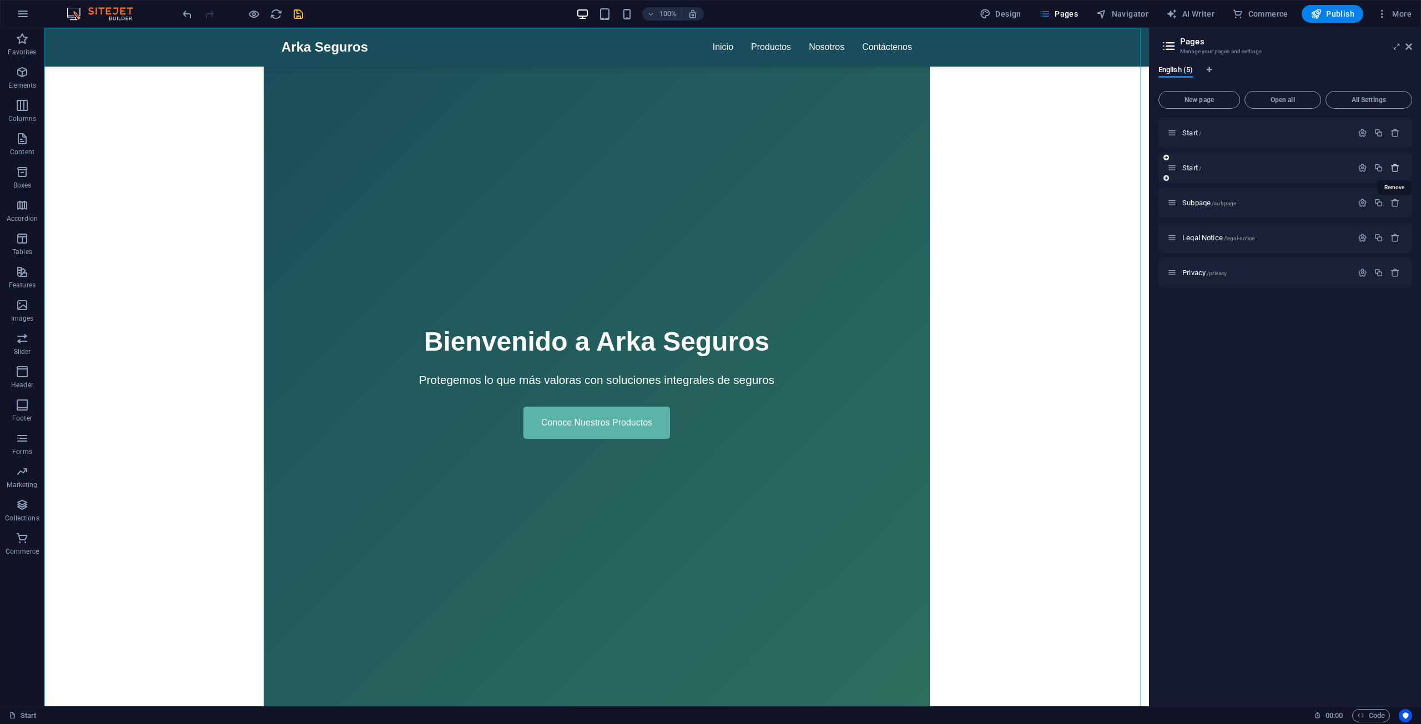
click at [1395, 165] on icon "button" at bounding box center [1394, 167] width 9 height 9
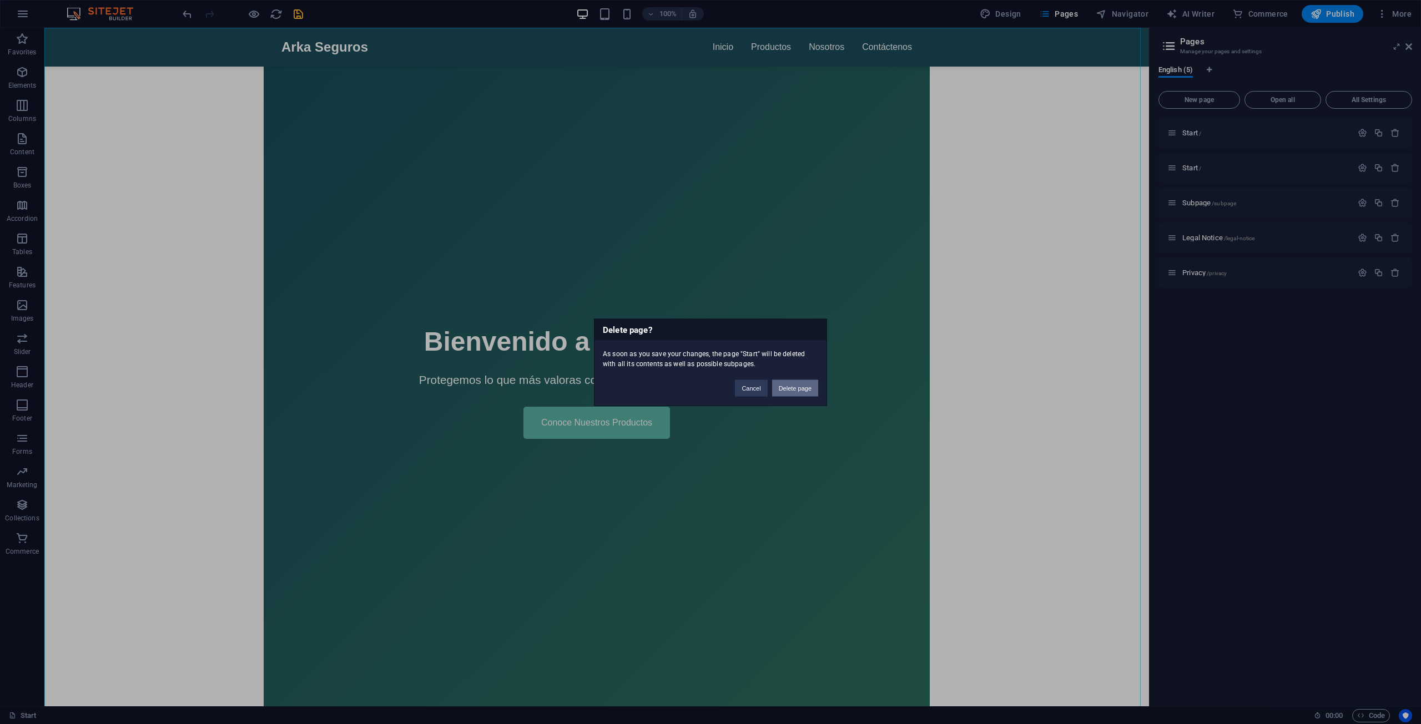
click at [806, 388] on button "Delete page" at bounding box center [795, 388] width 46 height 17
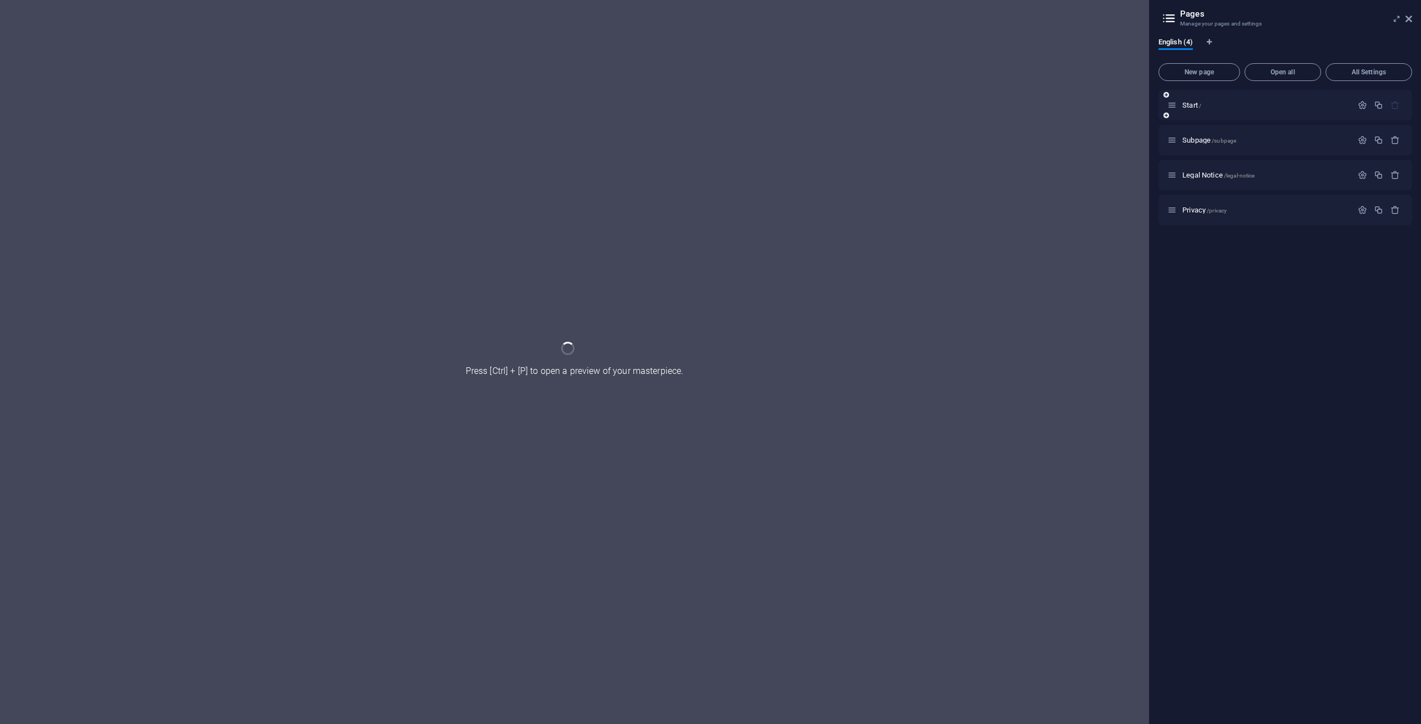
scroll to position [0, 0]
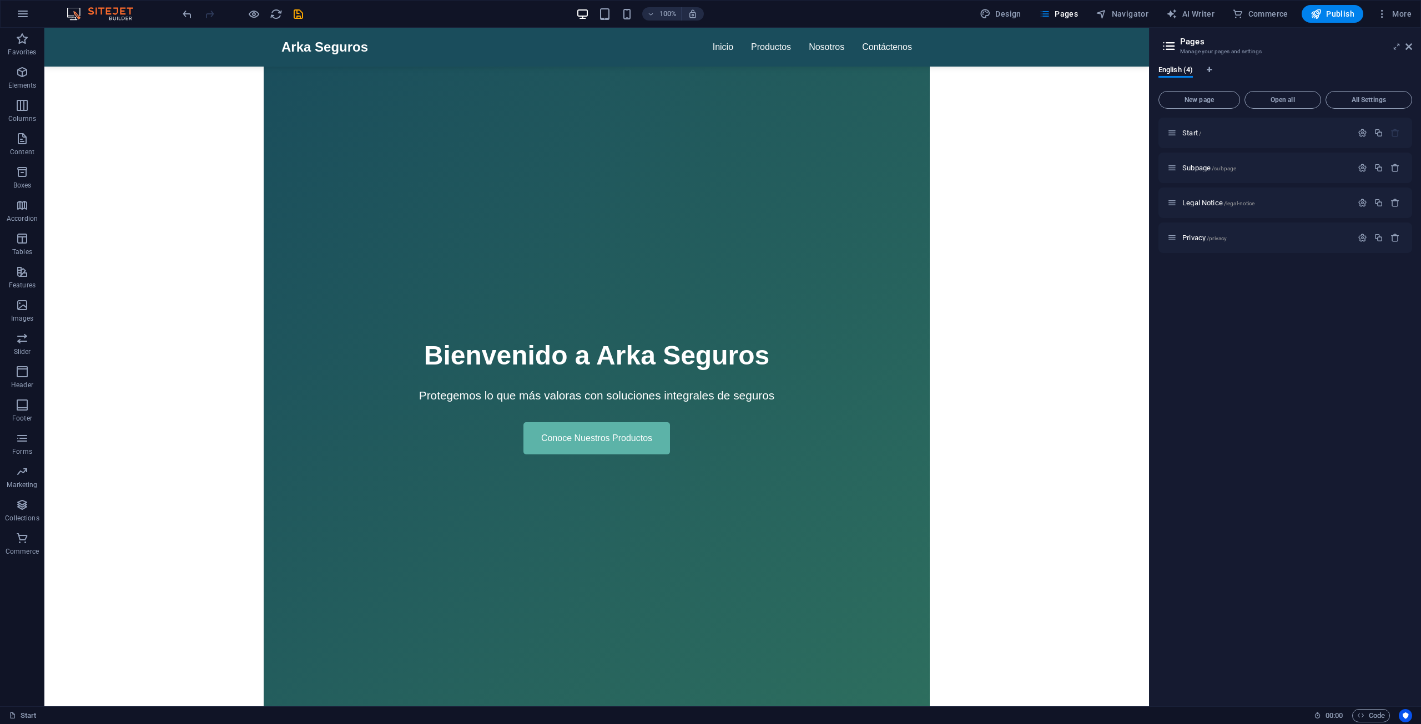
click at [1271, 332] on div "Start / Subpage /subpage Legal Notice /legal-notice Privacy /privacy" at bounding box center [1285, 408] width 254 height 580
click at [1392, 198] on div at bounding box center [1378, 203] width 49 height 12
click at [1392, 208] on div at bounding box center [1378, 203] width 49 height 12
click at [1393, 201] on icon "button" at bounding box center [1394, 202] width 9 height 9
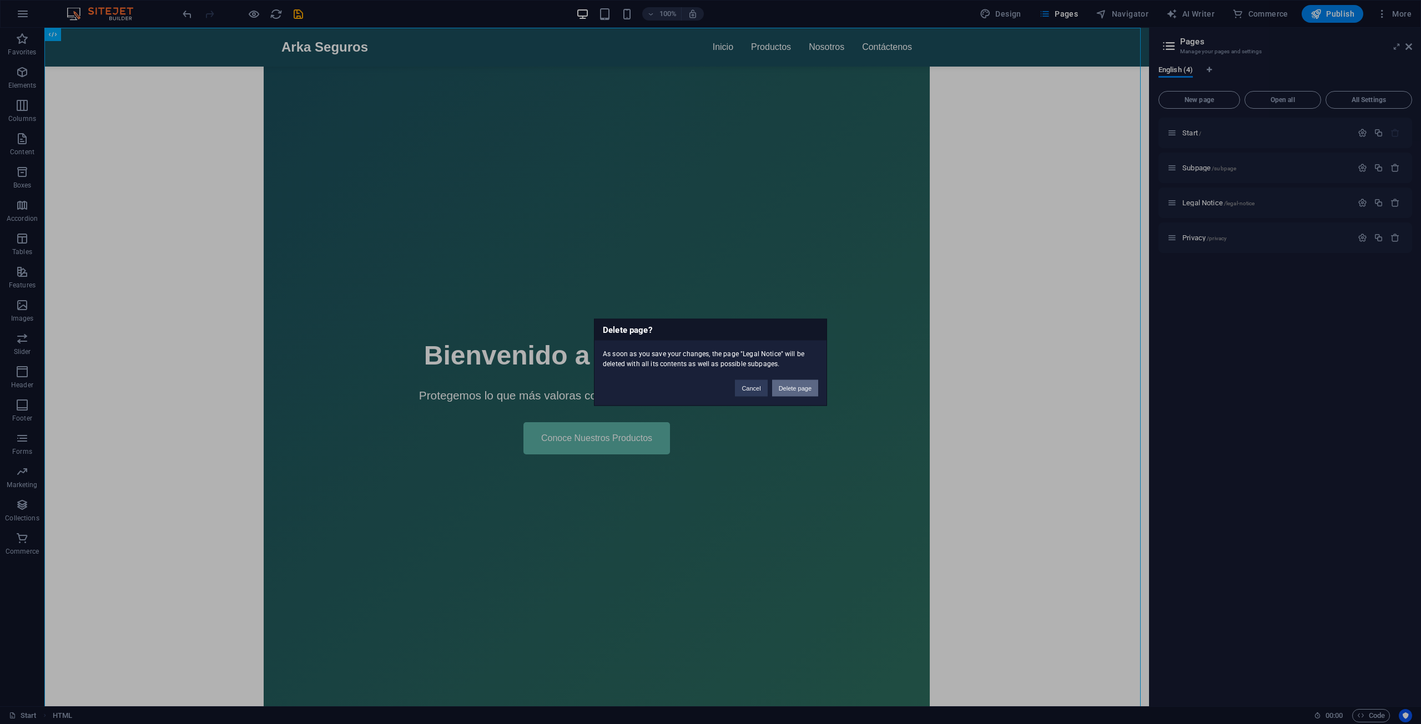
drag, startPoint x: 794, startPoint y: 386, endPoint x: 753, endPoint y: 356, distance: 51.2
click at [794, 386] on button "Delete page" at bounding box center [795, 388] width 46 height 17
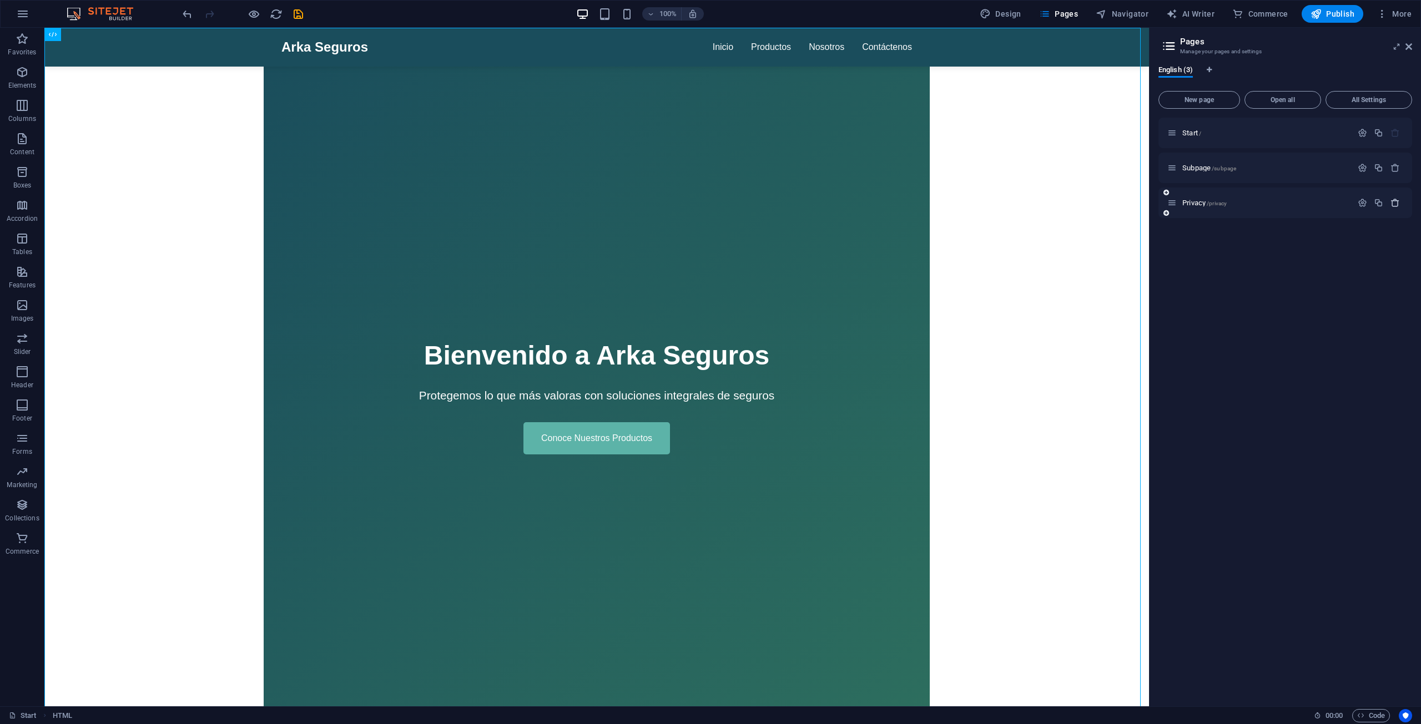
click at [1397, 201] on icon "button" at bounding box center [1394, 202] width 9 height 9
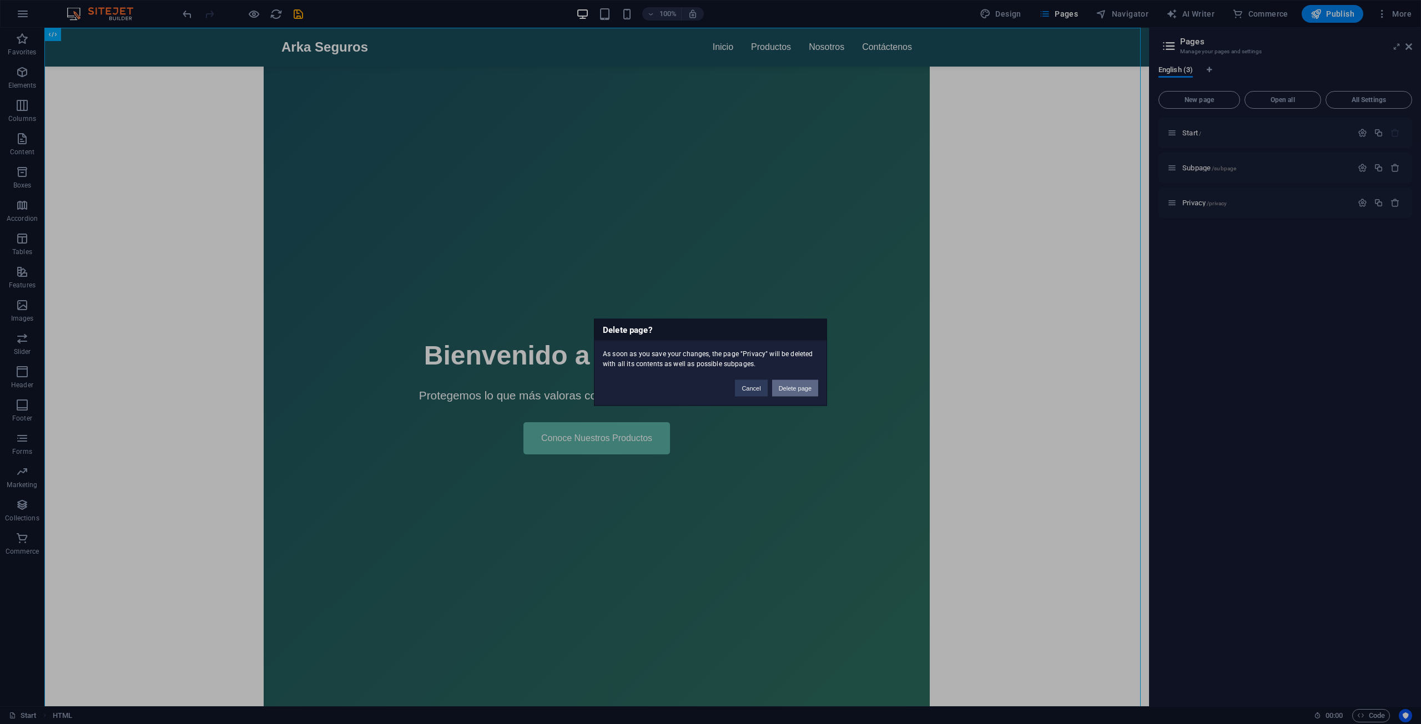
click at [792, 388] on button "Delete page" at bounding box center [795, 388] width 46 height 17
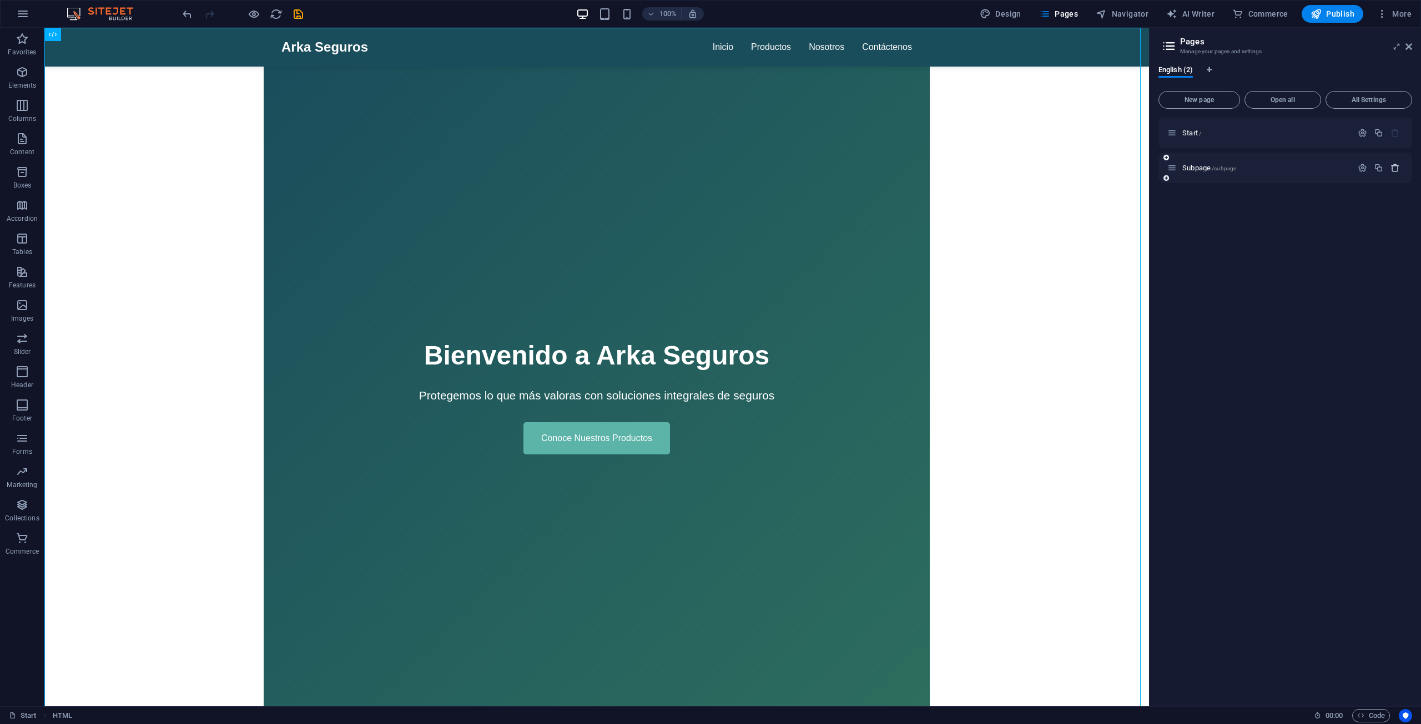
click at [1395, 167] on icon "button" at bounding box center [1394, 167] width 9 height 9
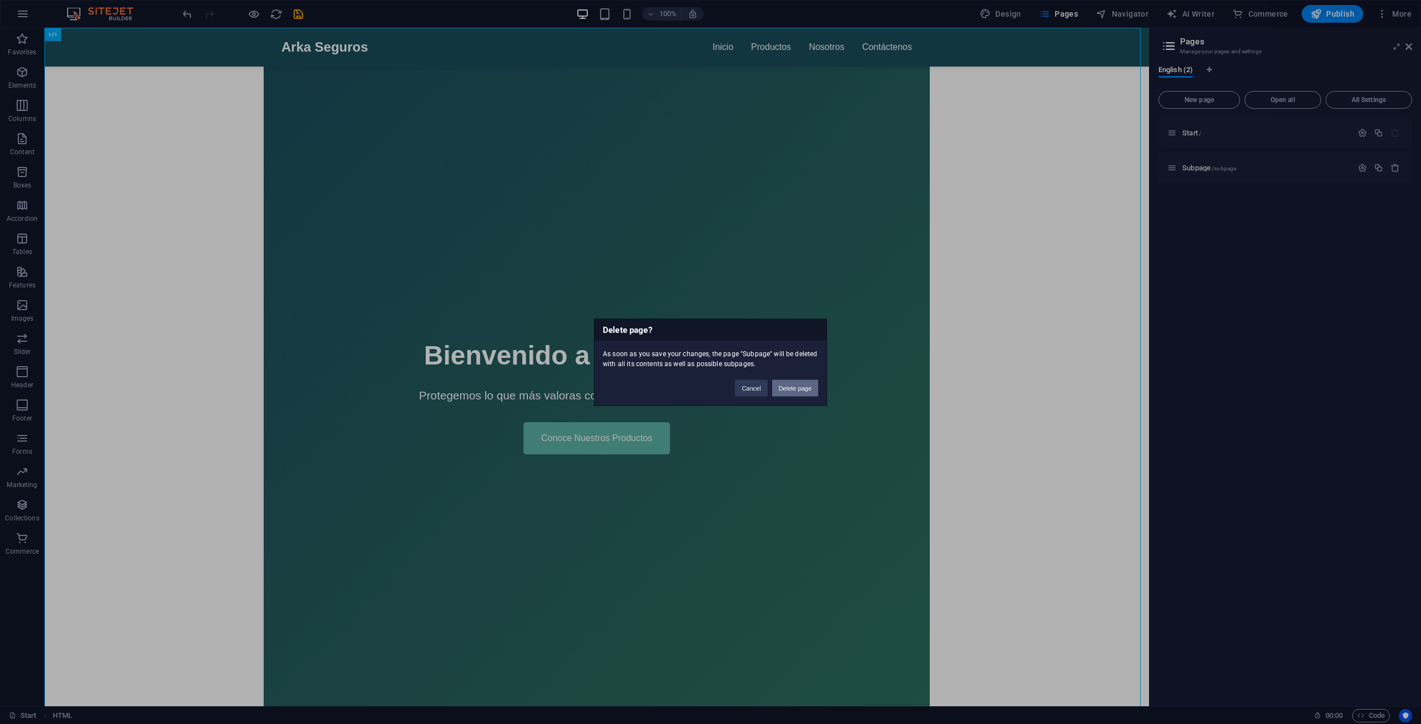
click at [801, 387] on button "Delete page" at bounding box center [795, 388] width 46 height 17
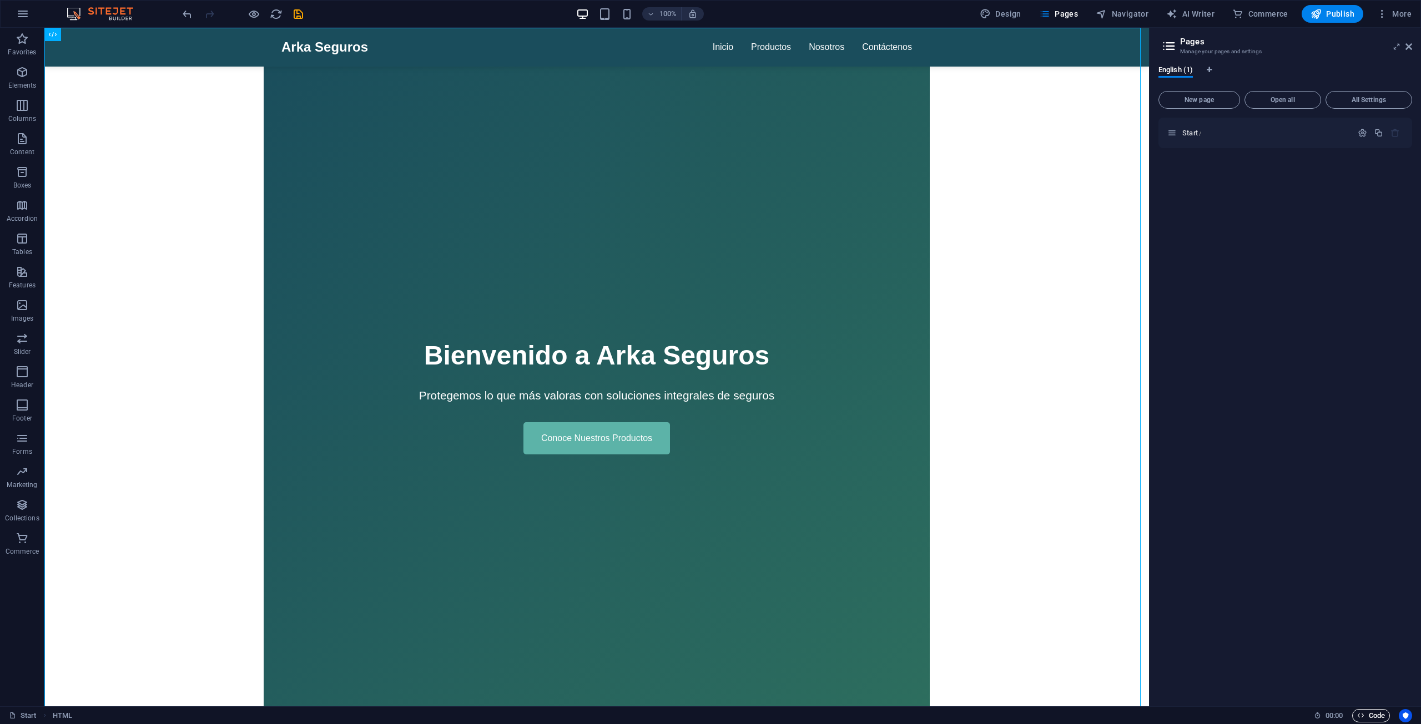
click at [1369, 715] on span "Code" at bounding box center [1371, 715] width 28 height 13
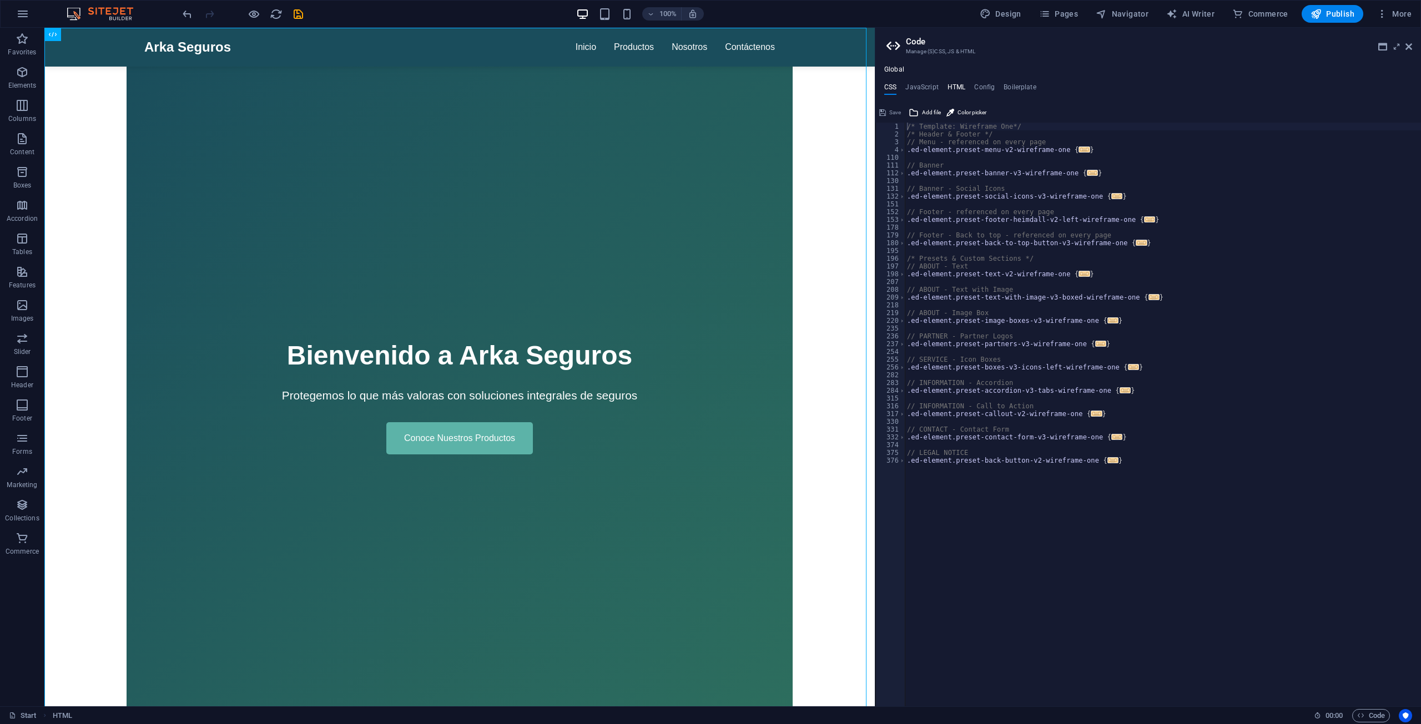
click at [955, 88] on h4 "HTML" at bounding box center [956, 89] width 18 height 12
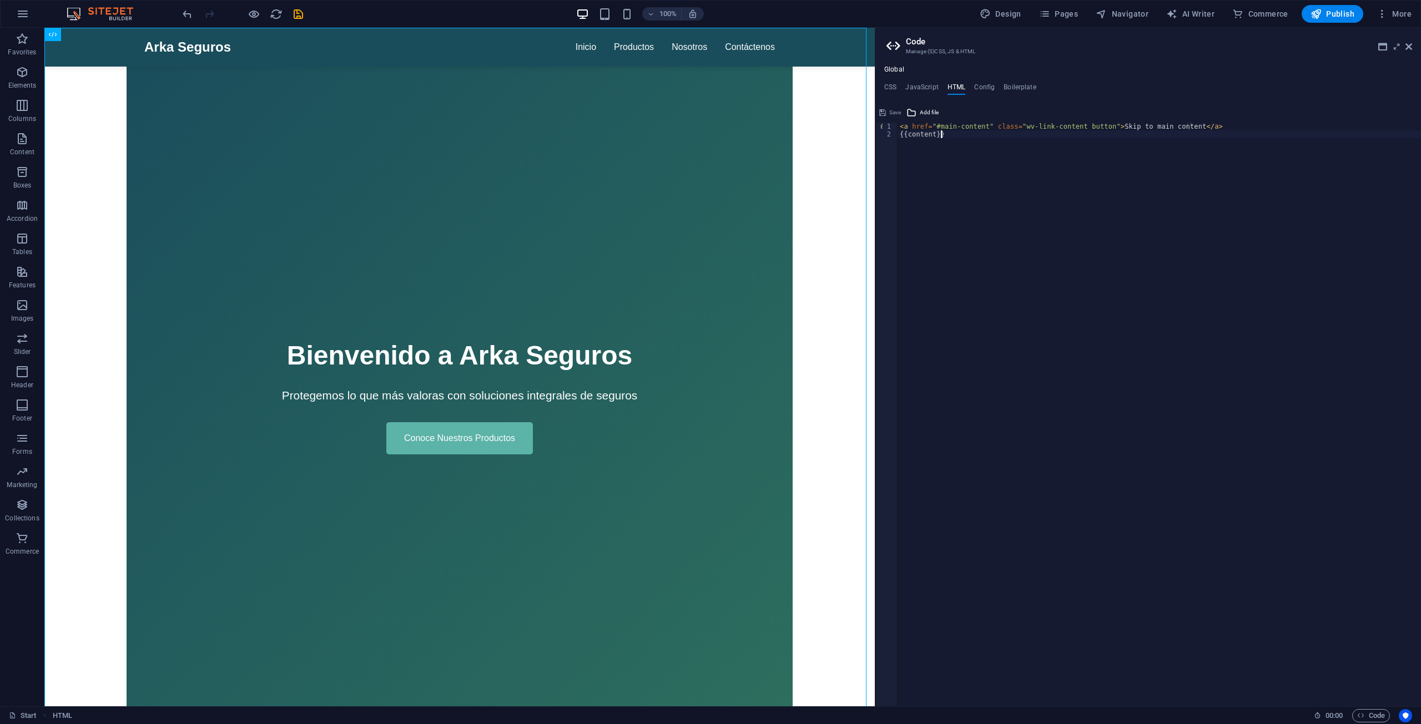
click at [977, 169] on div "< a href = "#main-content" class = "wv-link-content button" > Skip to main cont…" at bounding box center [1158, 422] width 523 height 599
type textarea "{{content}}"
click at [914, 146] on div "< a href = "#main-content" class = "wv-link-content button" > Skip to main cont…" at bounding box center [1158, 422] width 523 height 599
click at [950, 137] on div "< a href = "#main-content" class = "wv-link-content button" > Skip to main cont…" at bounding box center [1158, 422] width 523 height 599
paste textarea "<a href="#main-content" class="wv-link-content button">Skip to main content</a>"
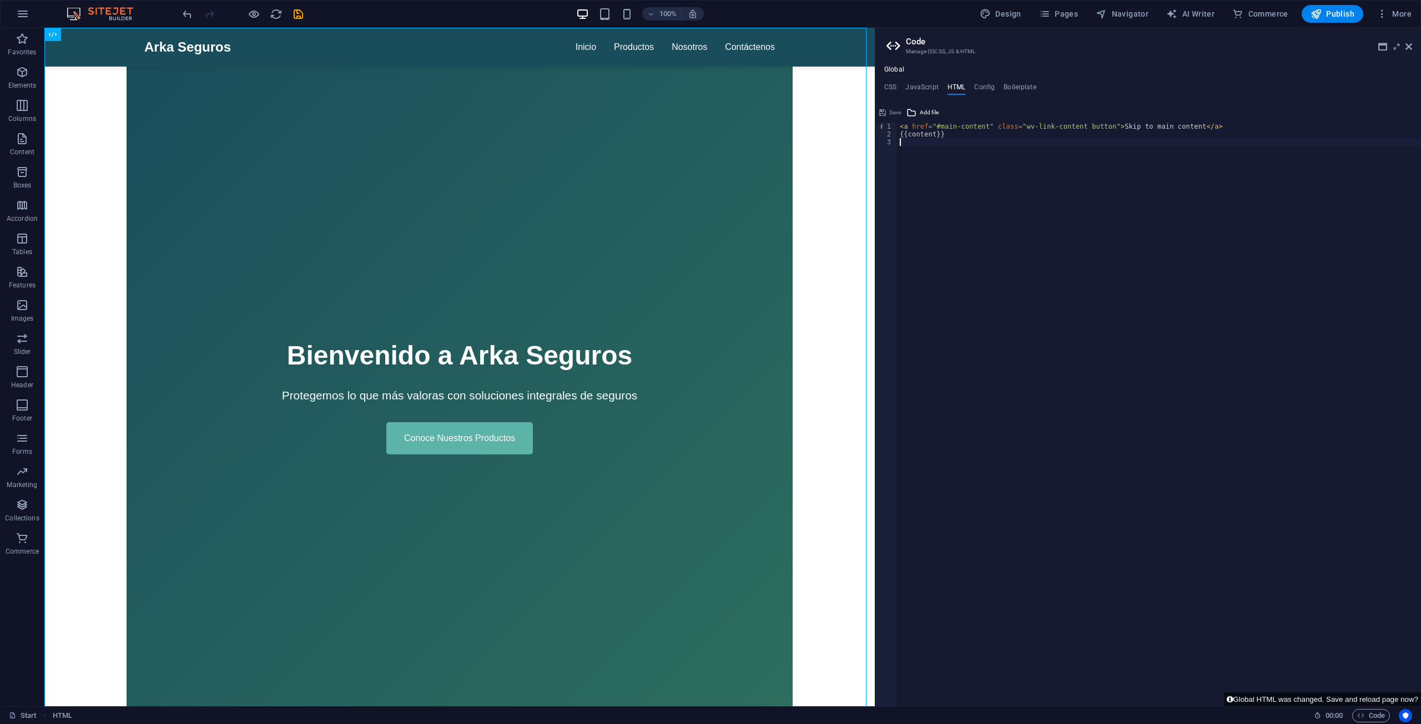
type textarea "<a href="#main-content" class="wv-link-content button">Skip to main content</a>"
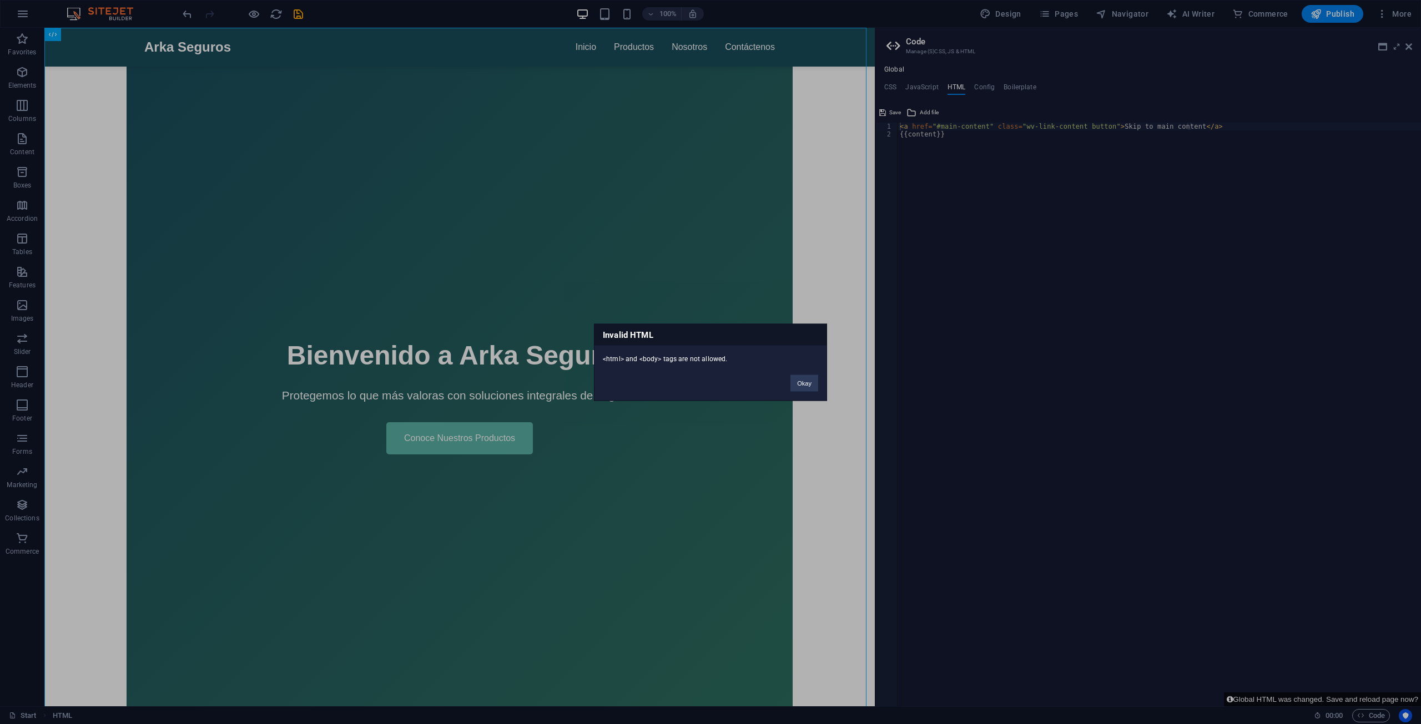
click button "Okay" at bounding box center [804, 383] width 28 height 17
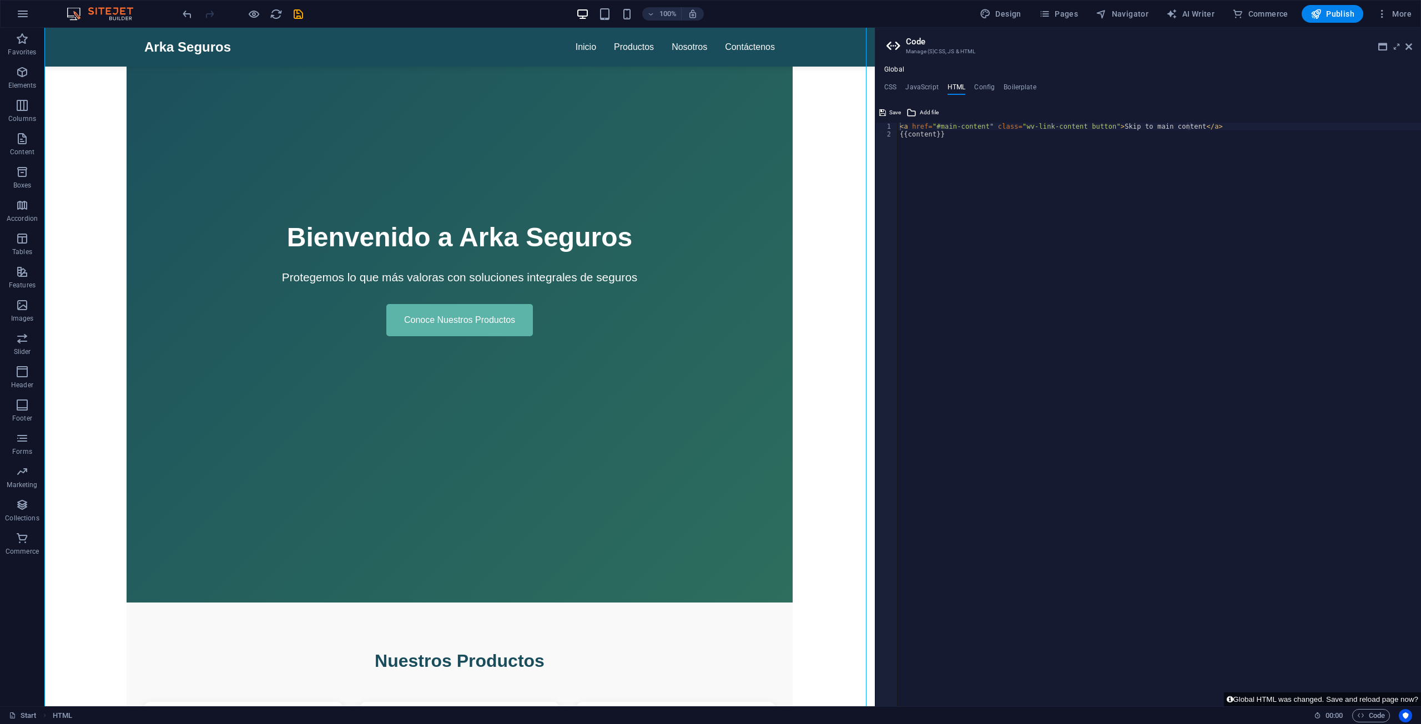
scroll to position [222, 0]
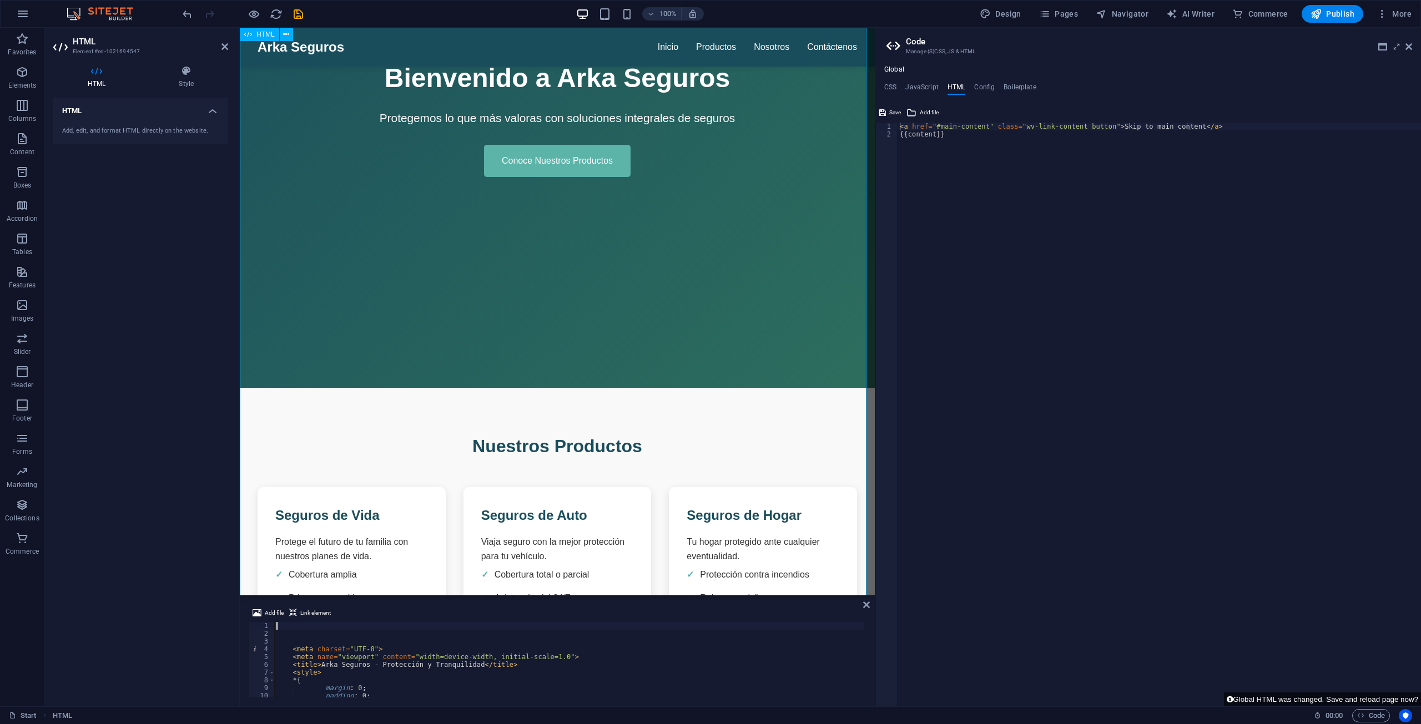
click at [95, 79] on h4 "HTML" at bounding box center [98, 76] width 91 height 23
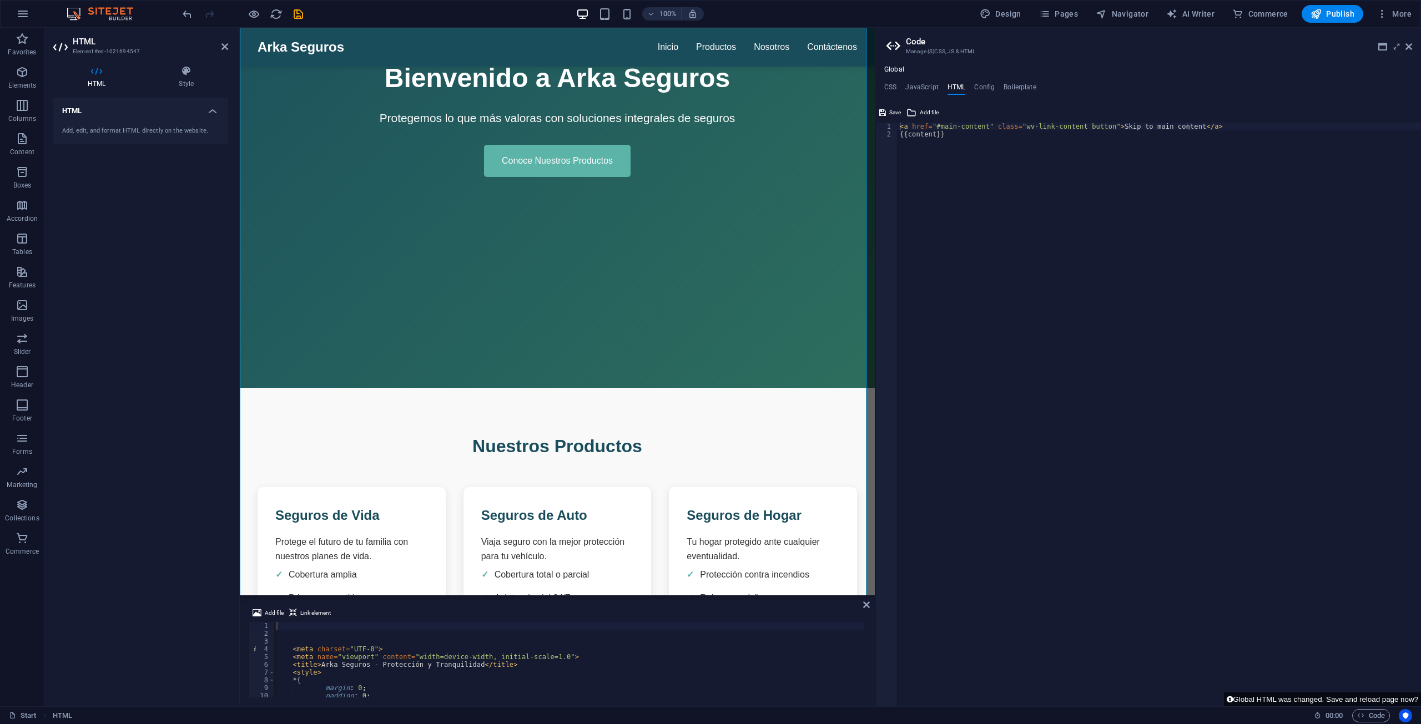
click at [88, 132] on div "Add, edit, and format HTML directly on the website." at bounding box center [140, 131] width 157 height 9
click at [104, 128] on div "Add, edit, and format HTML directly on the website." at bounding box center [140, 131] width 157 height 9
click at [215, 112] on h4 "HTML" at bounding box center [140, 108] width 175 height 20
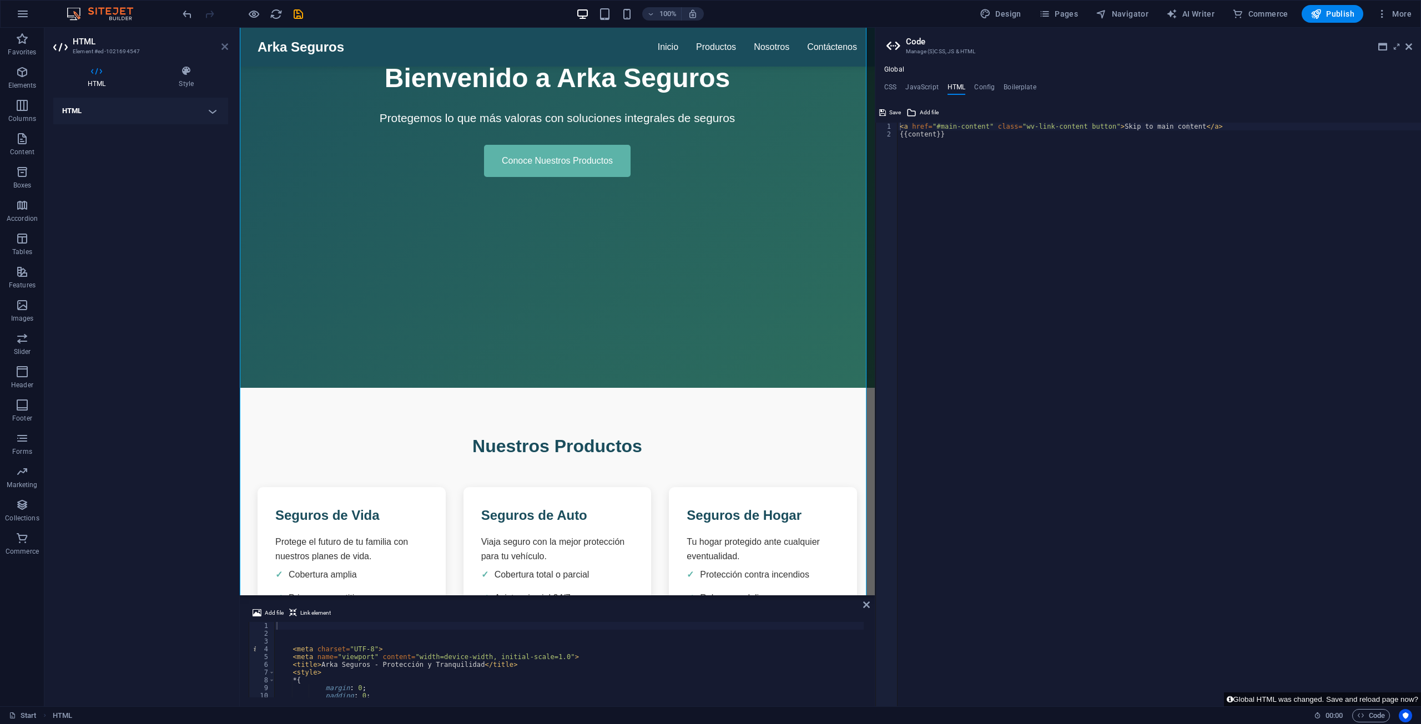
click at [222, 47] on icon at bounding box center [224, 46] width 7 height 9
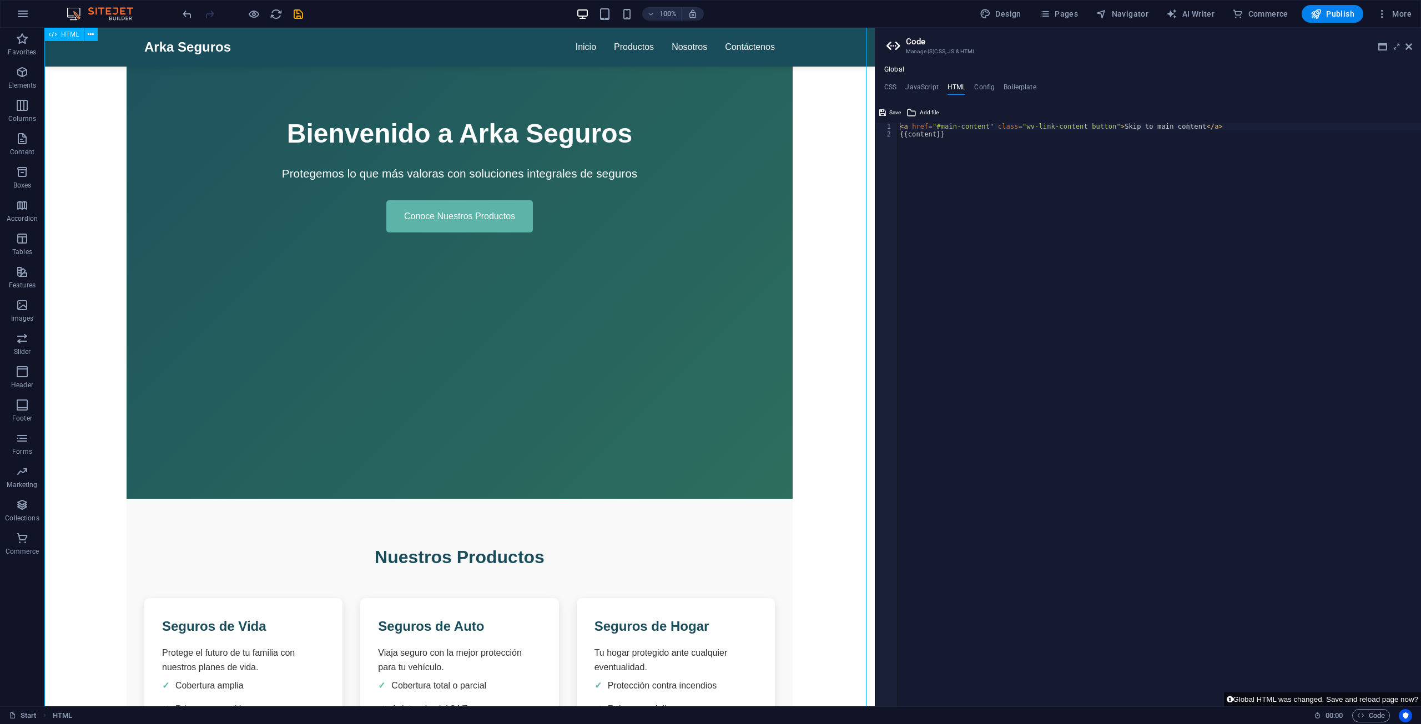
click at [69, 37] on span "HTML" at bounding box center [70, 34] width 18 height 7
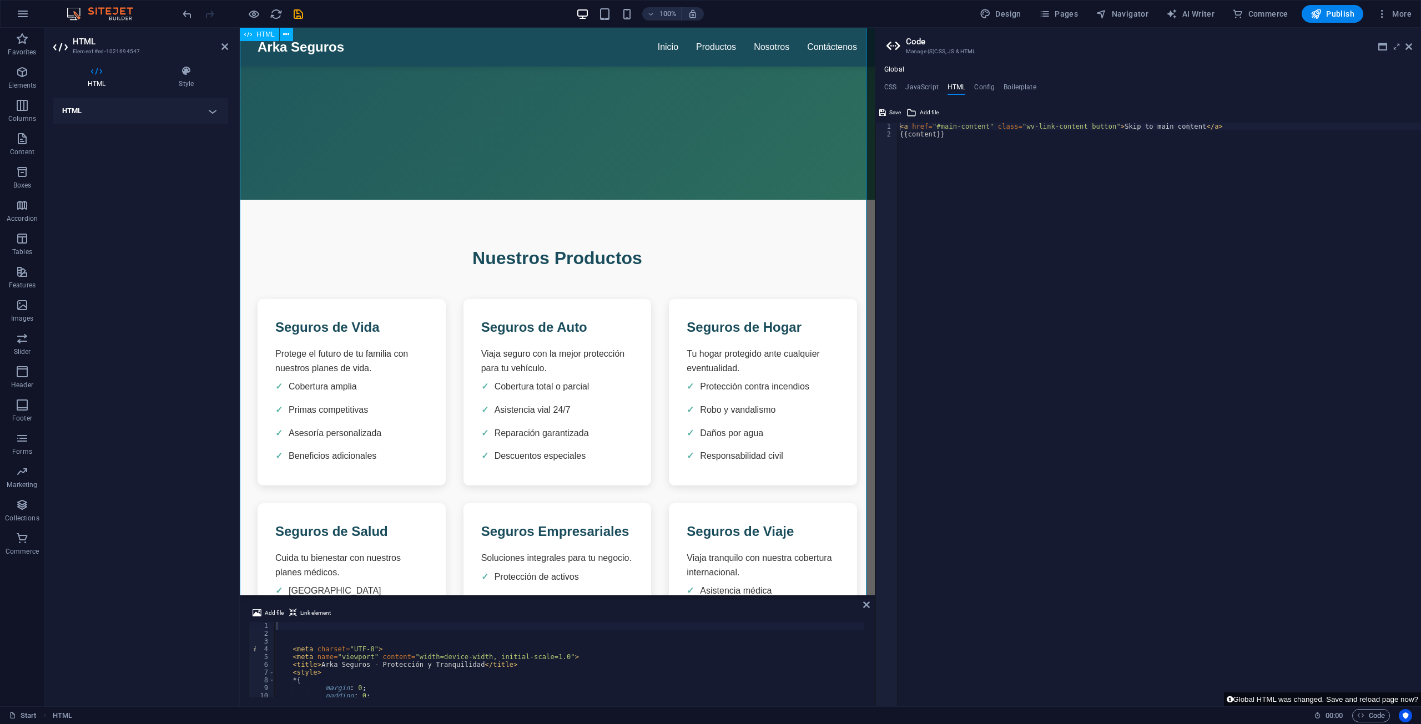
scroll to position [444, 0]
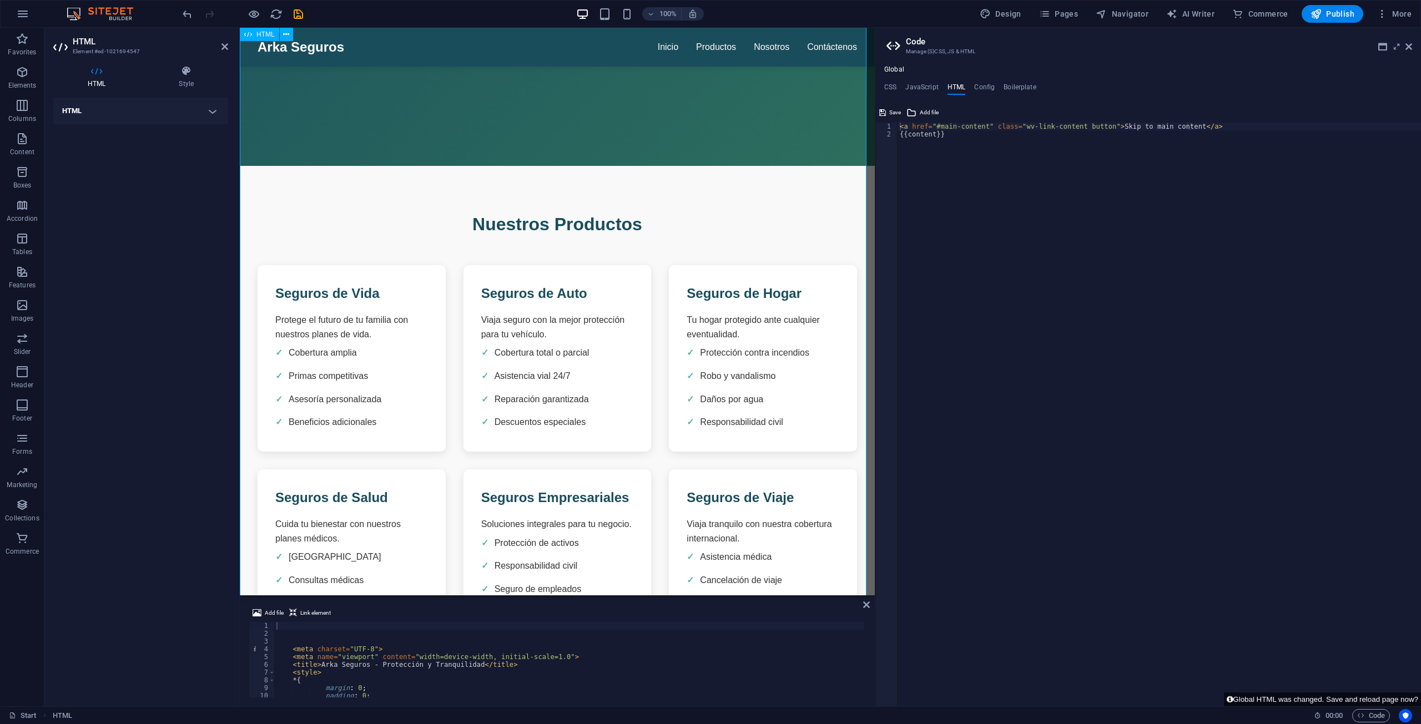
drag, startPoint x: 552, startPoint y: 578, endPoint x: 552, endPoint y: 474, distance: 104.3
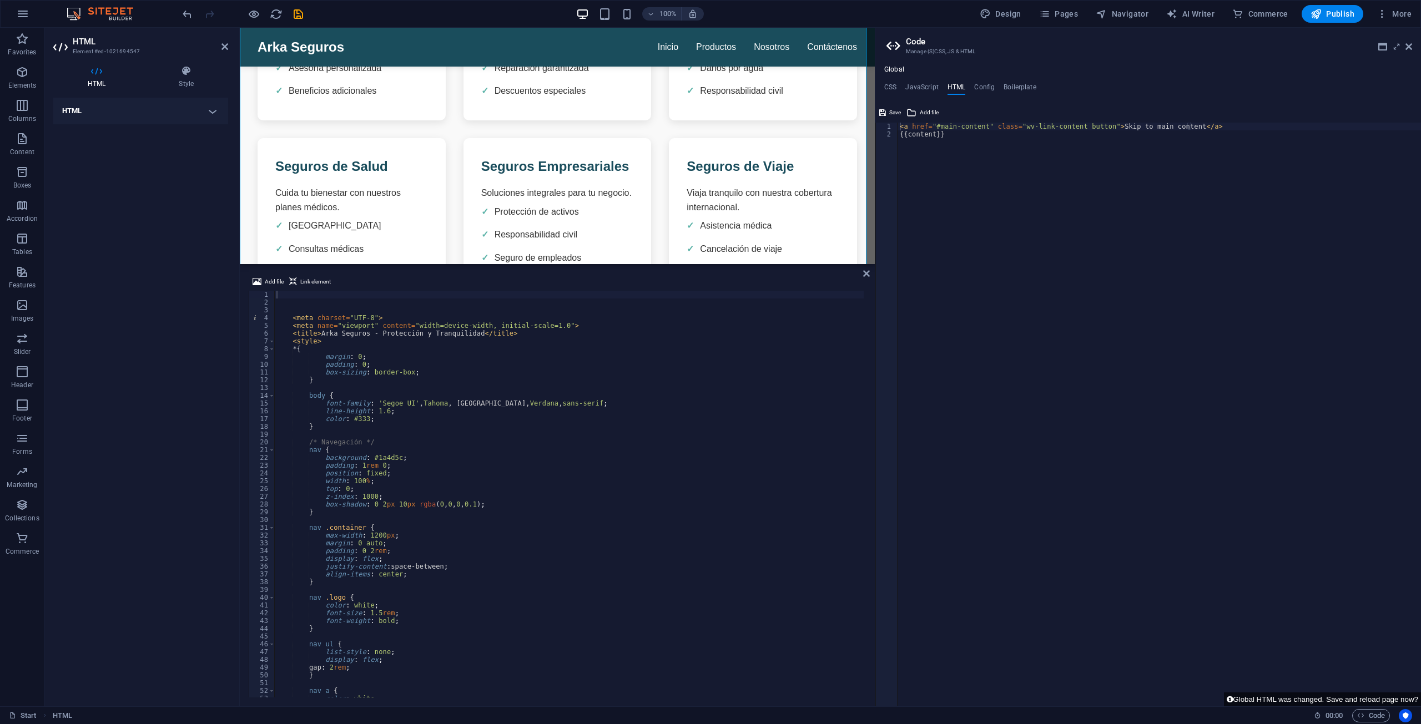
click at [526, 264] on div "HTML" at bounding box center [557, 146] width 635 height 236
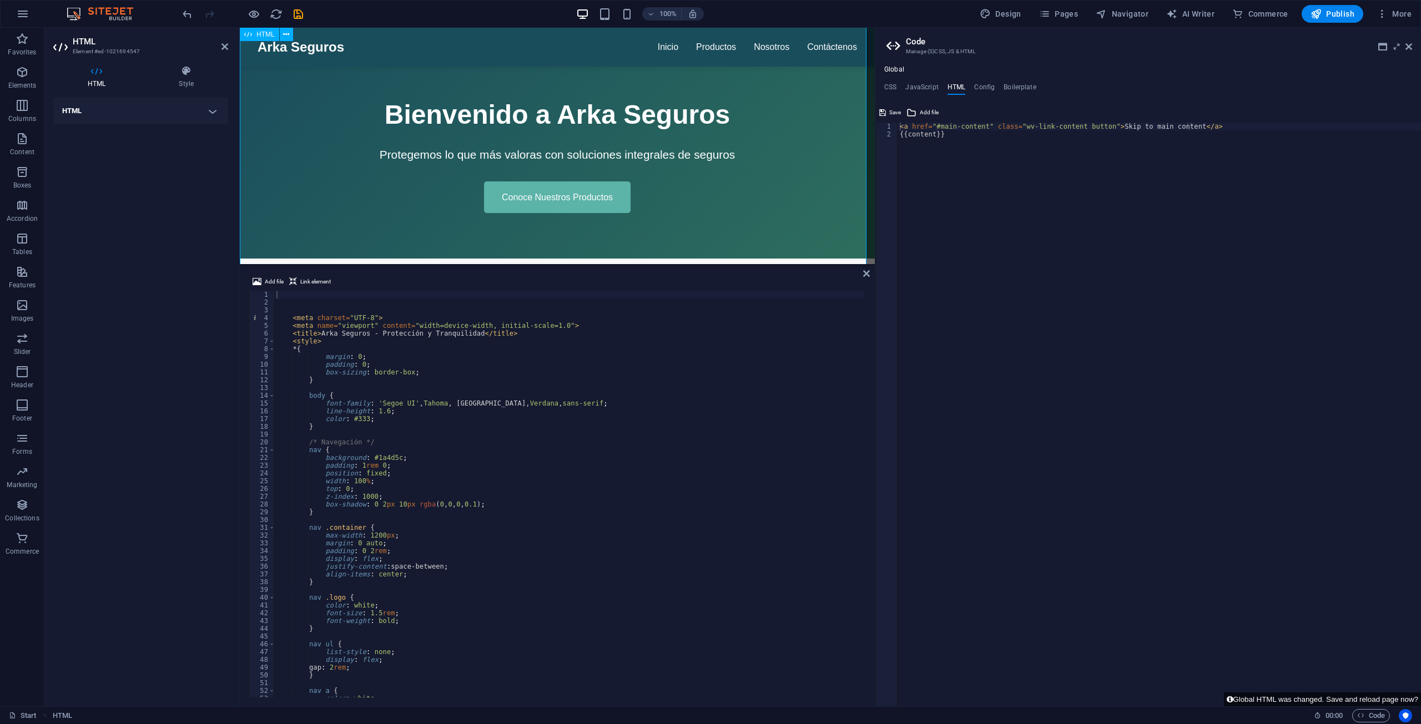
scroll to position [0, 0]
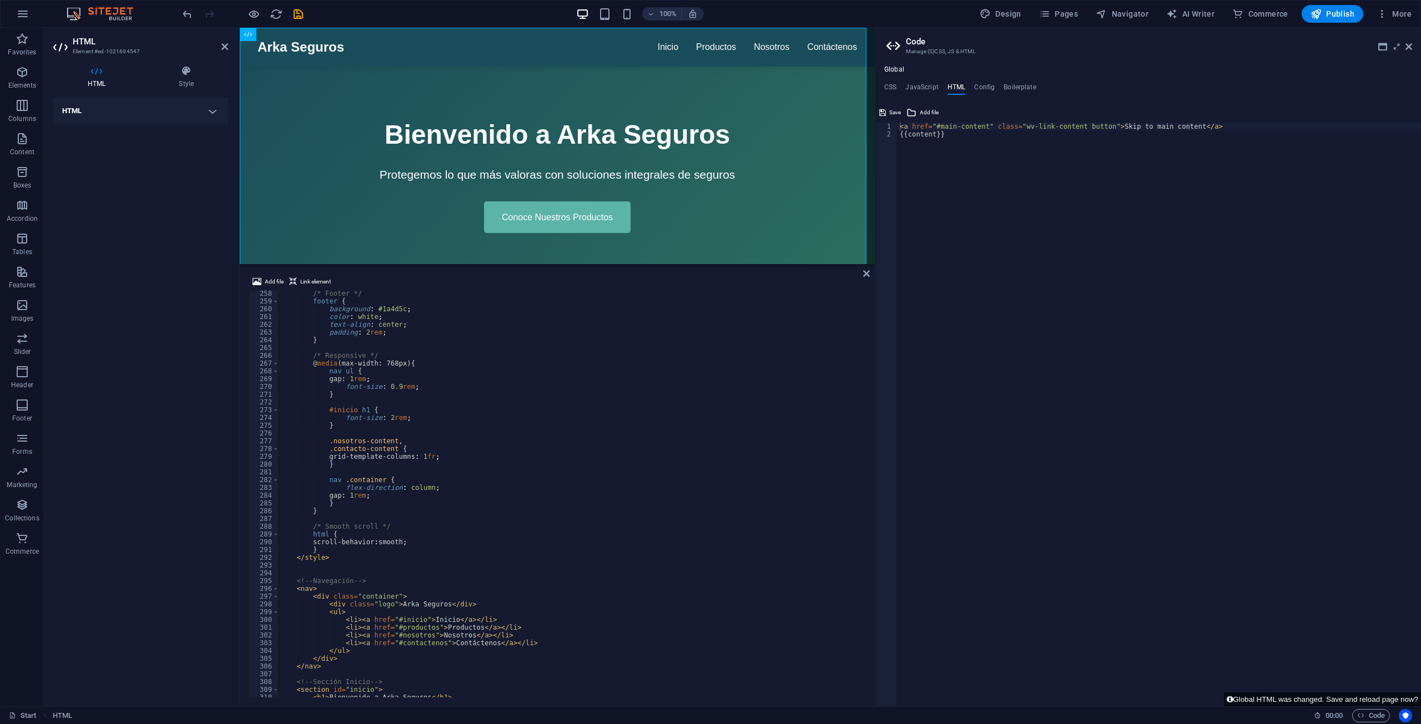
scroll to position [2164, 0]
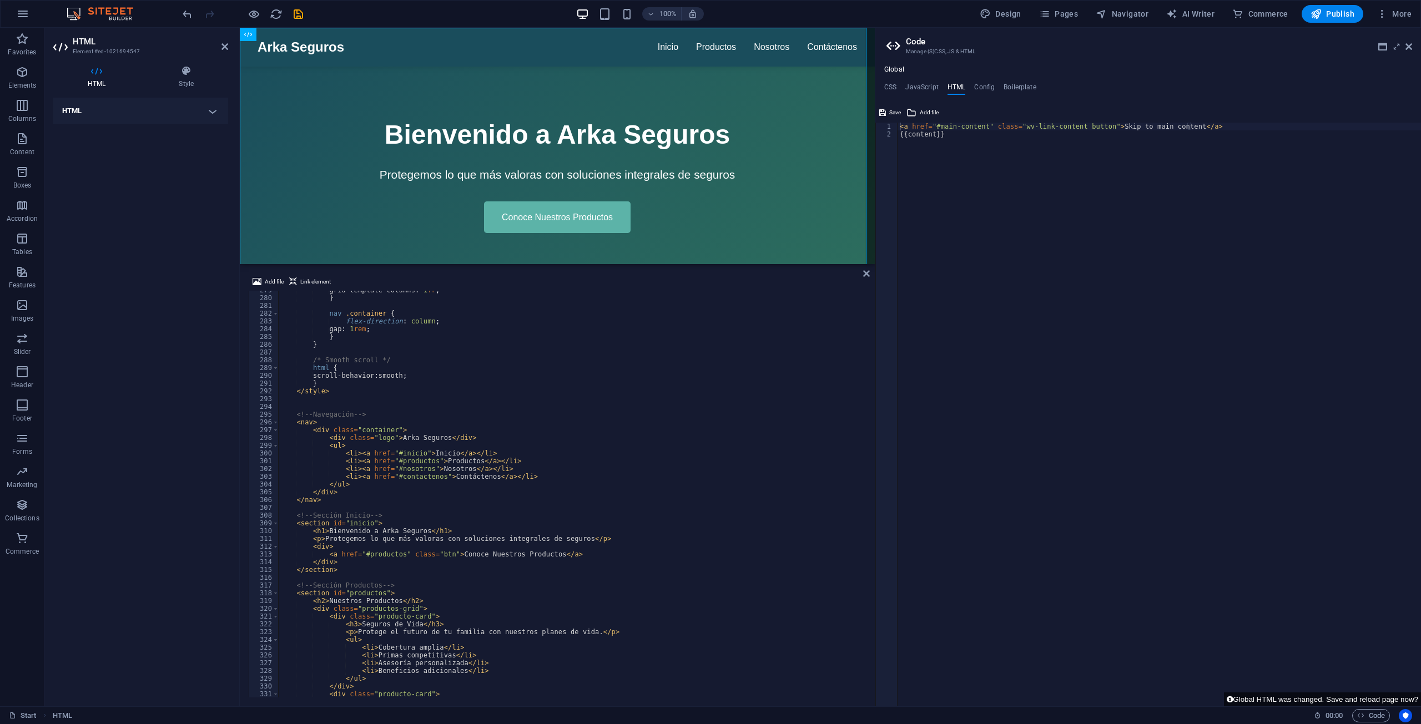
click at [436, 508] on div "grid-template-columns : 1 fr ; } nav .container { flex-direction : column ; gap…" at bounding box center [837, 496] width 1119 height 420
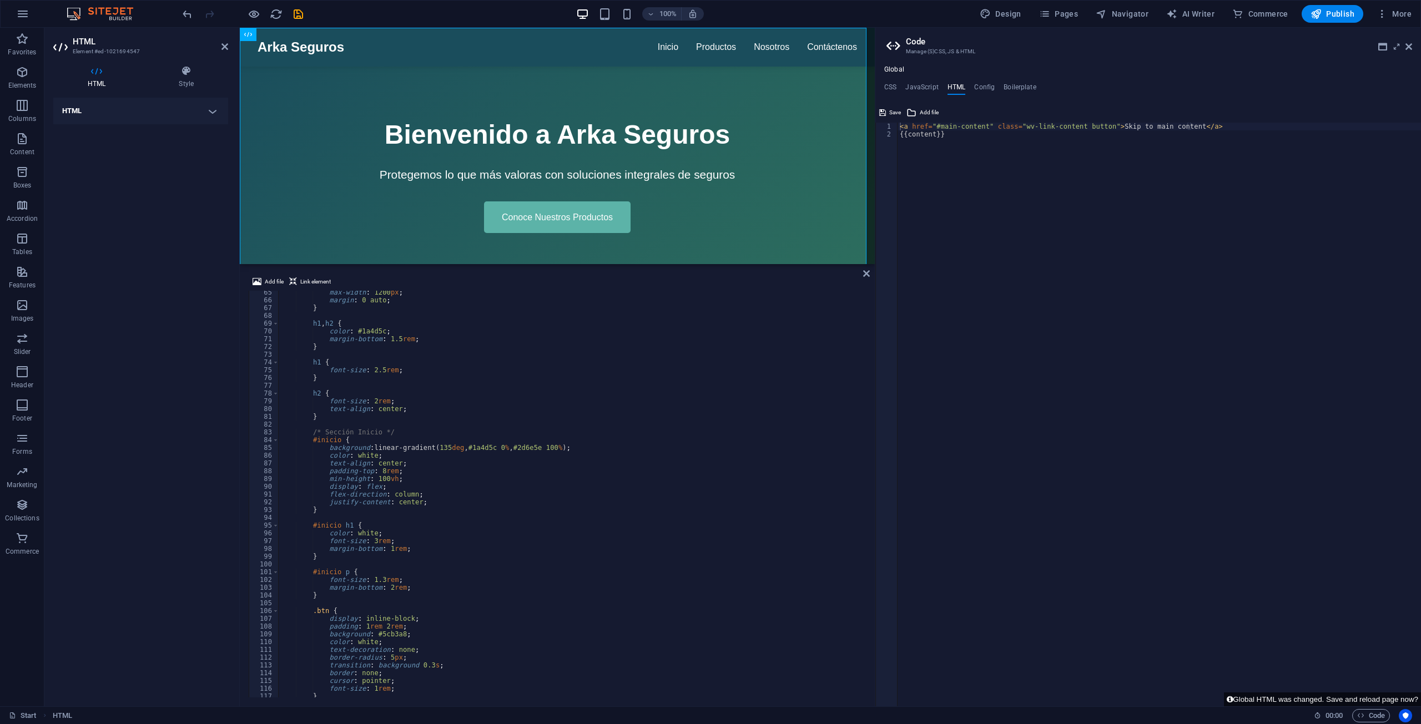
scroll to position [499, 0]
click at [377, 473] on div "max-width : 1200 px ; margin : 0 auto ; } h1 , h2 { color : #1a4d5c ; margin-bo…" at bounding box center [837, 499] width 1119 height 420
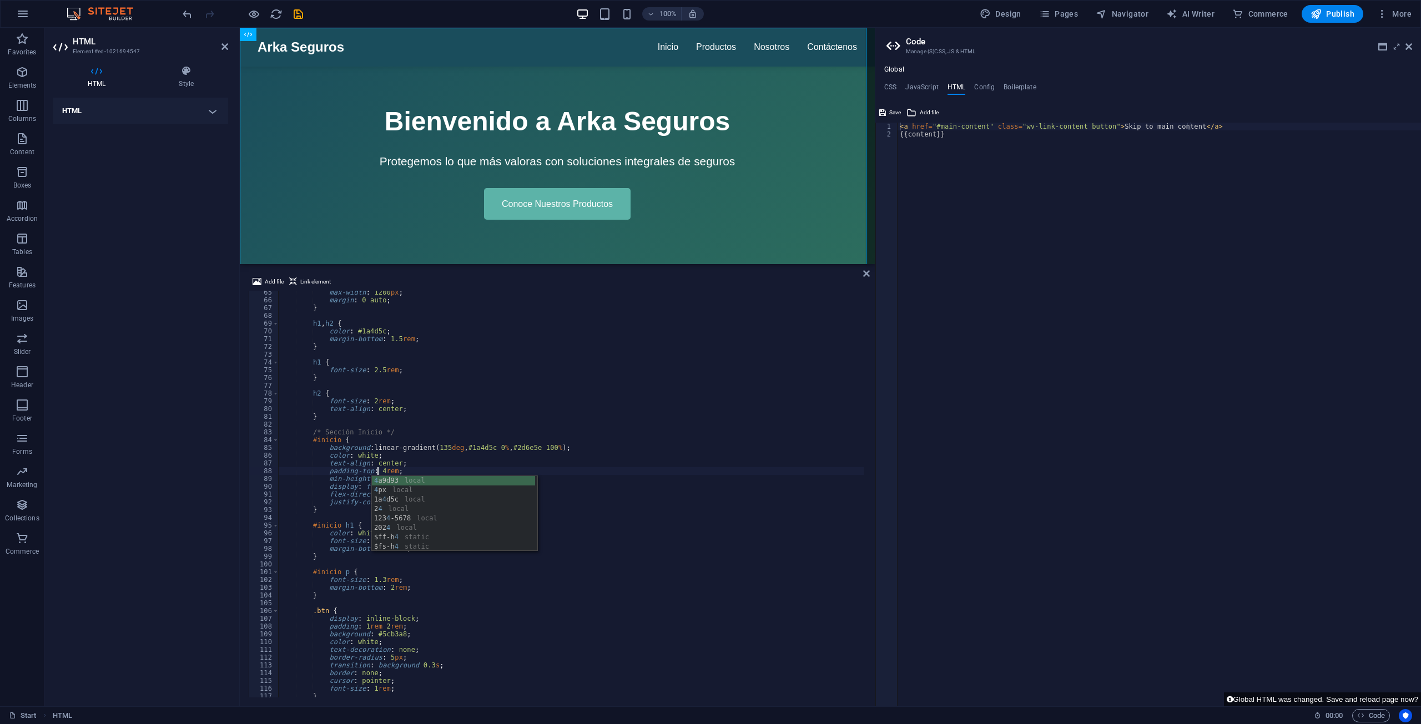
scroll to position [0, 8]
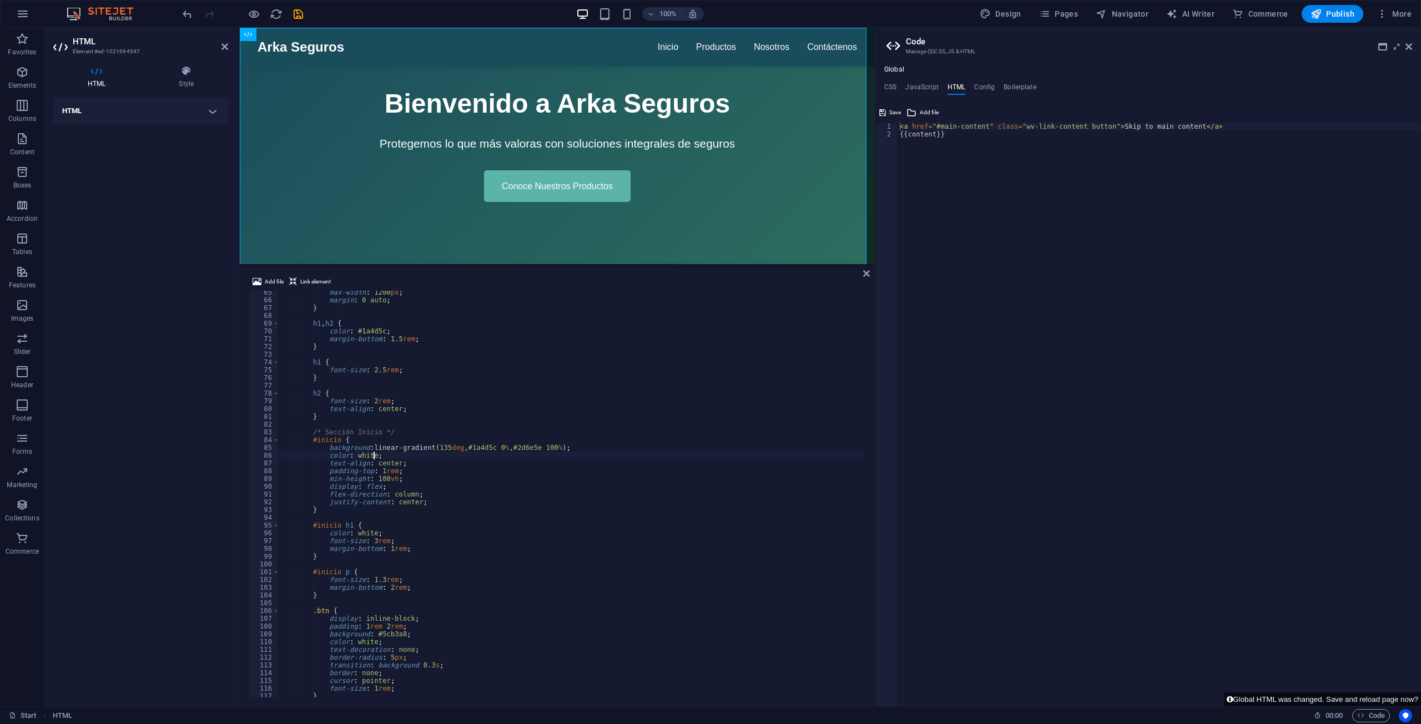
click at [455, 455] on div "max-width : 1200 px ; margin : 0 auto ; } h1 , h2 { color : #1a4d5c ; margin-bo…" at bounding box center [837, 499] width 1119 height 420
type textarea "color: white;"
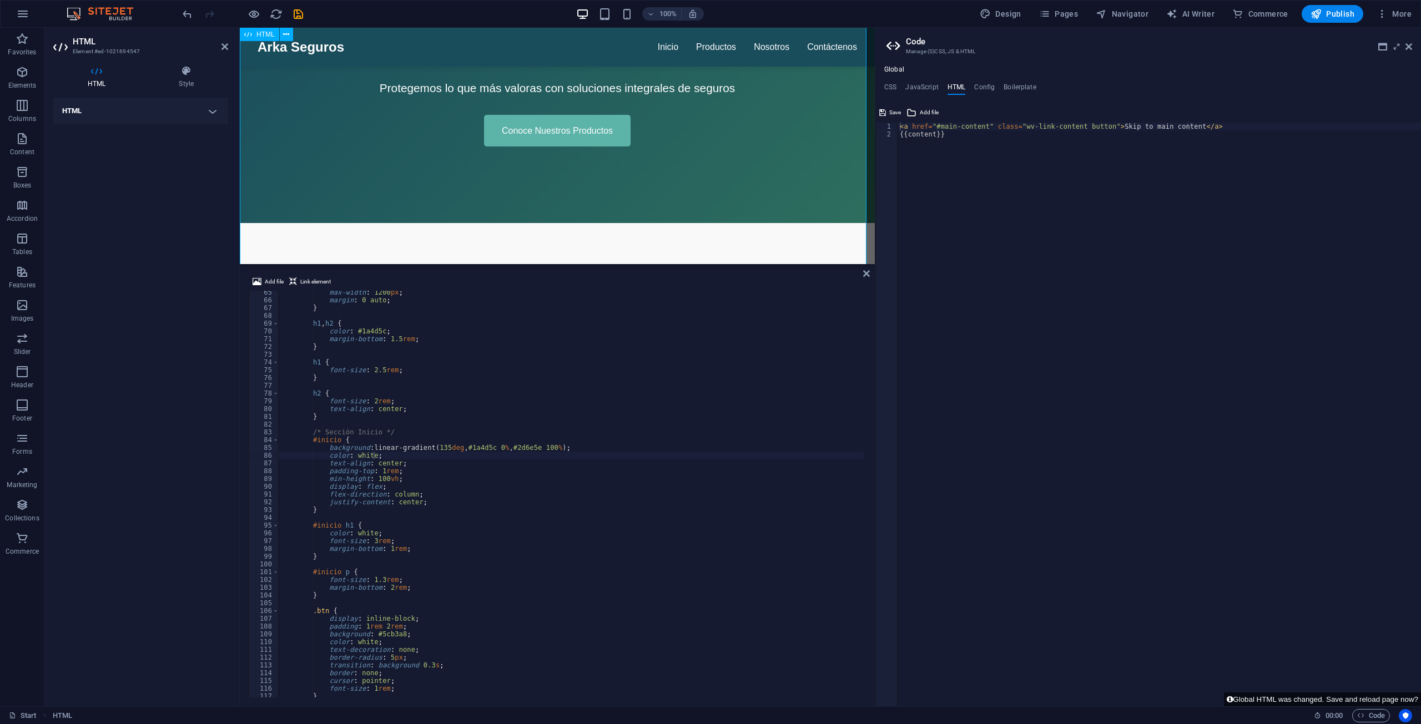
scroll to position [0, 0]
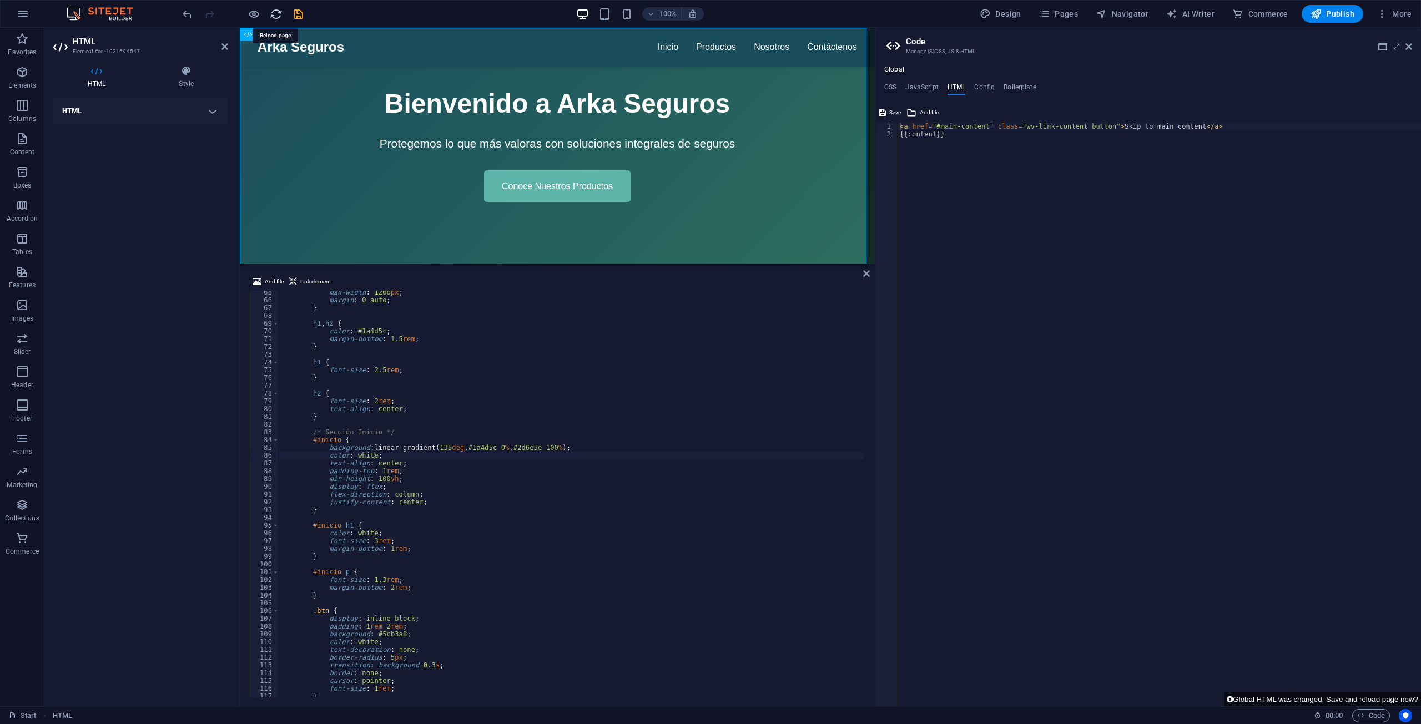
click at [277, 16] on icon "reload" at bounding box center [276, 14] width 13 height 13
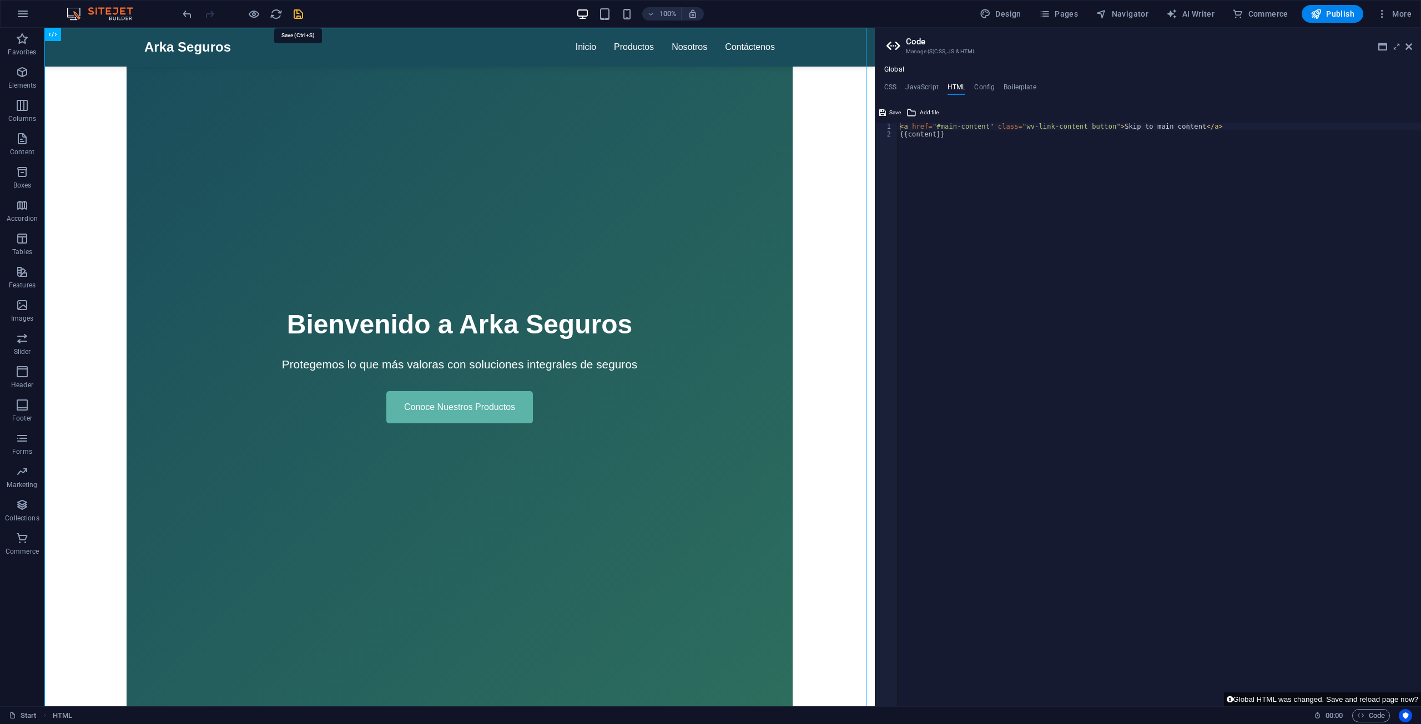
click at [295, 17] on icon "save" at bounding box center [298, 14] width 13 height 13
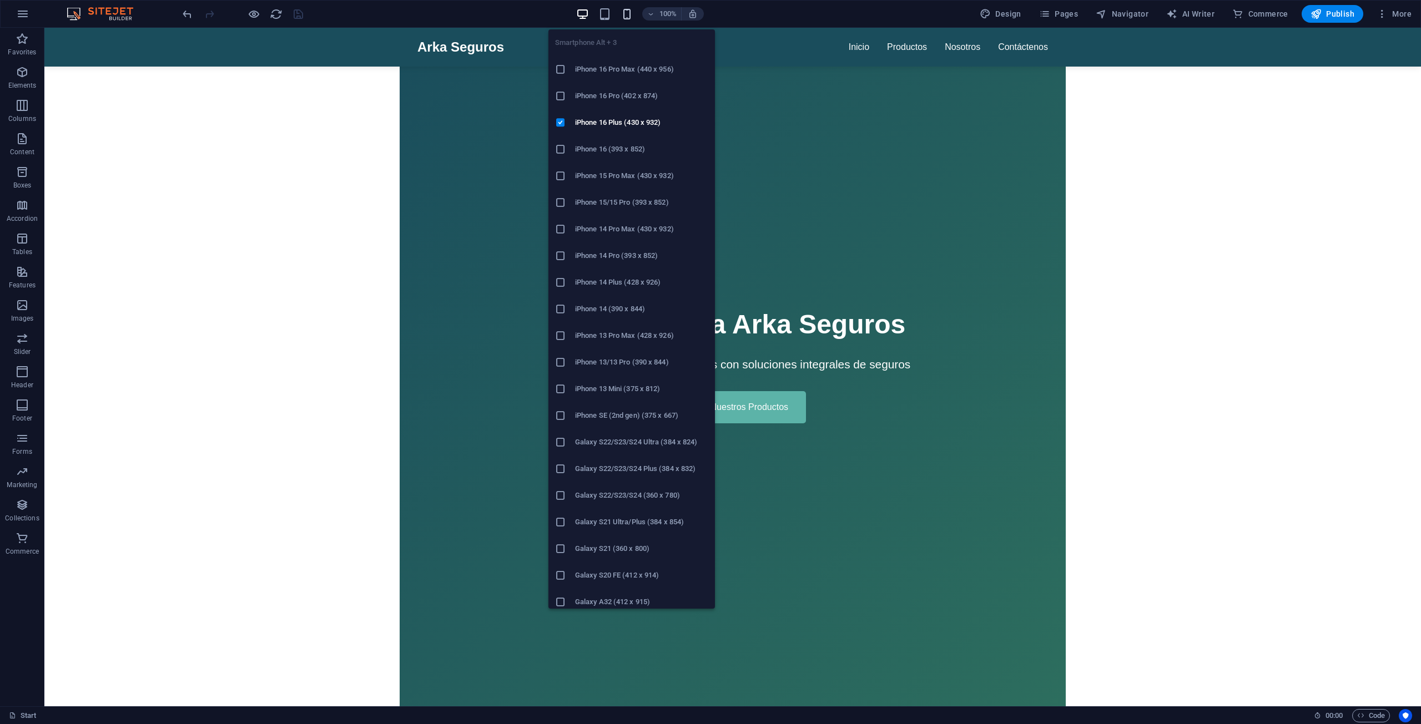
click at [631, 12] on icon "button" at bounding box center [626, 14] width 13 height 13
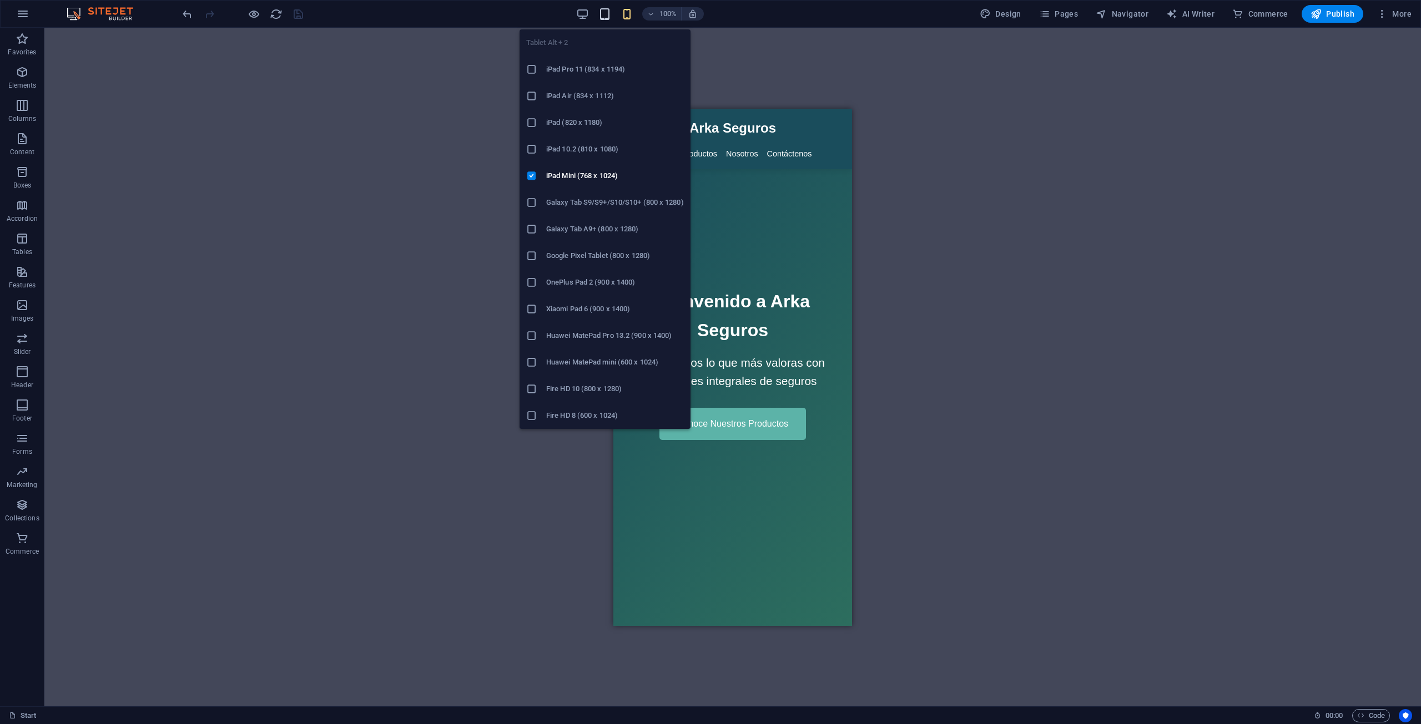
click at [608, 13] on icon "button" at bounding box center [604, 14] width 13 height 13
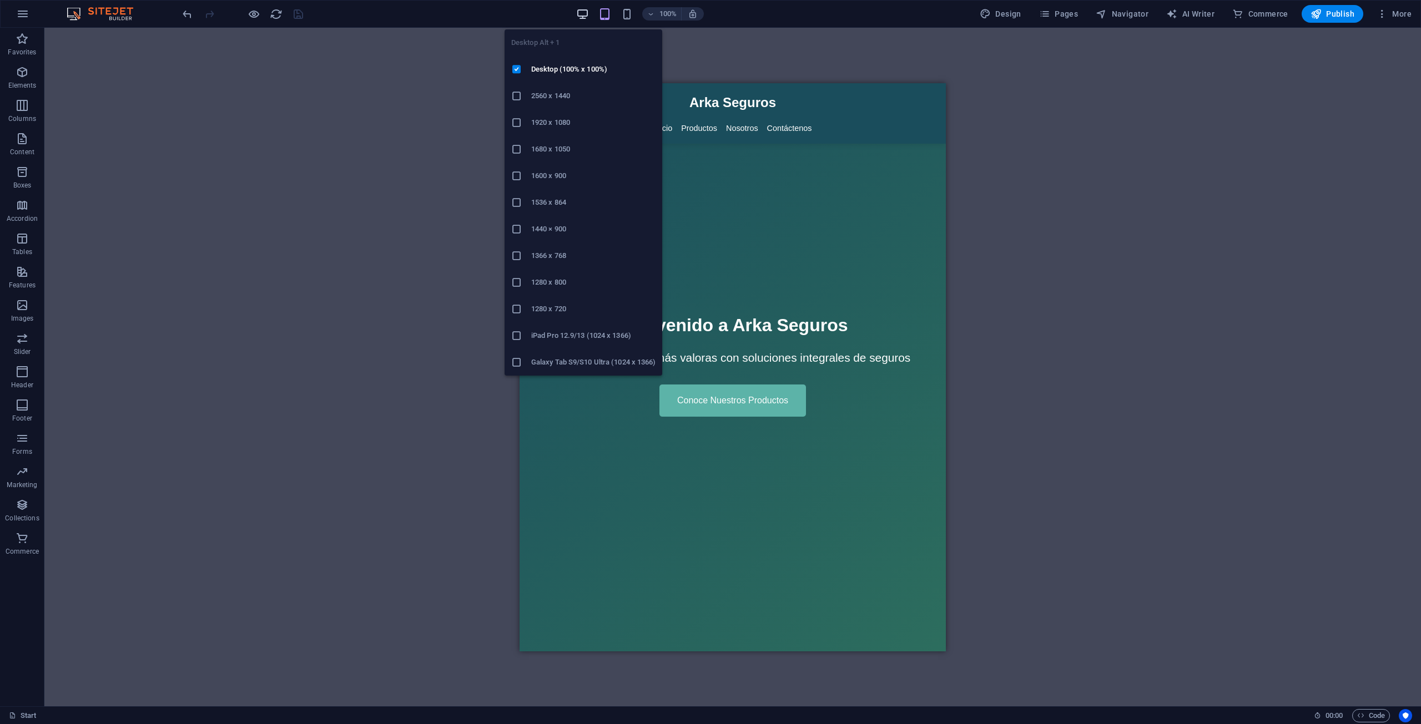
click at [579, 12] on icon "button" at bounding box center [582, 14] width 13 height 13
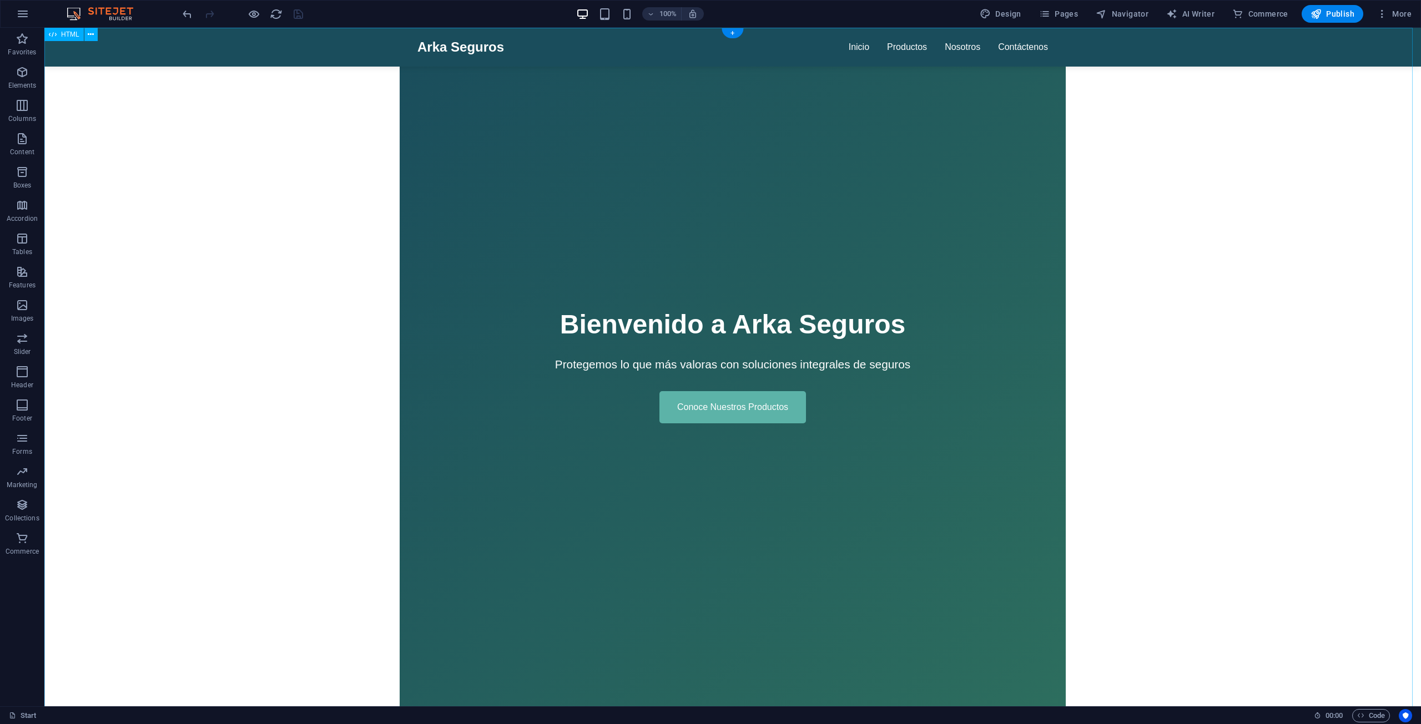
click at [68, 37] on span "HTML" at bounding box center [70, 34] width 18 height 7
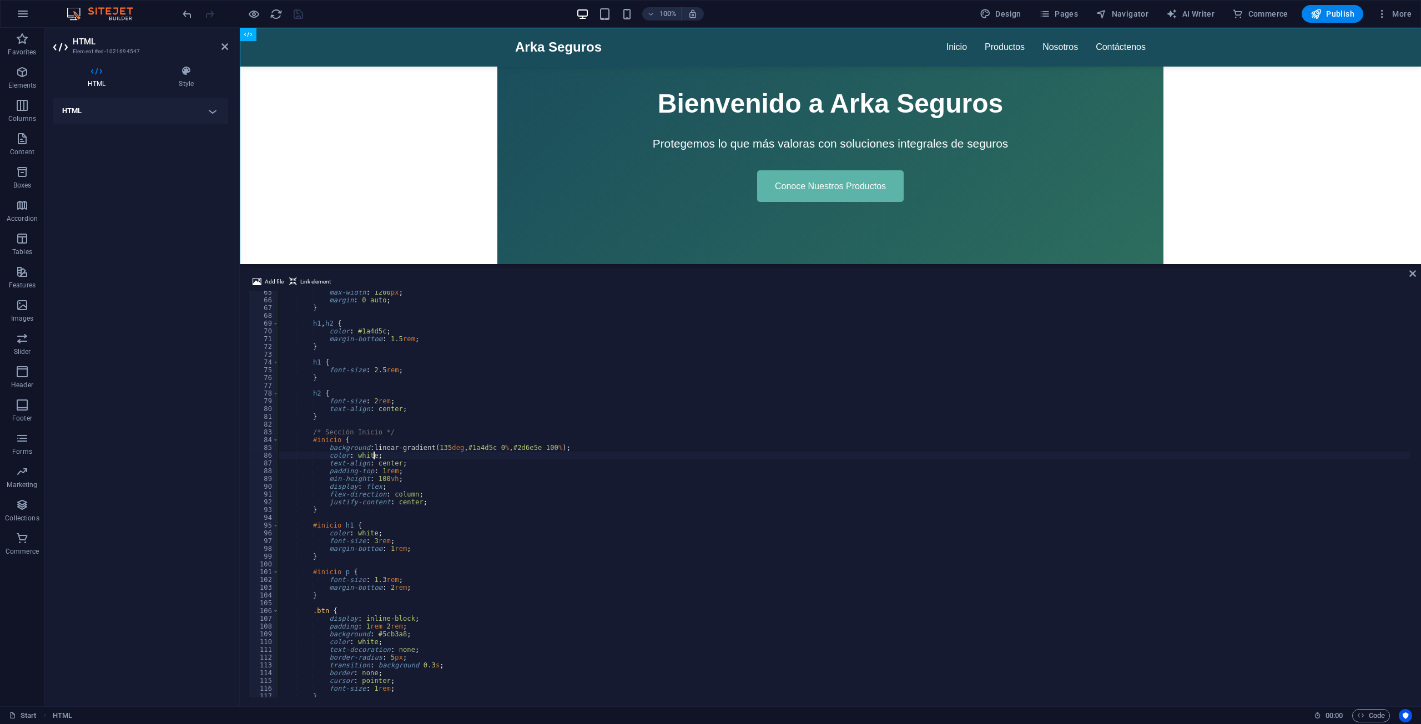
click at [68, 37] on header "HTML Element #ed-1021694547" at bounding box center [140, 42] width 175 height 29
type textarea "padding-top: 1rem;"
click at [378, 468] on div "max-width : 1200 px ; margin : 0 auto ; } h1 , h2 { color : #1a4d5c ; margin-bo…" at bounding box center [844, 499] width 1131 height 420
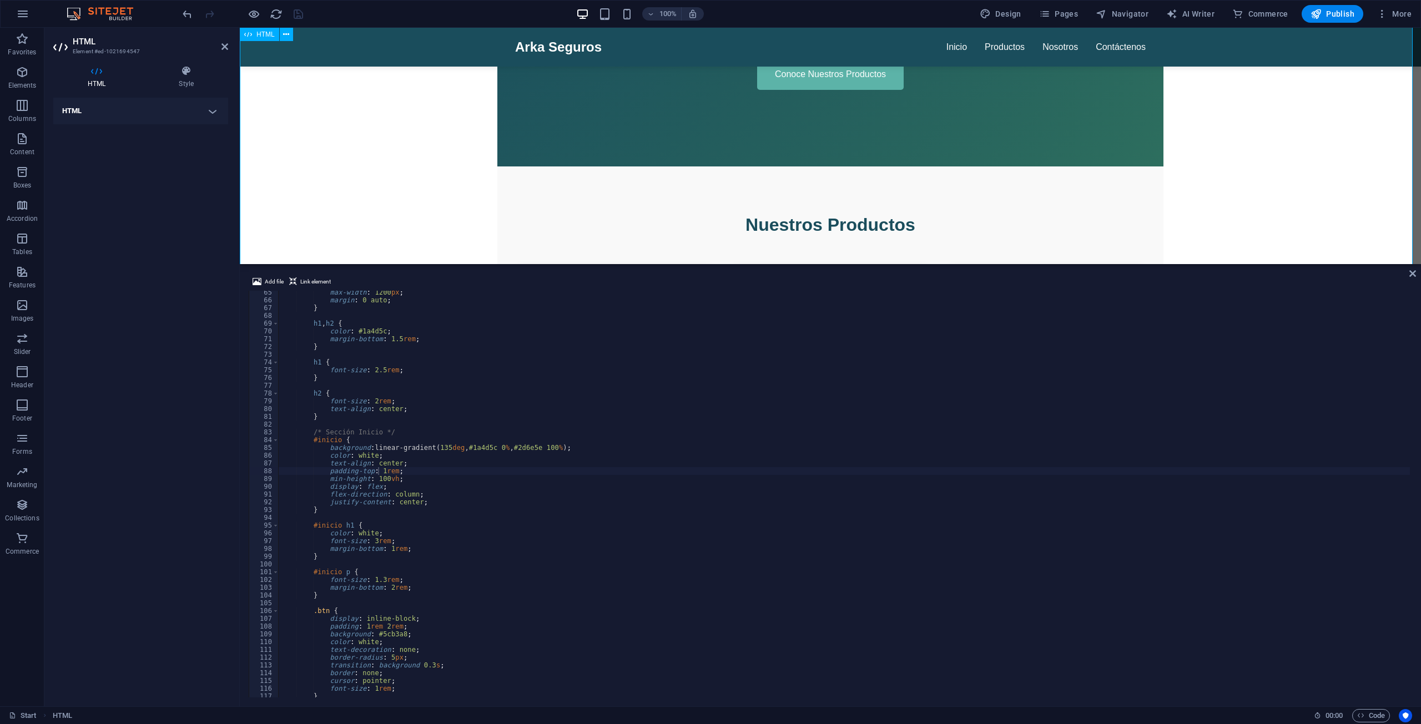
scroll to position [0, 0]
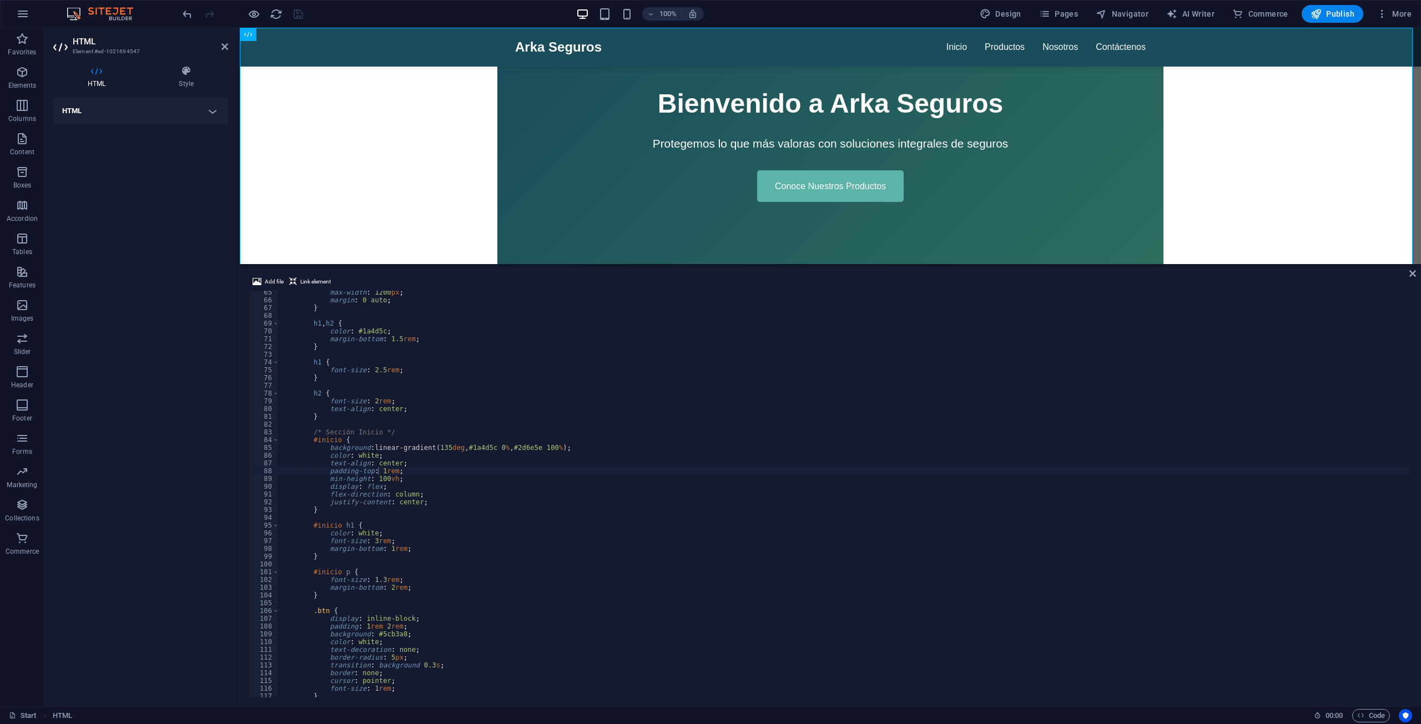
click at [296, 18] on div at bounding box center [242, 14] width 124 height 18
click at [296, 16] on div at bounding box center [242, 14] width 124 height 18
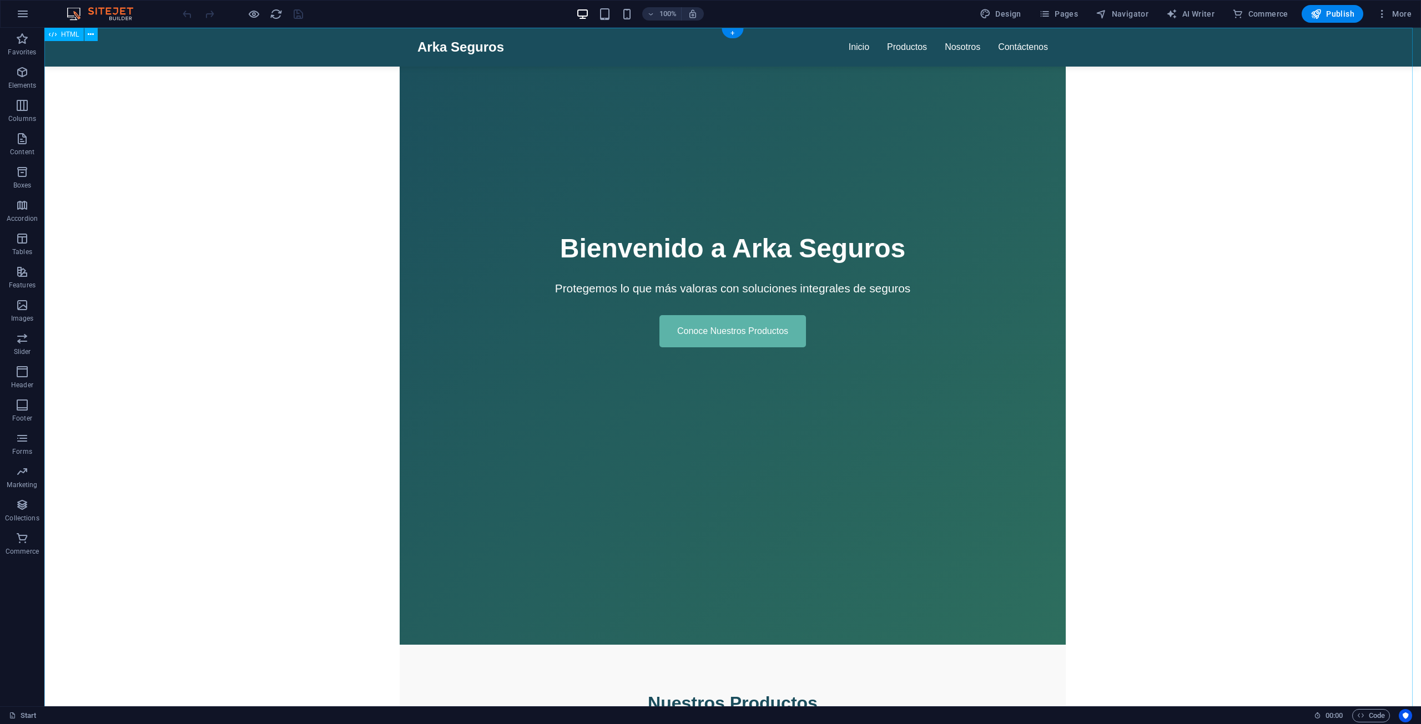
scroll to position [222, 0]
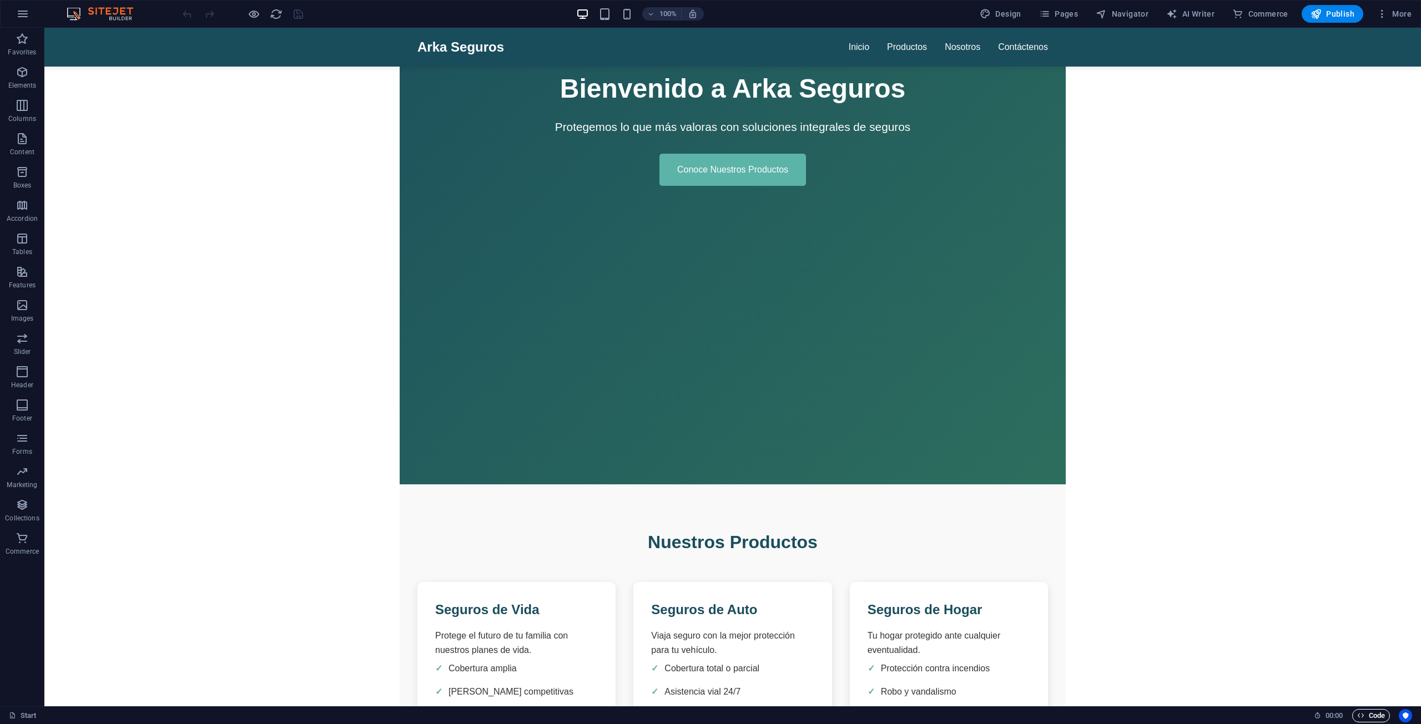
click at [1377, 718] on span "Code" at bounding box center [1371, 715] width 28 height 13
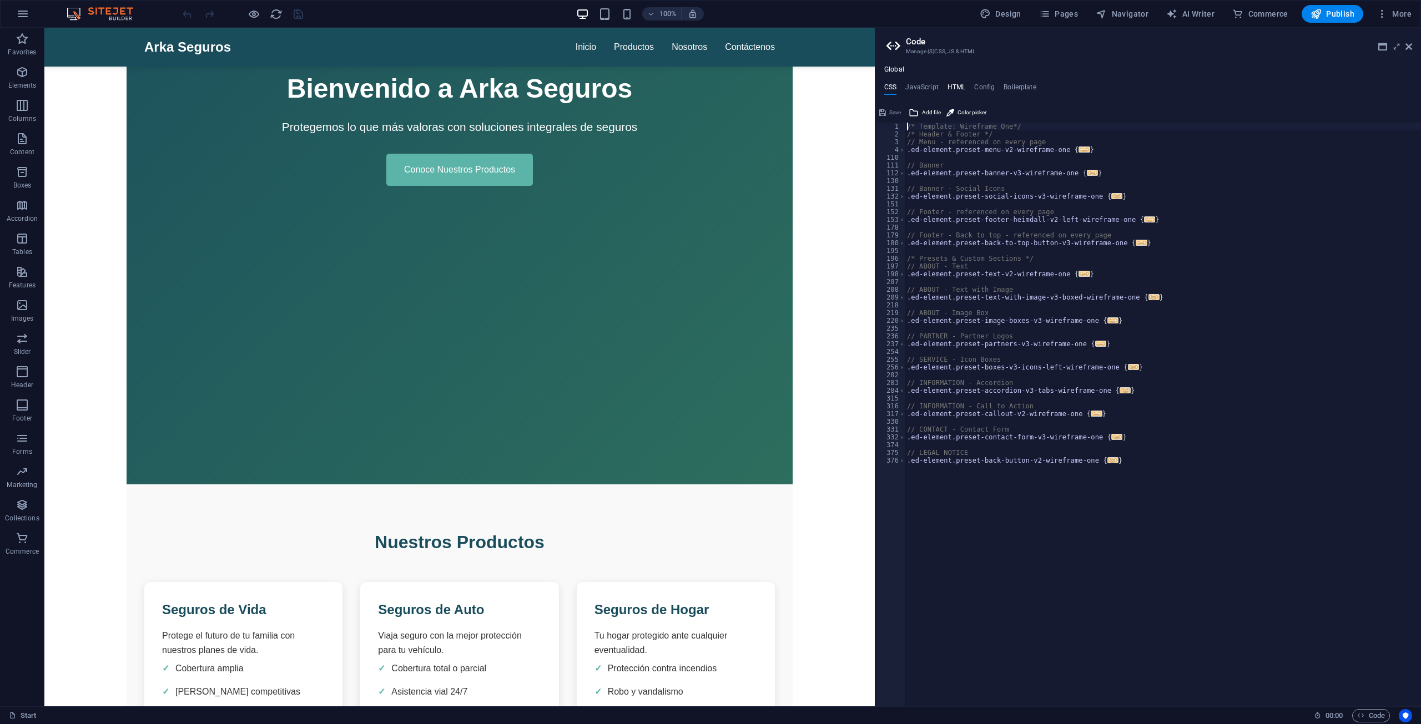
click at [958, 90] on h4 "HTML" at bounding box center [956, 89] width 18 height 12
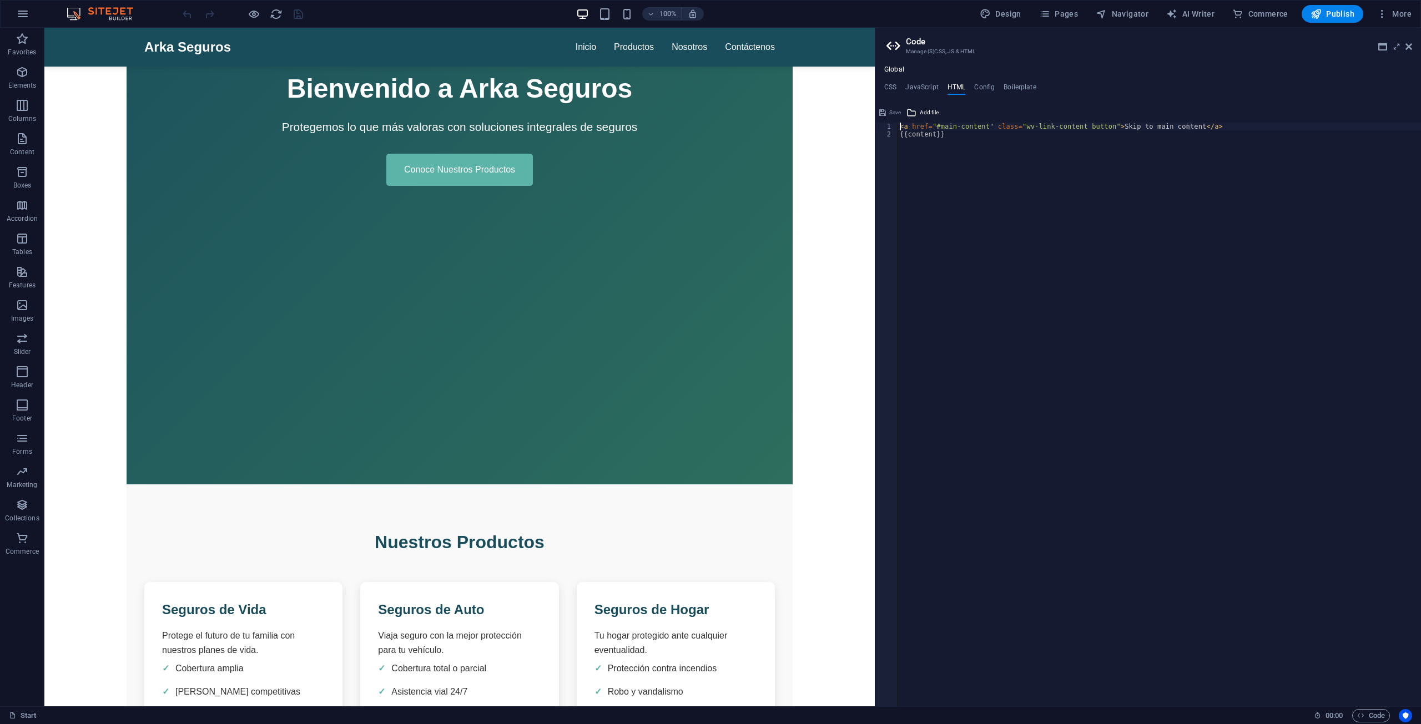
click at [965, 142] on div "< a href = "#main-content" class = "wv-link-content button" > Skip to main cont…" at bounding box center [1158, 422] width 523 height 599
type textarea "{{content}}"
click at [296, 13] on div at bounding box center [242, 14] width 124 height 18
click at [296, 13] on icon "save" at bounding box center [298, 14] width 13 height 13
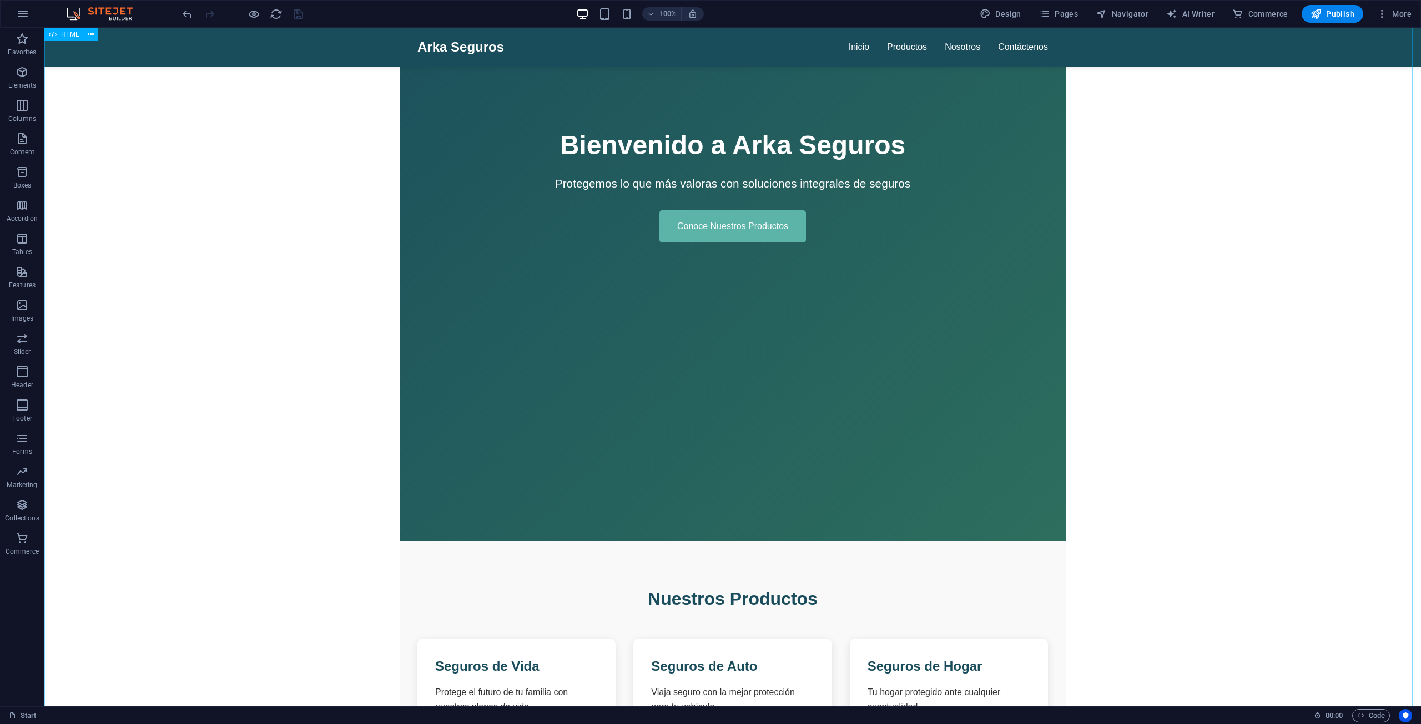
scroll to position [166, 0]
click at [90, 33] on icon at bounding box center [91, 35] width 6 height 12
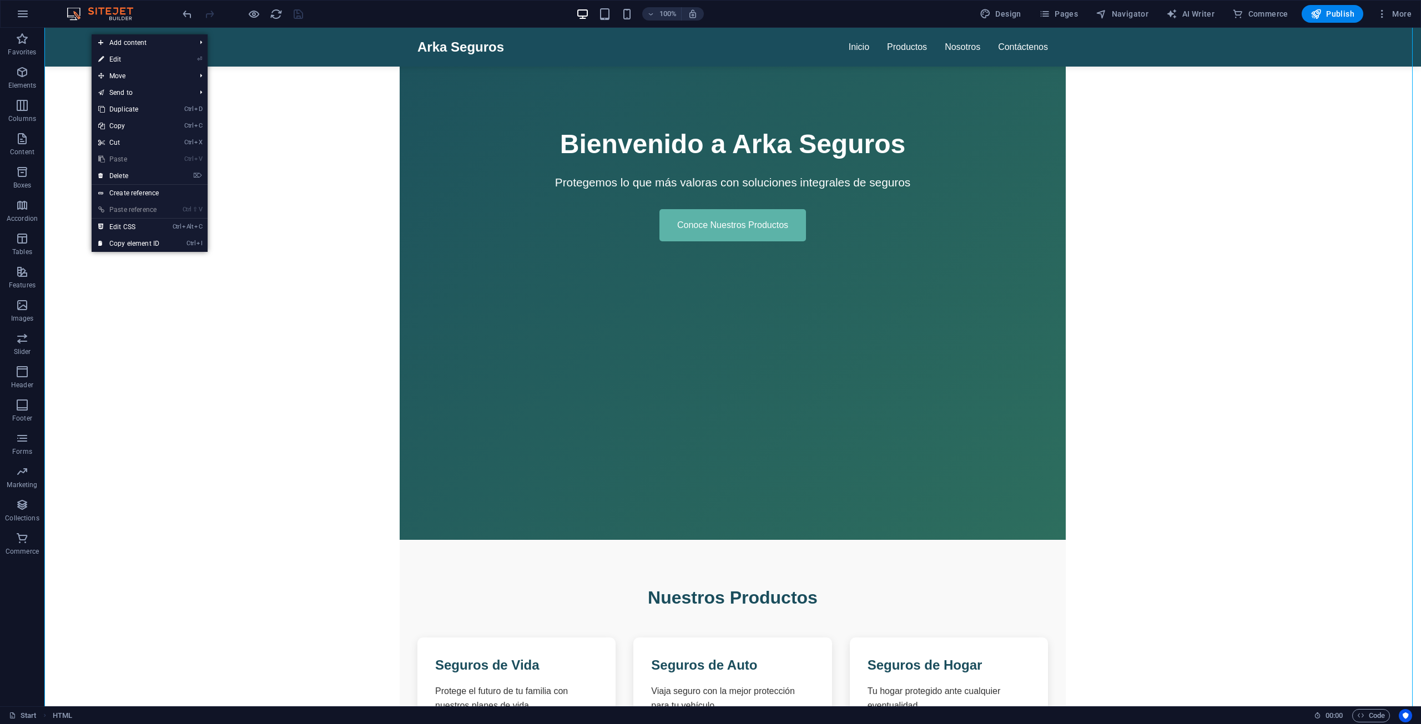
click at [109, 59] on link "⏎ Edit" at bounding box center [129, 59] width 74 height 17
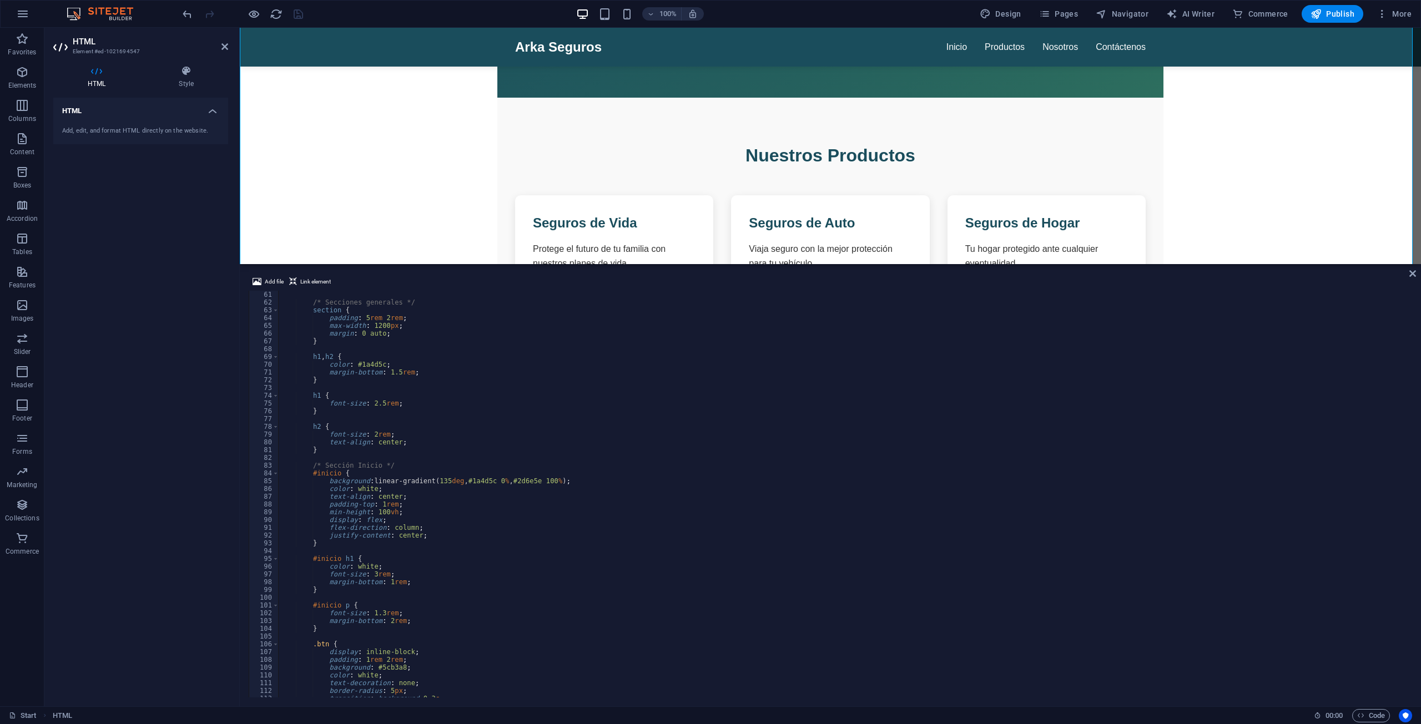
scroll to position [533, 0]
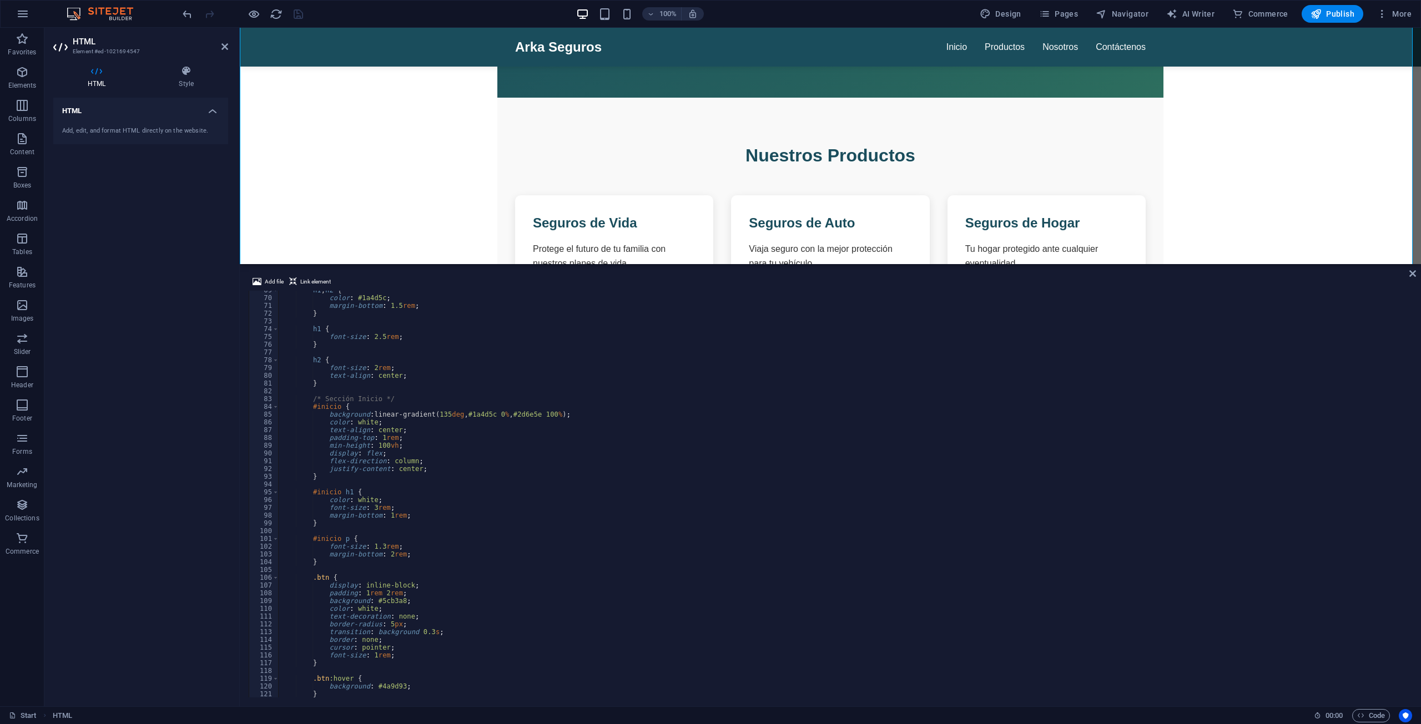
click at [379, 447] on div "h1 , h2 { color : #1a4d5c ; margin-bottom : 1.5 rem ; } h1 { font-size : 2.5 re…" at bounding box center [844, 497] width 1132 height 422
click at [380, 446] on div "h1 , h2 { color : #1a4d5c ; margin-bottom : 1.5 rem ; } h1 { font-size : 2.5 re…" at bounding box center [844, 497] width 1132 height 422
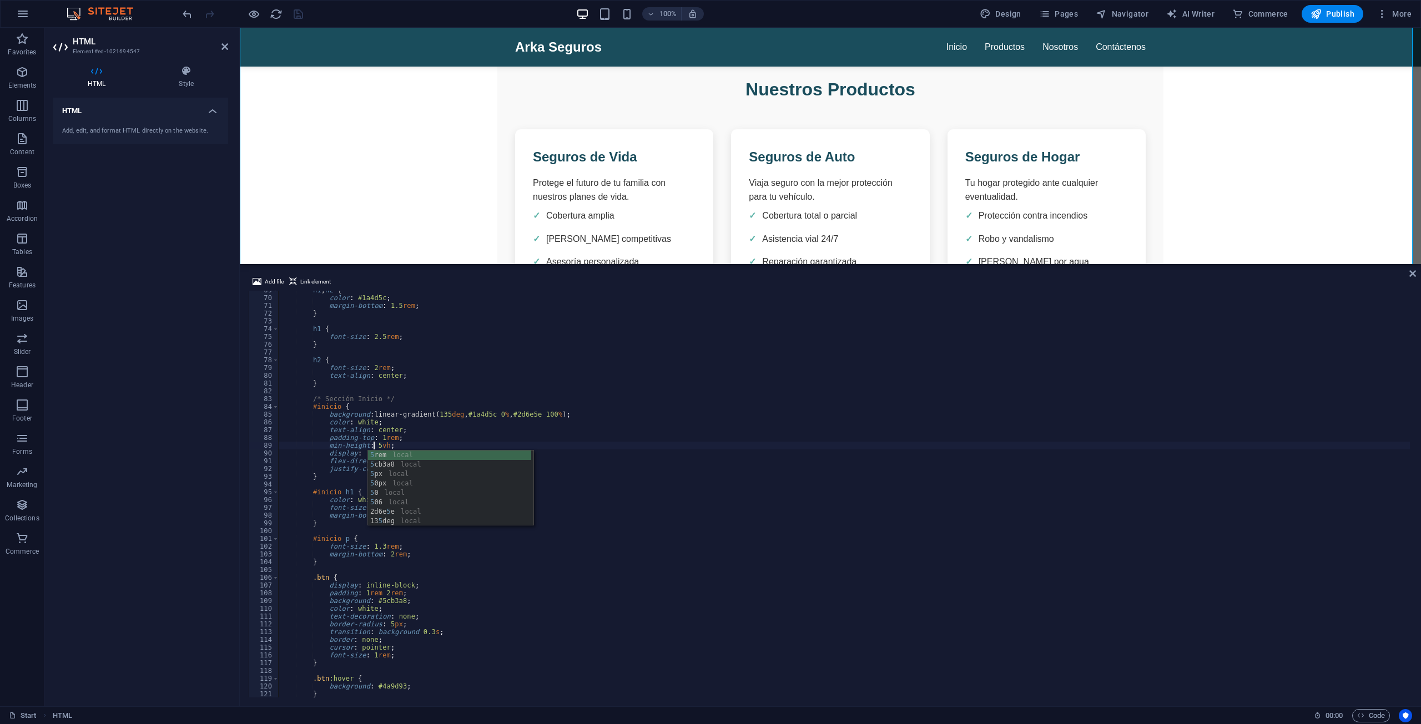
scroll to position [0, 8]
click at [400, 440] on div "h1 , h2 { color : #1a4d5c ; margin-bottom : 1.5 rem ; } h1 { font-size : 2.5 re…" at bounding box center [844, 497] width 1132 height 422
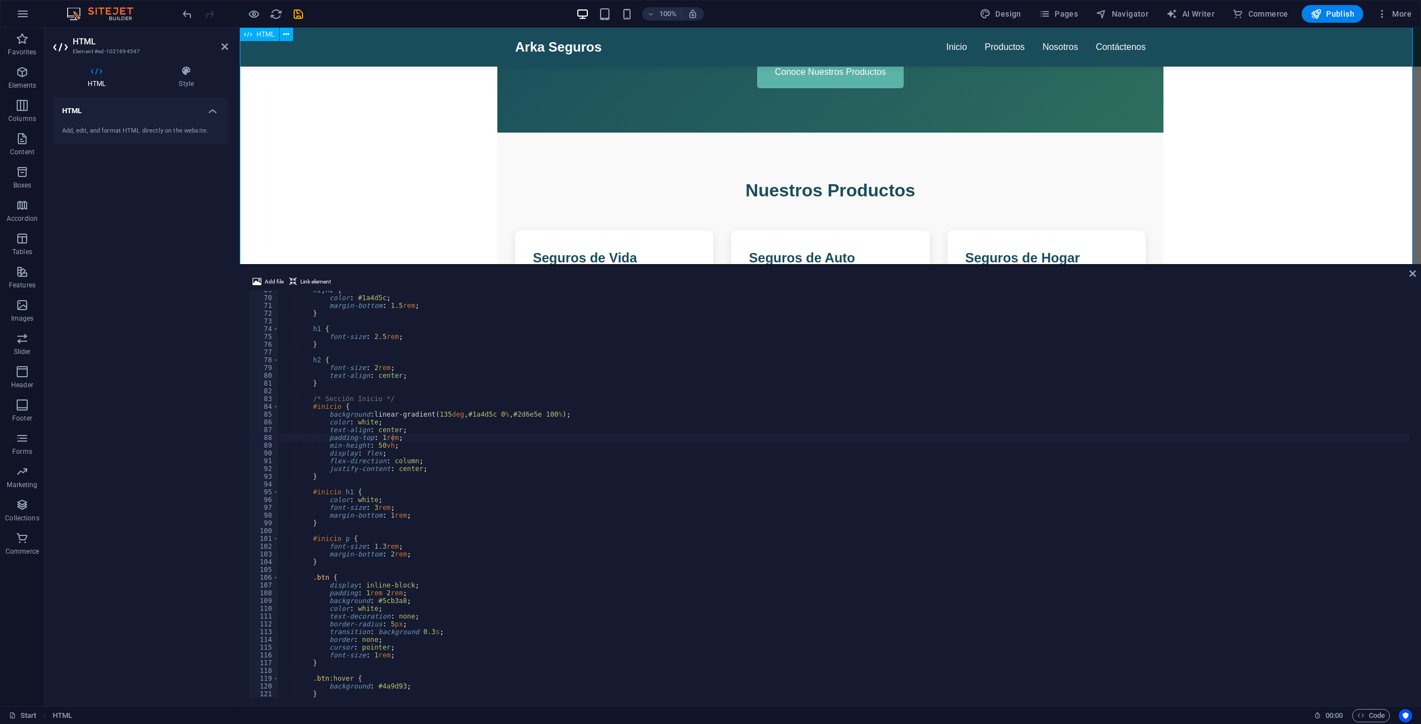
scroll to position [0, 0]
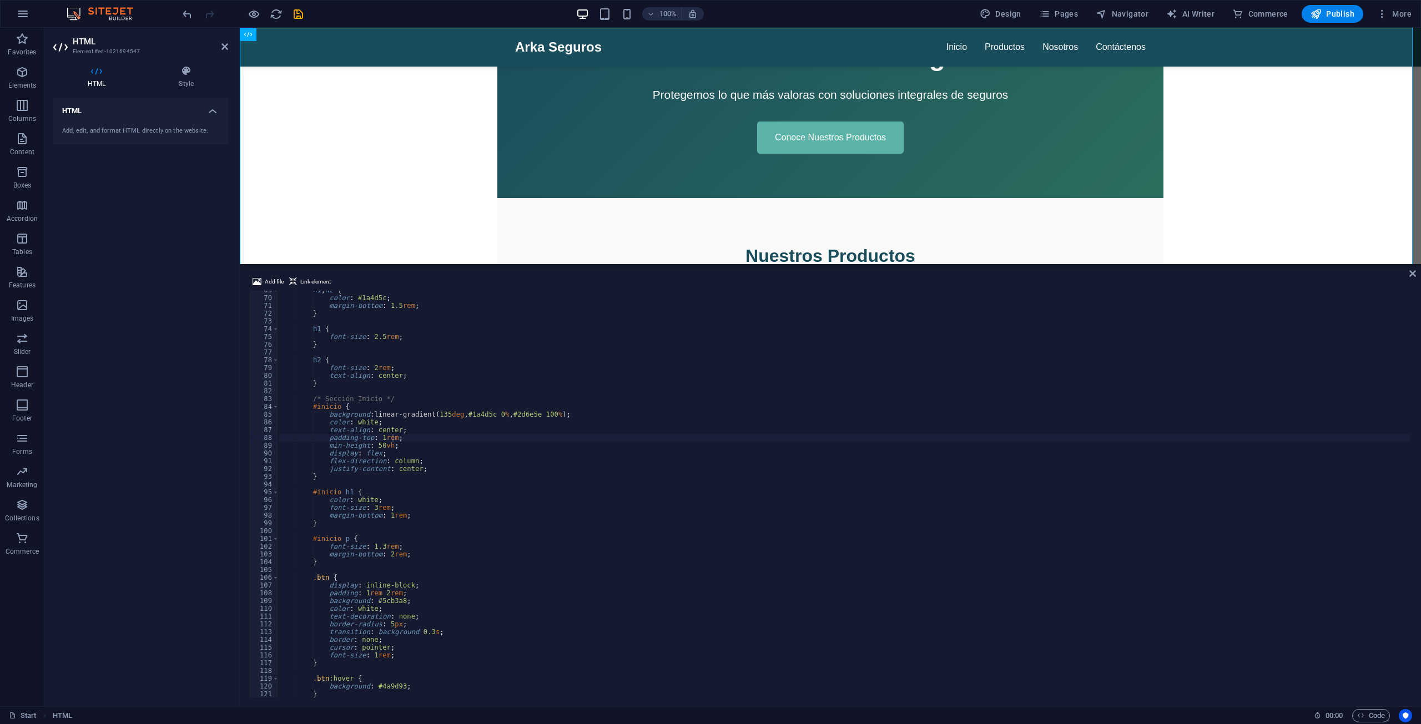
click at [377, 445] on div "h1 , h2 { color : #1a4d5c ; margin-bottom : 1.5 rem ; } h1 { font-size : 2.5 re…" at bounding box center [844, 497] width 1132 height 422
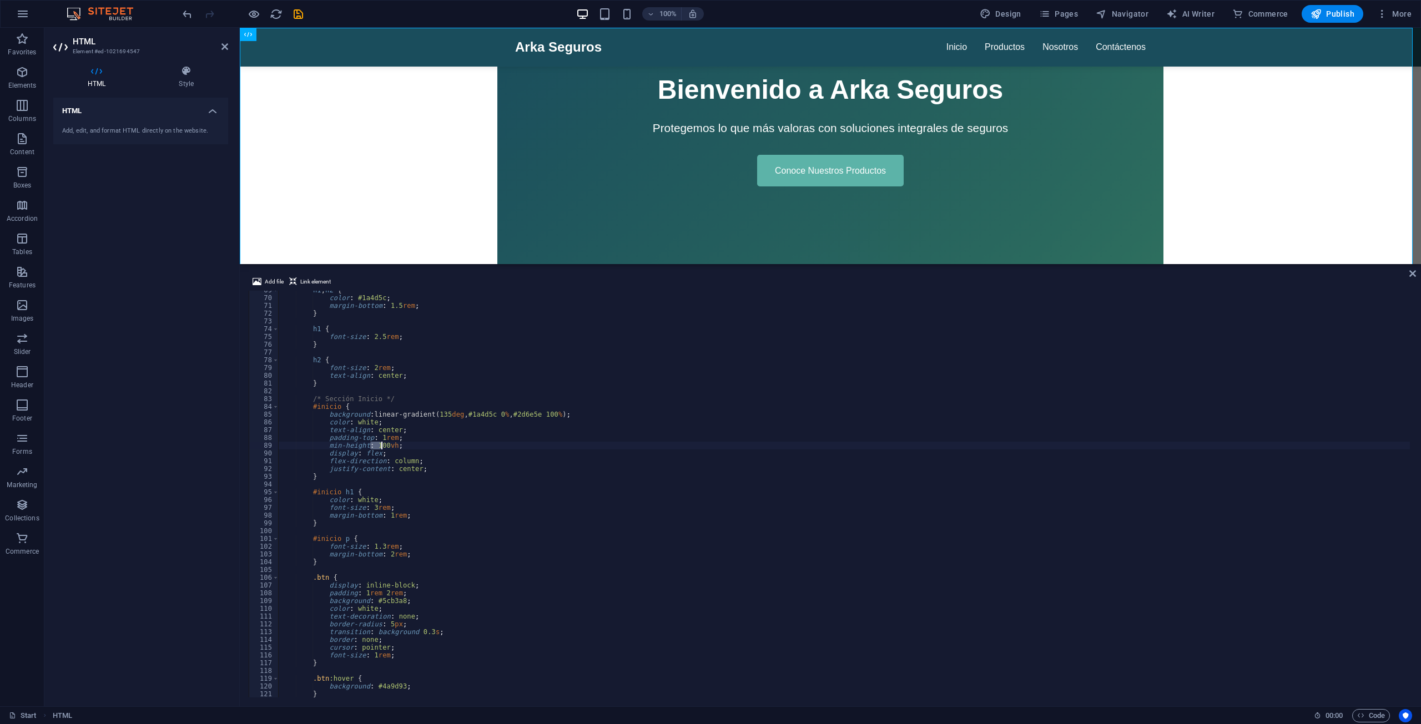
click at [380, 441] on div "h1 , h2 { color : #1a4d5c ; margin-bottom : 1.5 rem ; } h1 { font-size : 2.5 re…" at bounding box center [844, 497] width 1132 height 422
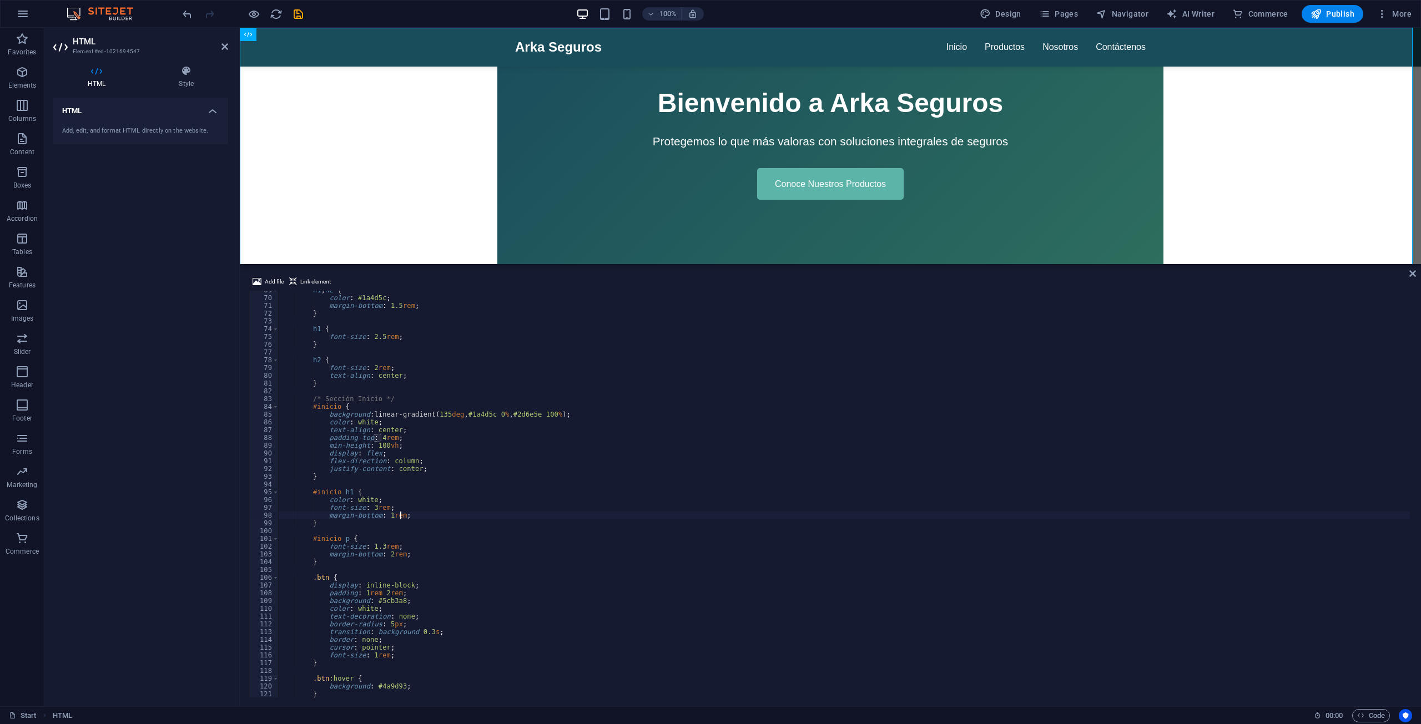
click at [673, 516] on div "h1 , h2 { color : #1a4d5c ; margin-bottom : 1.5 rem ; } h1 { font-size : 2.5 re…" at bounding box center [844, 497] width 1132 height 422
click at [380, 448] on div "h1 , h2 { color : #1a4d5c ; margin-bottom : 1.5 rem ; } h1 { font-size : 2.5 re…" at bounding box center [844, 497] width 1132 height 422
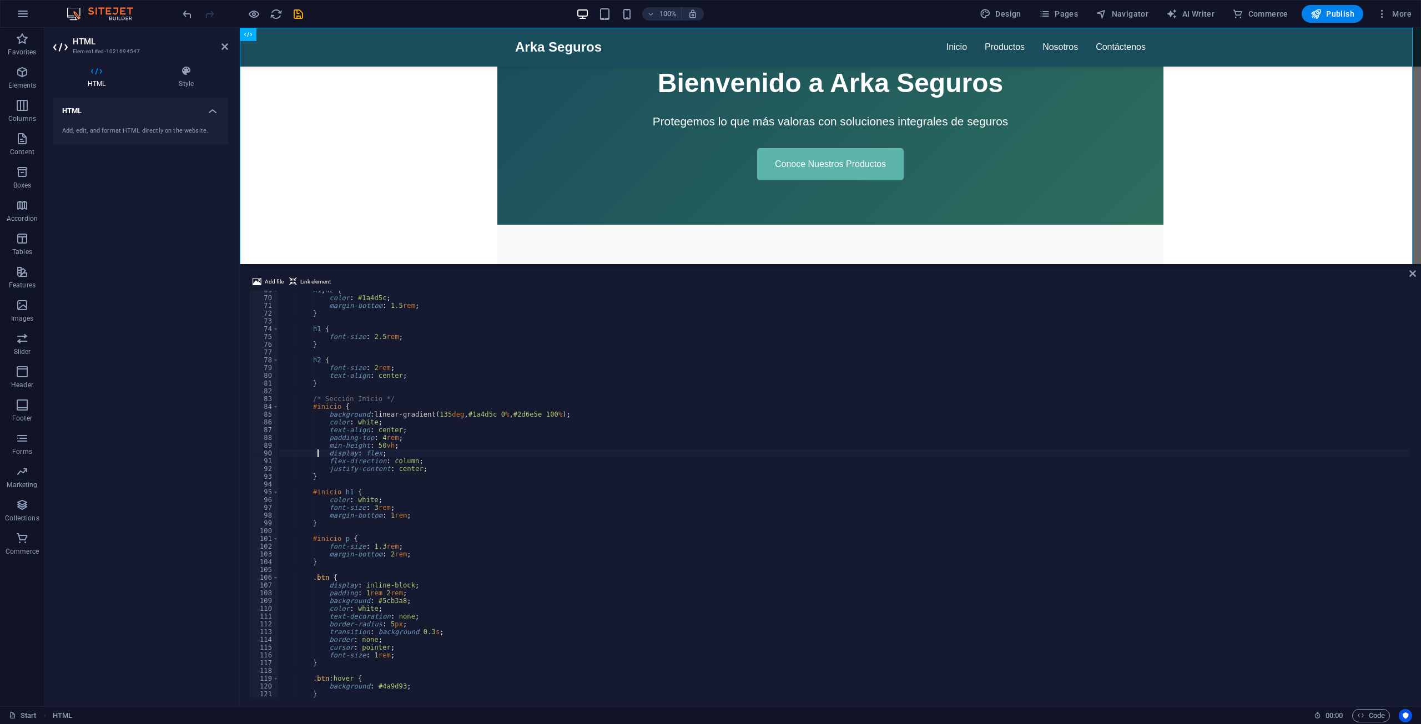
click at [316, 454] on div "h1 , h2 { color : #1a4d5c ; margin-bottom : 1.5 rem ; } h1 { font-size : 2.5 re…" at bounding box center [844, 497] width 1132 height 422
type textarea "display: flex;"
click at [305, 11] on div "100% Design Pages Navigator AI Writer Commerce Publish More" at bounding box center [797, 14] width 1235 height 18
click at [297, 16] on icon "save" at bounding box center [298, 14] width 13 height 13
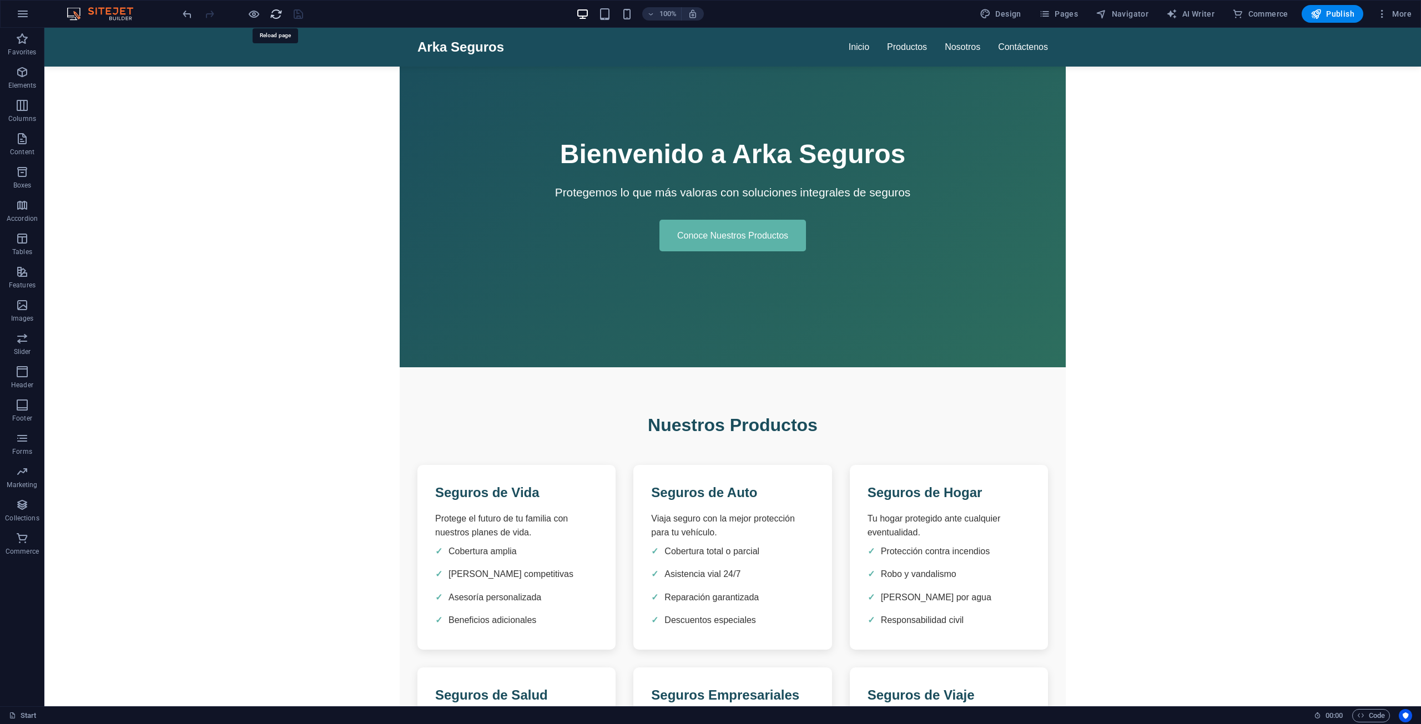
click at [270, 14] on icon "reload" at bounding box center [276, 14] width 13 height 13
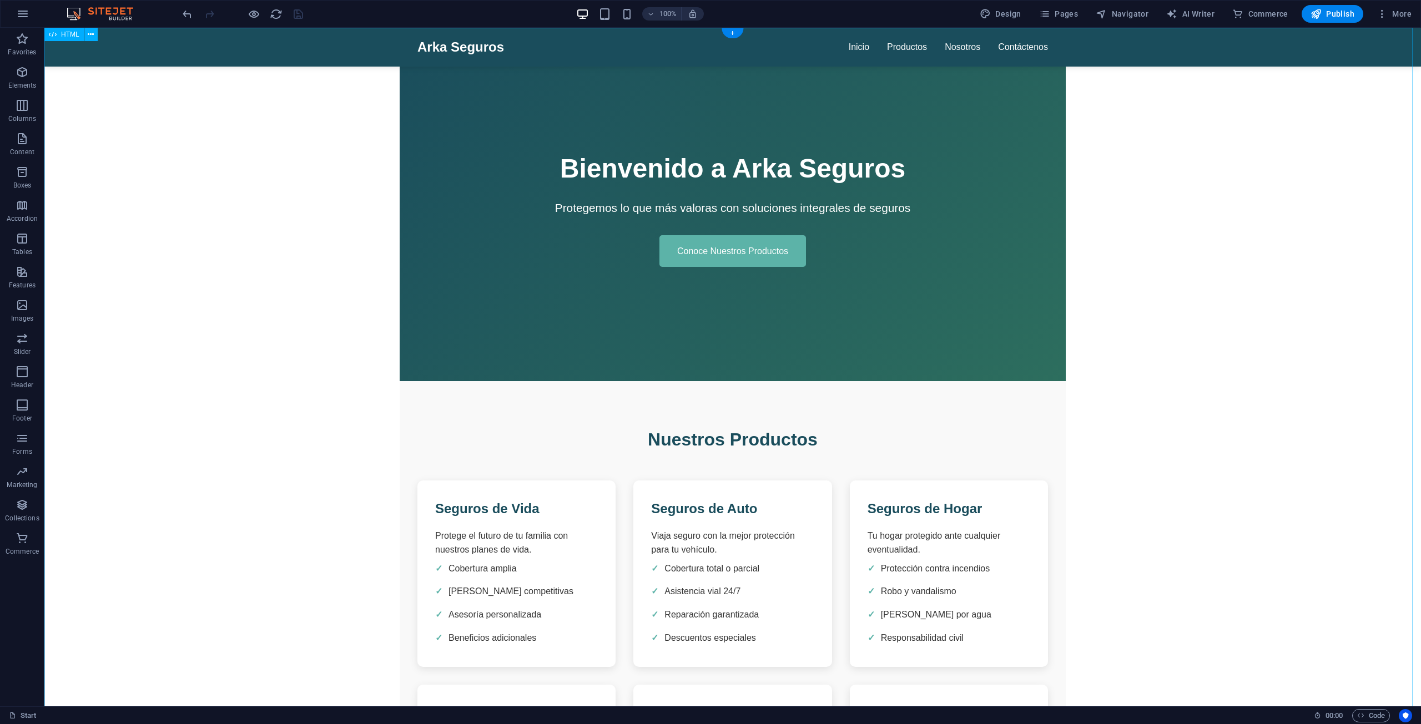
scroll to position [0, 0]
click at [274, 15] on icon "reload" at bounding box center [276, 14] width 13 height 13
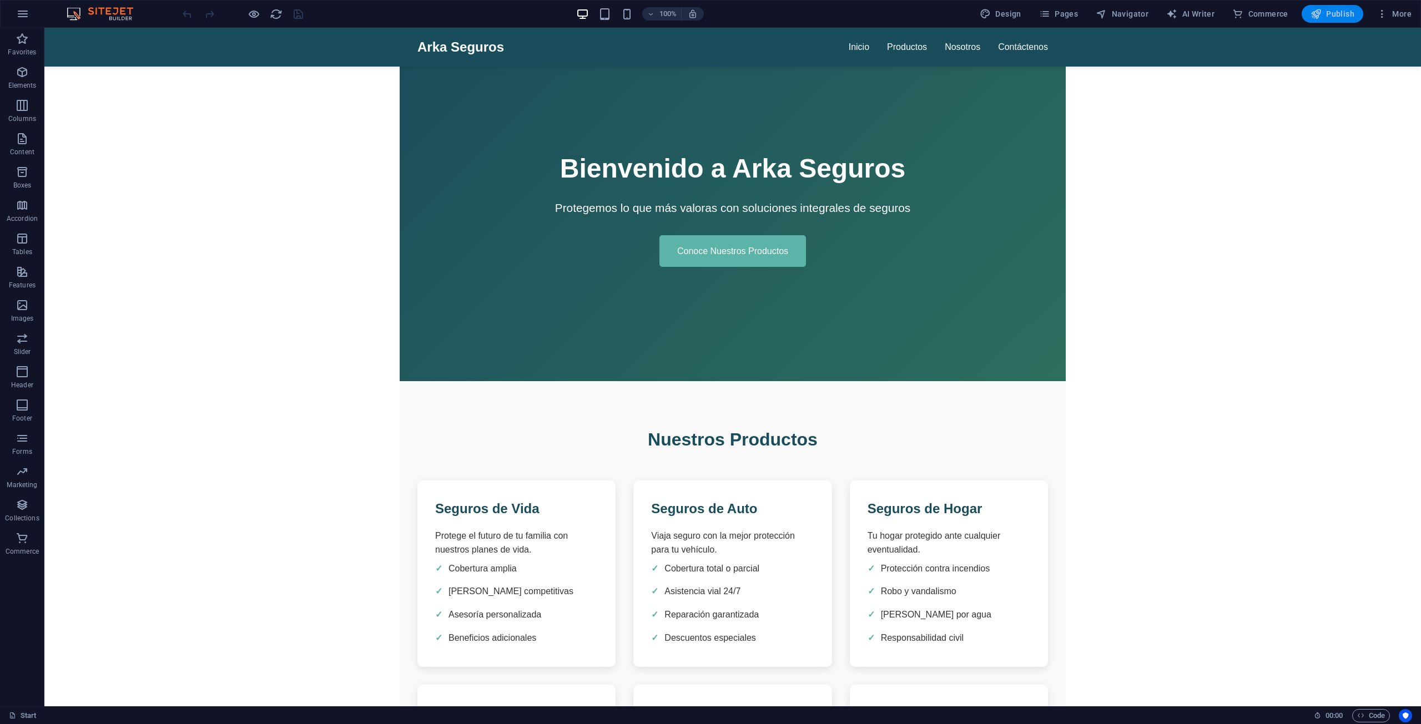
click at [1334, 12] on span "Publish" at bounding box center [1332, 13] width 44 height 11
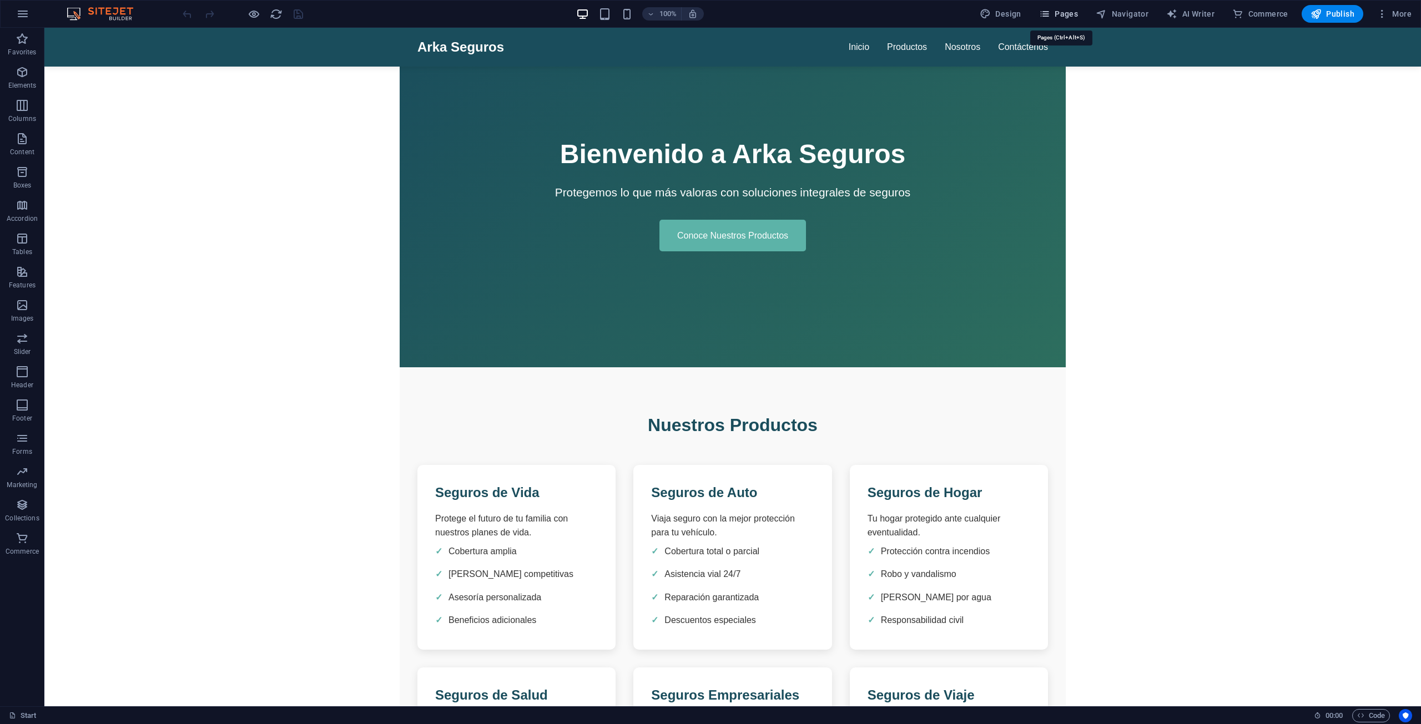
click at [1053, 5] on button "Pages" at bounding box center [1058, 14] width 48 height 18
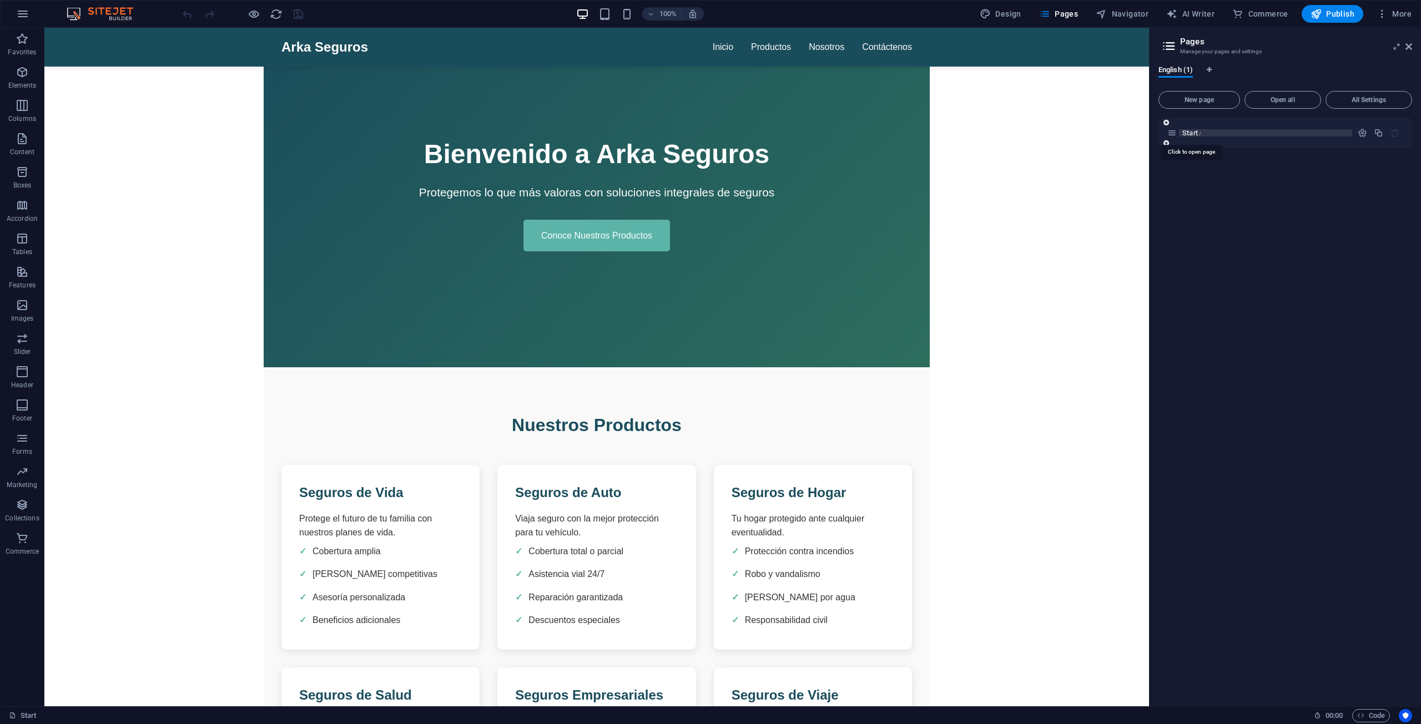
click at [1182, 132] on span "Start /" at bounding box center [1191, 133] width 19 height 8
click at [1366, 128] on icon "button" at bounding box center [1361, 132] width 9 height 9
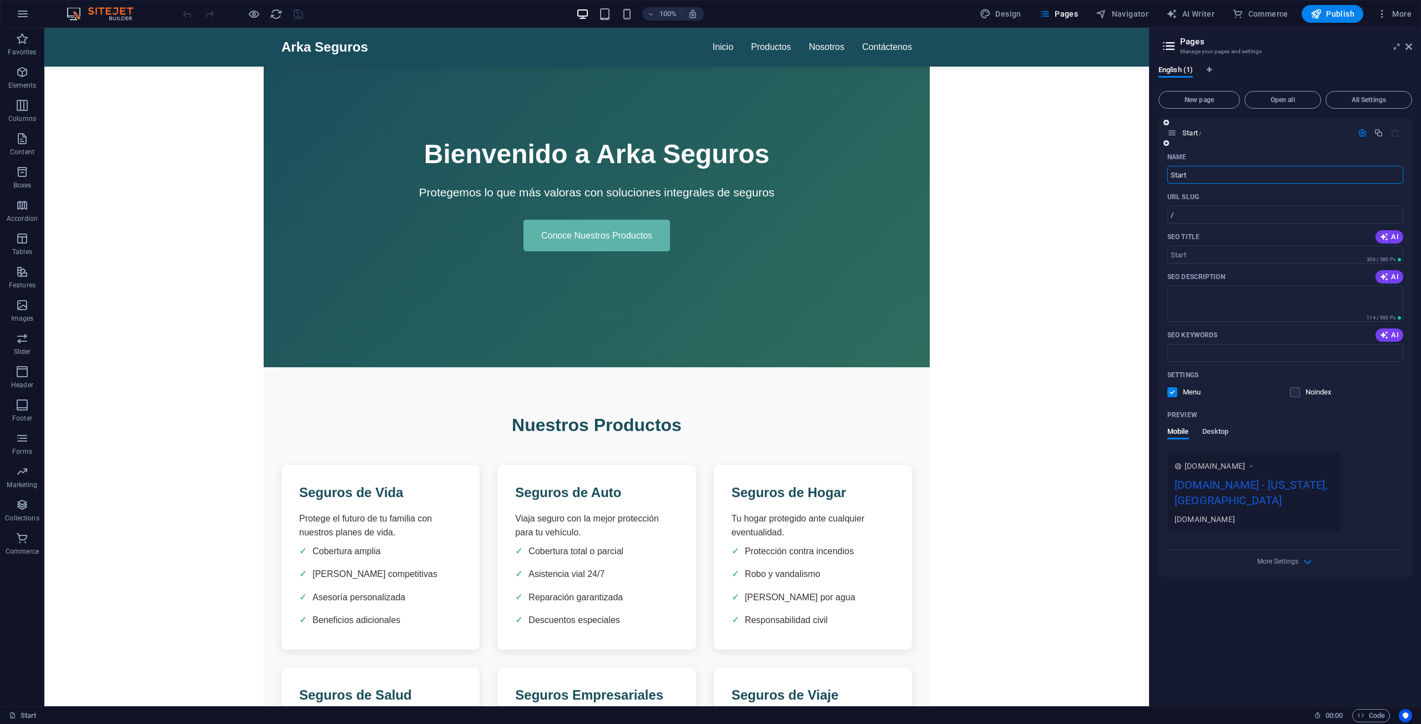
click at [1213, 435] on span "Desktop" at bounding box center [1215, 433] width 27 height 16
click at [1229, 472] on div "[DOMAIN_NAME] - [US_STATE], [GEOGRAPHIC_DATA]" at bounding box center [1284, 474] width 221 height 12
click at [1171, 393] on label at bounding box center [1172, 392] width 10 height 10
click at [0, 0] on input "checkbox" at bounding box center [0, 0] width 0 height 0
click at [1295, 396] on label at bounding box center [1295, 392] width 10 height 10
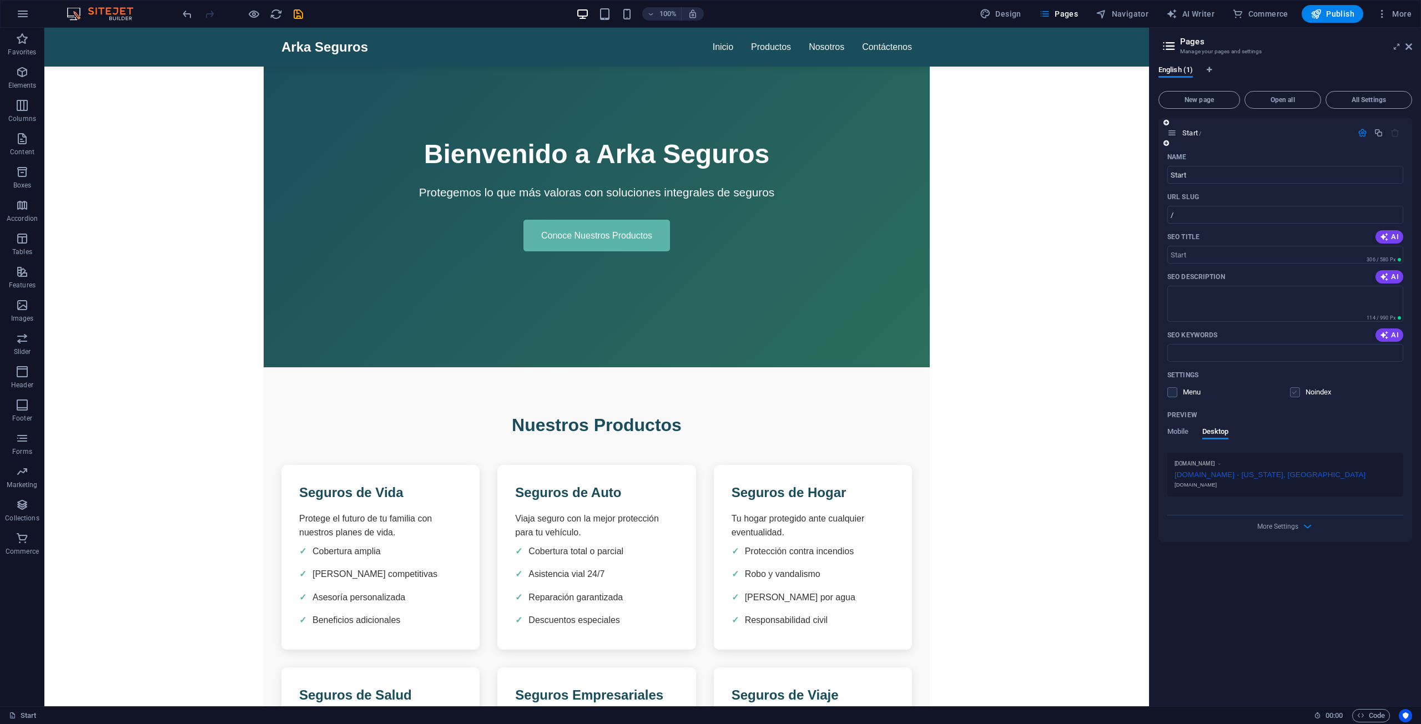
click at [0, 0] on input "checkbox" at bounding box center [0, 0] width 0 height 0
click at [1295, 393] on label at bounding box center [1295, 392] width 10 height 10
click at [0, 0] on input "checkbox" at bounding box center [0, 0] width 0 height 0
click at [1292, 388] on label at bounding box center [1295, 392] width 10 height 10
click at [0, 0] on input "checkbox" at bounding box center [0, 0] width 0 height 0
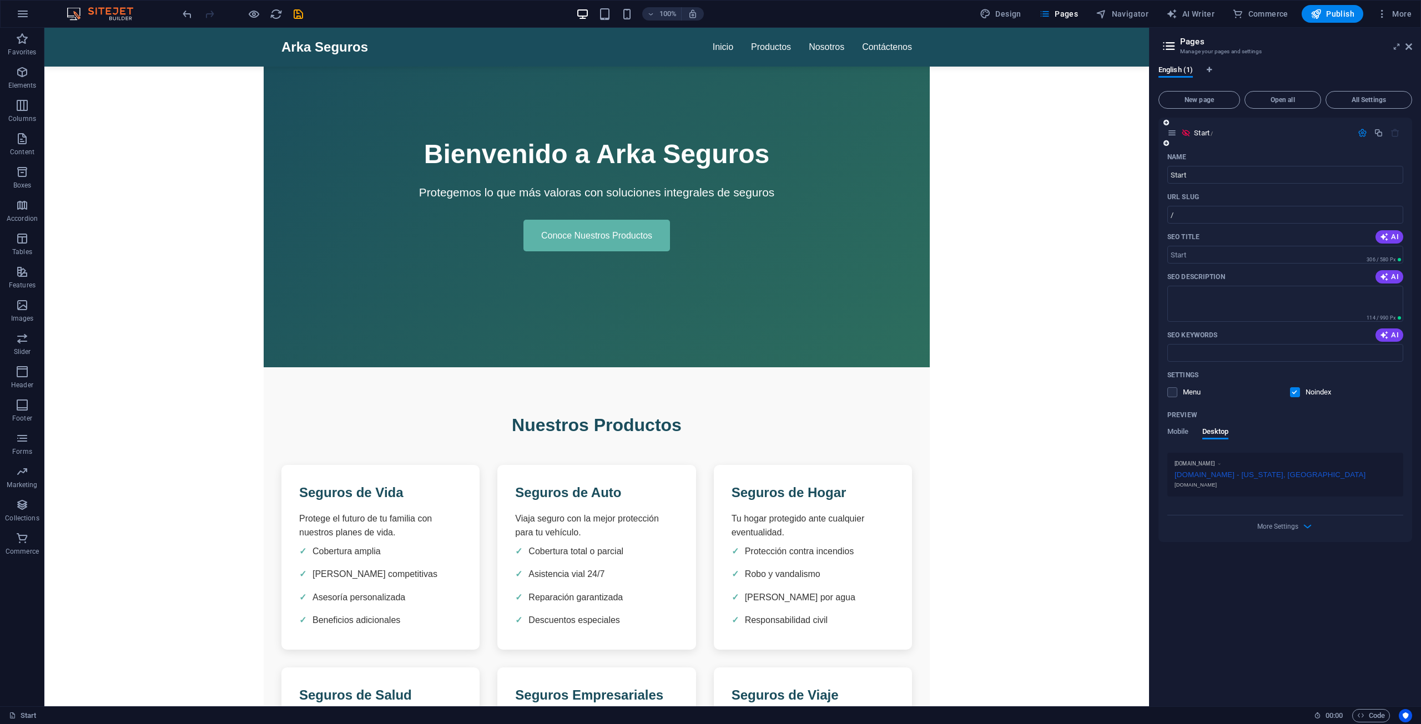
click at [1292, 388] on label at bounding box center [1295, 392] width 10 height 10
click at [0, 0] on input "checkbox" at bounding box center [0, 0] width 0 height 0
click at [1173, 389] on label at bounding box center [1172, 392] width 10 height 10
click at [0, 0] on input "checkbox" at bounding box center [0, 0] width 0 height 0
click at [1172, 395] on label at bounding box center [1172, 392] width 10 height 10
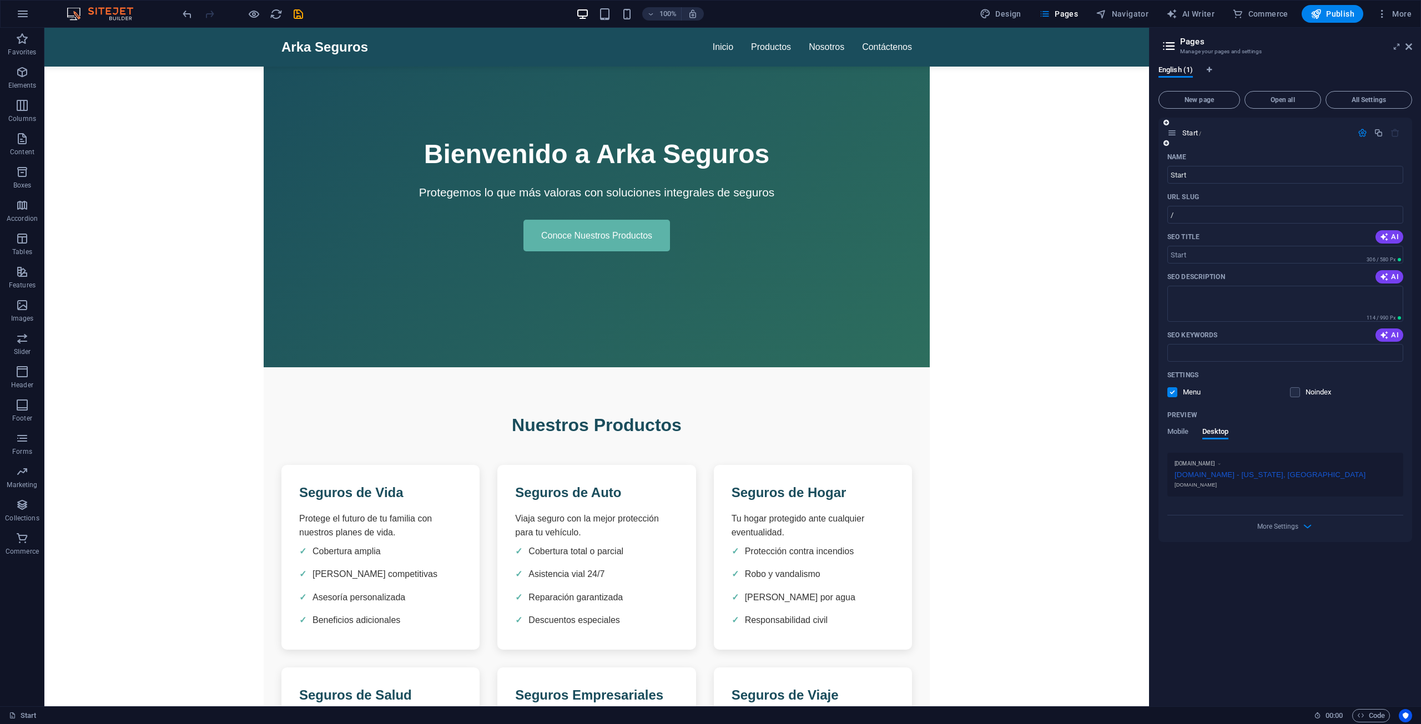
click at [0, 0] on input "checkbox" at bounding box center [0, 0] width 0 height 0
click at [1290, 533] on div "Name Start ​ URL SLUG / ​ SEO Title AI ​ 306 / 580 Px SEO Description AI ​ 114 …" at bounding box center [1285, 345] width 254 height 394
click at [1286, 526] on span "More Settings" at bounding box center [1277, 527] width 41 height 8
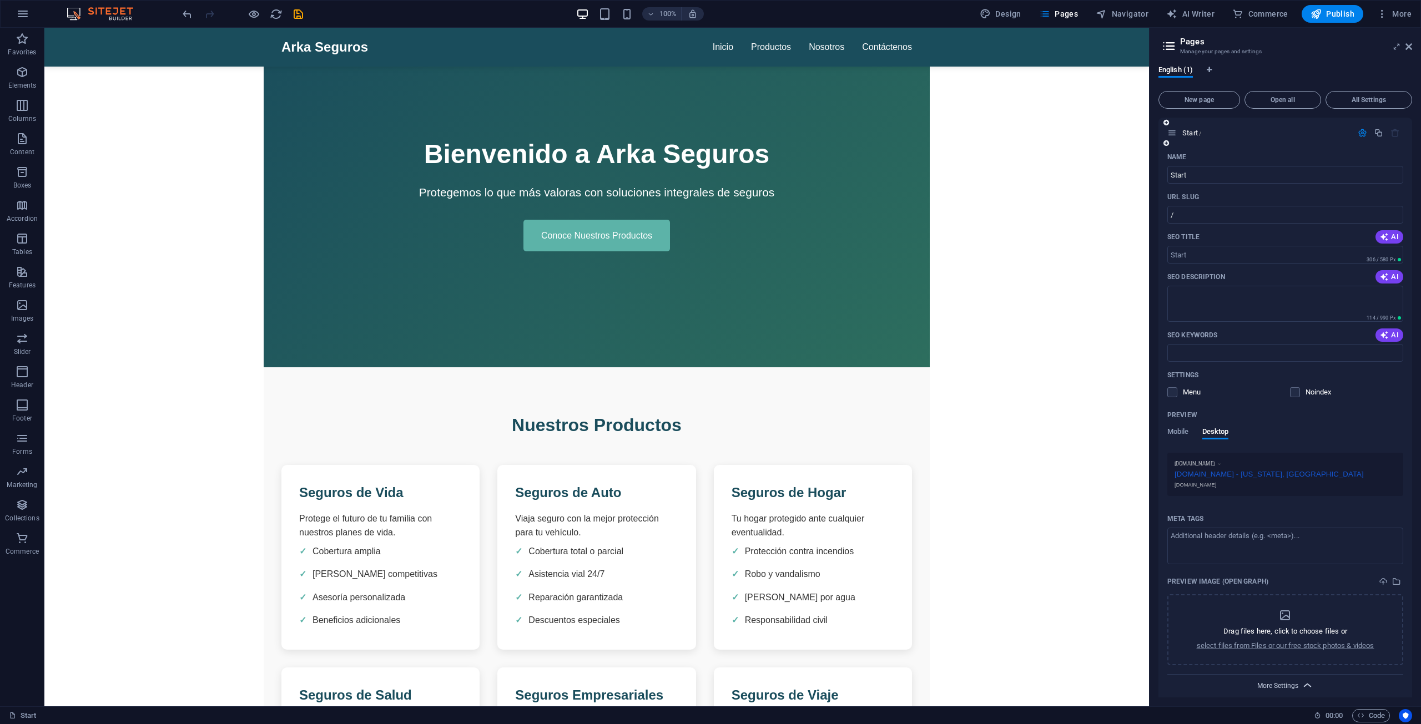
scroll to position [8, 0]
click at [1219, 530] on textarea "Meta tags ​" at bounding box center [1285, 537] width 236 height 36
click at [1362, 130] on icon "button" at bounding box center [1361, 132] width 9 height 9
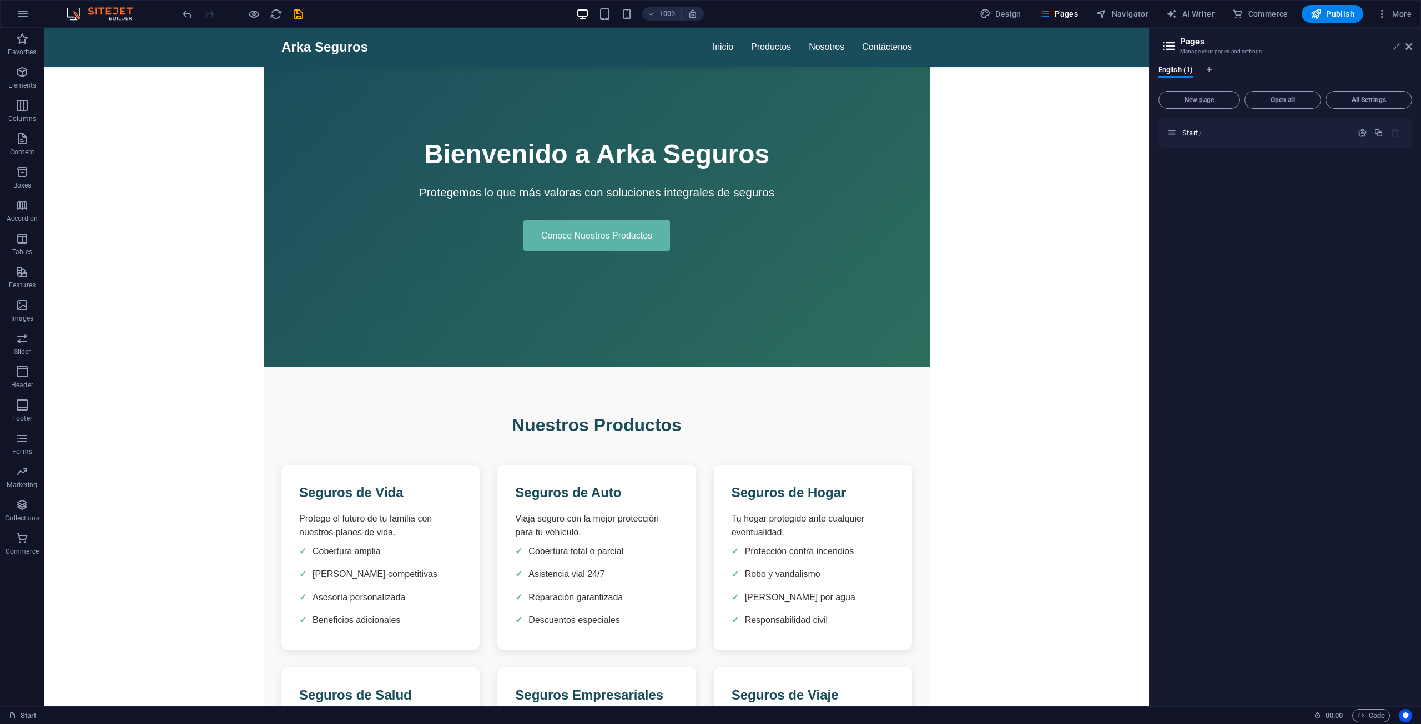
click at [1280, 205] on div "Start /" at bounding box center [1285, 408] width 254 height 580
click at [294, 18] on icon "save" at bounding box center [298, 14] width 13 height 13
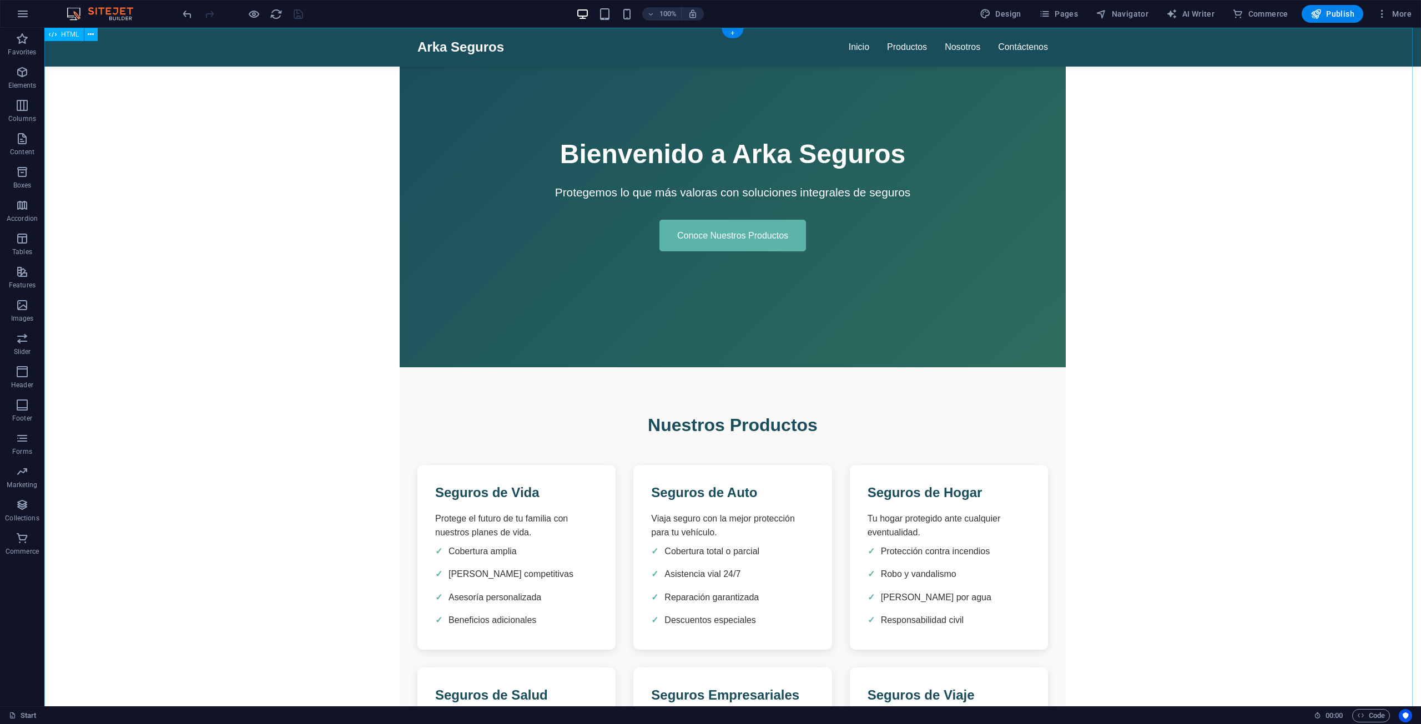
click at [91, 35] on icon at bounding box center [91, 35] width 6 height 12
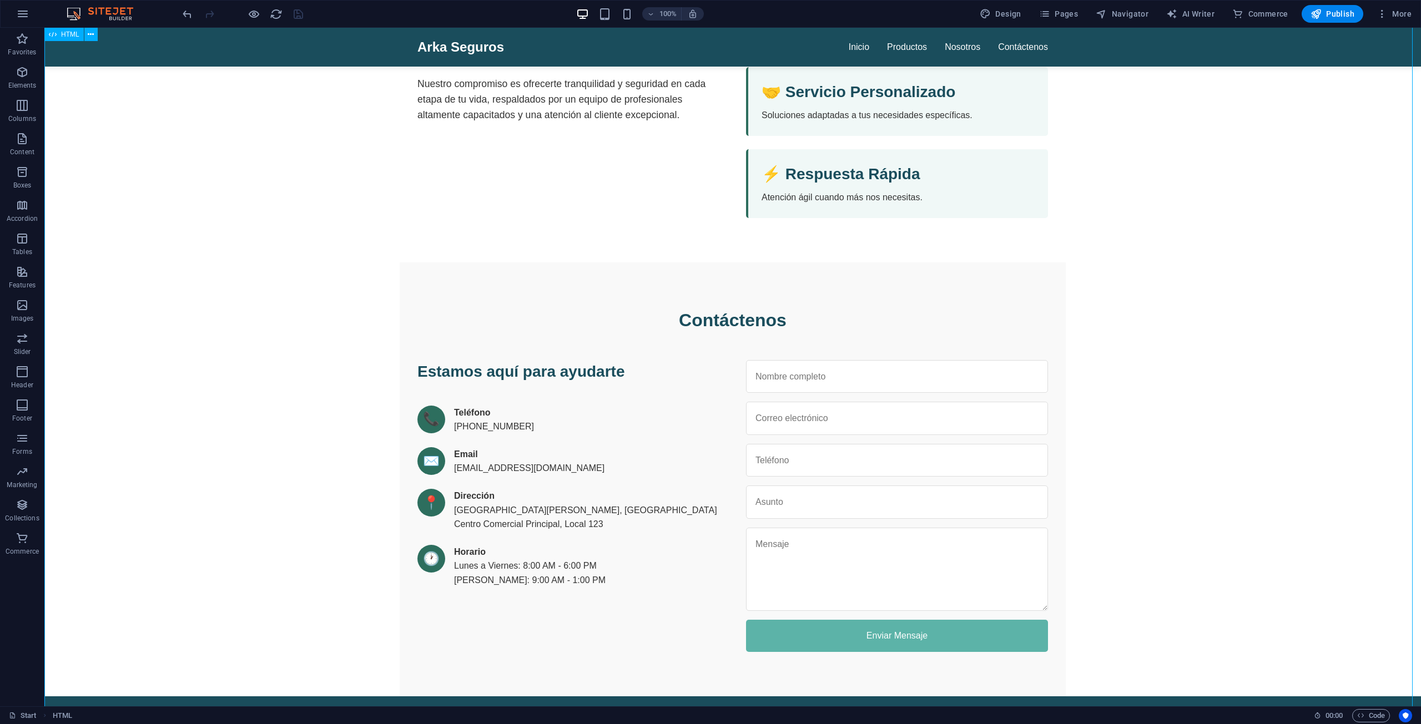
scroll to position [1159, 0]
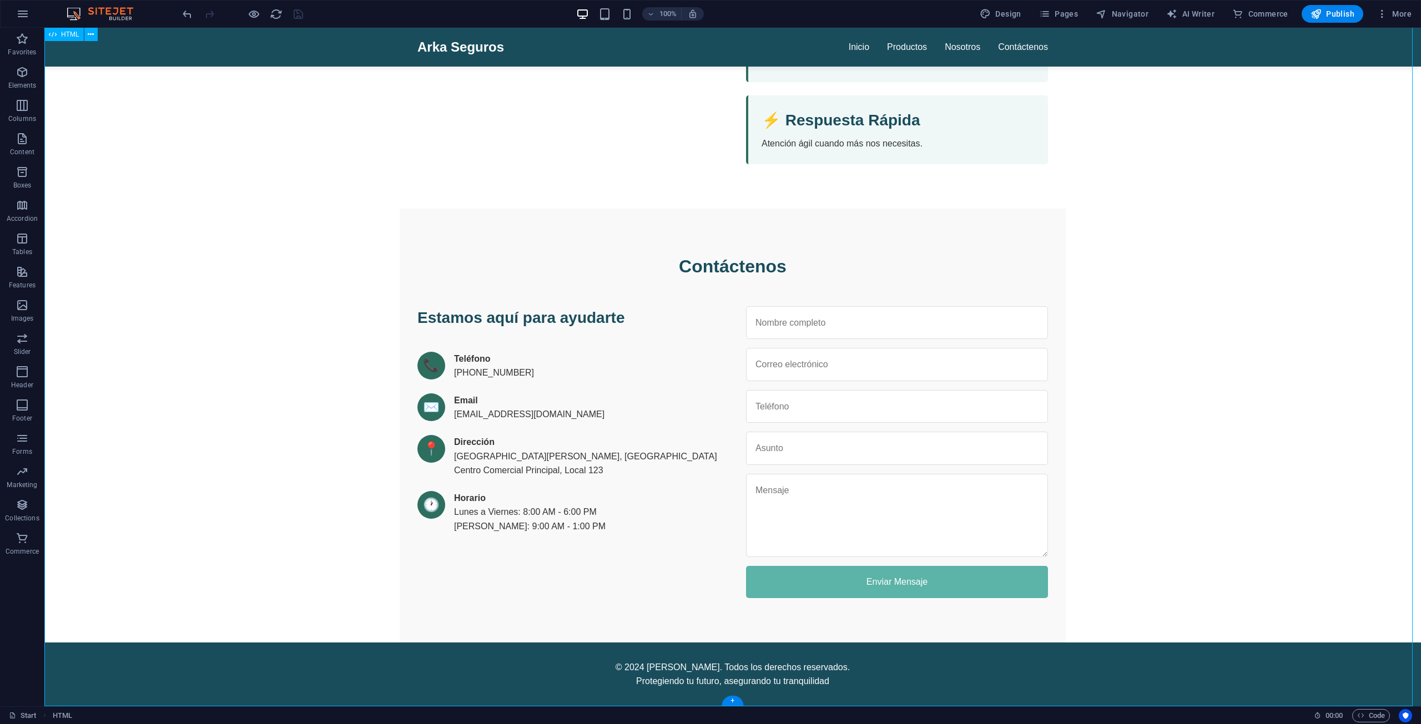
click at [92, 33] on icon at bounding box center [91, 35] width 6 height 12
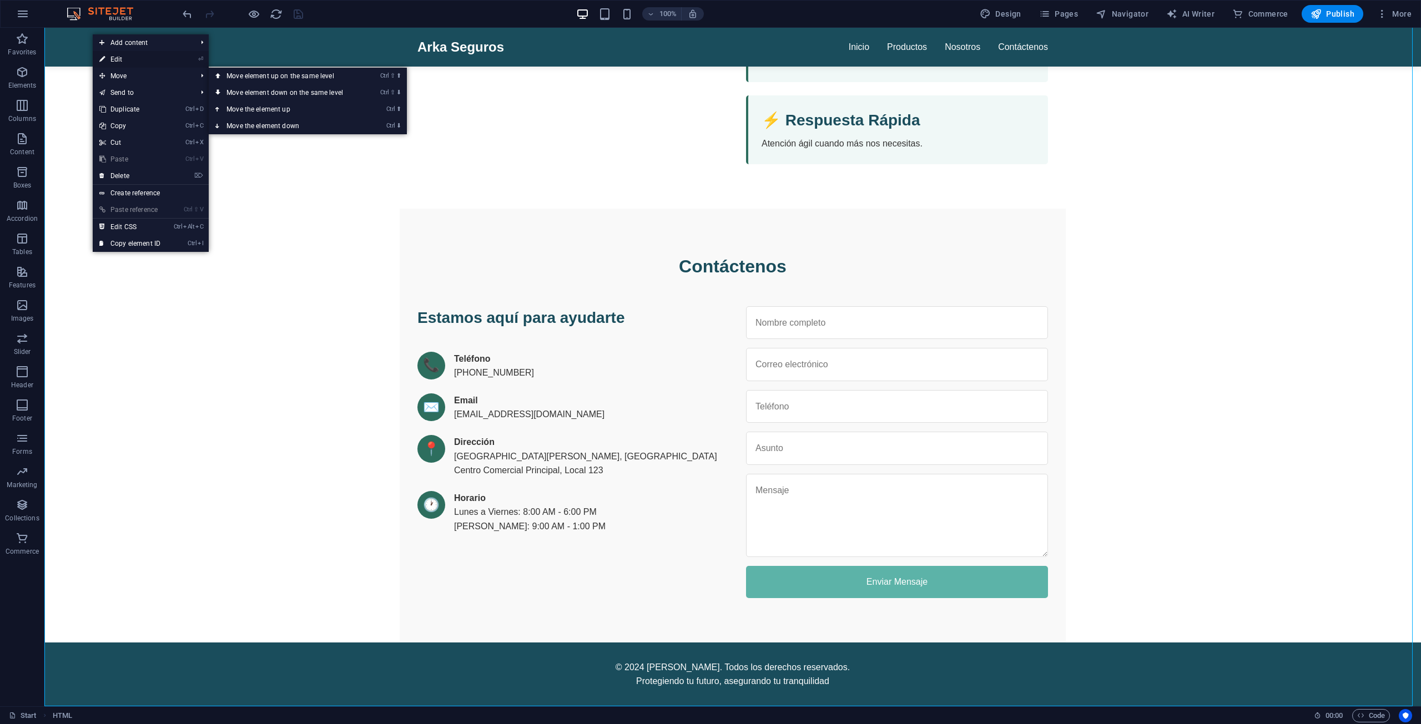
click at [117, 59] on link "⏎ Edit" at bounding box center [130, 59] width 74 height 17
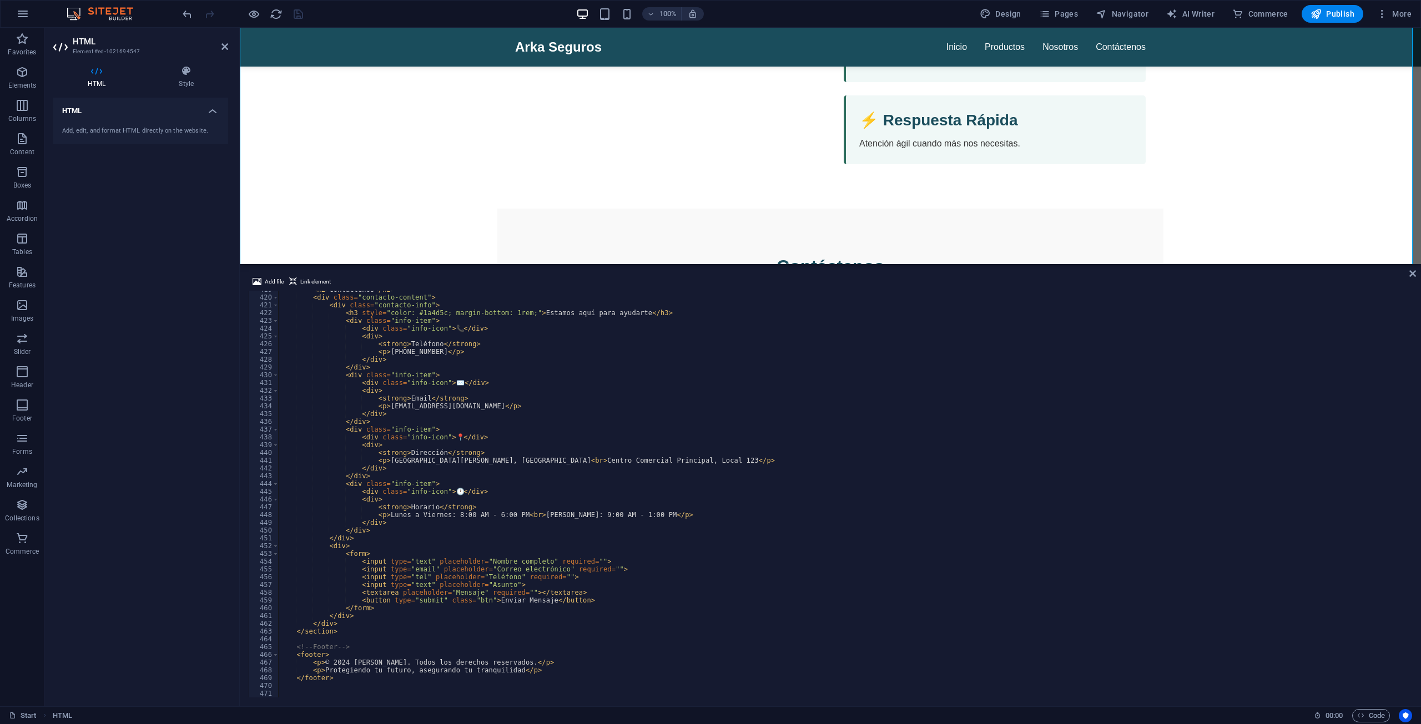
scroll to position [3253, 0]
click at [509, 519] on div "< h2 > Contáctenos </ h2 > < div class = "contacto-content" > < div class = "co…" at bounding box center [844, 497] width 1132 height 422
click at [510, 513] on div "< h2 > Contáctenos </ h2 > < div class = "contacto-content" > < div class = "co…" at bounding box center [844, 497] width 1132 height 422
click at [443, 432] on div "< h2 > Contáctenos </ h2 > < div class = "contacto-content" > < div class = "co…" at bounding box center [844, 497] width 1132 height 422
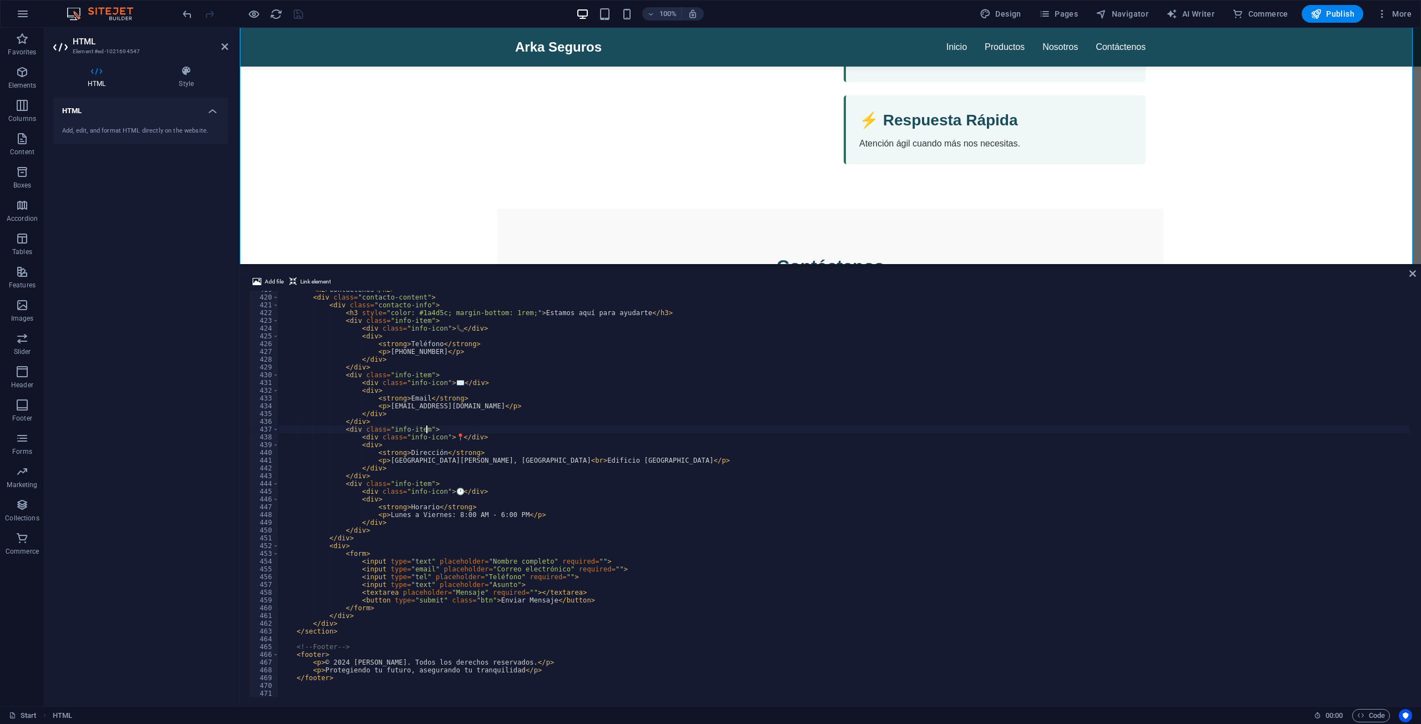
scroll to position [0, 11]
drag, startPoint x: 400, startPoint y: 352, endPoint x: 433, endPoint y: 352, distance: 33.3
click at [433, 352] on div "< h2 > Contáctenos </ h2 > < div class = "contacto-content" > < div class = "co…" at bounding box center [844, 497] width 1132 height 422
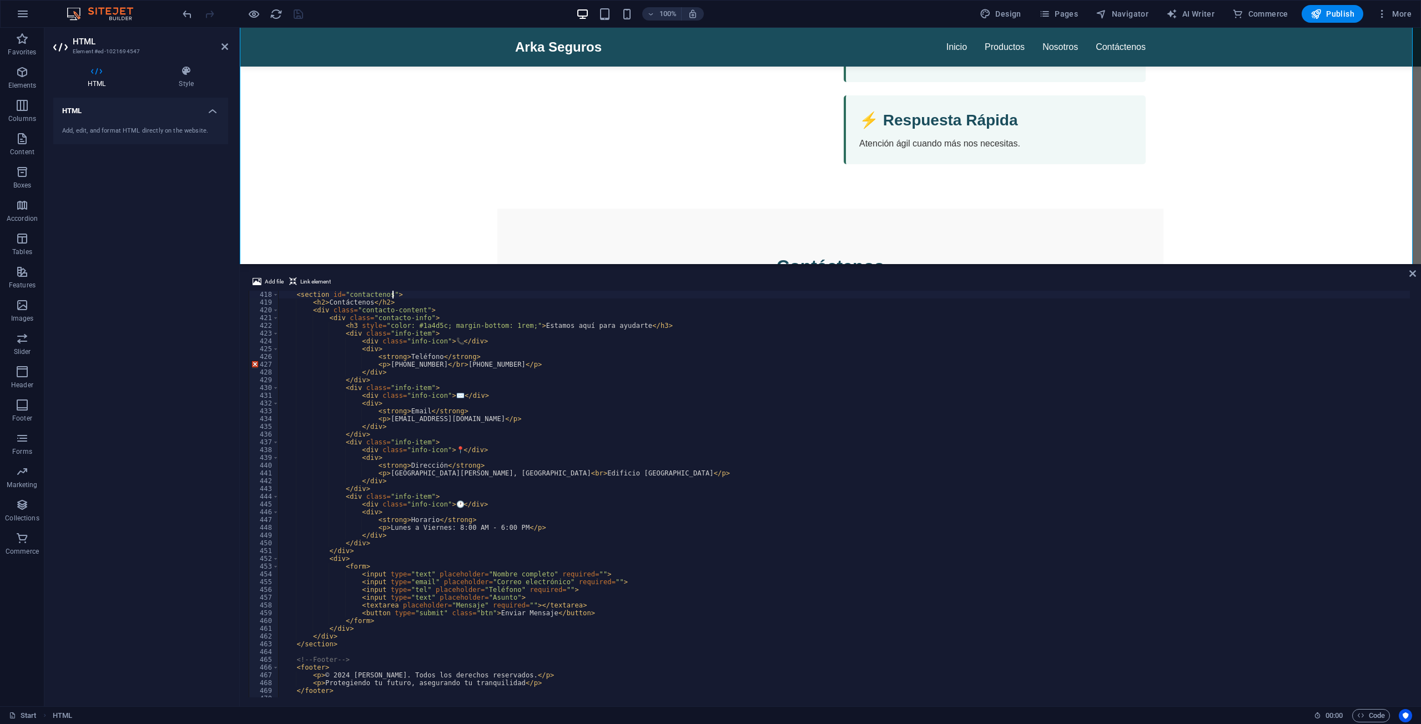
type textarea "<!-- Sección Contacto -->"
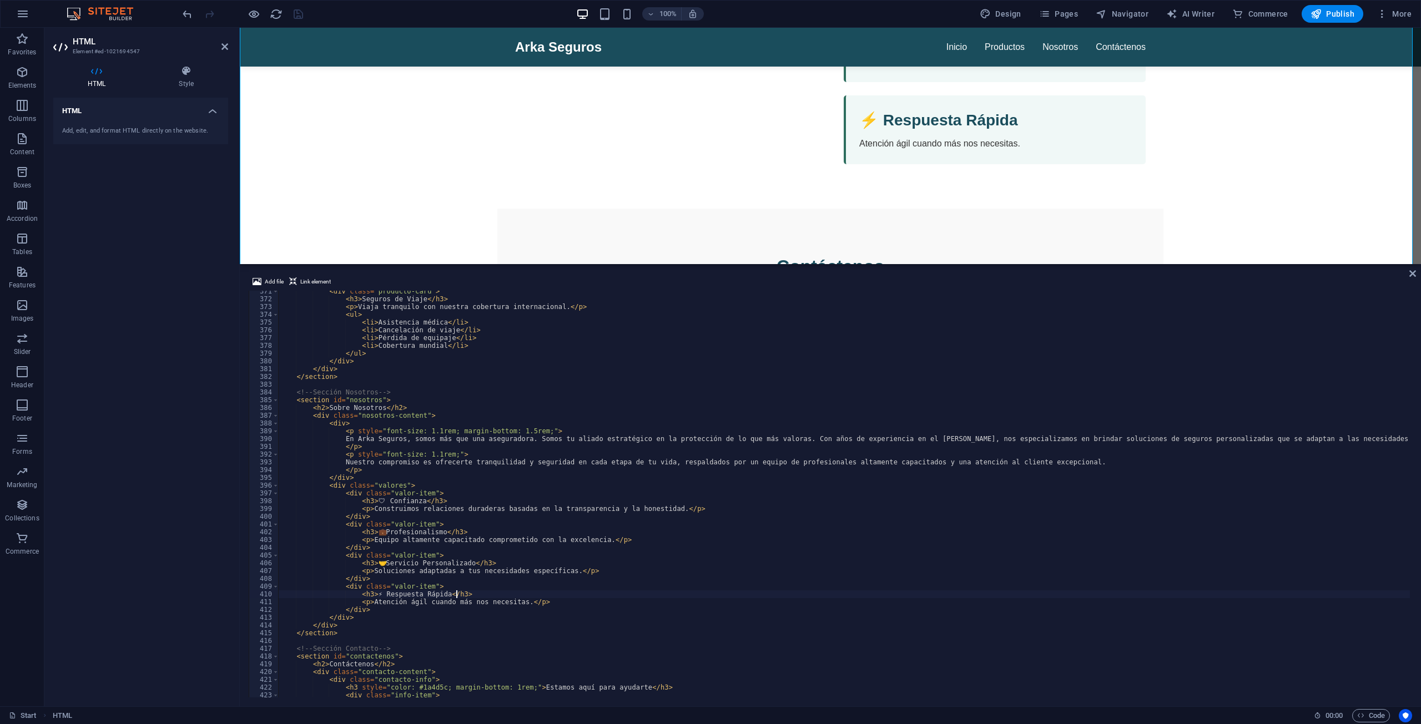
scroll to position [2878, 0]
drag, startPoint x: 432, startPoint y: 343, endPoint x: 434, endPoint y: 359, distance: 15.7
click at [432, 344] on div "< div class = "producto-card" > < h3 > Seguros de Viaje </ h3 > < p > Viaja tra…" at bounding box center [844, 498] width 1132 height 422
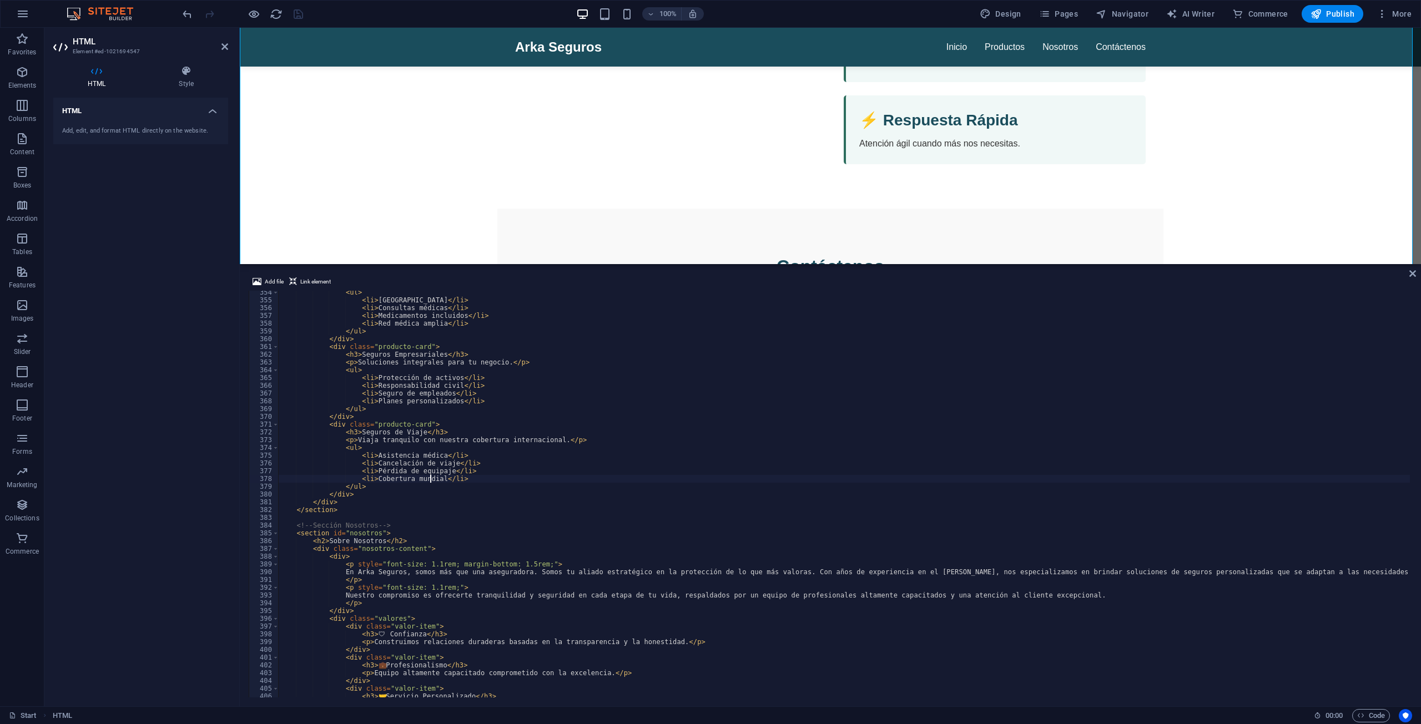
scroll to position [2645, 0]
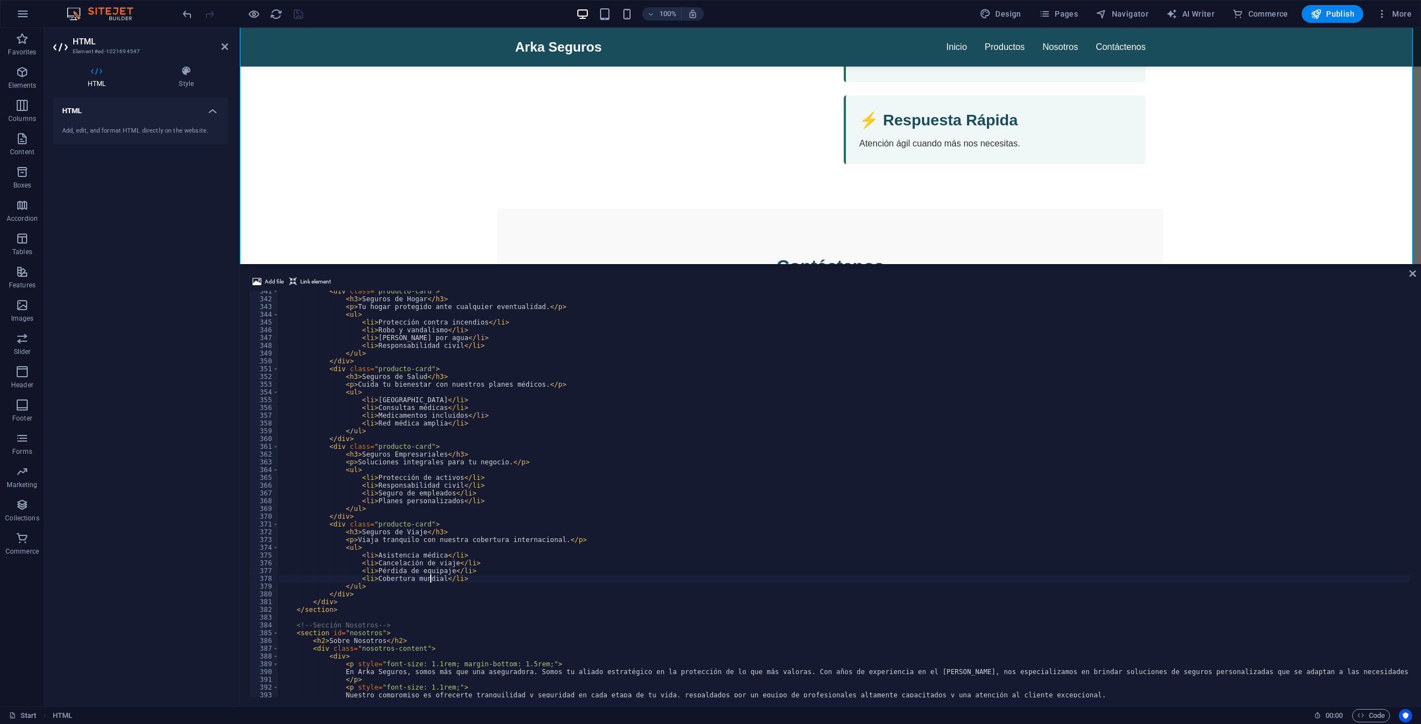
type textarea "<li>Cobertura mundial</li>"
click at [295, 18] on div at bounding box center [242, 14] width 124 height 18
click at [296, 14] on icon "save" at bounding box center [298, 14] width 13 height 13
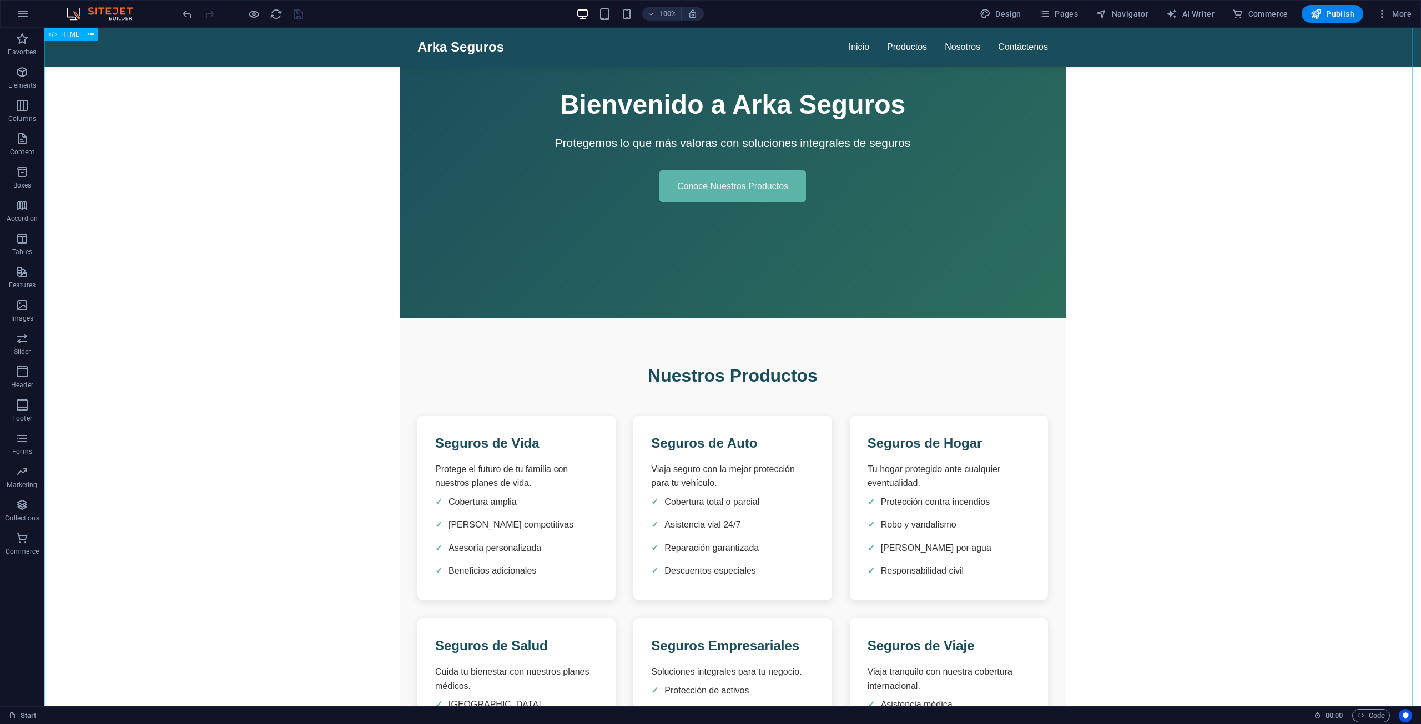
scroll to position [0, 0]
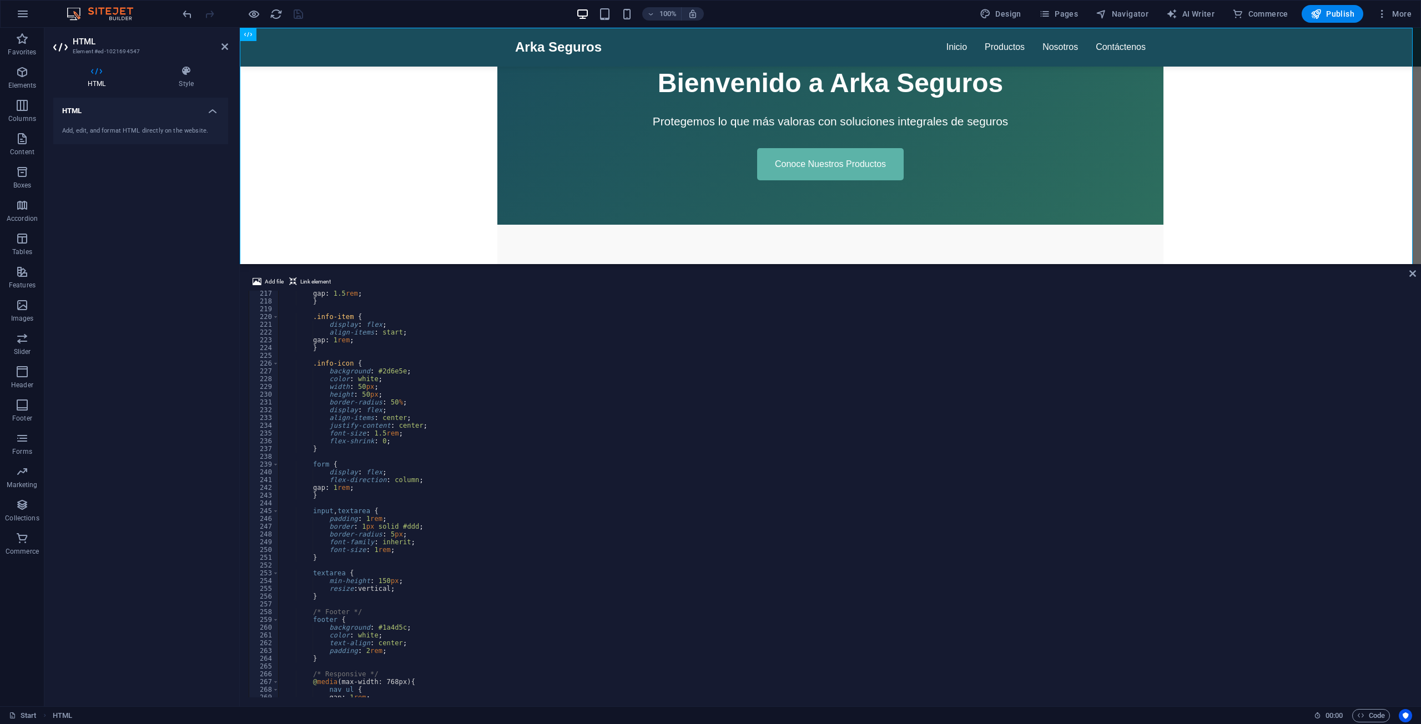
scroll to position [1579, 0]
click at [1330, 16] on span "Publish" at bounding box center [1332, 13] width 44 height 11
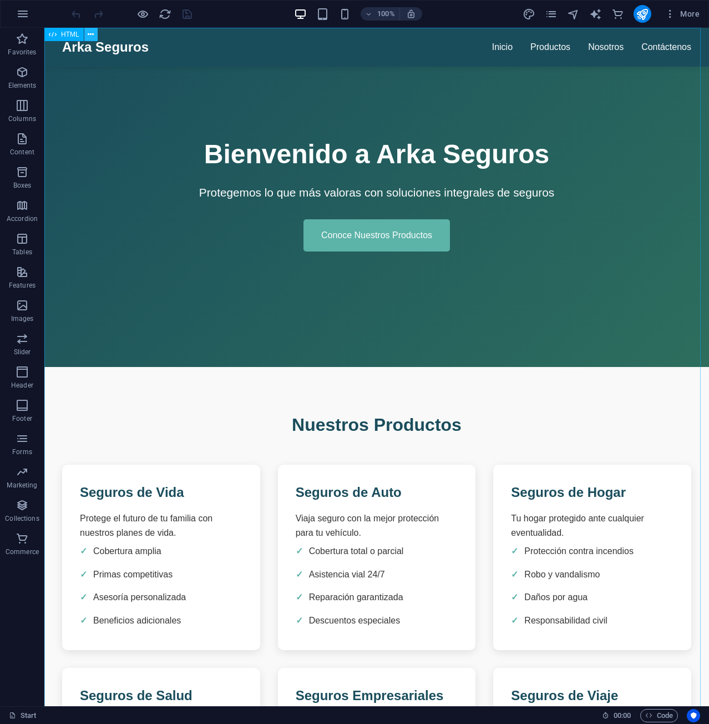
click at [92, 39] on icon at bounding box center [91, 35] width 6 height 12
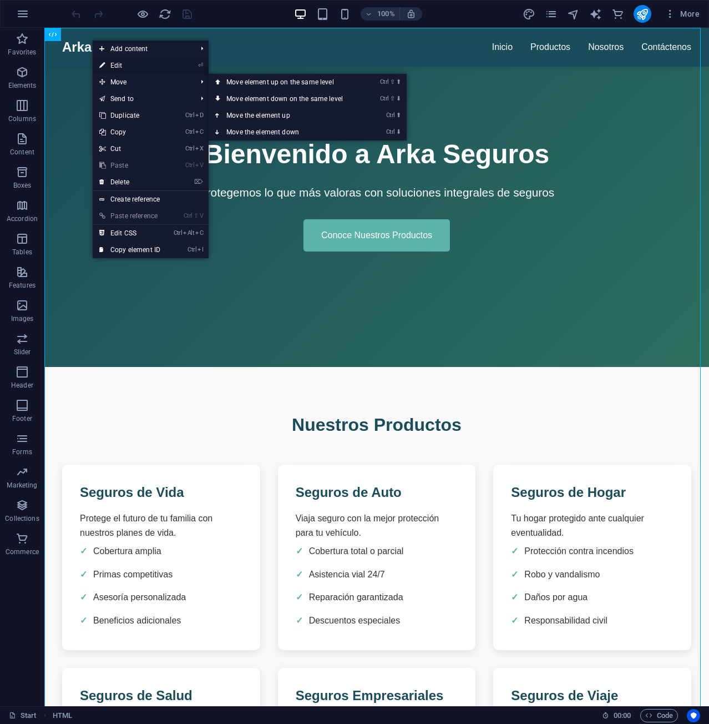
click at [120, 63] on link "⏎ Edit" at bounding box center [130, 65] width 74 height 17
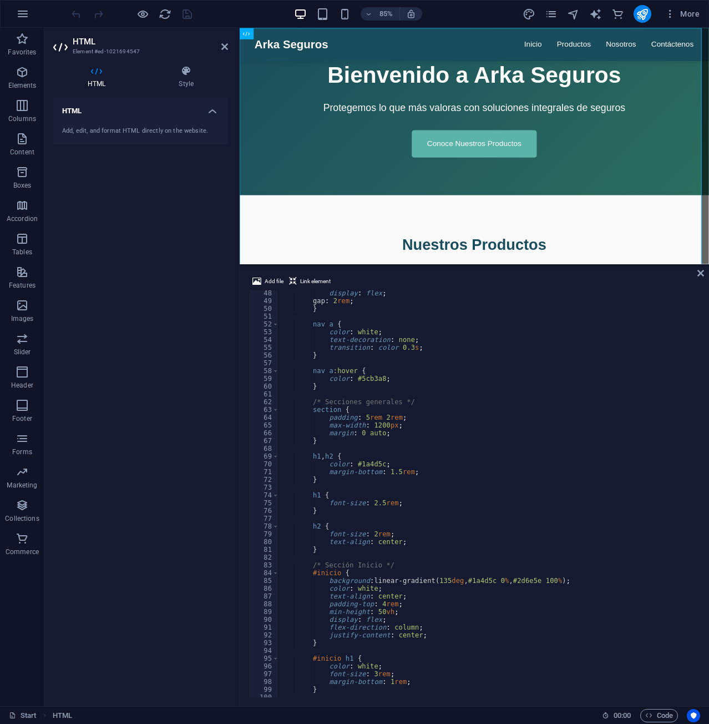
scroll to position [566, 0]
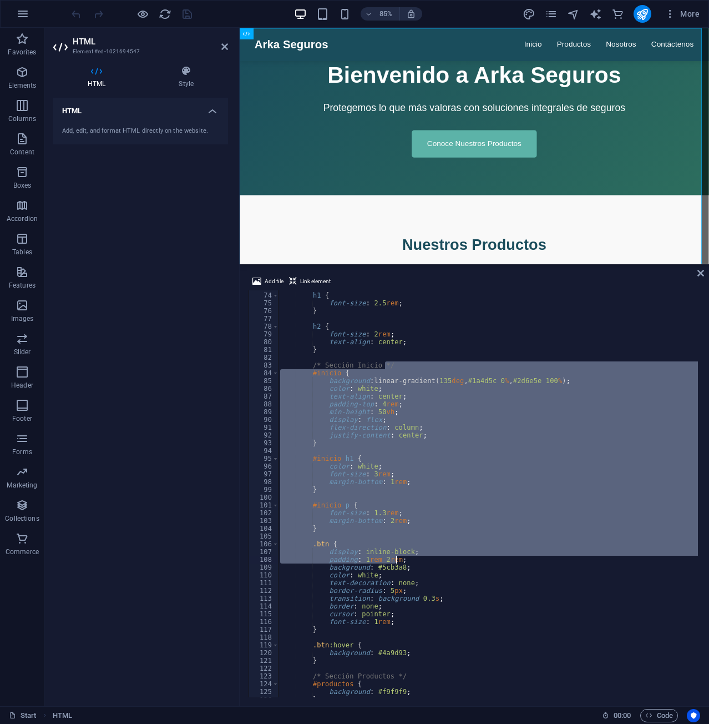
drag, startPoint x: 698, startPoint y: 392, endPoint x: 699, endPoint y: 562, distance: 170.4
click at [699, 562] on div at bounding box center [697, 492] width 5 height 405
click at [635, 467] on div "h1 { font-size : 2.5 rem ; } h2 { font-size : 2 rem ; text-align : center ; } /…" at bounding box center [488, 493] width 420 height 407
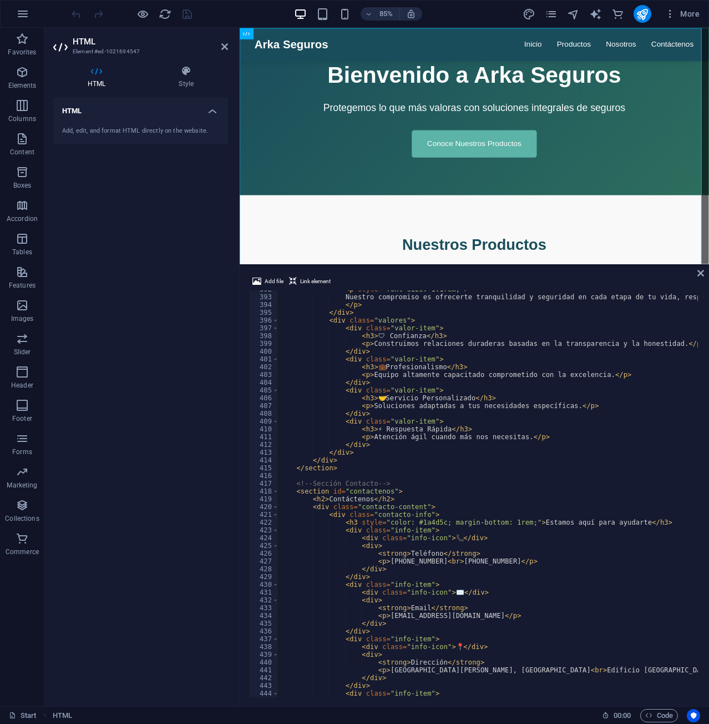
scroll to position [3143, 0]
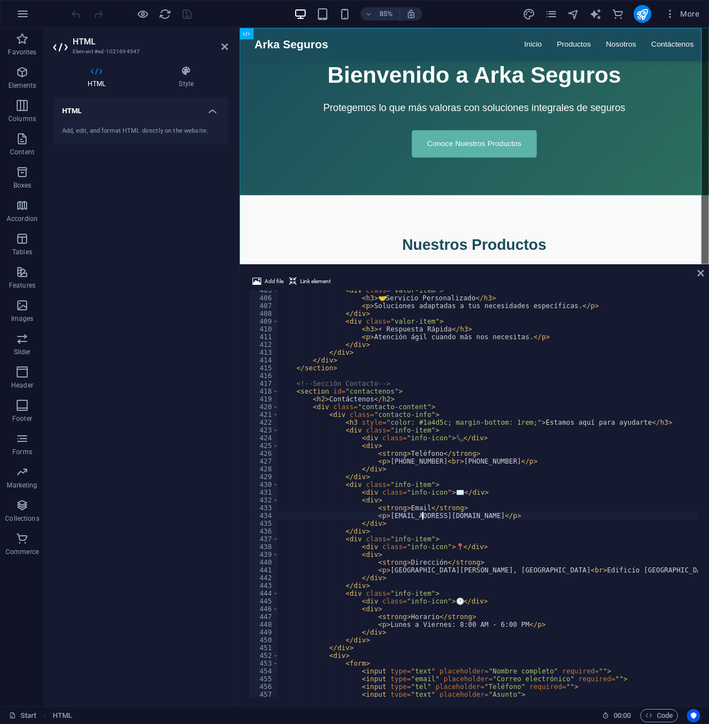
type textarea "<div class="info-icon">✉️</div>"
click at [193, 17] on div at bounding box center [131, 14] width 124 height 18
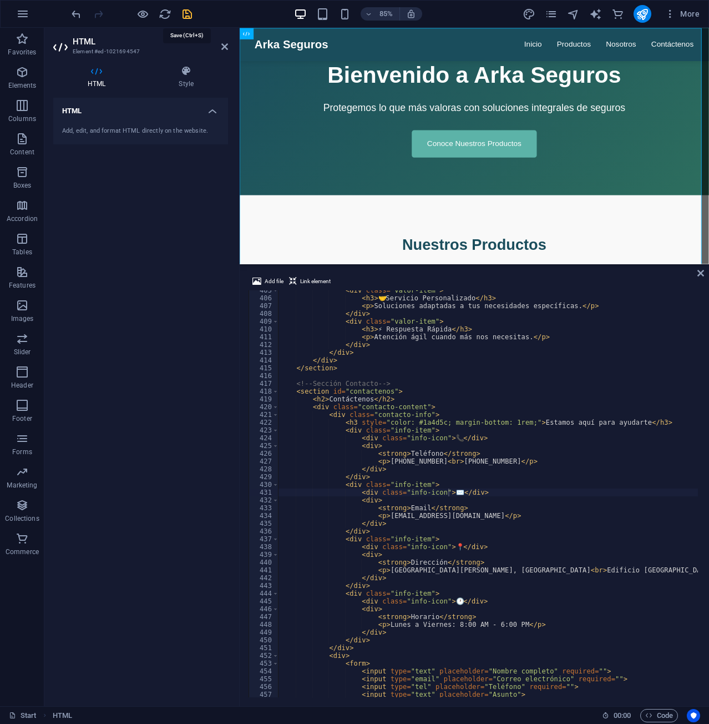
click at [193, 15] on icon "save" at bounding box center [187, 14] width 13 height 13
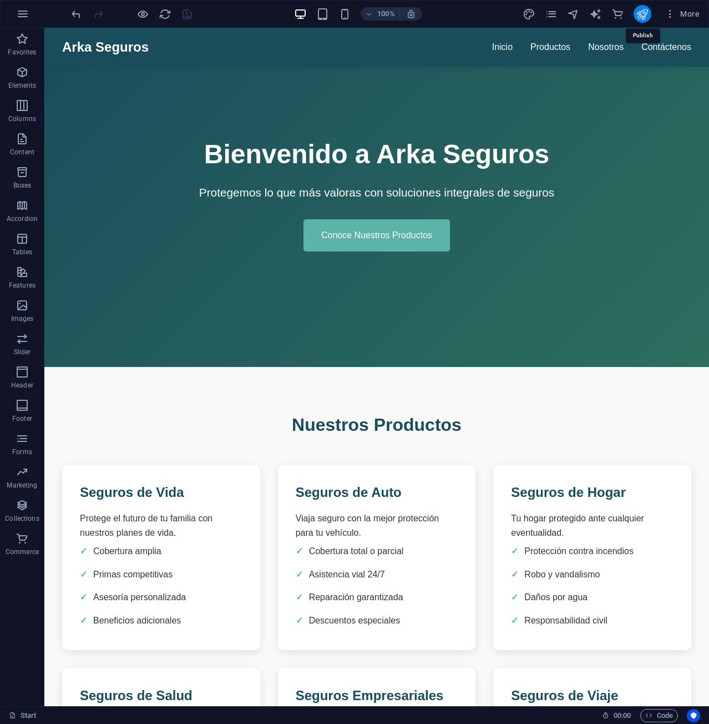
click at [643, 14] on icon "publish" at bounding box center [642, 14] width 13 height 13
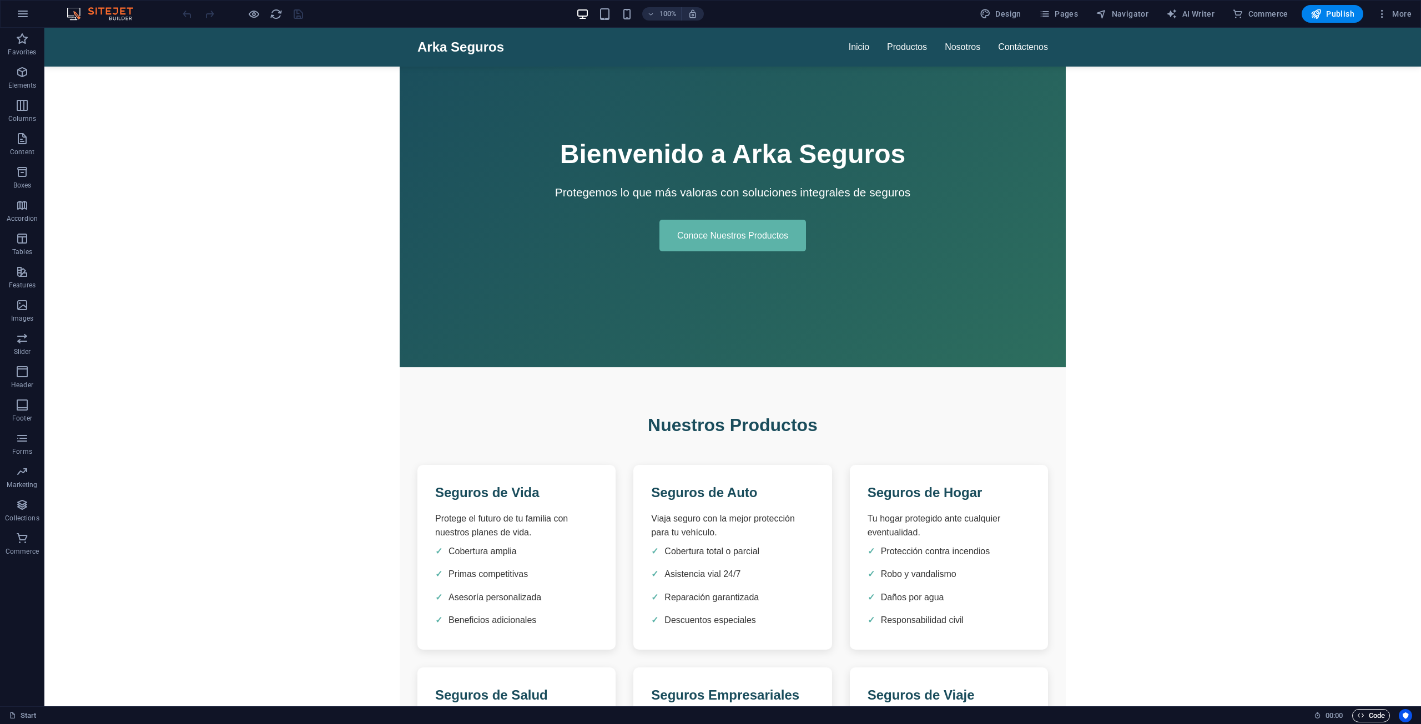
click at [709, 712] on span "Code" at bounding box center [1371, 715] width 28 height 13
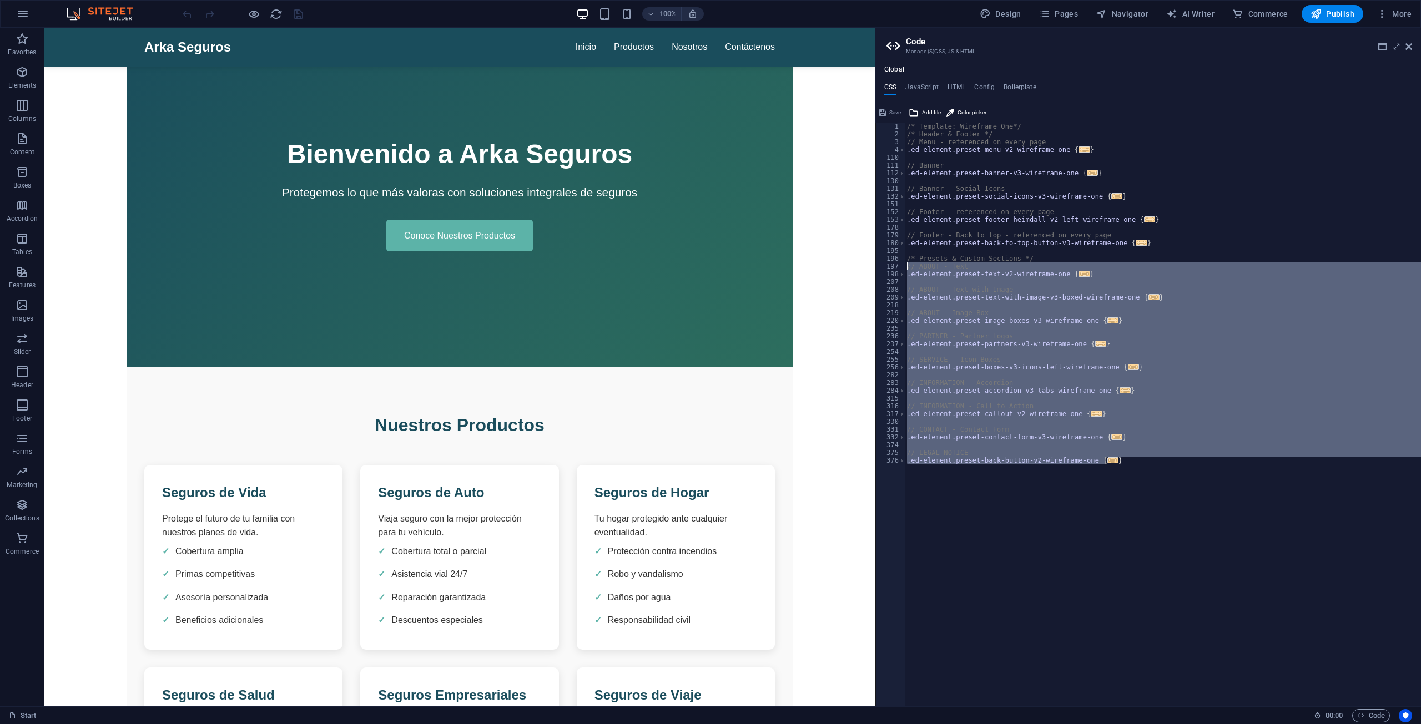
drag, startPoint x: 1164, startPoint y: 492, endPoint x: 872, endPoint y: 122, distance: 471.5
type textarea "// ABOUT - Text .ed-element.preset-text-v2-wireframe-one {"
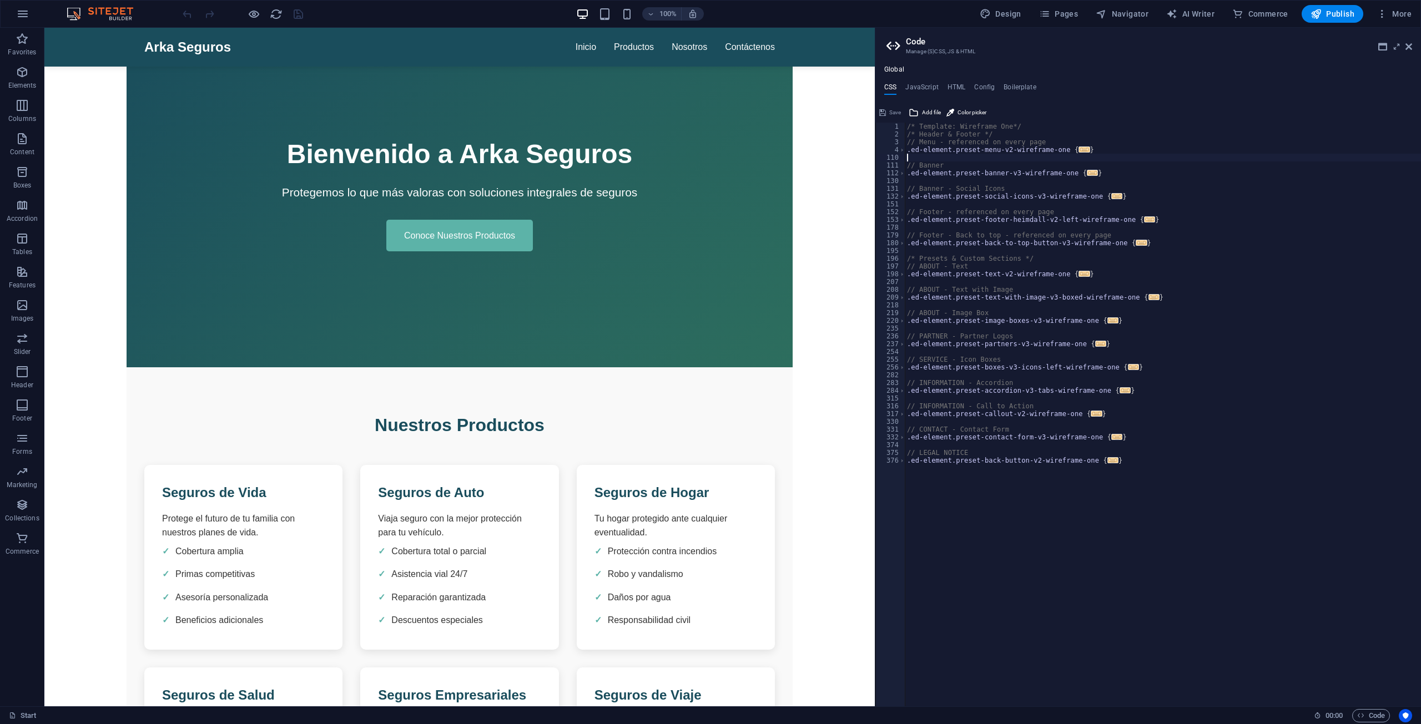
click at [709, 155] on div "/* Template: Wireframe One*/ /* Header & Footer */ // Menu - referenced on ever…" at bounding box center [1163, 422] width 516 height 599
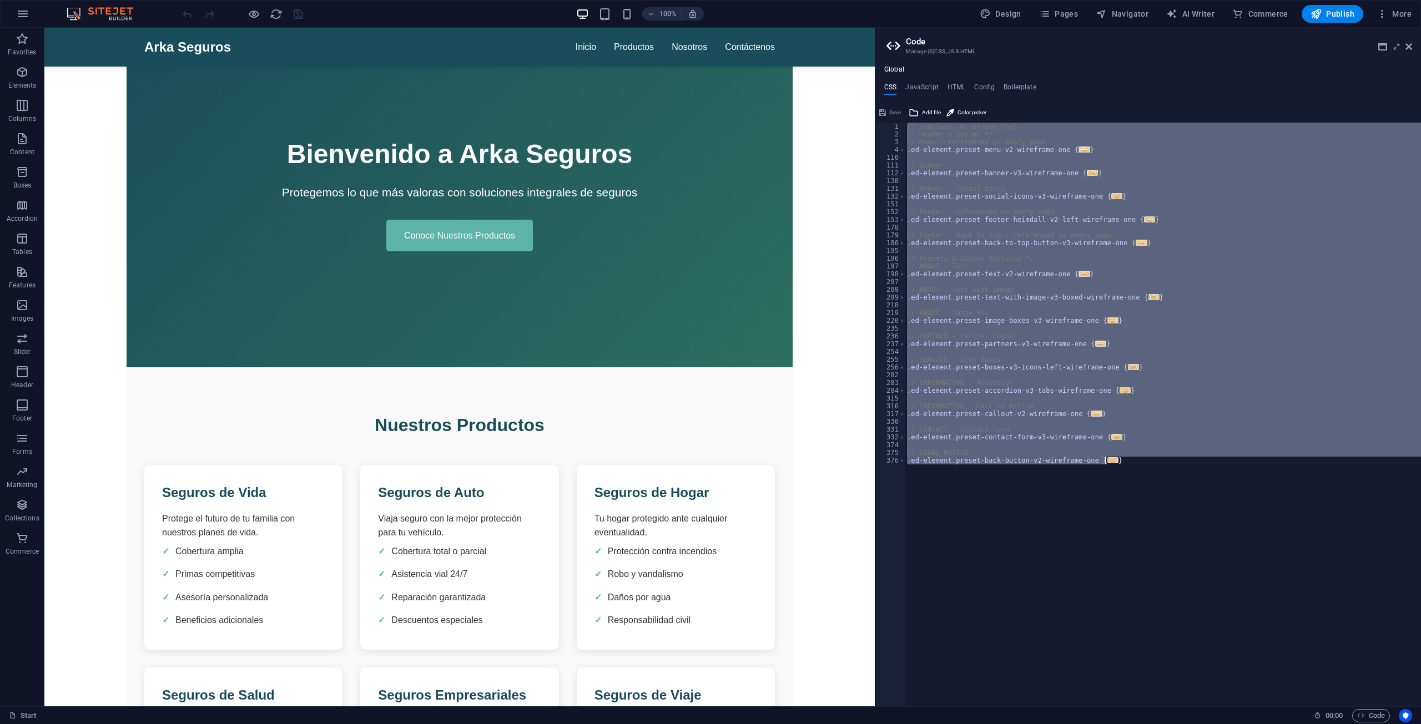
drag, startPoint x: 906, startPoint y: 123, endPoint x: 1122, endPoint y: 466, distance: 405.0
click at [709, 466] on div "/* Template: Wireframe One*/ /* Header & Footer */ // Menu - referenced on ever…" at bounding box center [1163, 422] width 516 height 599
type textarea "); }"
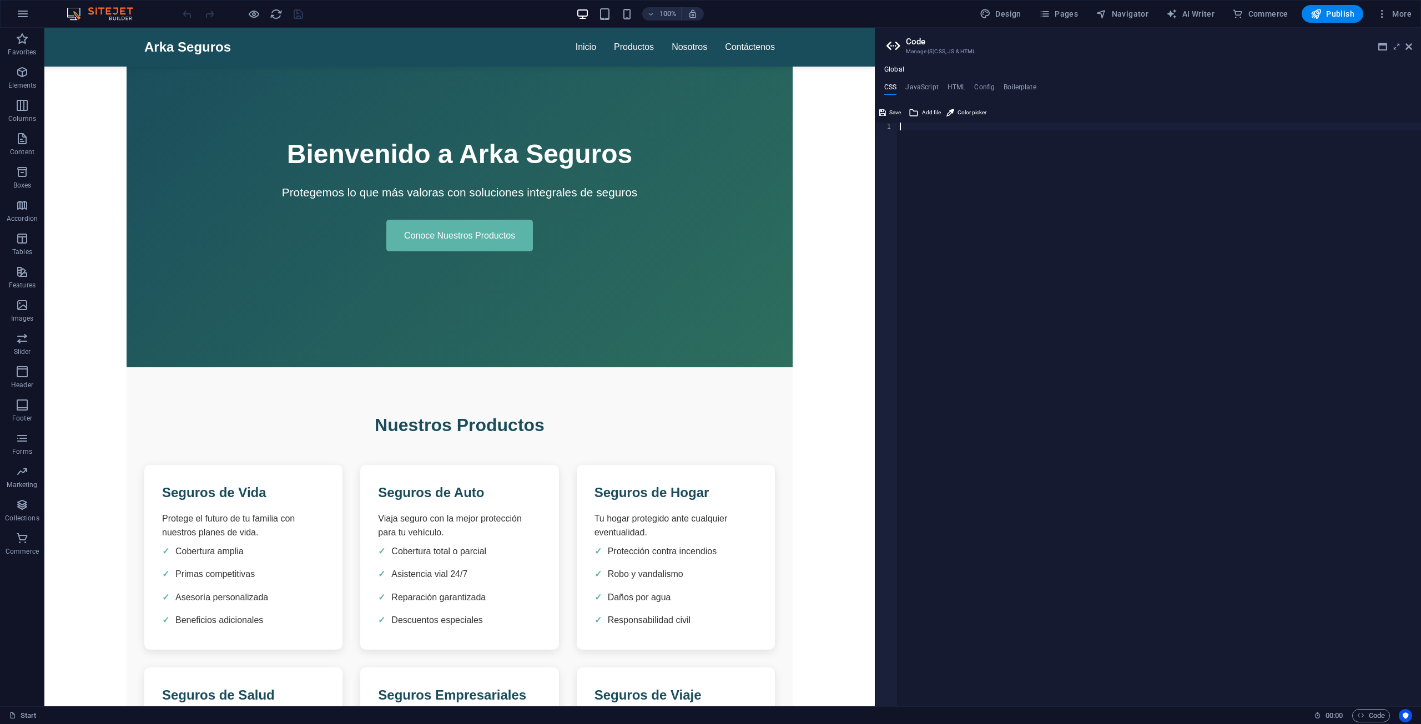
click at [709, 231] on div at bounding box center [1158, 422] width 523 height 599
click at [709, 91] on h4 "JavaScript" at bounding box center [921, 89] width 33 height 12
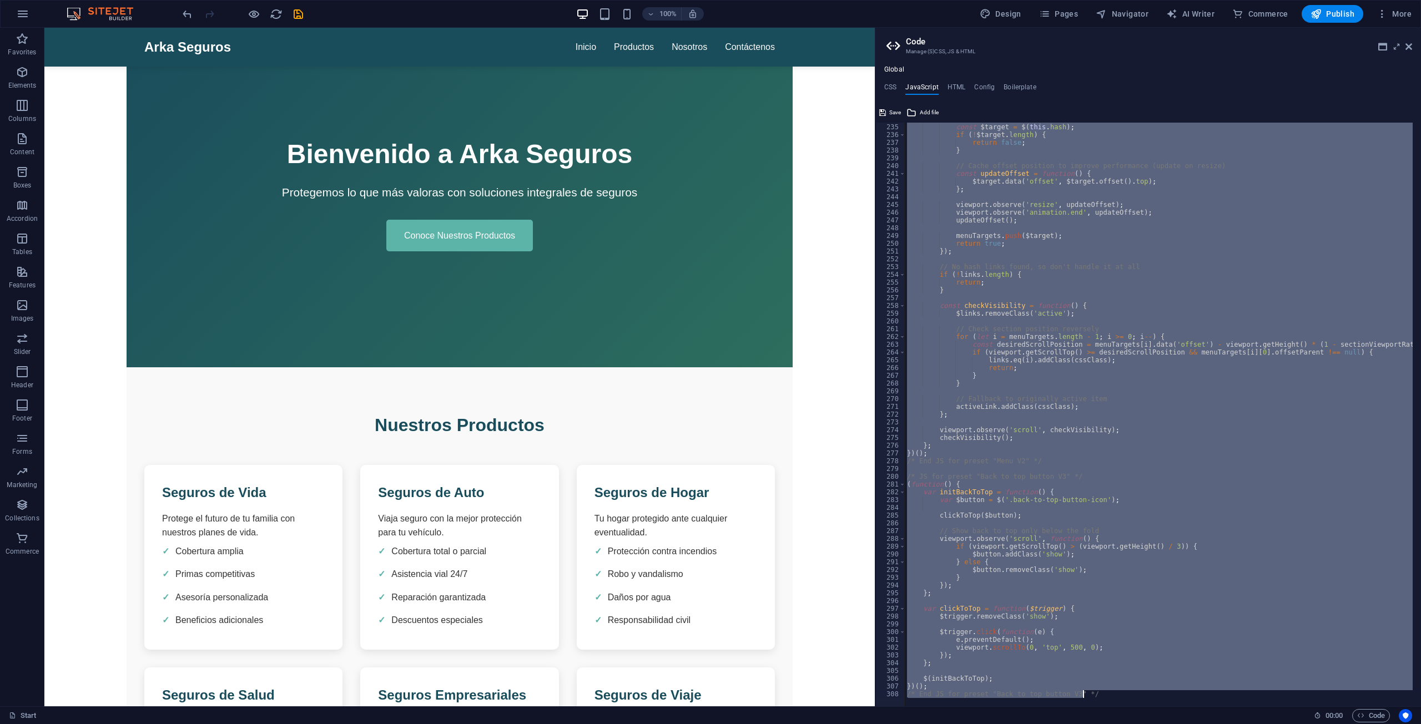
scroll to position [1817, 0]
drag, startPoint x: 905, startPoint y: 127, endPoint x: 1412, endPoint y: 750, distance: 803.6
click at [709, 723] on html "[DOMAIN_NAME] Start Favorites Elements Columns Content Boxes Accordion Tables F…" at bounding box center [710, 362] width 1421 height 724
type textarea "/"
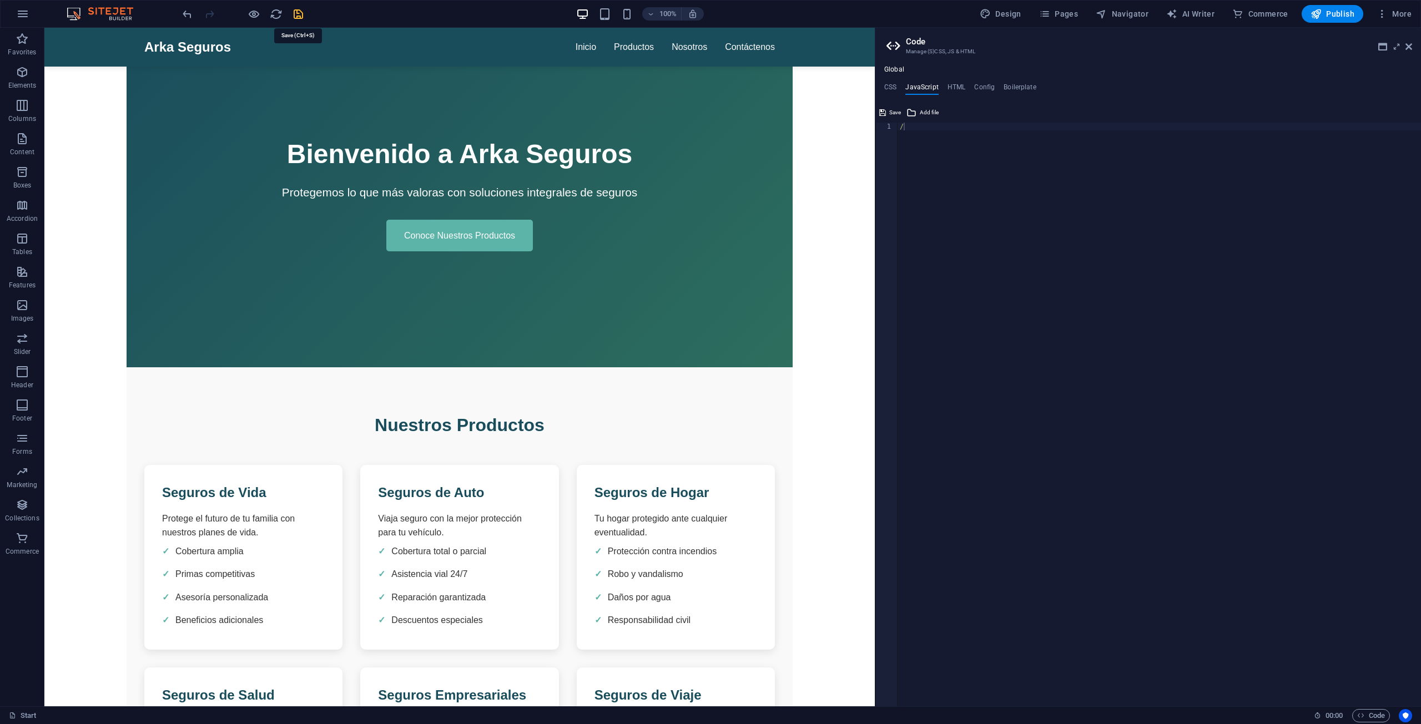
click at [299, 13] on icon "save" at bounding box center [298, 14] width 13 height 13
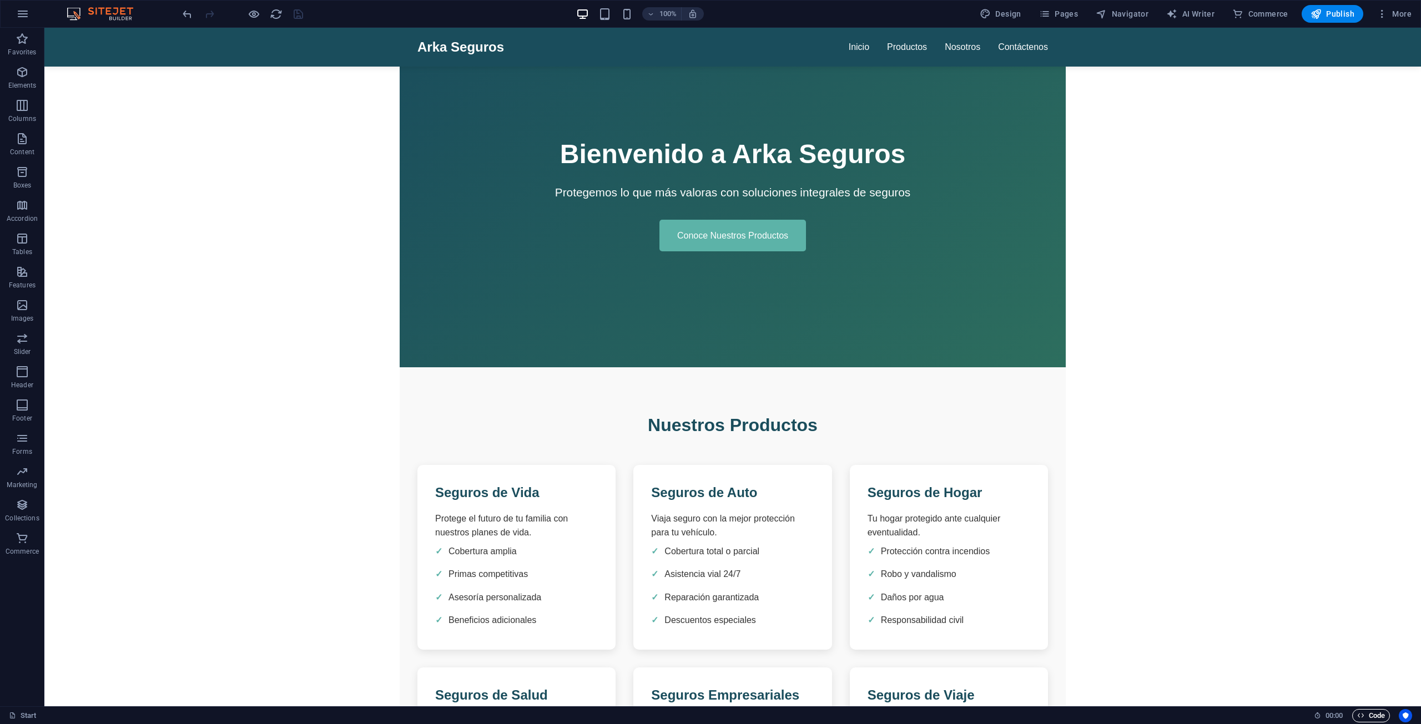
click at [709, 711] on span "Code" at bounding box center [1371, 715] width 28 height 13
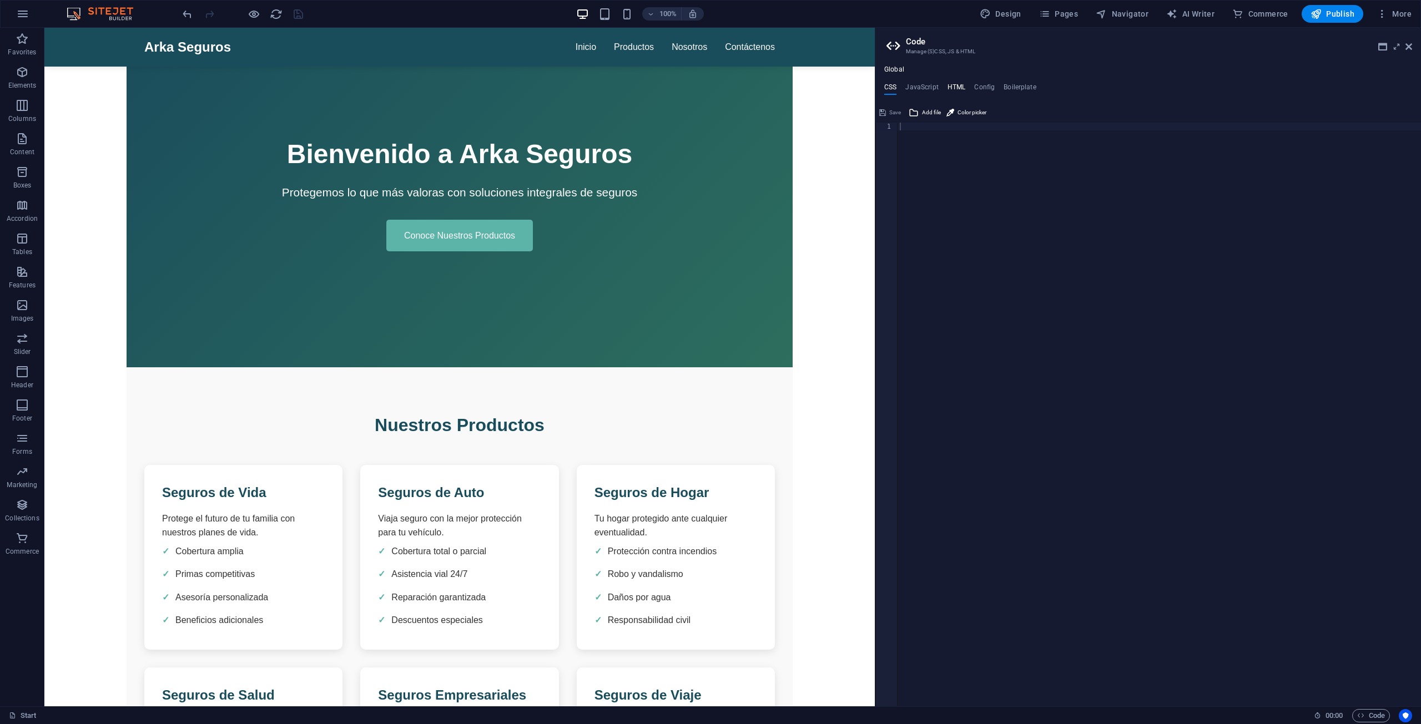
click at [709, 89] on h4 "HTML" at bounding box center [956, 89] width 18 height 12
type textarea "<a href="#main-content" class="wv-link-content button">Skip to main content</a>"
click at [709, 89] on h4 "Config" at bounding box center [984, 89] width 21 height 12
type textarea "/**"
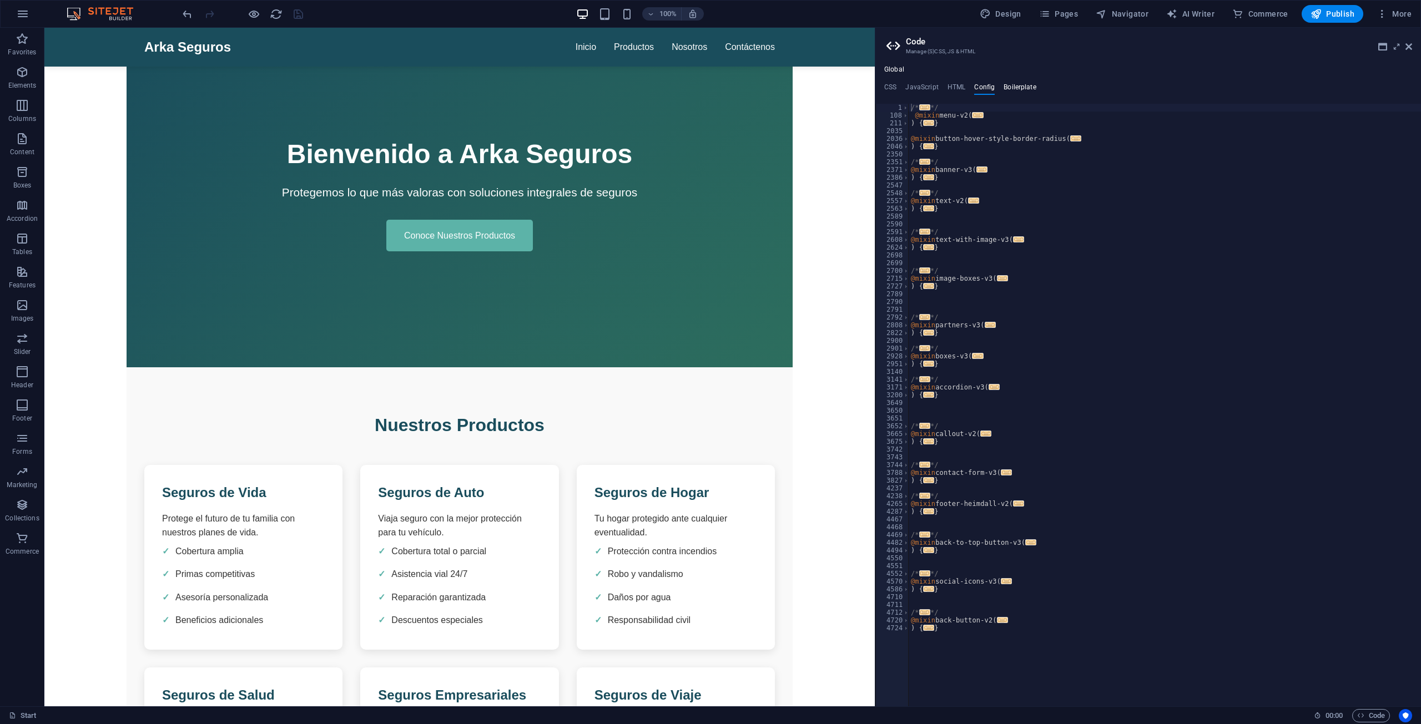
click at [709, 89] on h4 "Boilerplate" at bounding box center [1019, 89] width 33 height 12
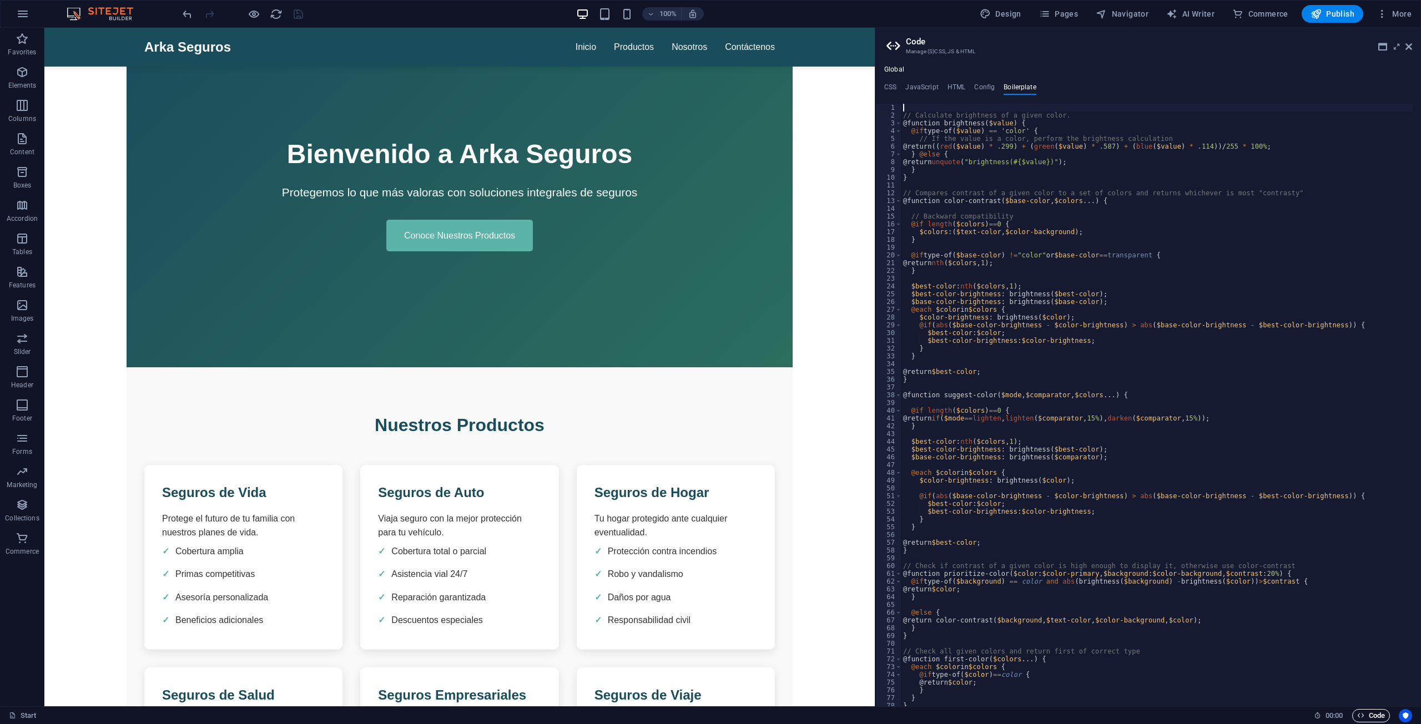
click at [709, 710] on span "Code" at bounding box center [1371, 715] width 28 height 13
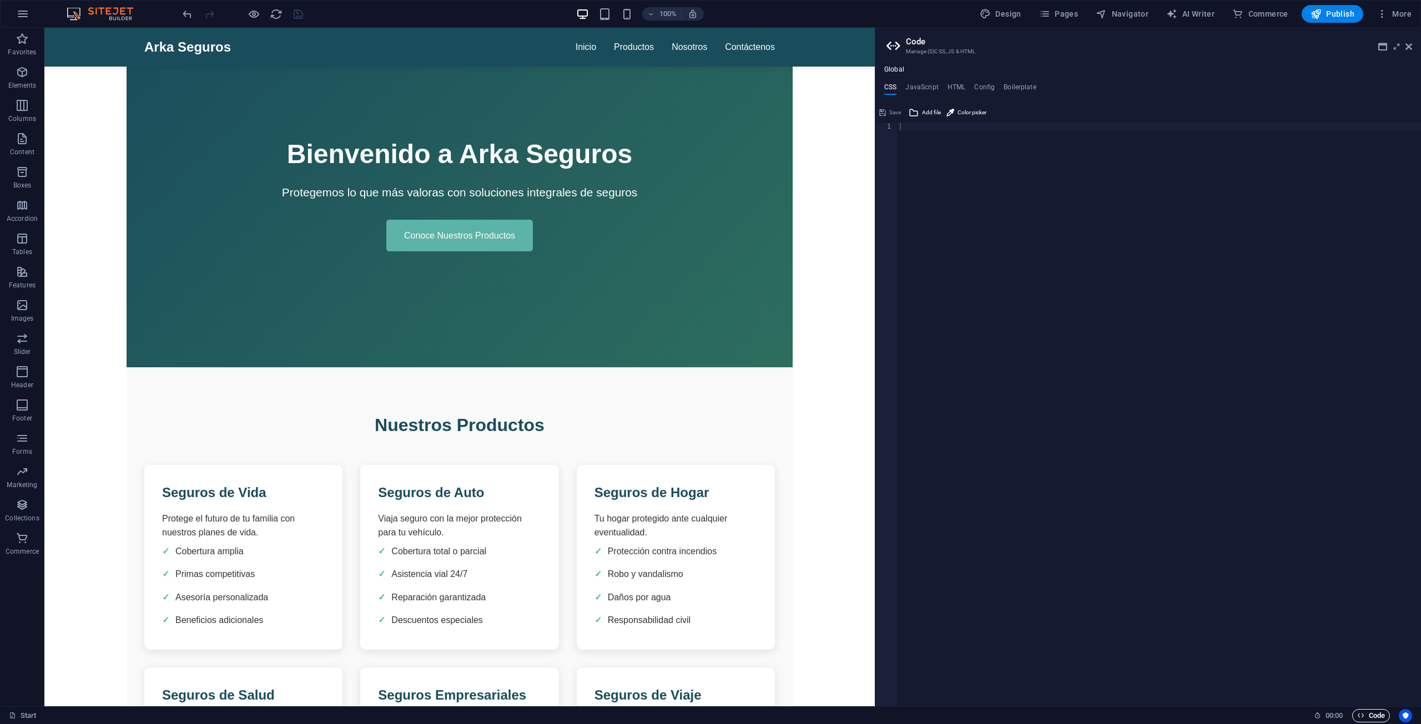
click at [709, 710] on span "Code" at bounding box center [1371, 715] width 28 height 13
click at [709, 16] on span "Pages" at bounding box center [1058, 13] width 39 height 11
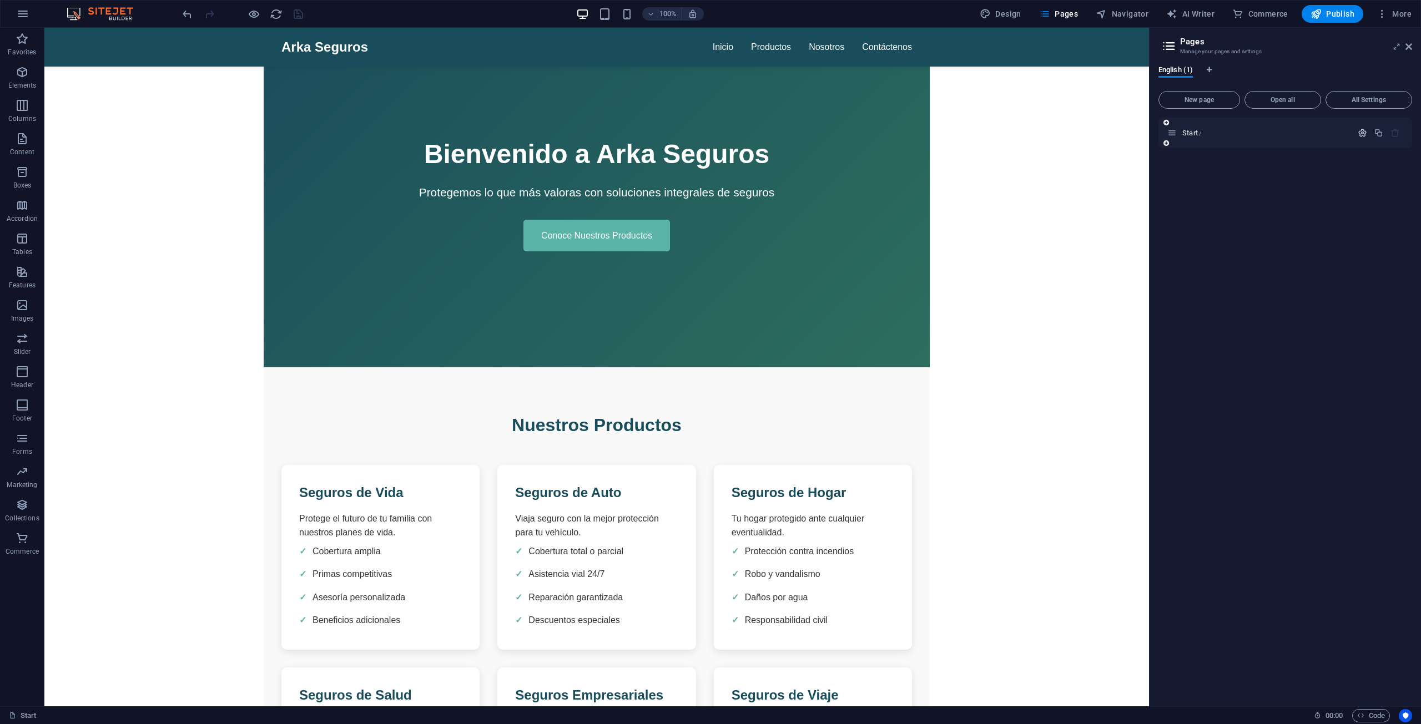
click at [709, 132] on icon "button" at bounding box center [1361, 132] width 9 height 9
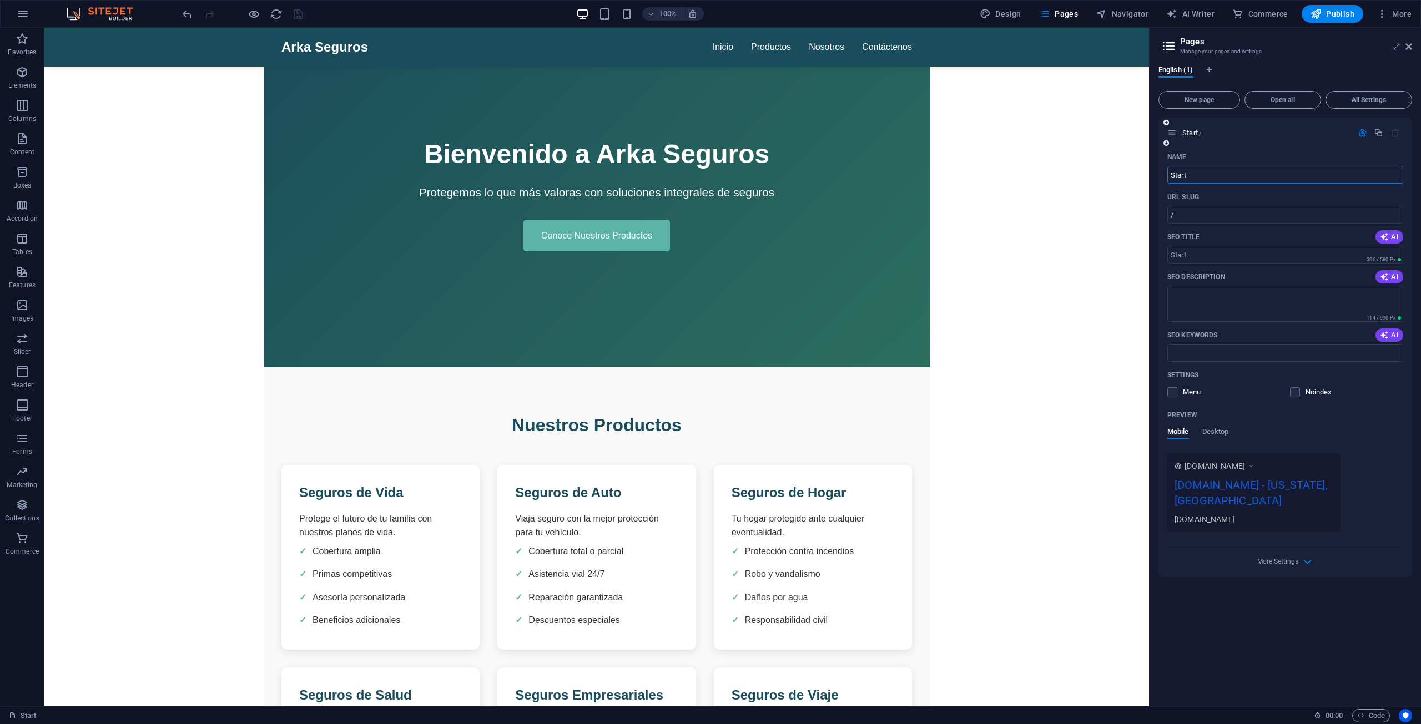
click at [709, 486] on div "arka-seguros.com - New York, NY" at bounding box center [1253, 495] width 159 height 37
click at [709, 461] on span "[DOMAIN_NAME]" at bounding box center [1214, 466] width 60 height 11
click at [709, 462] on div "www.example.com" at bounding box center [1219, 466] width 70 height 11
click at [709, 466] on icon at bounding box center [1251, 466] width 8 height 11
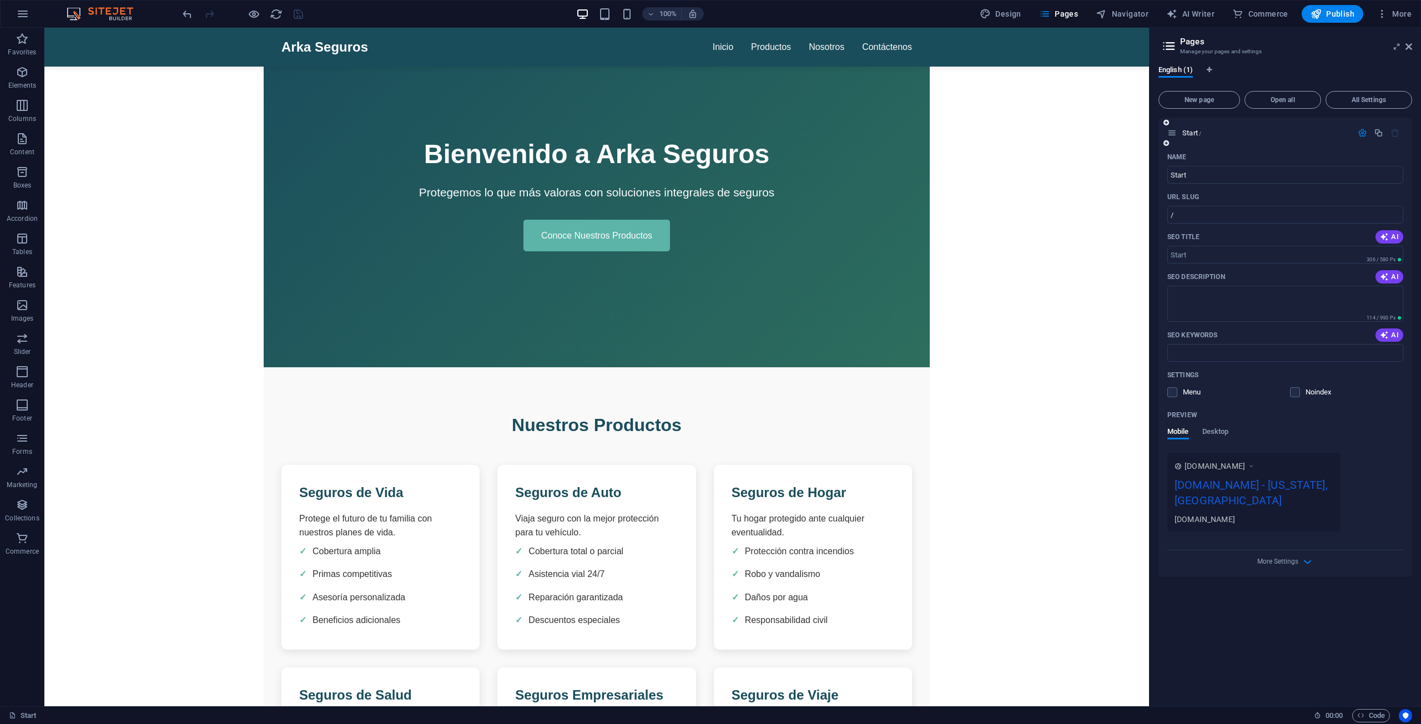
click at [709, 466] on icon at bounding box center [1251, 466] width 8 height 11
click at [709, 559] on span "More Settings" at bounding box center [1277, 562] width 41 height 8
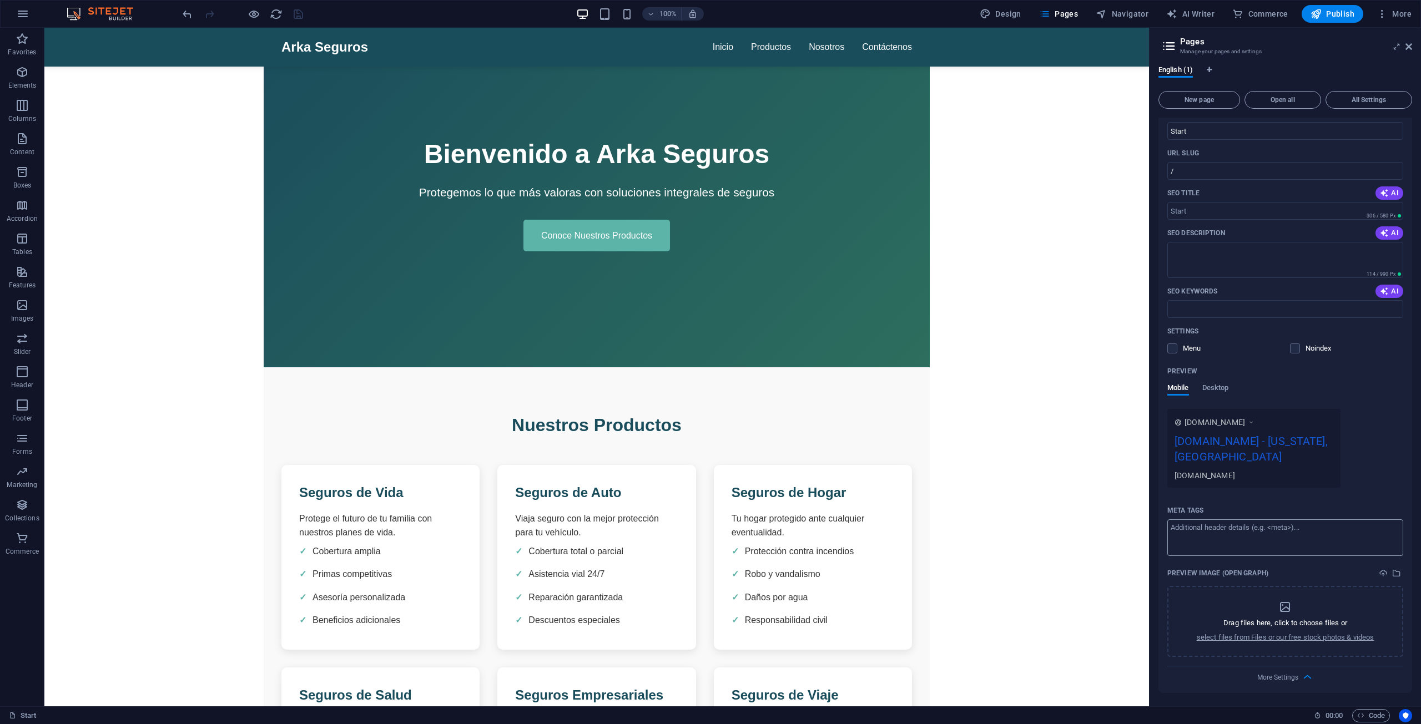
scroll to position [0, 0]
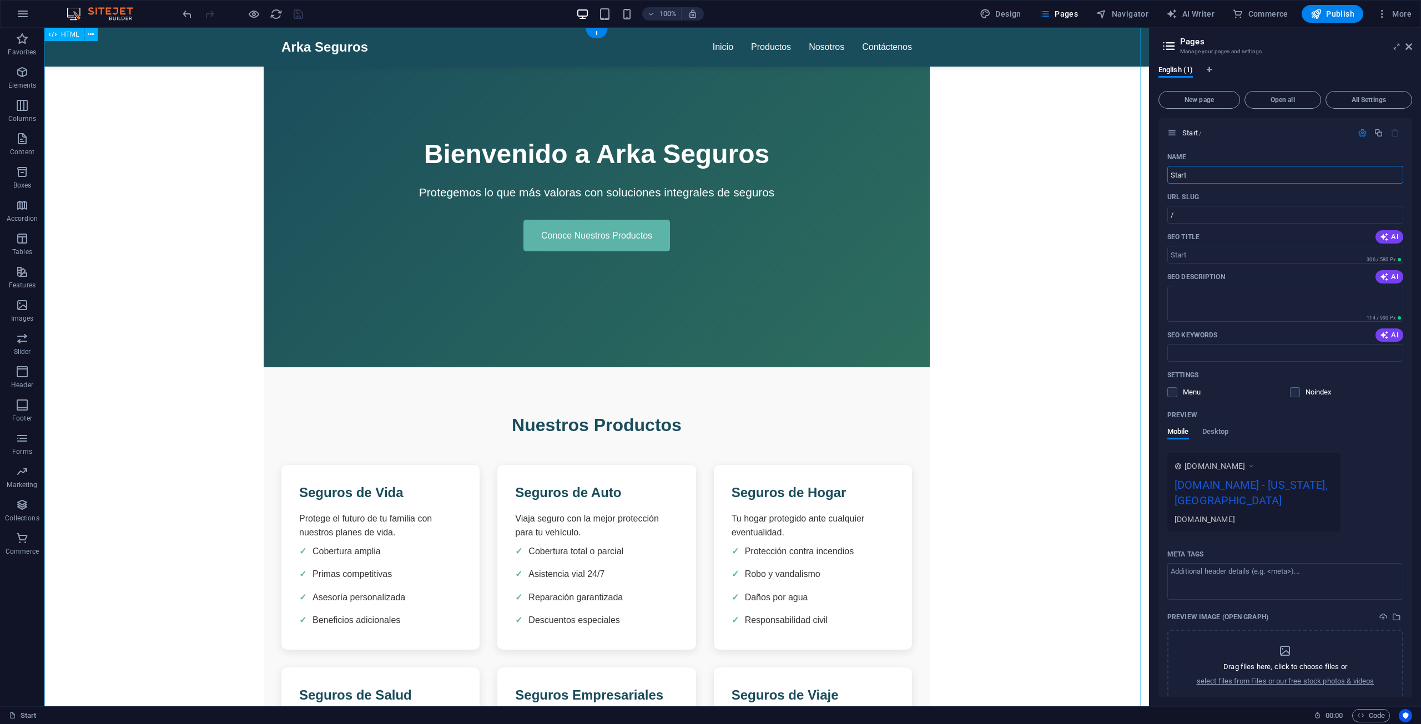
drag, startPoint x: 1260, startPoint y: 208, endPoint x: 1078, endPoint y: 175, distance: 185.4
click at [709, 163] on div "Name" at bounding box center [1285, 157] width 236 height 18
click at [709, 178] on input "Start" at bounding box center [1285, 175] width 236 height 18
type input "S"
type input "Pagina de Inicio"
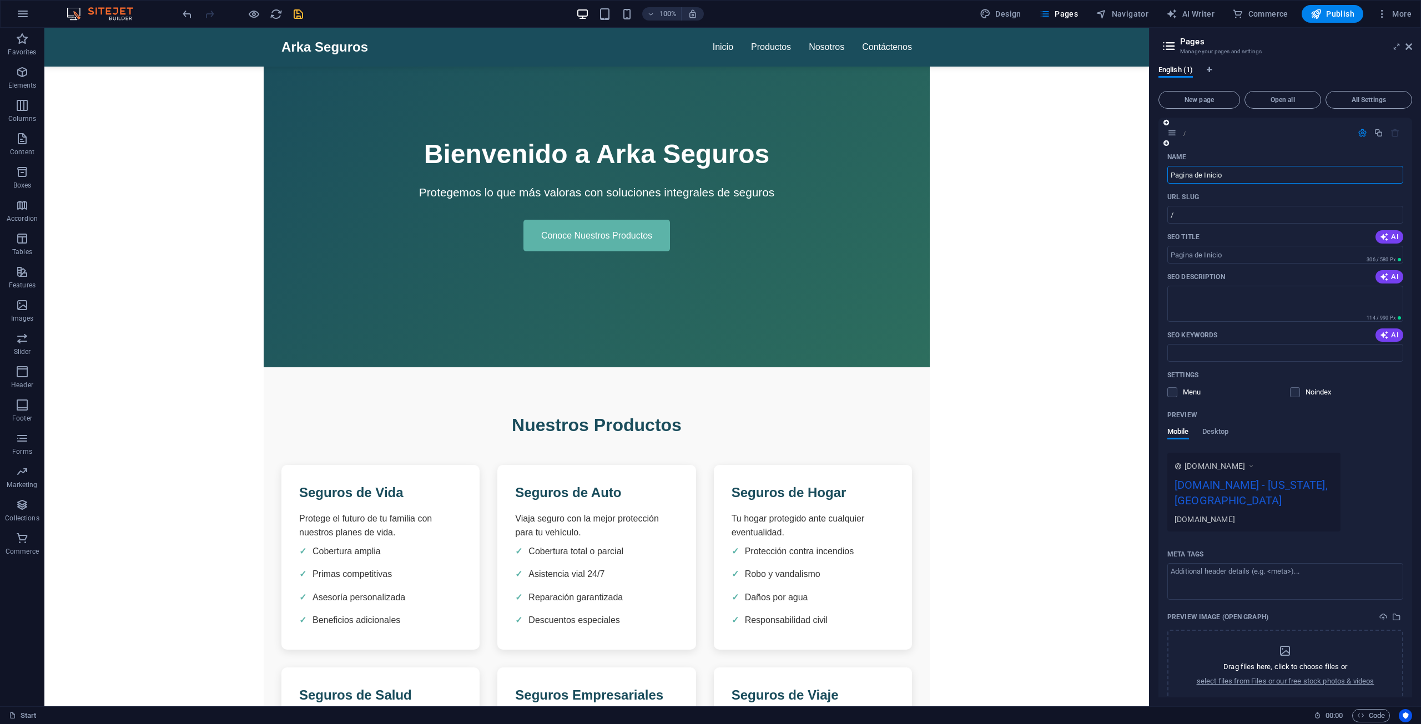
type input "/pagina-de-inicio"
type input "Pagina de Inicio"
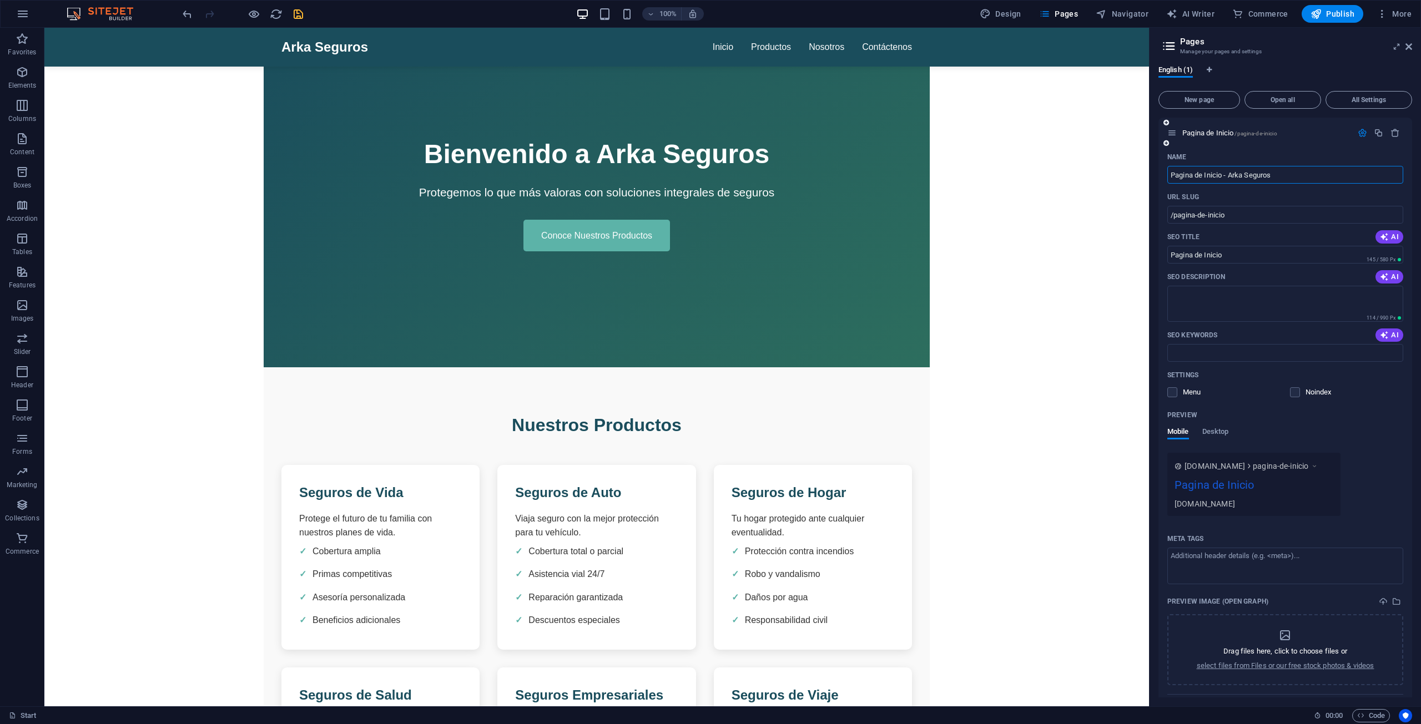
type input "Pagina de Inicio - Arka Seguros"
type input "/pagina-de-inicio-arka-seguros"
type input "Pagina de Inicio - Arka Seguros"
click at [709, 196] on div "URL SLUG" at bounding box center [1285, 197] width 236 height 18
click at [297, 14] on icon "save" at bounding box center [298, 14] width 13 height 13
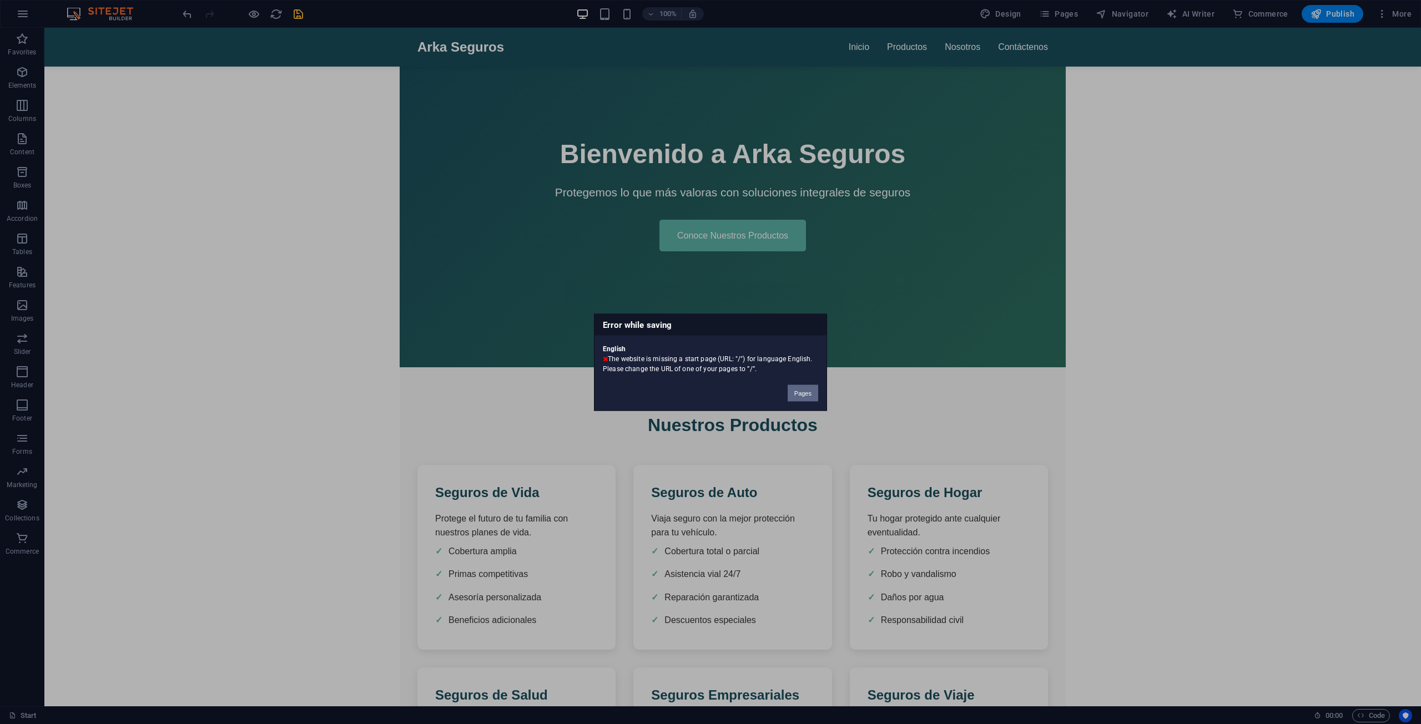
click at [709, 395] on button "Pages" at bounding box center [802, 393] width 31 height 17
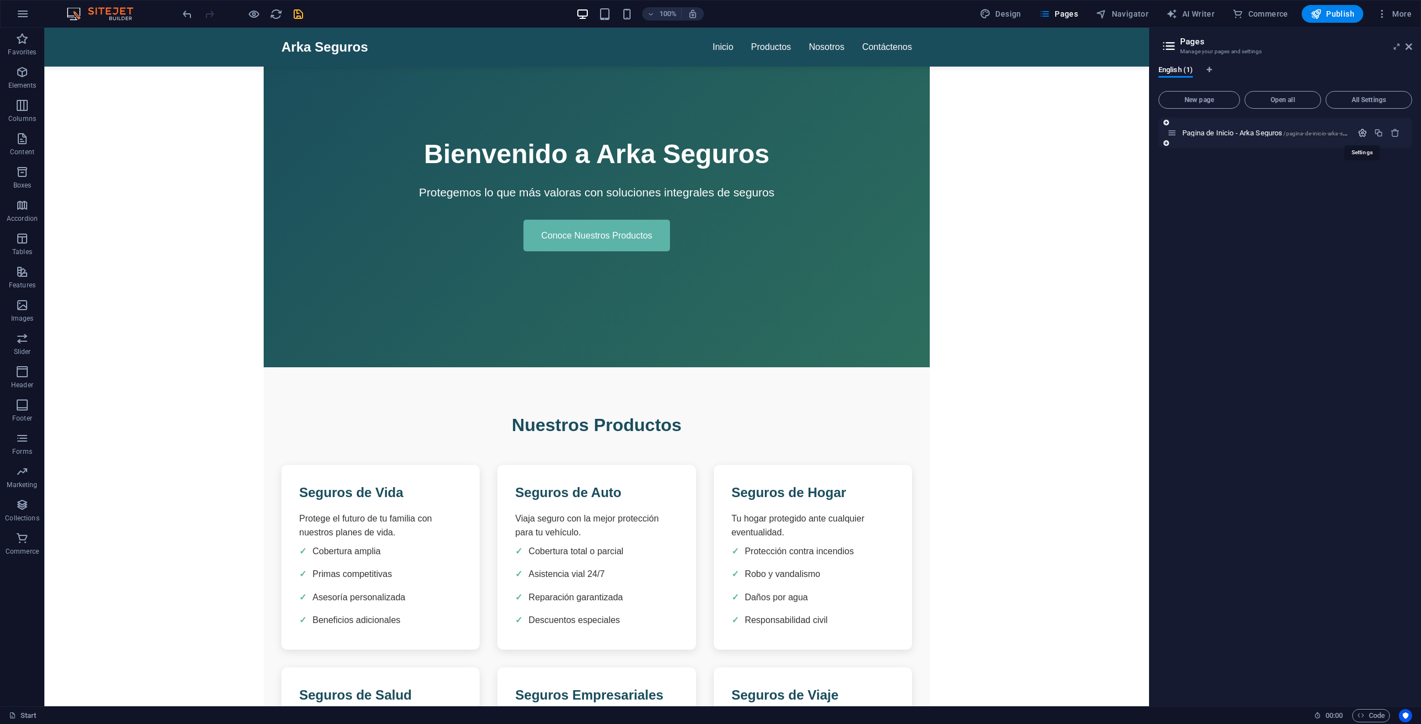
click at [709, 134] on icon "button" at bounding box center [1361, 132] width 9 height 9
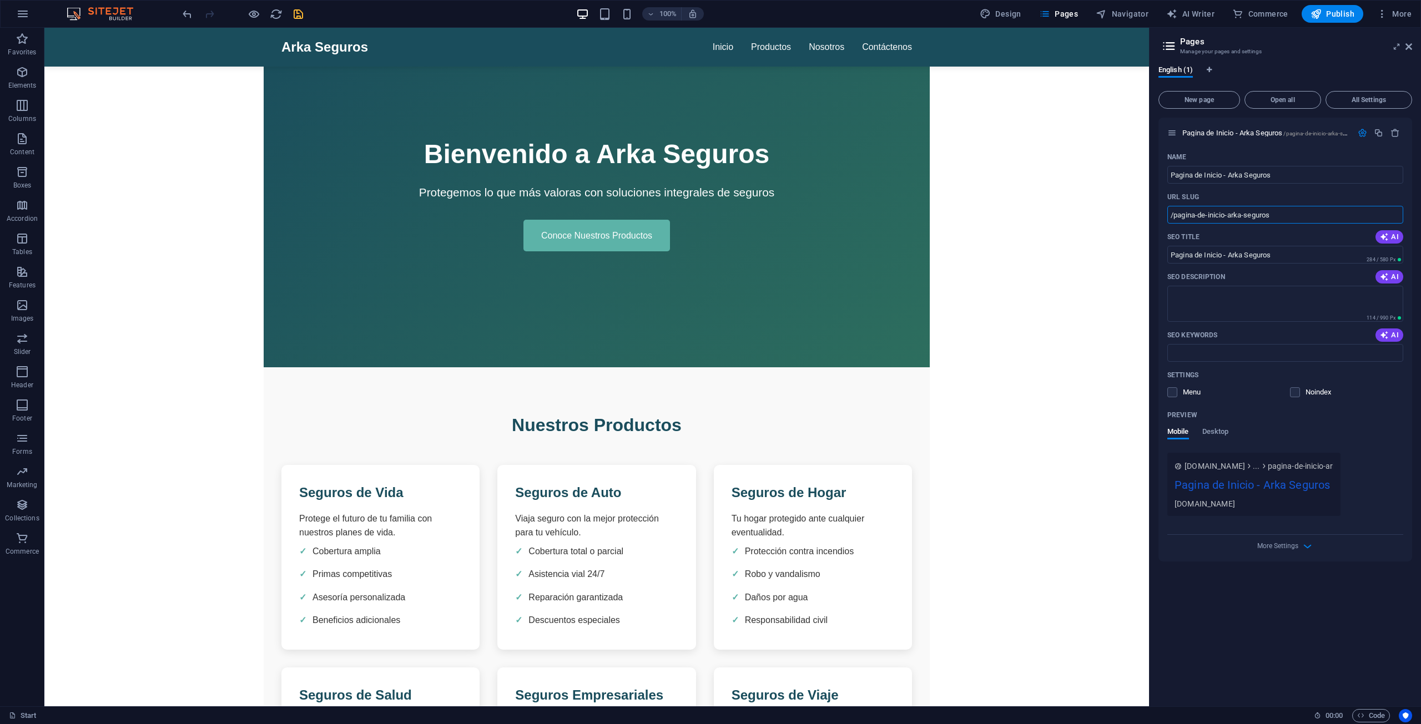
drag, startPoint x: 1332, startPoint y: 246, endPoint x: 1194, endPoint y: 248, distance: 138.7
type input "/index"
click at [709, 453] on div "www.example.com index Pagina de Inicio - Arka Seguros arka-seguros.com" at bounding box center [1285, 484] width 236 height 63
click at [295, 14] on icon "save" at bounding box center [298, 14] width 13 height 13
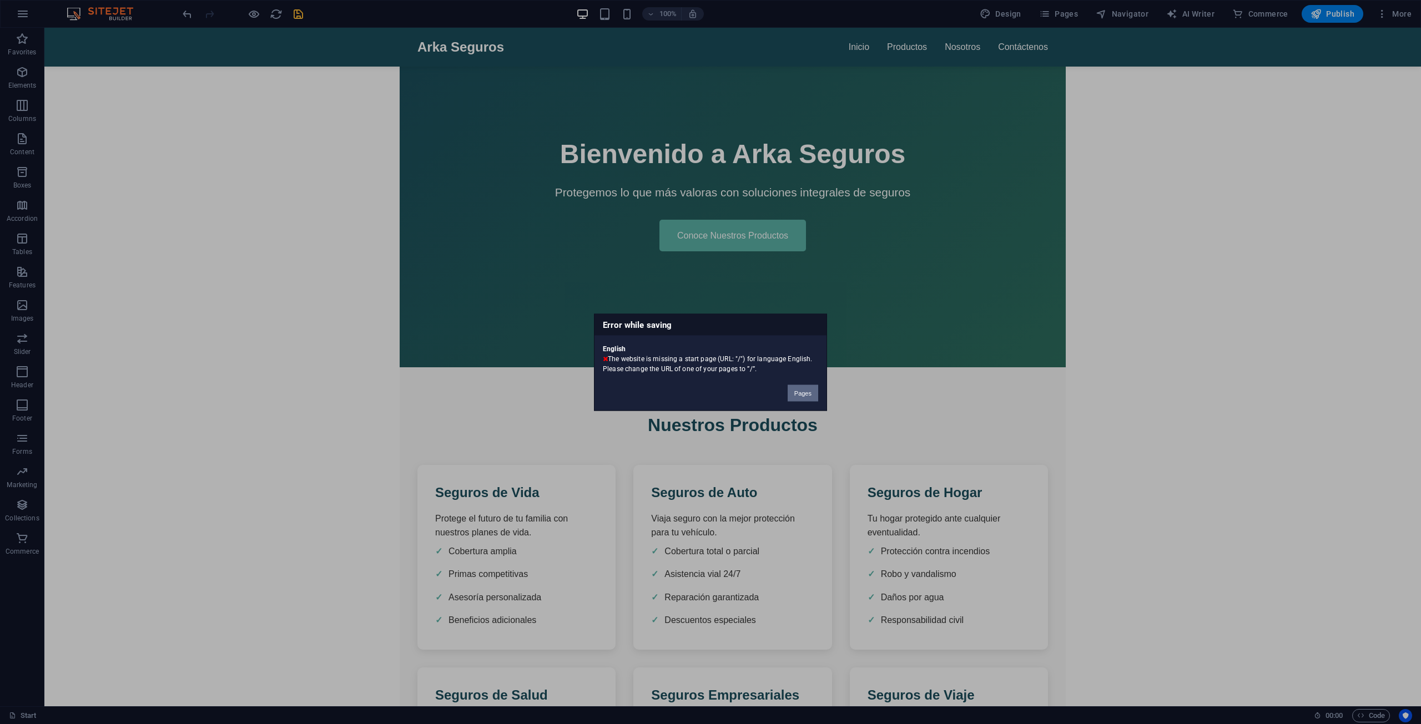
click at [709, 392] on button "Pages" at bounding box center [802, 393] width 31 height 17
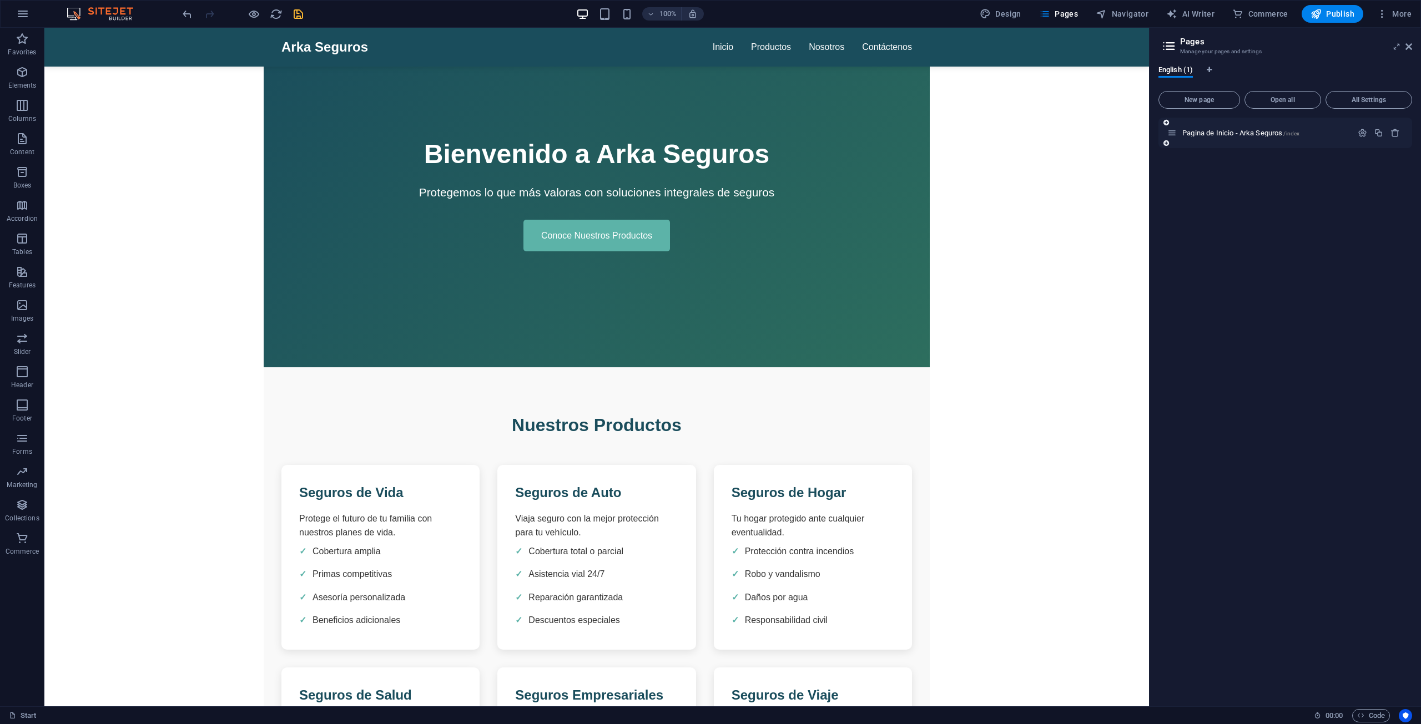
click at [709, 129] on div "Pagina de Inicio - Arka Seguros /index" at bounding box center [1259, 133] width 185 height 13
click at [709, 132] on icon "button" at bounding box center [1361, 132] width 9 height 9
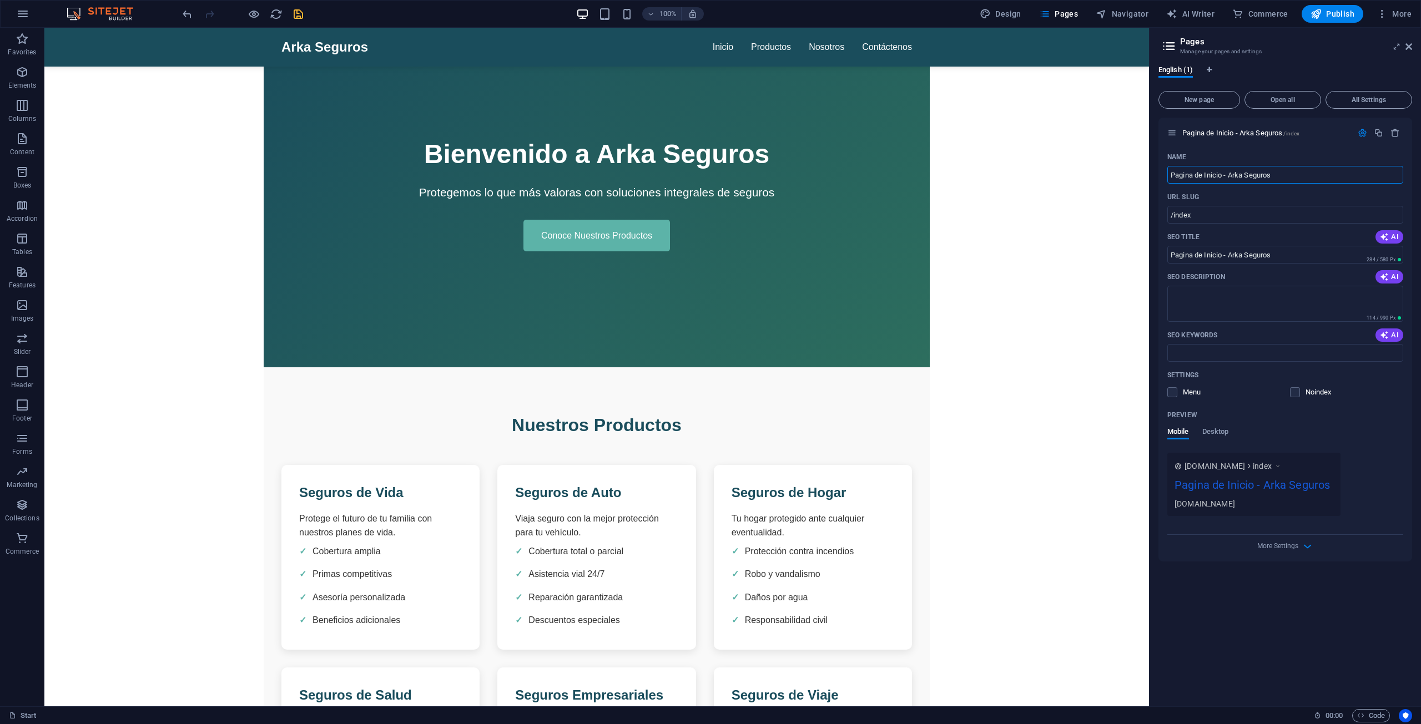
click at [295, 11] on icon "save" at bounding box center [298, 14] width 13 height 13
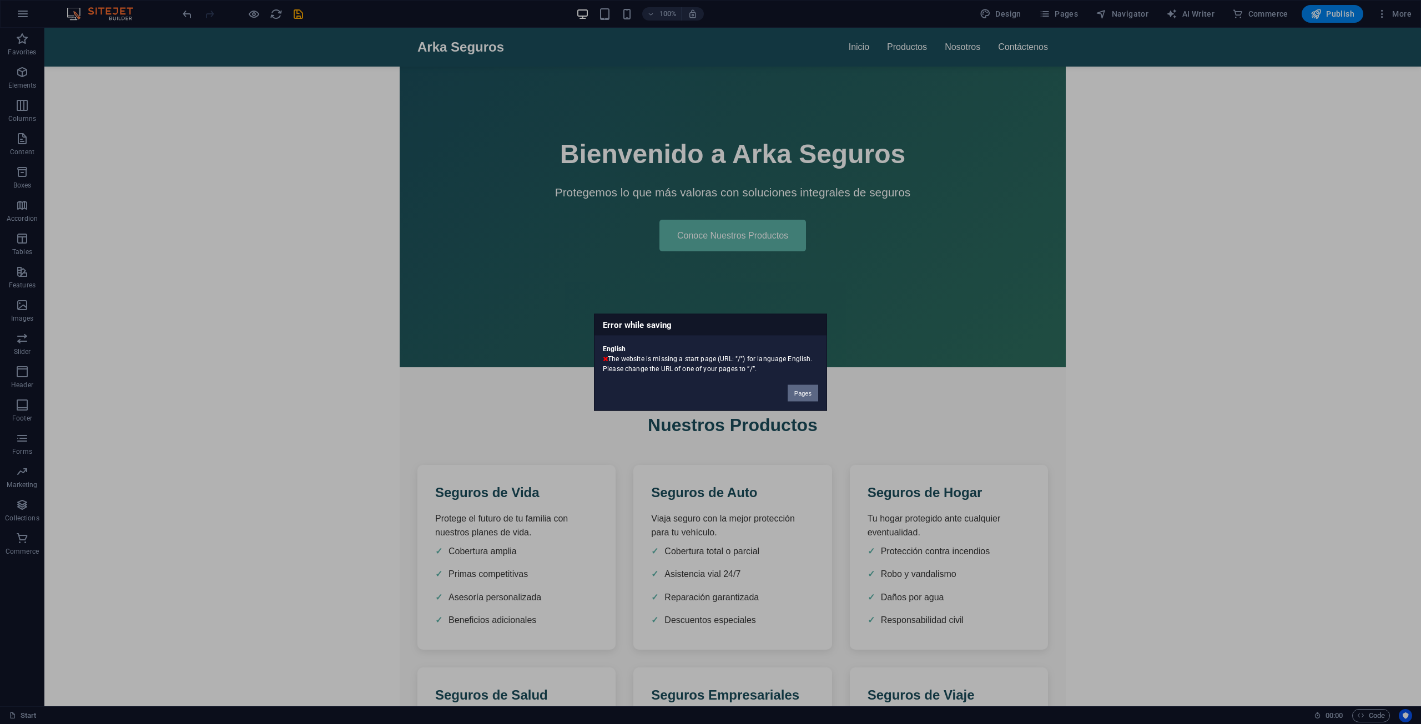
click at [709, 392] on button "Pages" at bounding box center [802, 393] width 31 height 17
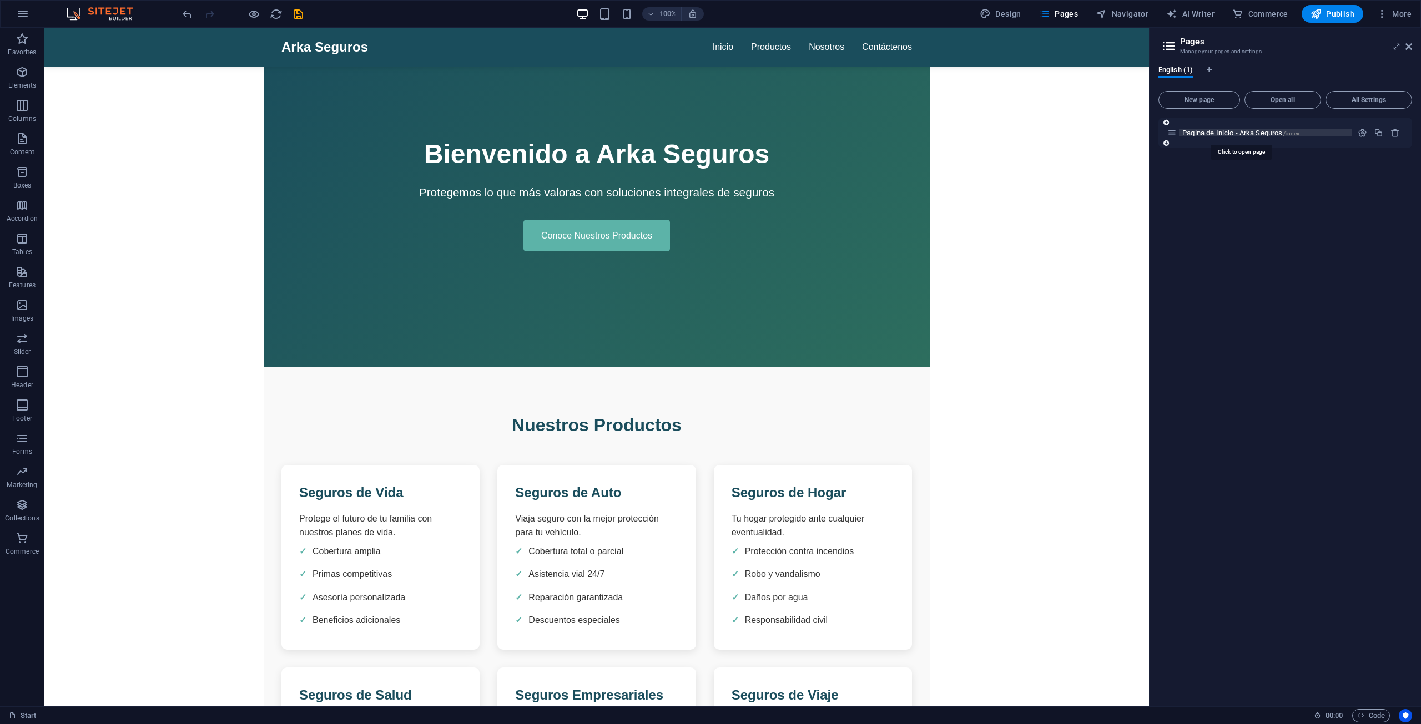
click at [709, 134] on span "/index" at bounding box center [1291, 133] width 16 height 6
click at [709, 134] on icon "button" at bounding box center [1361, 132] width 9 height 9
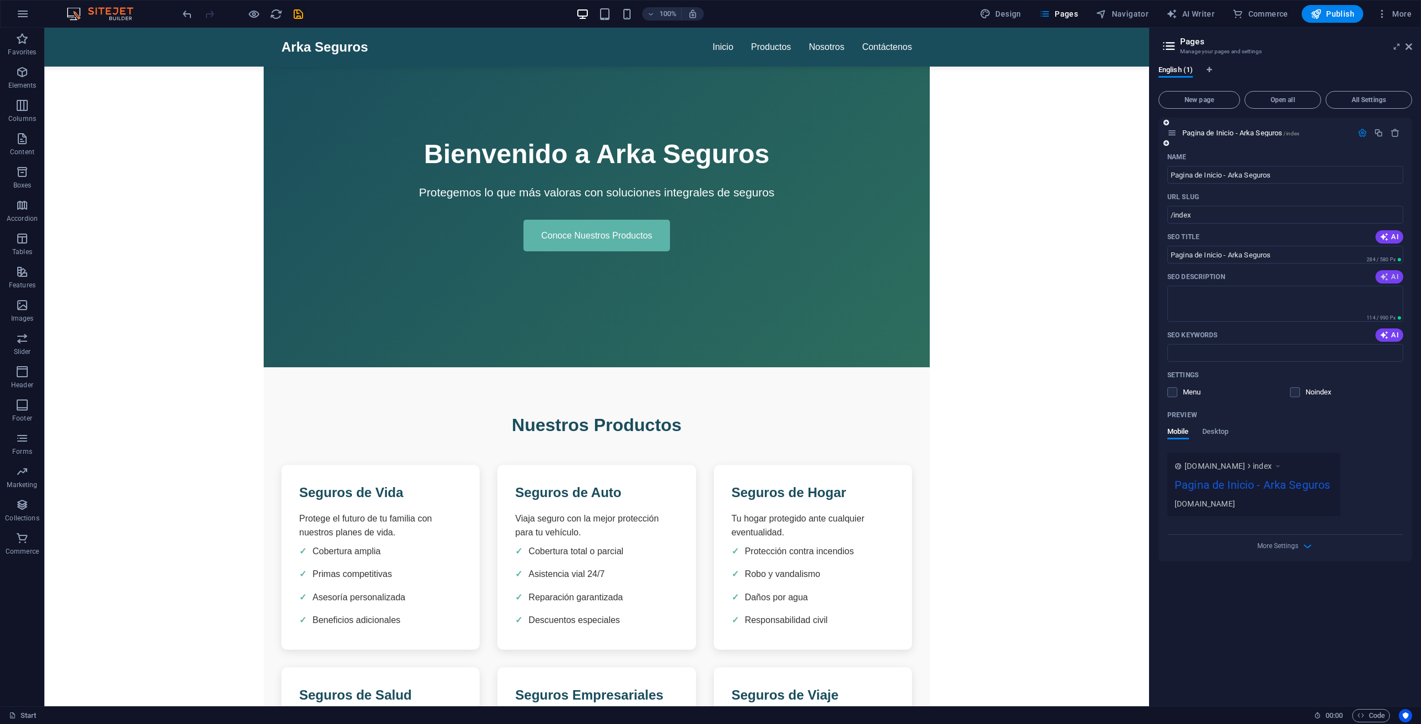
click at [709, 275] on icon "button" at bounding box center [1384, 276] width 9 height 9
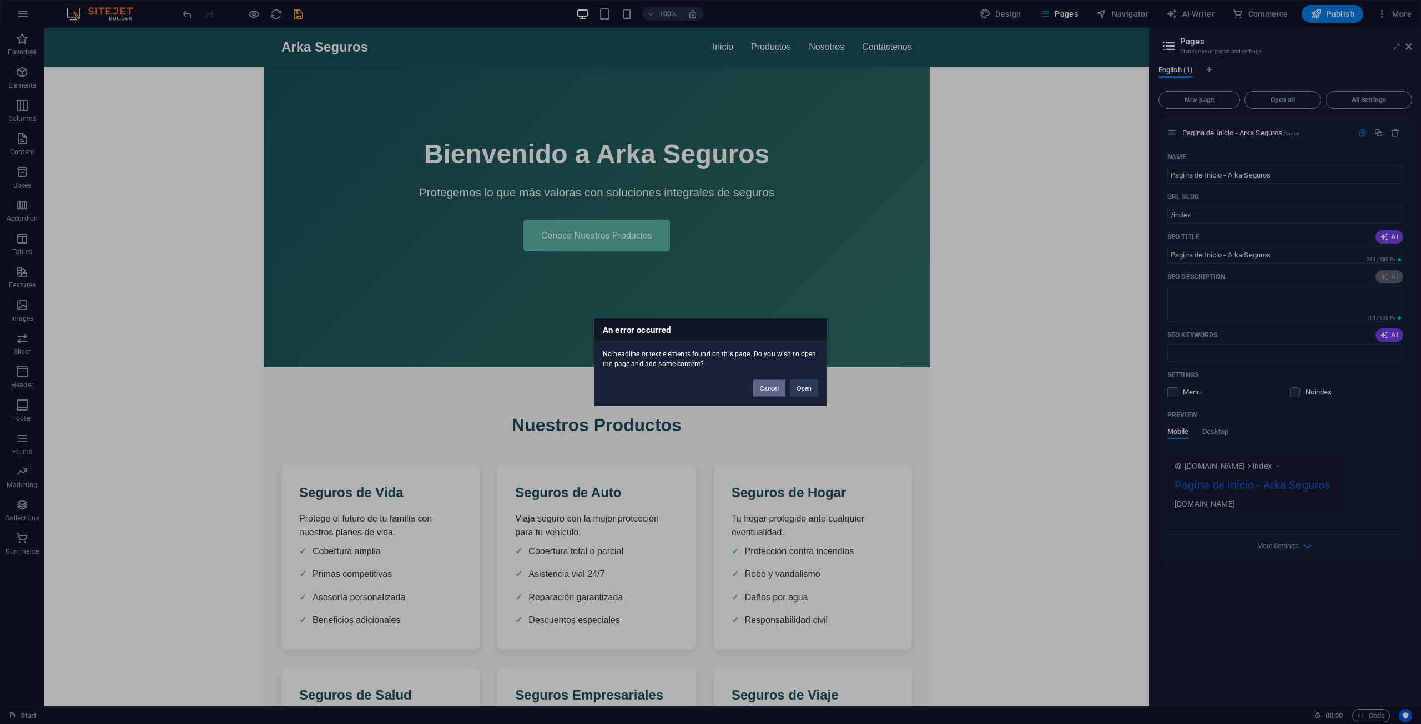
click at [709, 388] on button "Cancel" at bounding box center [769, 388] width 32 height 17
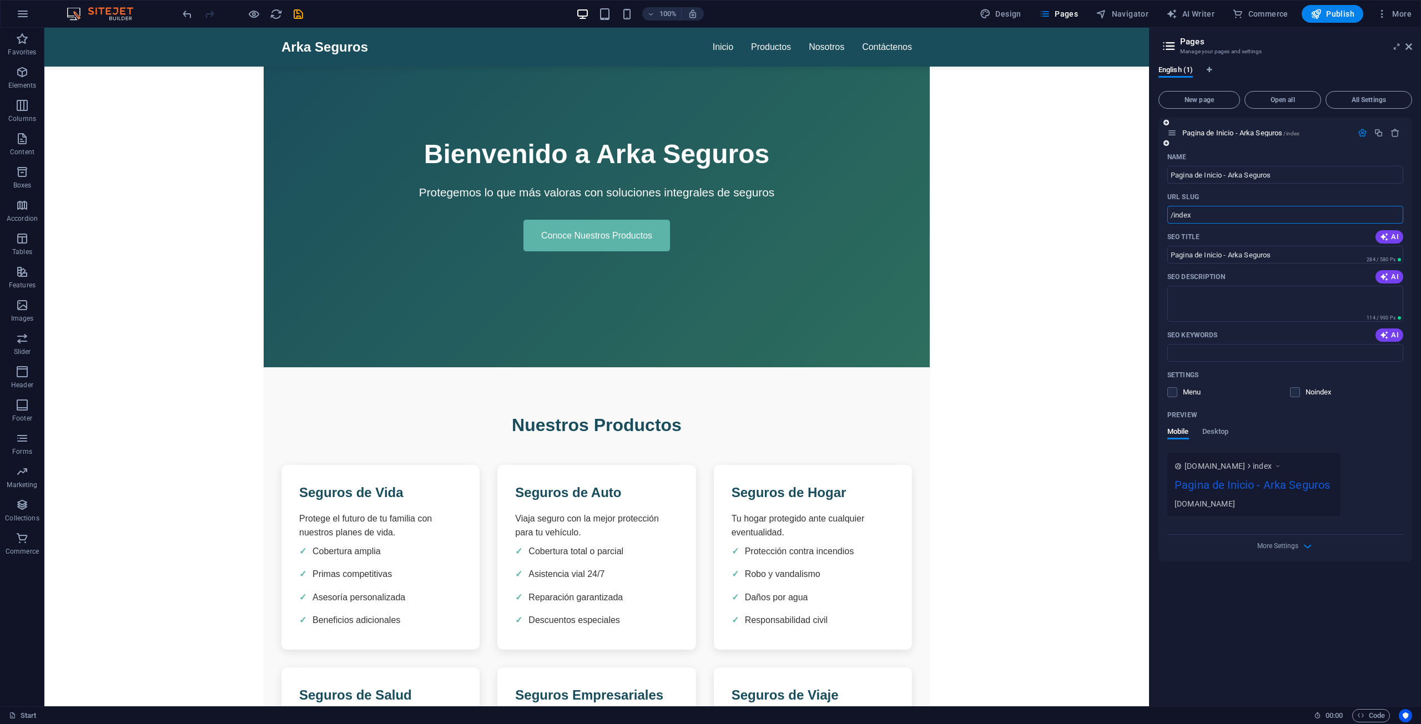
click at [709, 218] on input "/index" at bounding box center [1285, 215] width 236 height 18
type input "/home"
click at [709, 445] on div "Mobile Desktop" at bounding box center [1285, 437] width 236 height 21
click at [302, 13] on icon "save" at bounding box center [298, 14] width 13 height 13
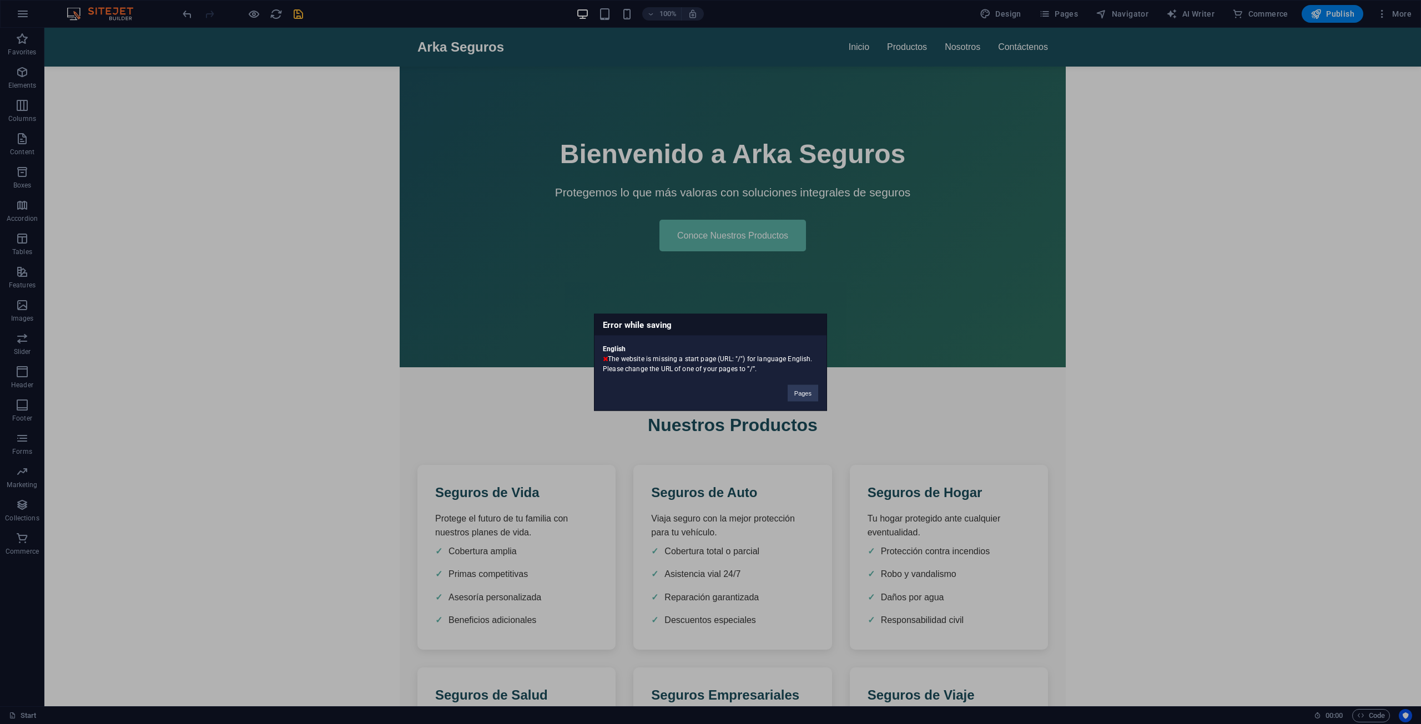
drag, startPoint x: 609, startPoint y: 357, endPoint x: 756, endPoint y: 367, distance: 148.0
click at [709, 367] on div "English The website is missing a start page (URL: "/") for language English. Pl…" at bounding box center [710, 354] width 232 height 38
copy div "The website is missing a start page (URL: "/") for language English. Please cha…"
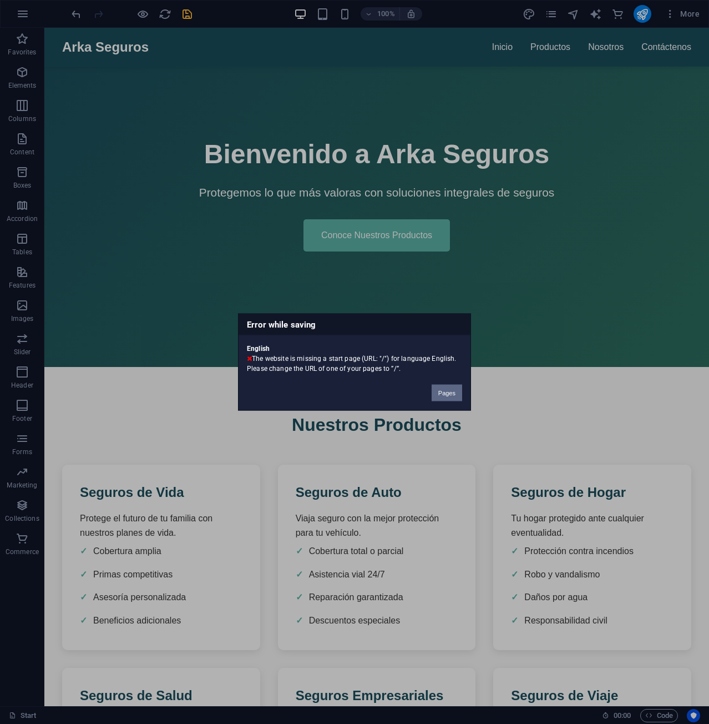
click at [441, 397] on button "Pages" at bounding box center [447, 393] width 31 height 17
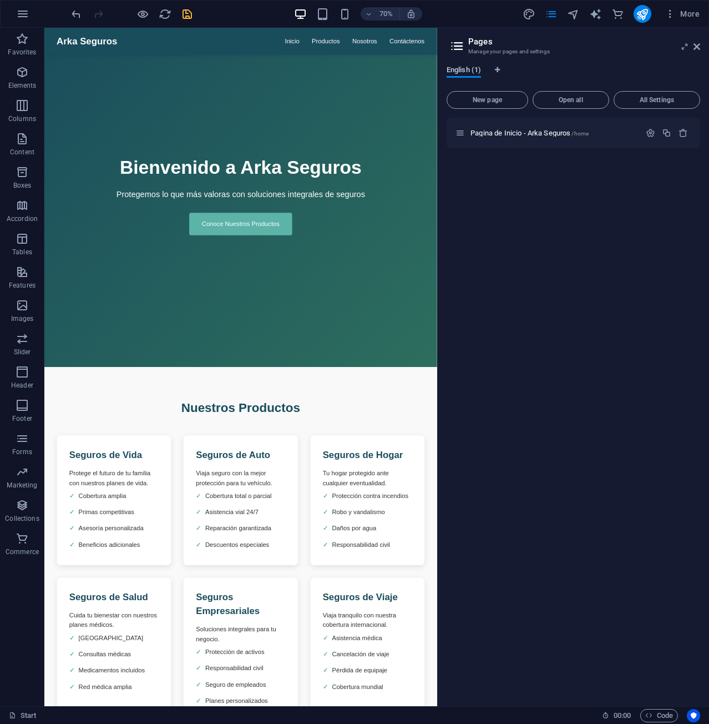
click at [478, 69] on span "English (1)" at bounding box center [464, 71] width 34 height 16
click at [494, 70] on div "English (1)" at bounding box center [574, 75] width 254 height 21
click at [498, 68] on icon "Language Tabs" at bounding box center [497, 70] width 5 height 7
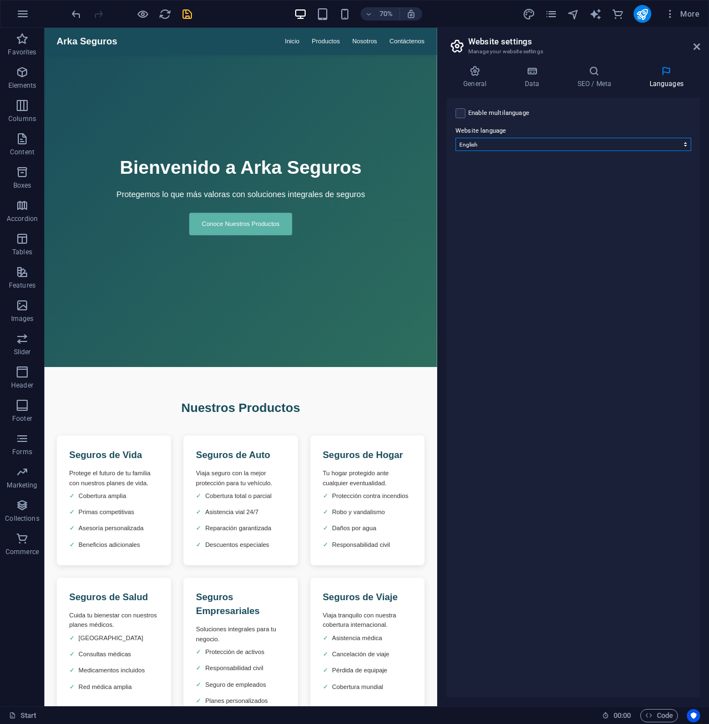
click at [519, 144] on select "Abkhazian Afar Afrikaans Akan Albanian Amharic Arabic Aragonese Armenian Assame…" at bounding box center [574, 144] width 236 height 13
select select "143"
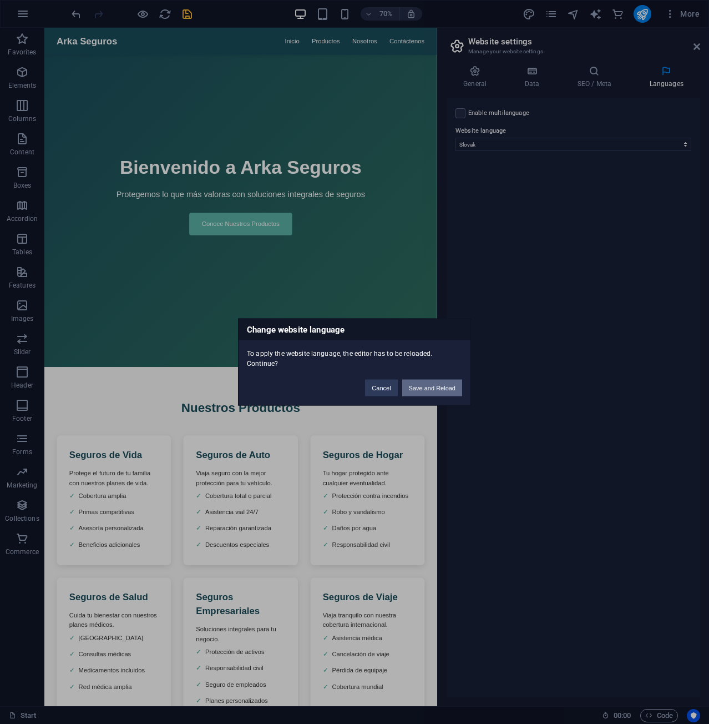
click at [422, 387] on button "Save and Reload" at bounding box center [432, 388] width 60 height 17
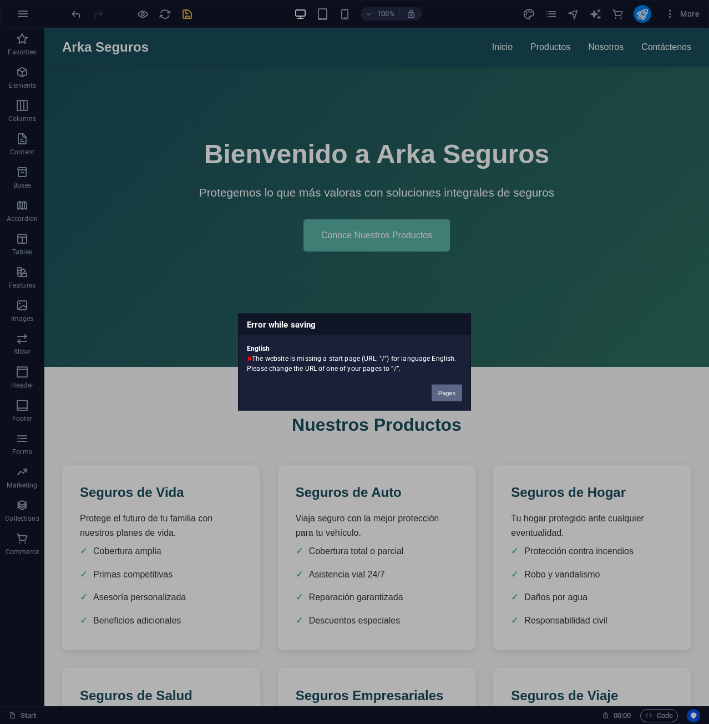
click at [447, 391] on button "Pages" at bounding box center [447, 393] width 31 height 17
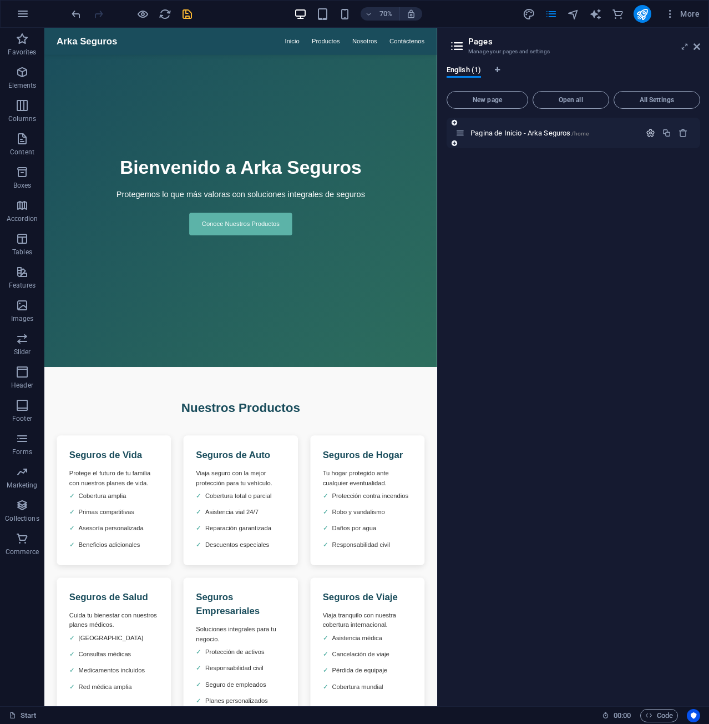
click at [646, 130] on icon "button" at bounding box center [650, 132] width 9 height 9
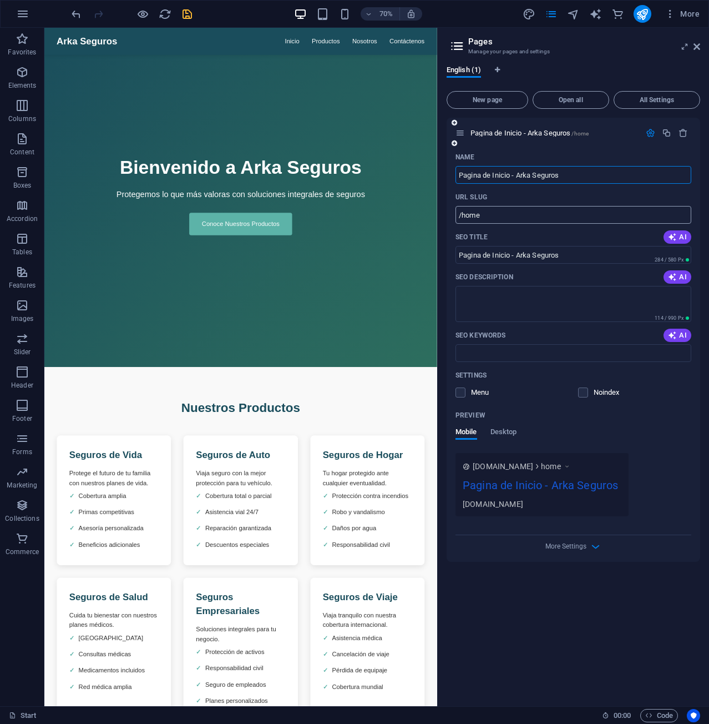
click at [494, 213] on input "/home" at bounding box center [574, 215] width 236 height 18
type input "/"
click at [189, 15] on icon "save" at bounding box center [187, 14] width 13 height 13
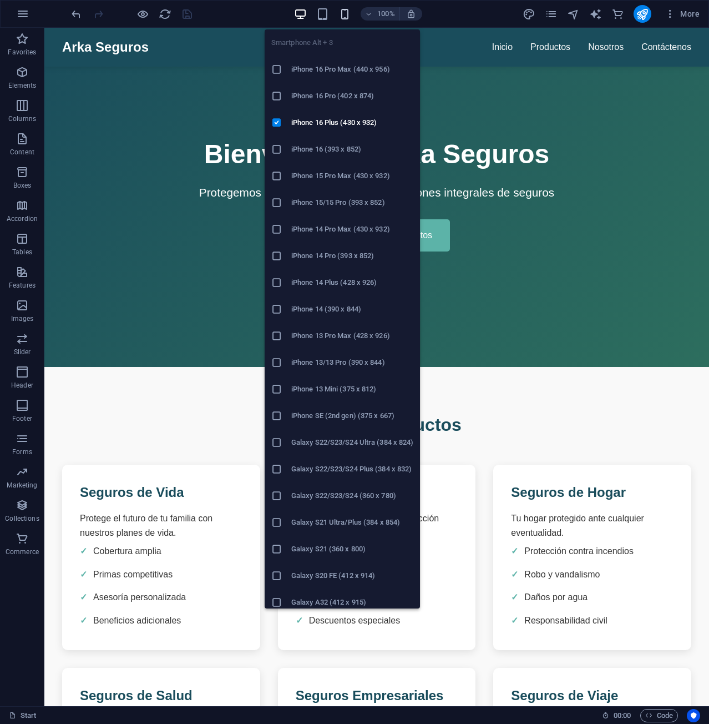
click at [343, 13] on icon "button" at bounding box center [345, 14] width 13 height 13
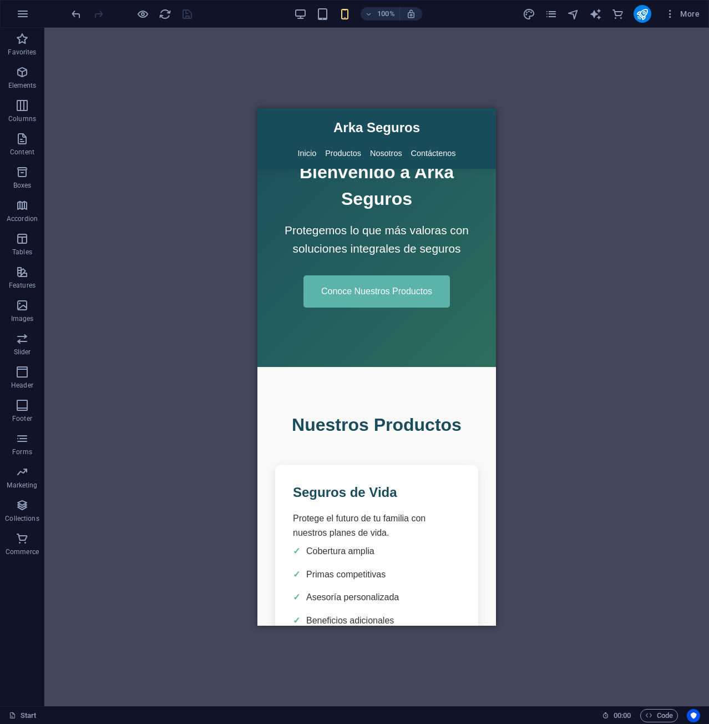
click at [331, 44] on div "Drag here to replace the existing content. Press “Ctrl” if you want to create a…" at bounding box center [376, 367] width 665 height 678
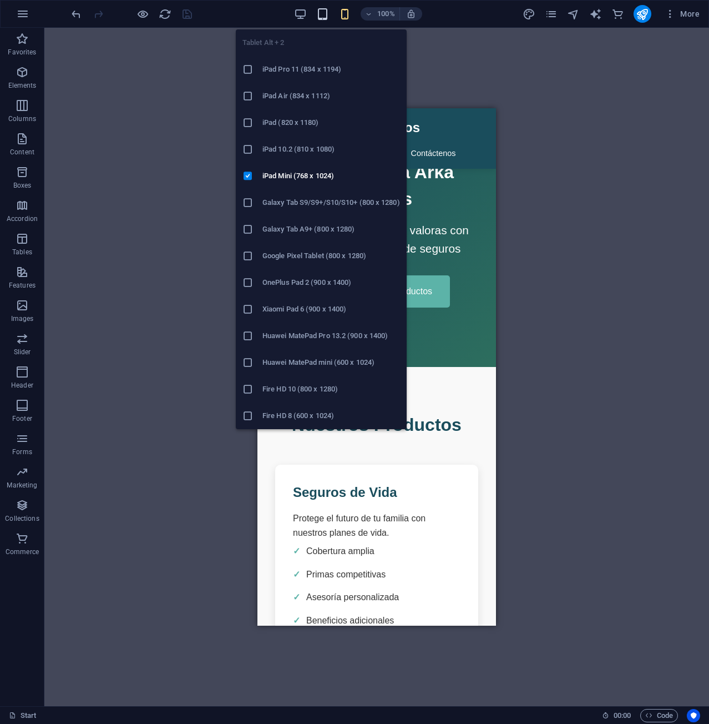
click at [322, 16] on icon "button" at bounding box center [322, 14] width 13 height 13
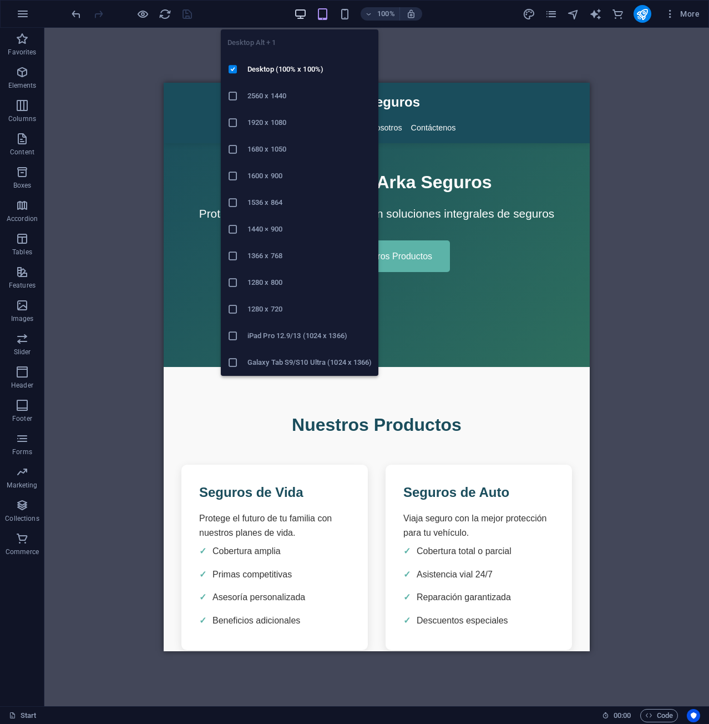
click at [300, 17] on icon "button" at bounding box center [300, 14] width 13 height 13
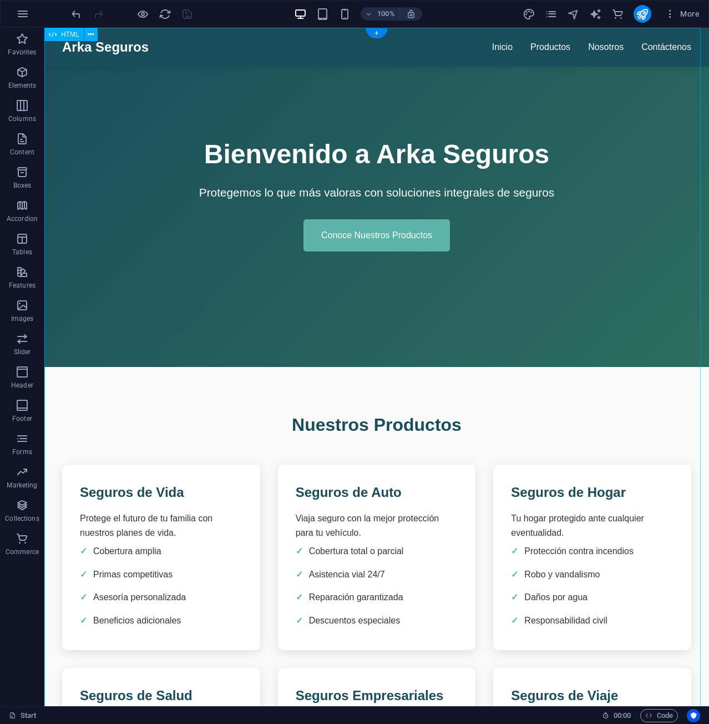
click at [163, 13] on icon "reload" at bounding box center [165, 14] width 13 height 13
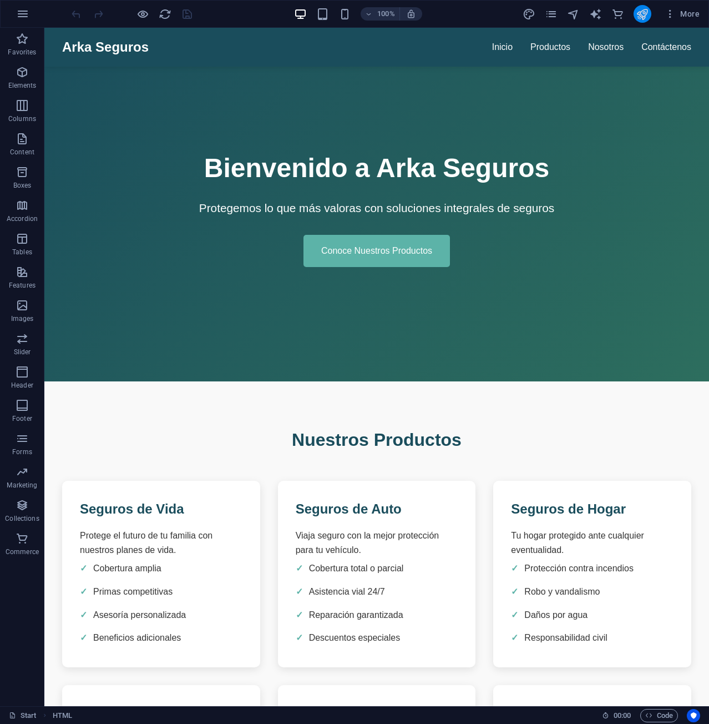
click at [640, 12] on icon "publish" at bounding box center [642, 14] width 13 height 13
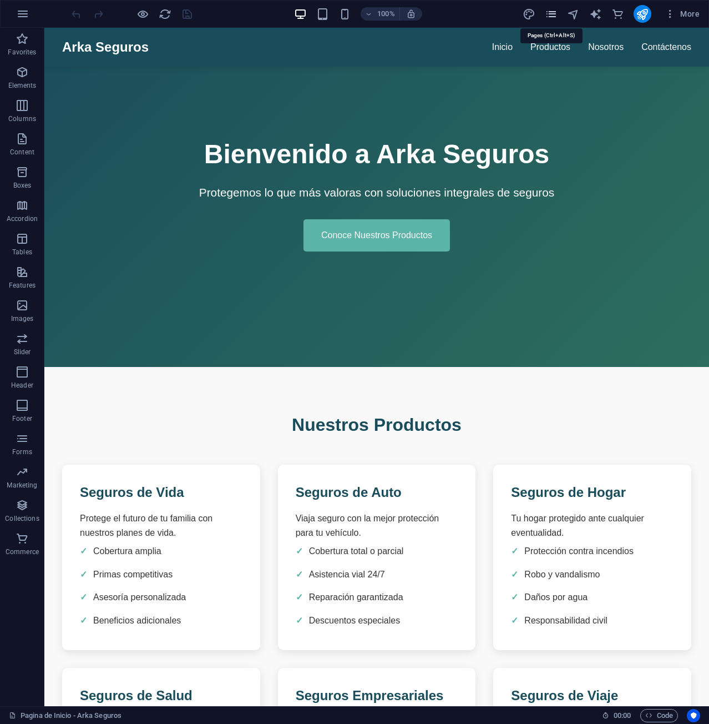
click at [552, 16] on icon "pages" at bounding box center [551, 14] width 13 height 13
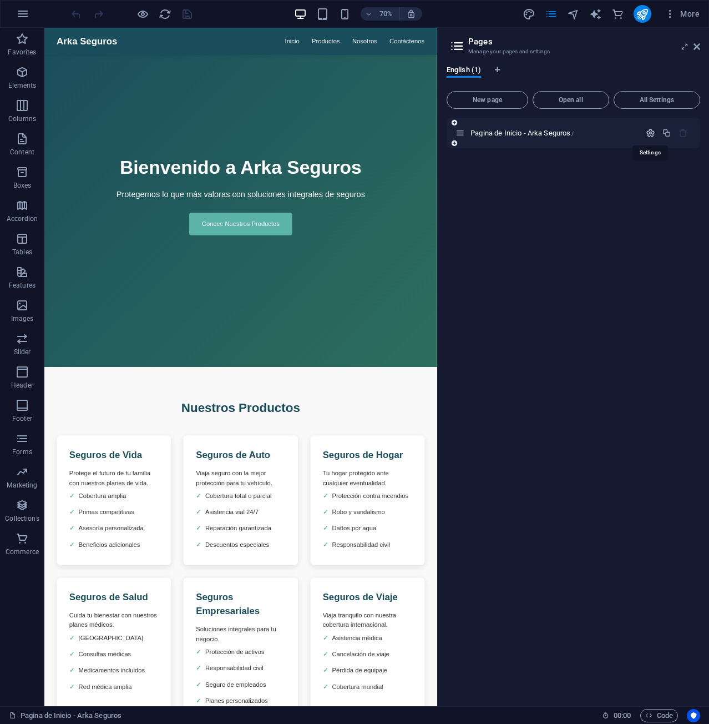
click at [653, 128] on icon "button" at bounding box center [650, 132] width 9 height 9
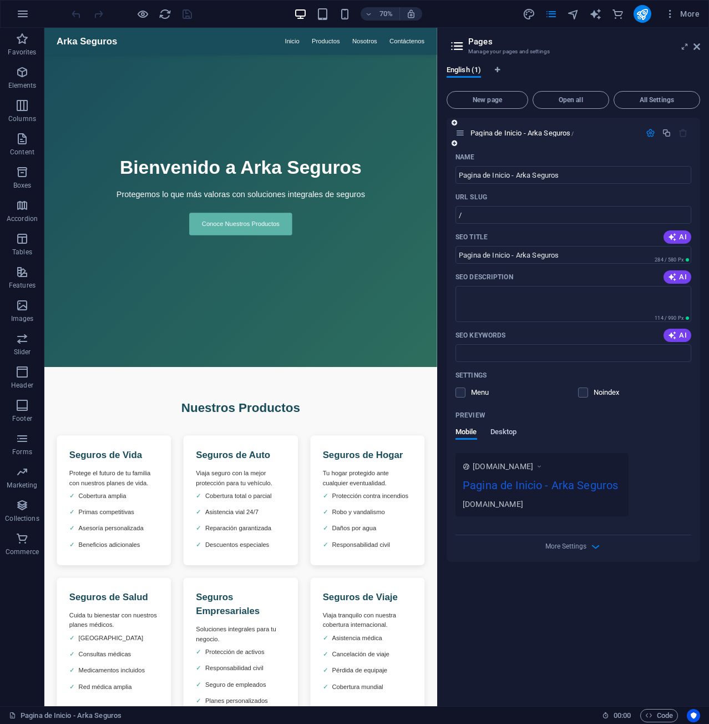
click at [512, 430] on span "Desktop" at bounding box center [504, 433] width 27 height 16
click at [573, 531] on span "More Settings" at bounding box center [573, 526] width 13 height 13
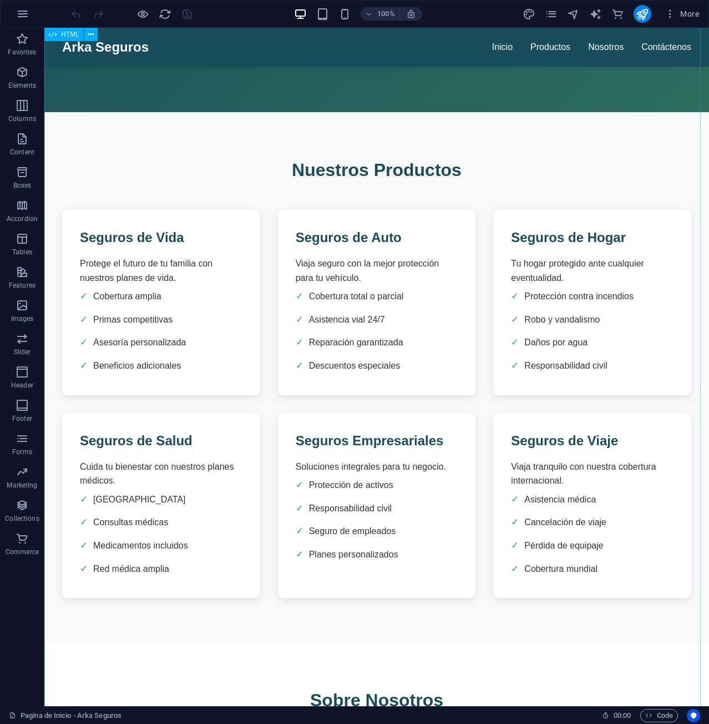
scroll to position [444, 0]
